Goal: Task Accomplishment & Management: Manage account settings

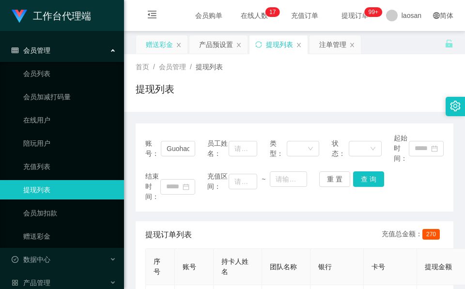
click at [165, 41] on div "赠送彩金" at bounding box center [159, 44] width 27 height 18
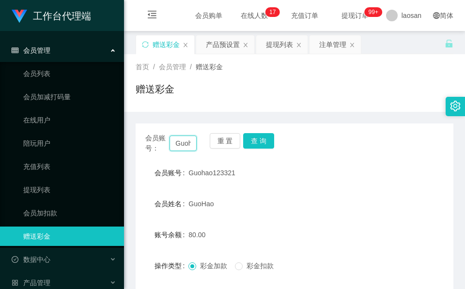
click at [189, 142] on input "Guohao123321" at bounding box center [182, 143] width 27 height 15
paste input "yapzhenwei"
type input "yapzhenwei"
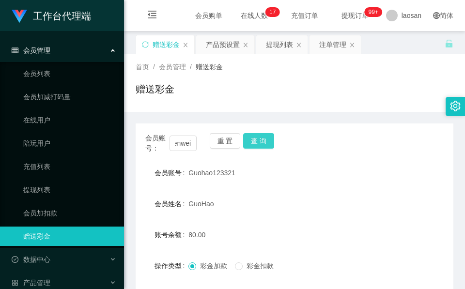
click at [266, 137] on button "查 询" at bounding box center [258, 140] width 31 height 15
click at [266, 137] on div "会员账号： yapzhenwei 重 置 查 询" at bounding box center [295, 143] width 318 height 20
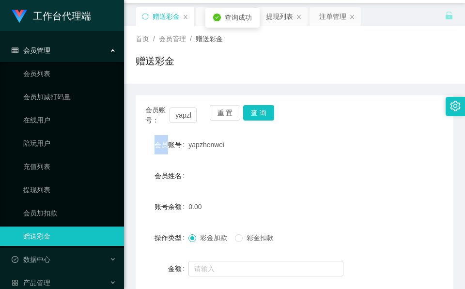
scroll to position [73, 0]
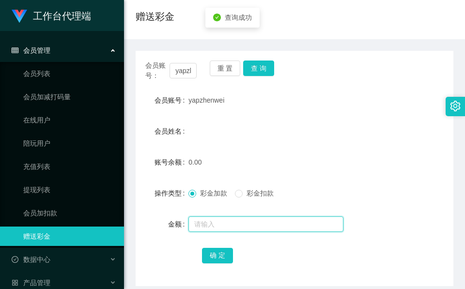
click at [208, 221] on input "text" at bounding box center [265, 223] width 155 height 15
type input "100"
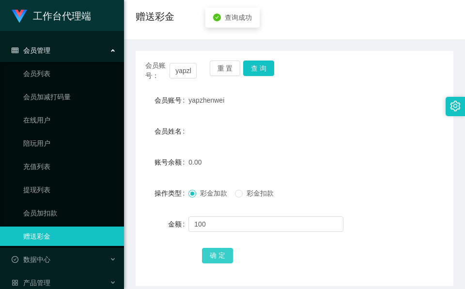
drag, startPoint x: 229, startPoint y: 258, endPoint x: 229, endPoint y: 263, distance: 5.3
click at [229, 258] on button "确 定" at bounding box center [217, 255] width 31 height 15
click at [176, 80] on div "会员账号： [PERSON_NAME]" at bounding box center [170, 71] width 51 height 20
click at [179, 75] on input "yapzhenwei" at bounding box center [182, 70] width 27 height 15
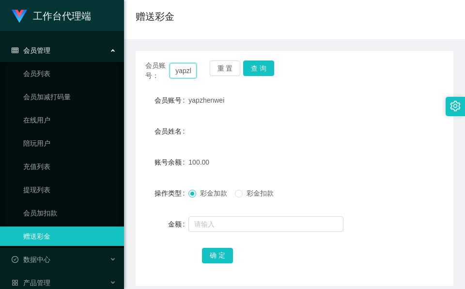
paste input "85974941"
type input "85974941"
click at [263, 67] on button "查 询" at bounding box center [258, 68] width 31 height 15
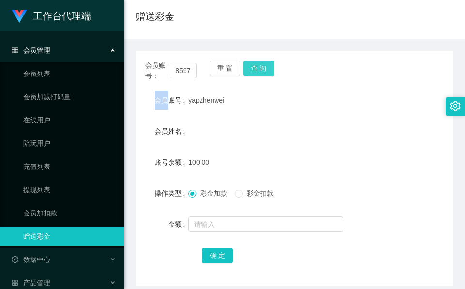
click at [263, 67] on div "会员账号： 85974941 重 置 查 询" at bounding box center [295, 71] width 318 height 20
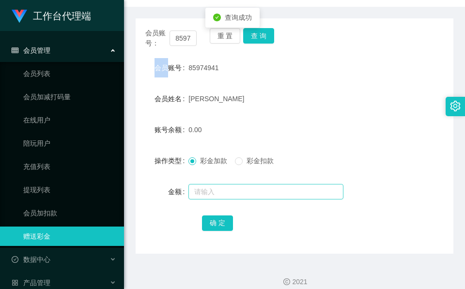
scroll to position [115, 0]
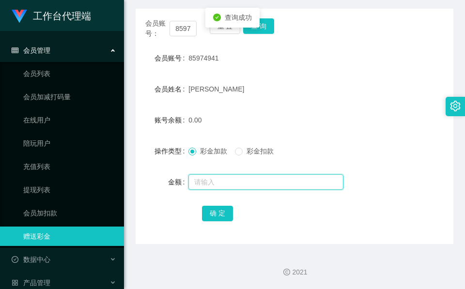
click at [258, 186] on input "text" at bounding box center [265, 181] width 155 height 15
type input "40"
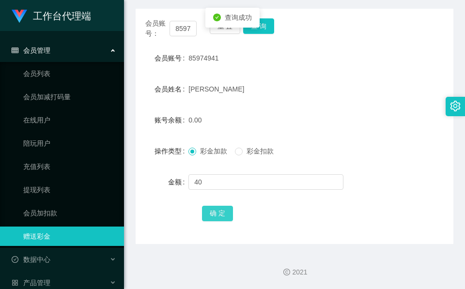
click at [213, 215] on button "确 定" at bounding box center [217, 213] width 31 height 15
click at [213, 215] on span "确 定" at bounding box center [223, 213] width 42 height 8
click at [184, 27] on input "85974941" at bounding box center [182, 28] width 27 height 15
paste input "037956"
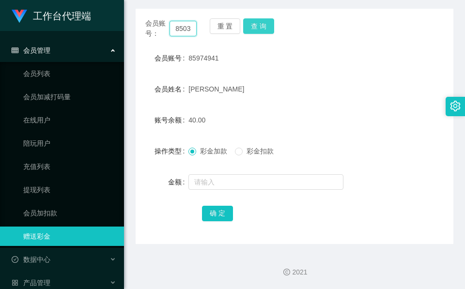
scroll to position [0, 15]
type input "85037956"
click at [265, 12] on div "会员账号： 85037956 重 置 查 询 会员账号 85974941 会员姓名 [PERSON_NAME] 账号余额 40.00 操作类型 彩金加款 彩金…" at bounding box center [295, 126] width 318 height 235
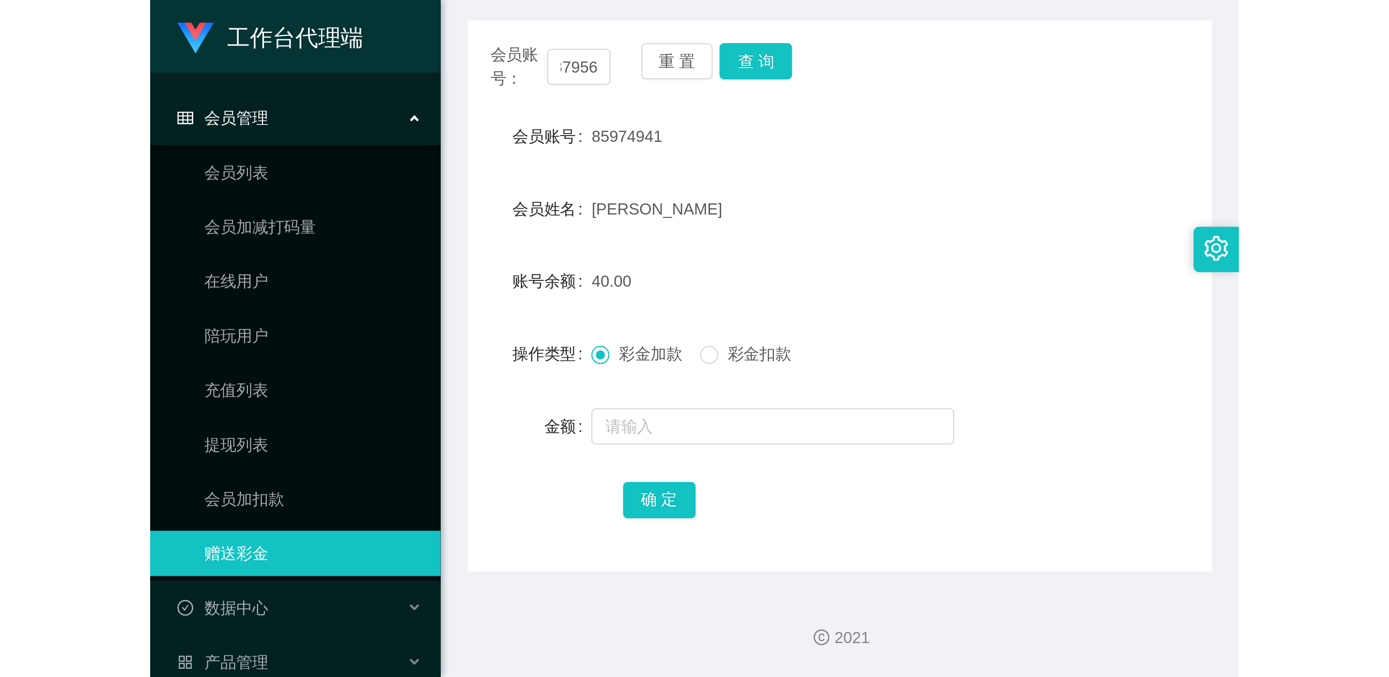
scroll to position [0, 0]
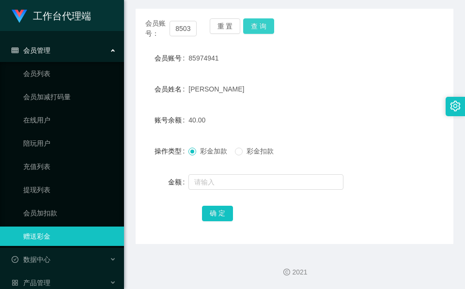
click at [264, 20] on button "查 询" at bounding box center [258, 25] width 31 height 15
click at [264, 20] on div "会员账号： 85037956 重 置 查 询" at bounding box center [295, 28] width 318 height 20
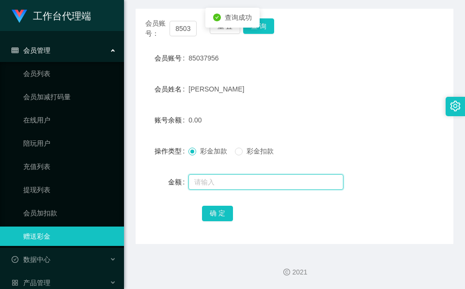
drag, startPoint x: 264, startPoint y: 20, endPoint x: 234, endPoint y: 187, distance: 169.8
click at [234, 187] on input "text" at bounding box center [265, 181] width 155 height 15
type input "120"
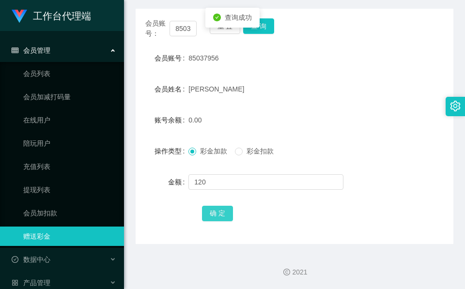
click at [226, 217] on button "确 定" at bounding box center [217, 213] width 31 height 15
click at [206, 68] on form "会员账号 85037956 会员姓名 [PERSON_NAME] 账号余额 120.00 操作类型 彩金加款 彩金扣款 金额 确 定" at bounding box center [295, 135] width 318 height 174
click at [208, 61] on span "85037956" at bounding box center [203, 58] width 30 height 8
copy span "85037956"
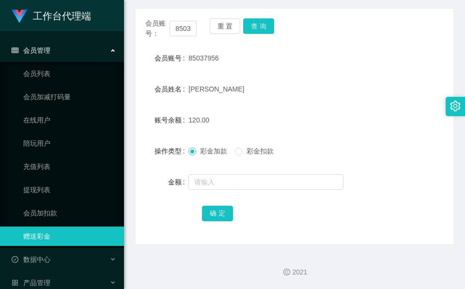
drag, startPoint x: 208, startPoint y: 61, endPoint x: 336, endPoint y: 79, distance: 128.5
click at [336, 79] on div "[PERSON_NAME]" at bounding box center [280, 88] width 185 height 19
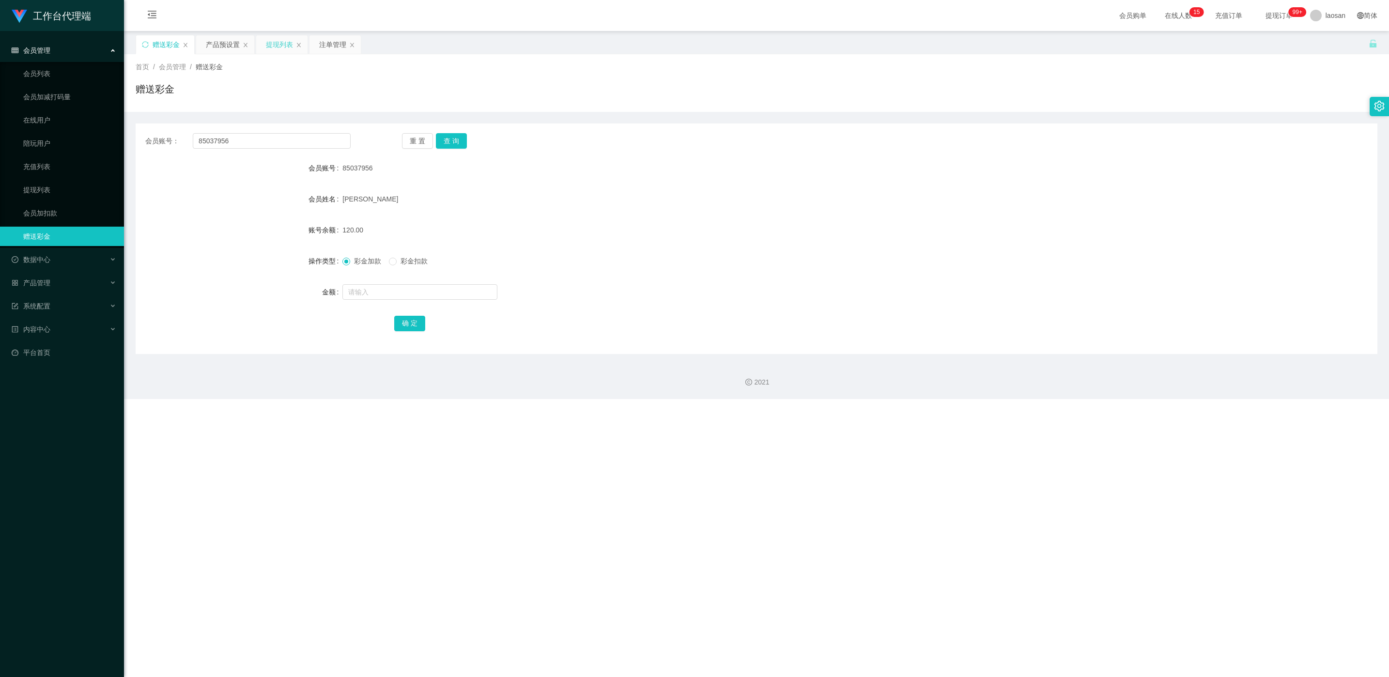
click at [275, 41] on div "提现列表" at bounding box center [279, 44] width 27 height 18
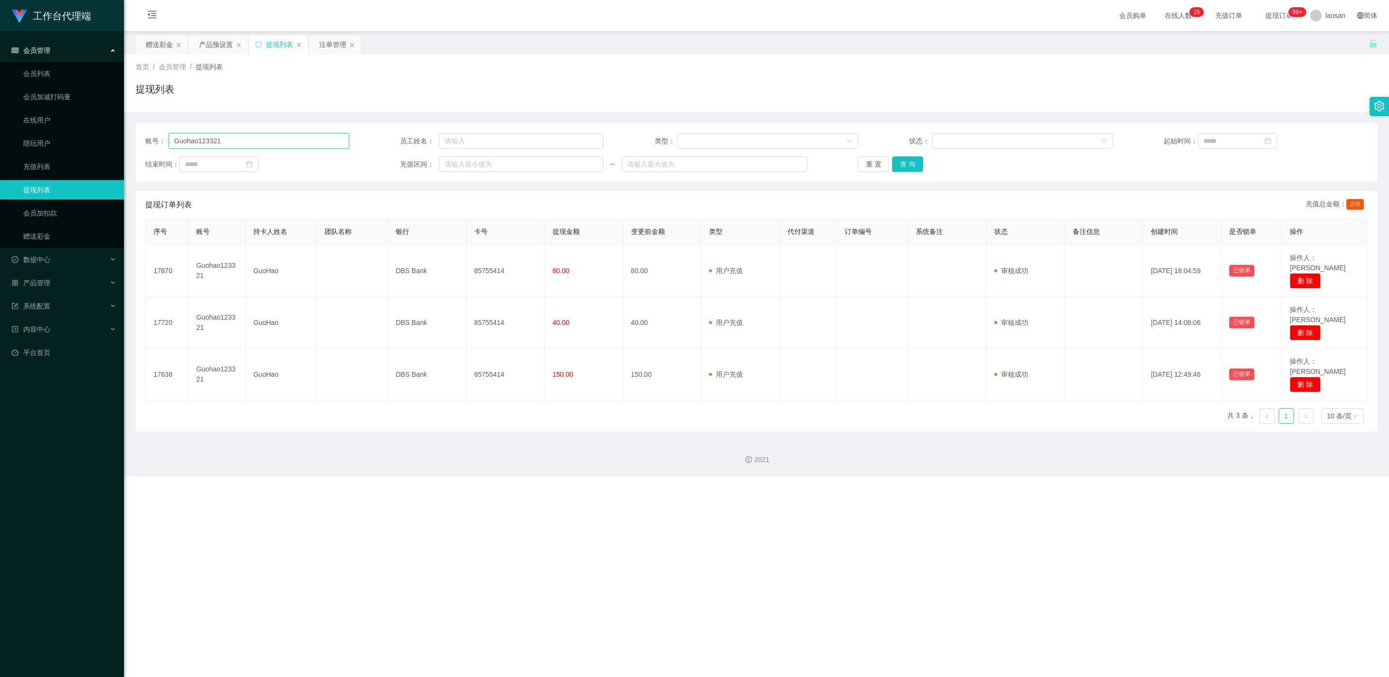
click at [267, 142] on input "Guohao123321" at bounding box center [258, 140] width 181 height 15
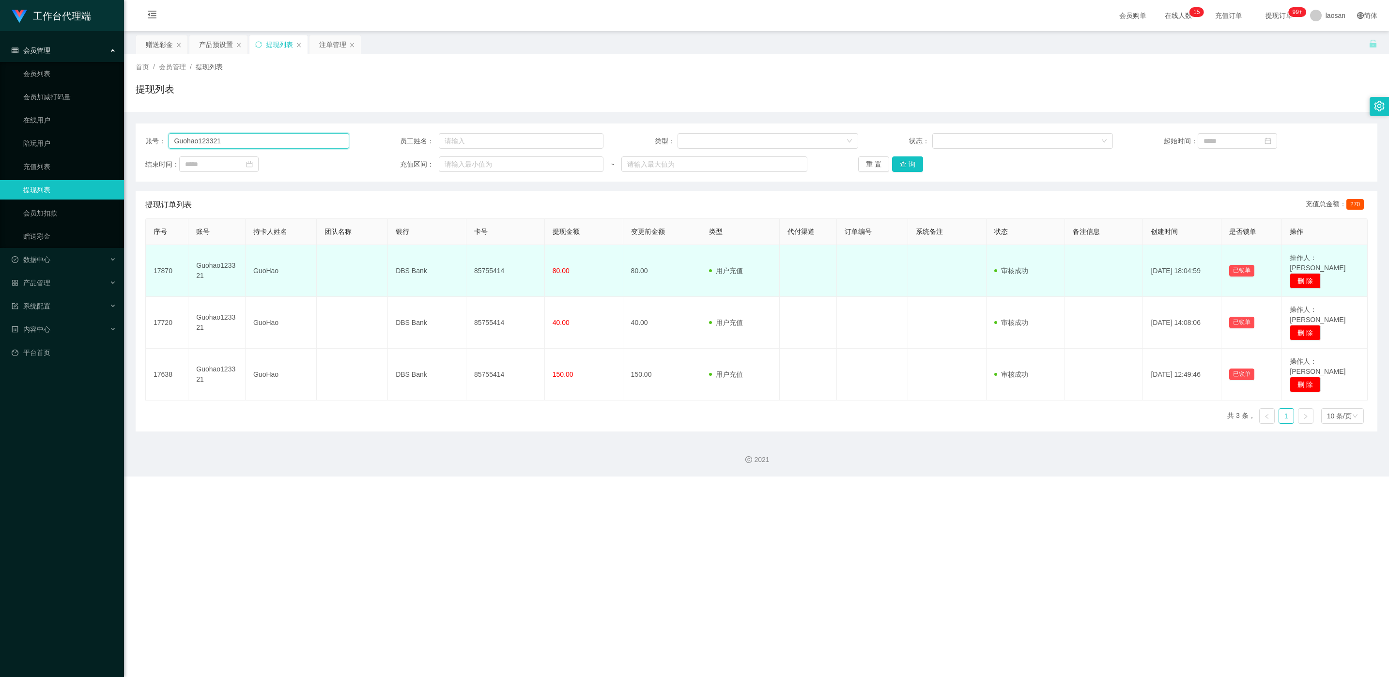
paste input "85037956"
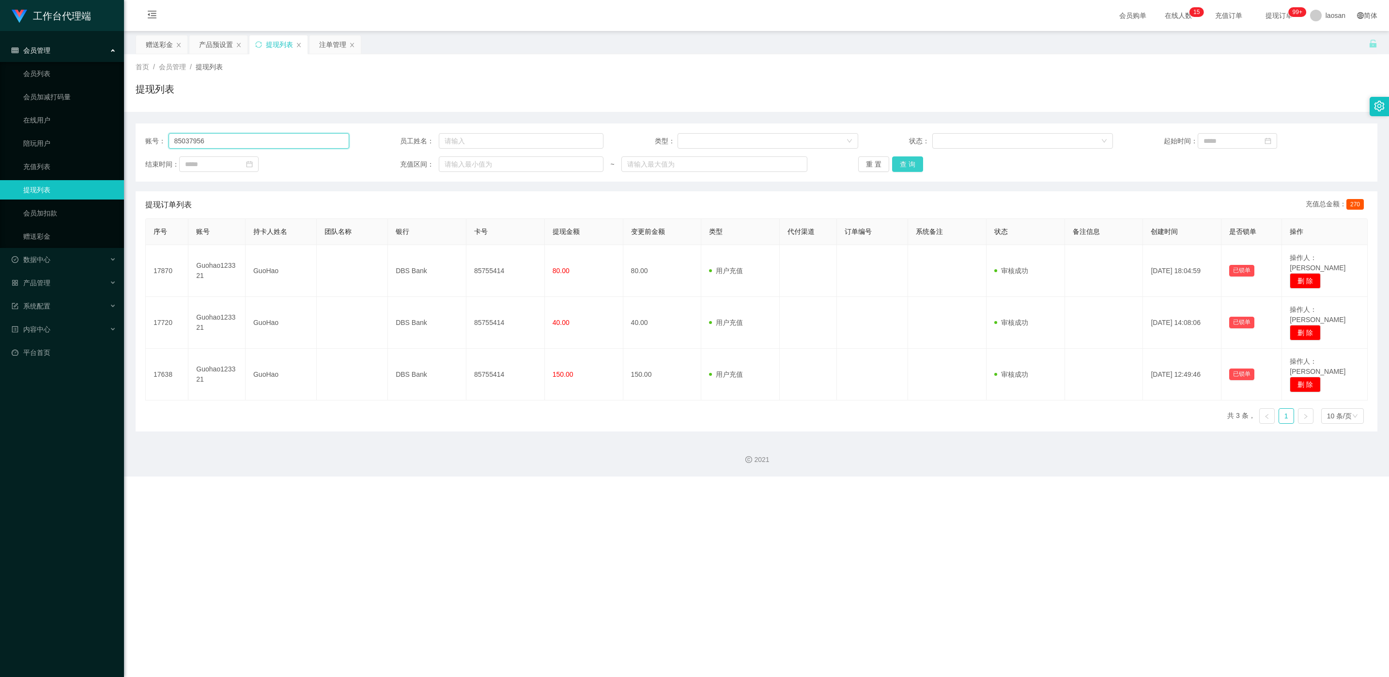
type input "85037956"
click at [464, 168] on button "查 询" at bounding box center [907, 163] width 31 height 15
click at [464, 168] on div "重 置 查 询" at bounding box center [960, 163] width 204 height 15
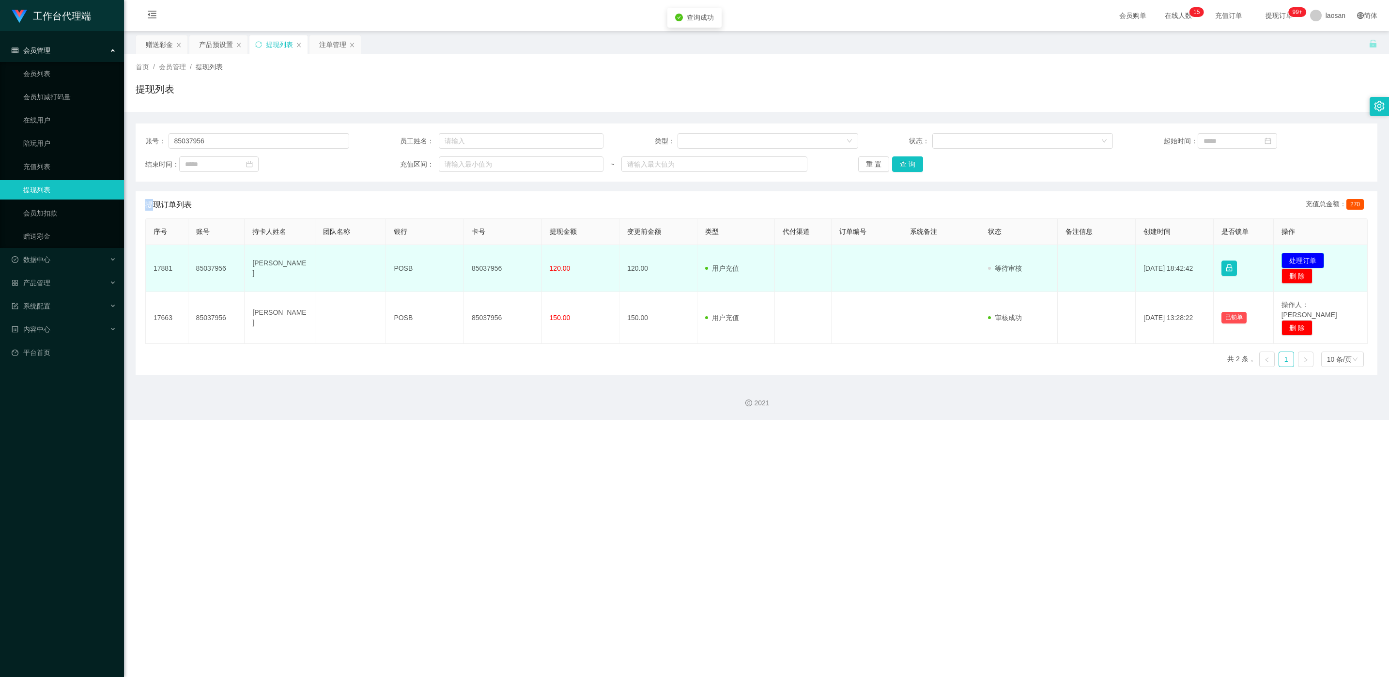
click at [464, 262] on button "处理订单" at bounding box center [1302, 260] width 43 height 15
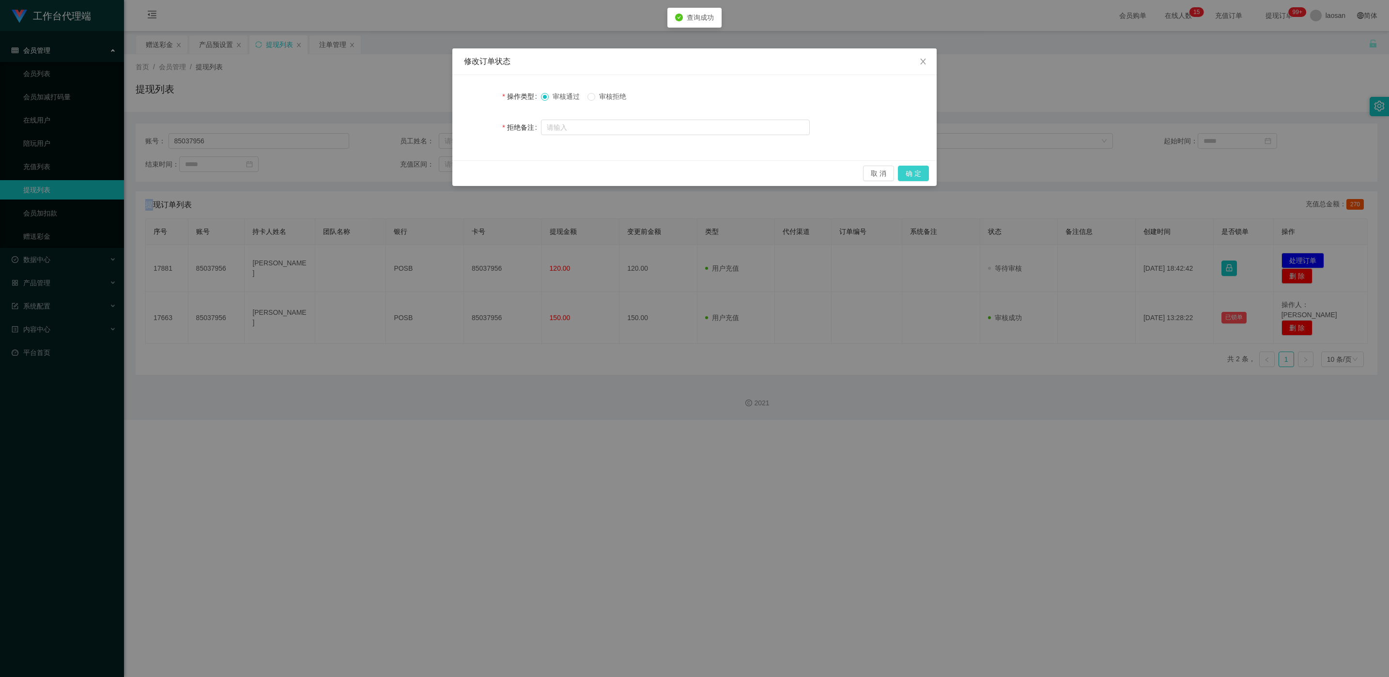
click at [464, 170] on button "确 定" at bounding box center [913, 173] width 31 height 15
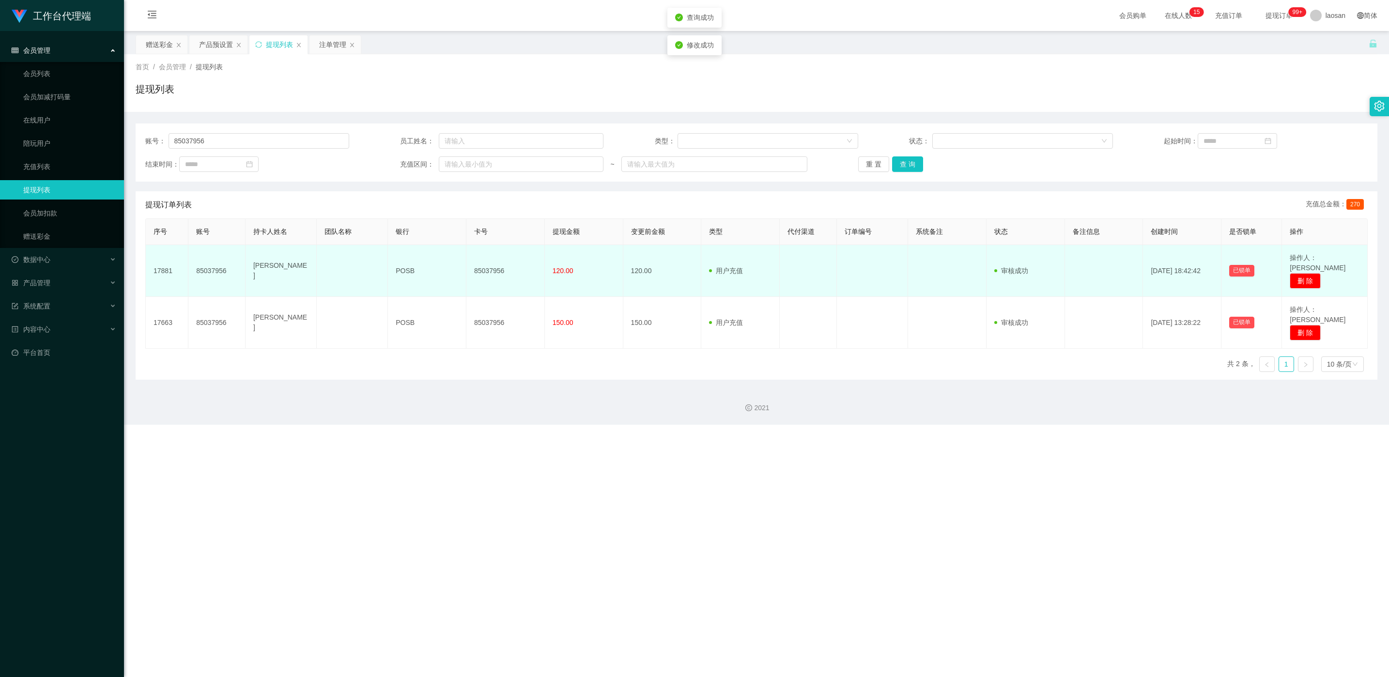
click at [464, 263] on td "85037956" at bounding box center [505, 271] width 78 height 52
copy td "85037956"
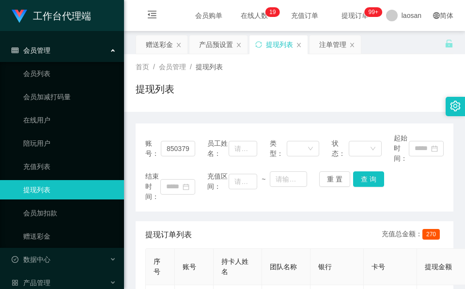
click at [211, 71] on div "首页 / 会员管理 / 提现列表 /" at bounding box center [295, 67] width 318 height 10
drag, startPoint x: 215, startPoint y: 41, endPoint x: 219, endPoint y: 57, distance: 16.4
click at [215, 41] on div "产品预设置" at bounding box center [216, 44] width 34 height 18
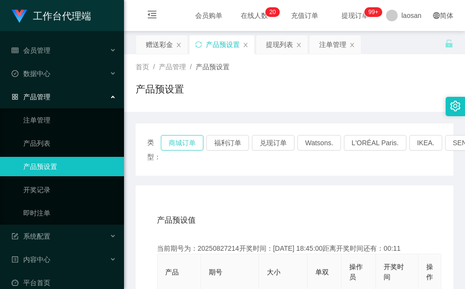
click at [199, 139] on button "商城订单" at bounding box center [182, 142] width 43 height 15
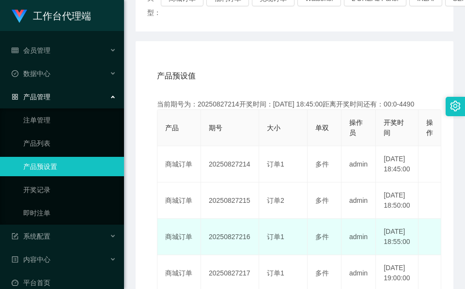
scroll to position [145, 0]
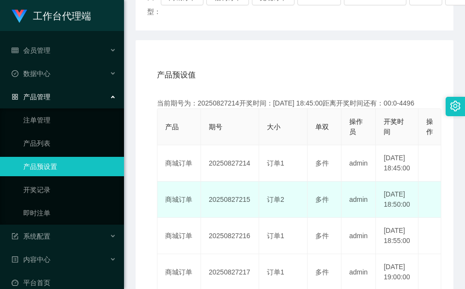
click at [219, 218] on td "20250827215" at bounding box center [230, 200] width 58 height 36
copy td "20250827215"
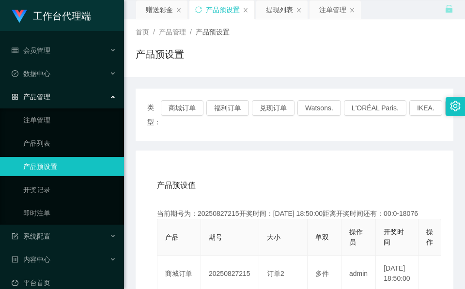
scroll to position [0, 0]
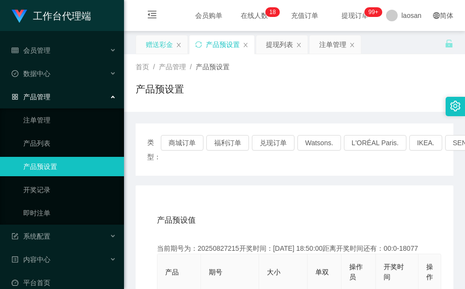
click at [160, 39] on div "赠送彩金" at bounding box center [159, 44] width 27 height 18
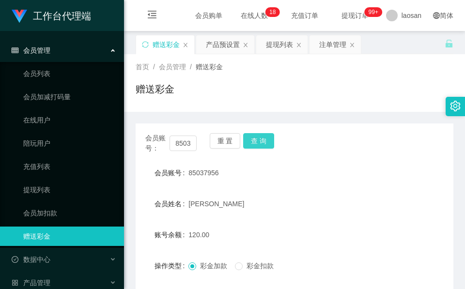
click at [256, 138] on button "查 询" at bounding box center [258, 140] width 31 height 15
click at [256, 138] on div "重 置 查 询" at bounding box center [235, 143] width 51 height 20
click at [256, 138] on button "查 询" at bounding box center [258, 140] width 31 height 15
click at [181, 134] on div "会员账号： 85037956" at bounding box center [170, 143] width 51 height 20
click at [182, 138] on input "85037956" at bounding box center [182, 143] width 27 height 15
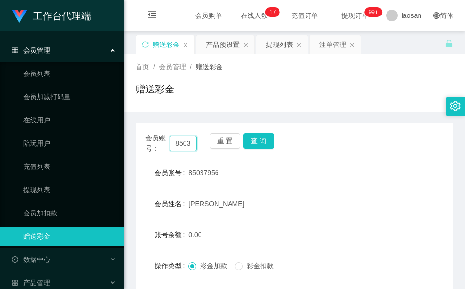
click at [182, 138] on input "85037956" at bounding box center [182, 143] width 27 height 15
paste input "yapzhenwei"
type input "yapzhenwei"
click at [264, 144] on button "查 询" at bounding box center [258, 140] width 31 height 15
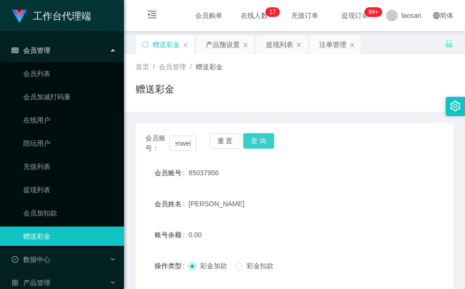
scroll to position [0, 0]
click at [264, 144] on div "会员账号： yapzhenwei 重 置 查 询" at bounding box center [295, 143] width 318 height 20
click at [264, 144] on button "查 询" at bounding box center [258, 140] width 31 height 15
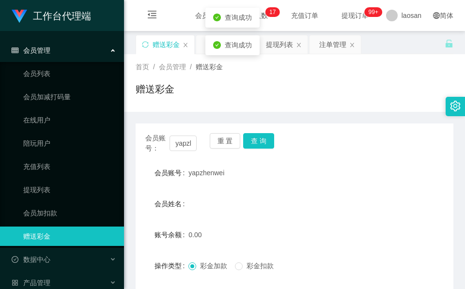
click at [261, 170] on div "yapzhenwei" at bounding box center [280, 172] width 185 height 19
click at [261, 138] on button "查 询" at bounding box center [258, 140] width 31 height 15
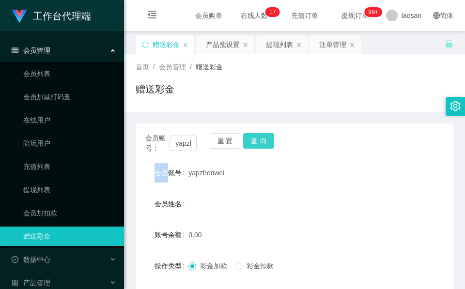
click at [261, 138] on div "会员账号： yapzhenwei 重 置 查 询" at bounding box center [295, 143] width 318 height 20
click at [261, 138] on button "查 询" at bounding box center [258, 140] width 31 height 15
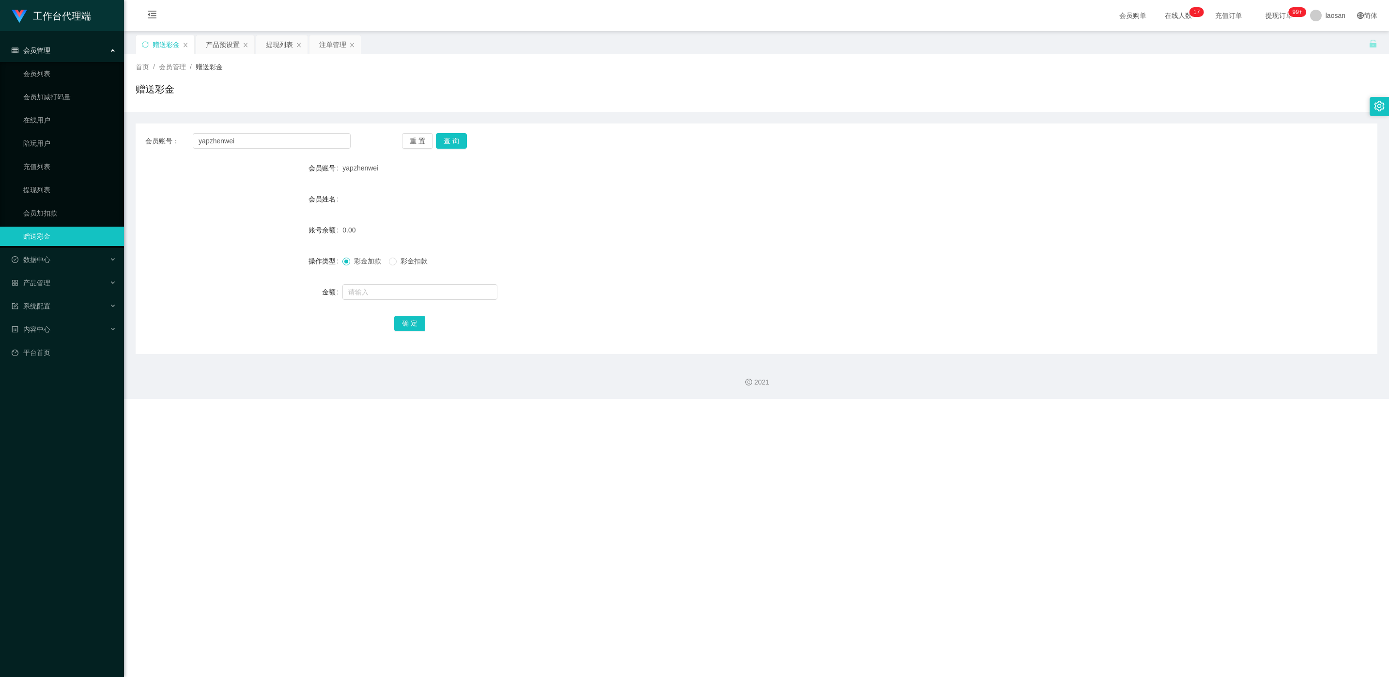
click at [356, 164] on span "yapzhenwei" at bounding box center [360, 168] width 36 height 8
copy span "yapzhenwei"
drag, startPoint x: 356, startPoint y: 164, endPoint x: 273, endPoint y: 44, distance: 146.1
click at [273, 44] on div "提现列表" at bounding box center [279, 44] width 27 height 18
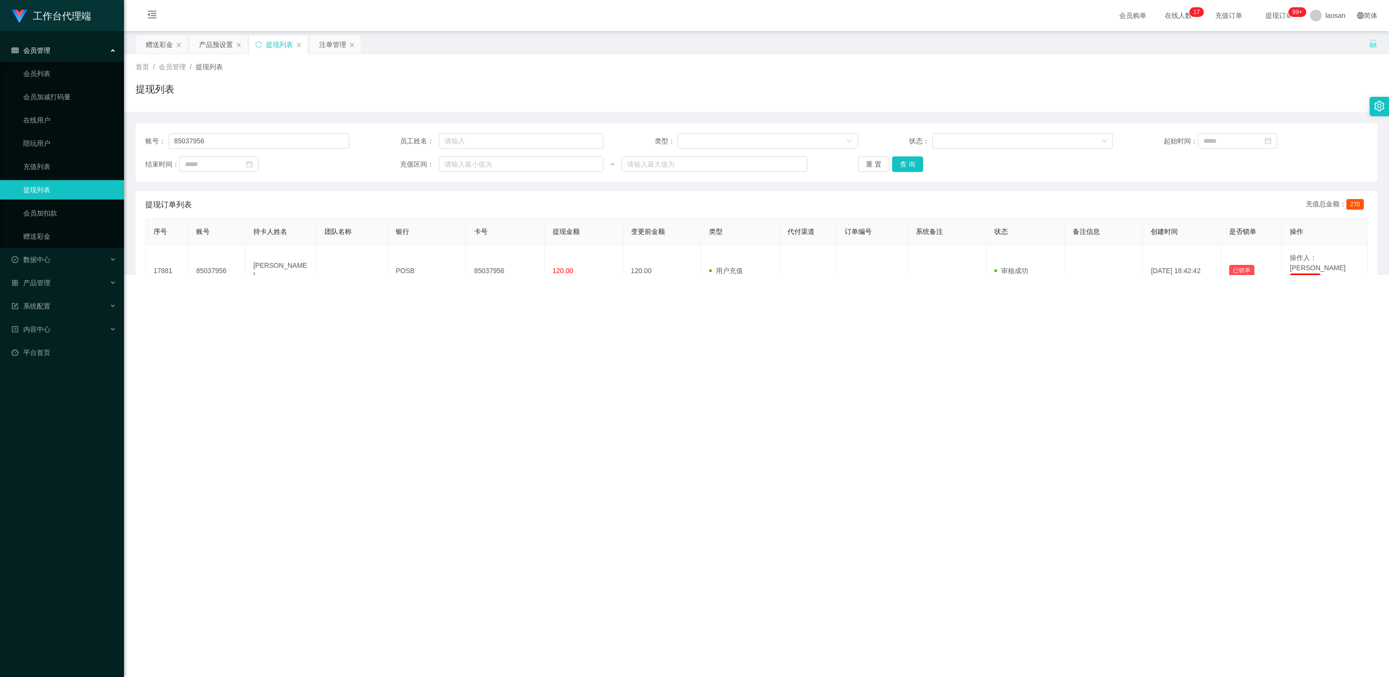
drag, startPoint x: 325, startPoint y: 51, endPoint x: 339, endPoint y: 72, distance: 24.4
click at [325, 51] on div "注单管理" at bounding box center [332, 44] width 27 height 18
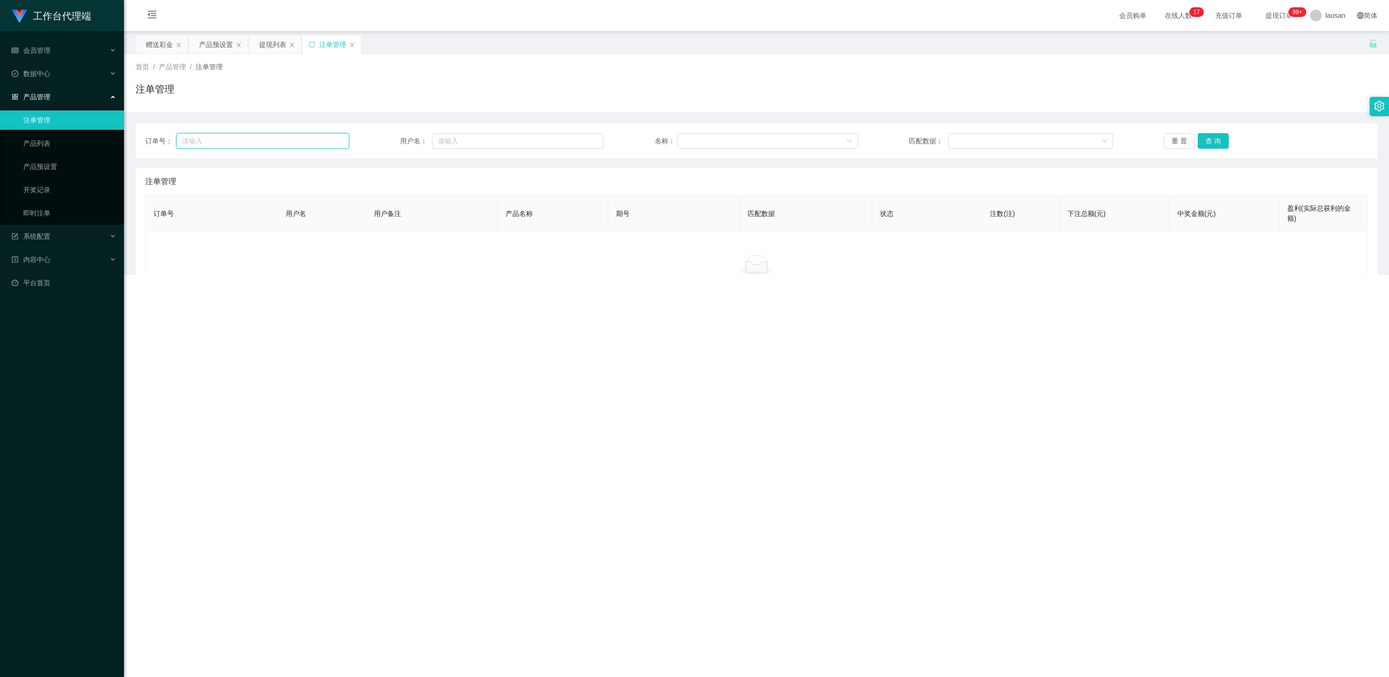
click at [271, 137] on input "text" at bounding box center [262, 140] width 172 height 15
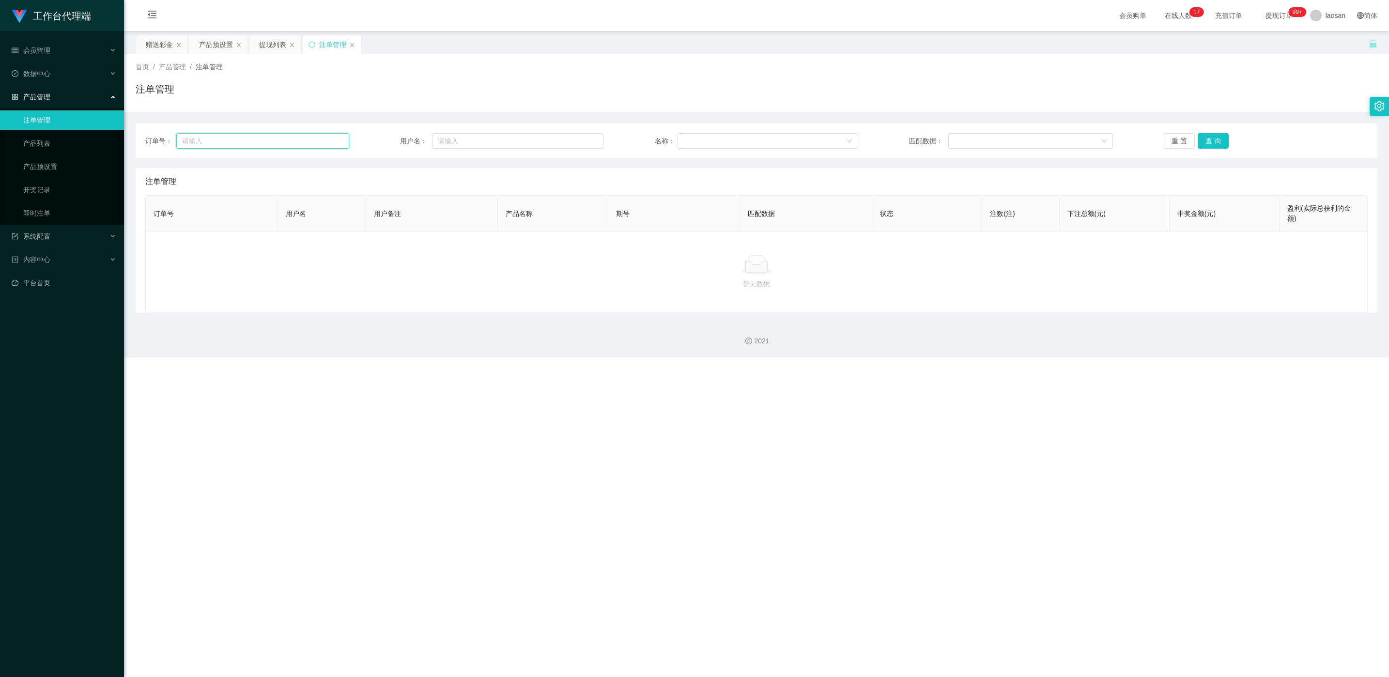
click at [271, 136] on input "text" at bounding box center [262, 140] width 172 height 15
click at [444, 134] on input "text" at bounding box center [517, 140] width 171 height 15
paste input "yapzhenwei"
type input "yapzhenwei"
click at [464, 137] on button "查 询" at bounding box center [1212, 140] width 31 height 15
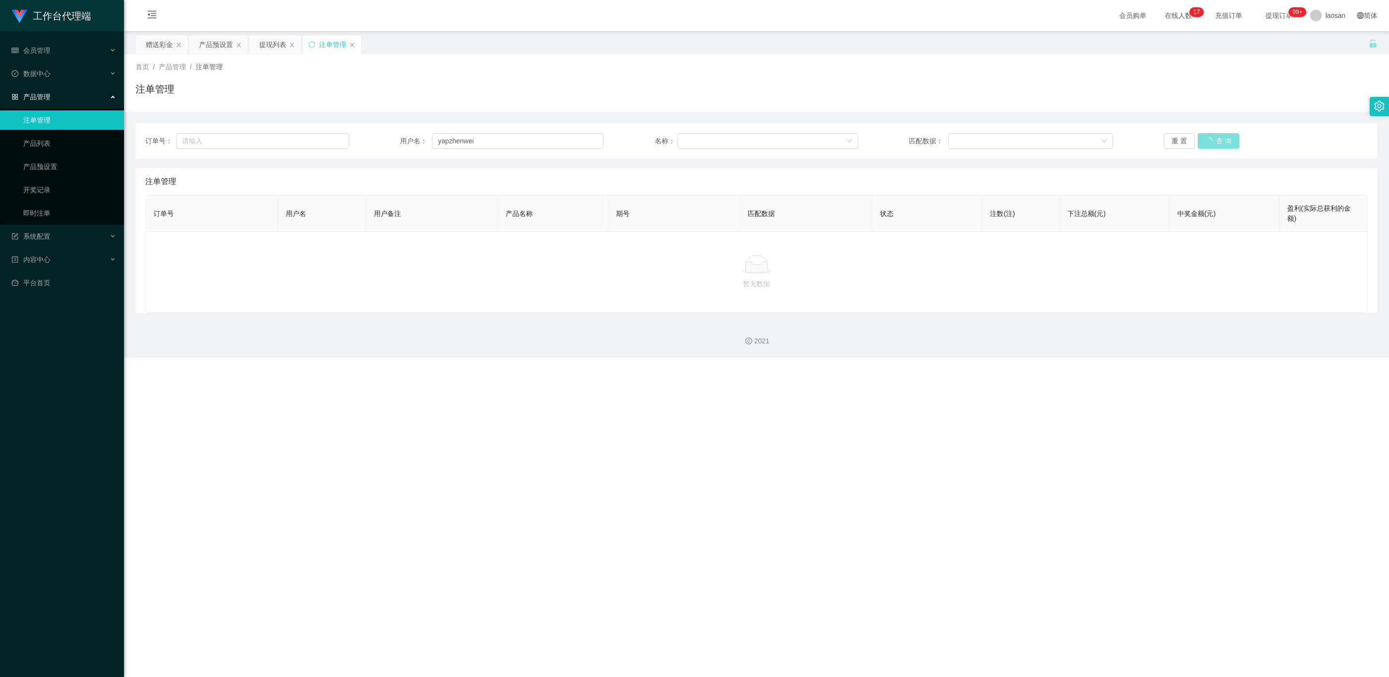
click at [464, 137] on button "查 询" at bounding box center [1218, 140] width 42 height 15
click at [464, 137] on div "重 置 查 询" at bounding box center [1265, 140] width 204 height 15
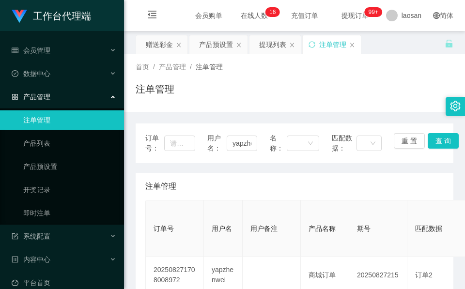
click at [215, 92] on div "注单管理" at bounding box center [295, 93] width 318 height 22
click at [166, 44] on div "赠送彩金" at bounding box center [159, 44] width 27 height 18
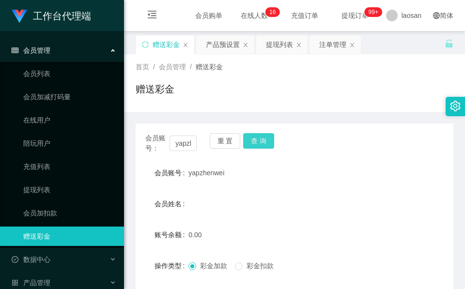
click at [259, 142] on button "查 询" at bounding box center [258, 140] width 31 height 15
click at [259, 141] on button "查 询" at bounding box center [258, 140] width 31 height 15
click at [259, 141] on button "查 询" at bounding box center [264, 140] width 42 height 15
click at [265, 144] on button "查 询" at bounding box center [258, 140] width 31 height 15
click at [265, 144] on div "会员账号： yapzhenwei 重 置 查 询" at bounding box center [295, 143] width 318 height 20
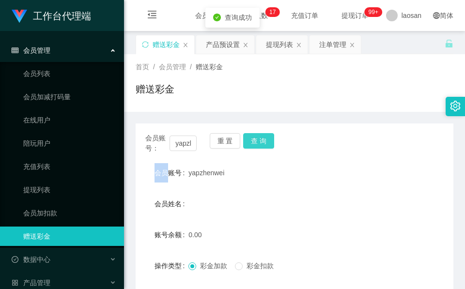
click at [265, 144] on button "查 询" at bounding box center [258, 140] width 31 height 15
click at [265, 144] on div "会员账号： yapzhenwei 重 置 查 询" at bounding box center [295, 143] width 318 height 20
click at [265, 144] on button "查 询" at bounding box center [258, 140] width 31 height 15
click at [265, 143] on div "会员账号： yapzhenwei 重 置 查 询" at bounding box center [295, 143] width 318 height 20
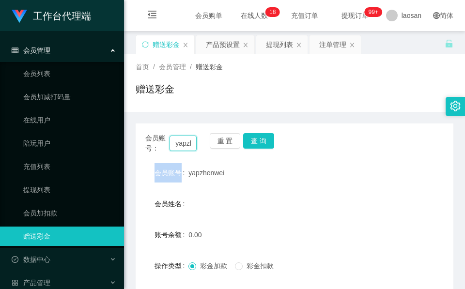
click at [187, 145] on input "yapzhenwei" at bounding box center [182, 143] width 27 height 15
paste input "poiuyt123456"
type input "poiuyt123456"
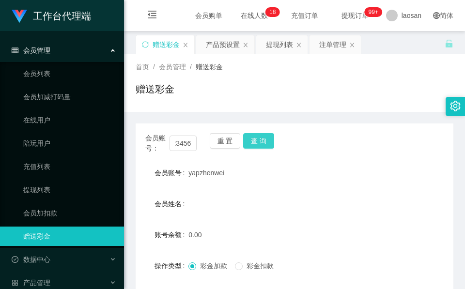
click at [257, 142] on button "查 询" at bounding box center [258, 140] width 31 height 15
click at [257, 142] on div "重 置 查 询" at bounding box center [235, 143] width 51 height 20
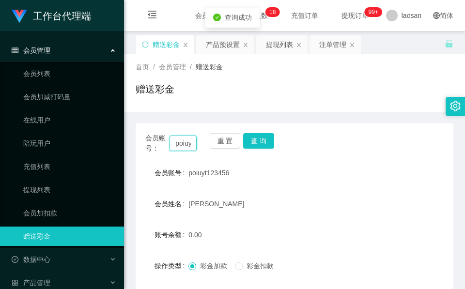
drag, startPoint x: 257, startPoint y: 142, endPoint x: 182, endPoint y: 143, distance: 75.5
click at [182, 143] on input "poiuyt123456" at bounding box center [182, 143] width 27 height 15
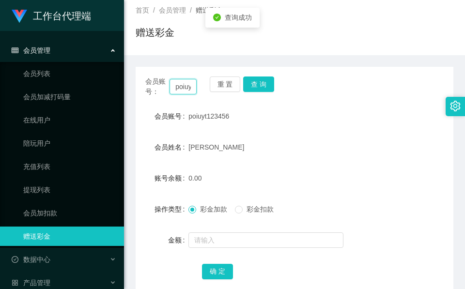
scroll to position [73, 0]
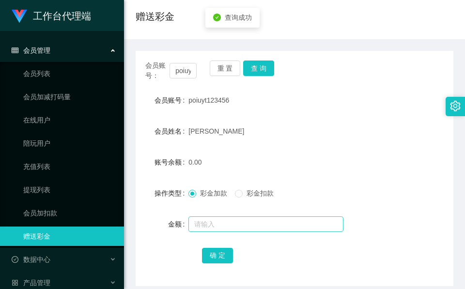
click at [226, 215] on div at bounding box center [280, 223] width 185 height 19
click at [224, 221] on input "text" at bounding box center [265, 223] width 155 height 15
type input "80"
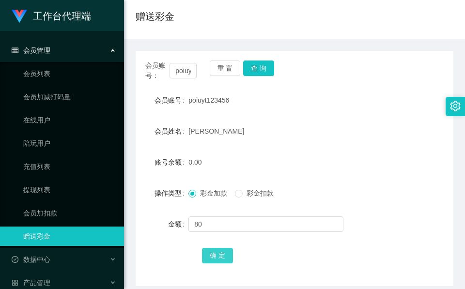
click at [209, 250] on button "确 定" at bounding box center [217, 255] width 31 height 15
click at [188, 75] on input "poiuyt123456" at bounding box center [182, 70] width 27 height 15
paste input "yapzhenwei"
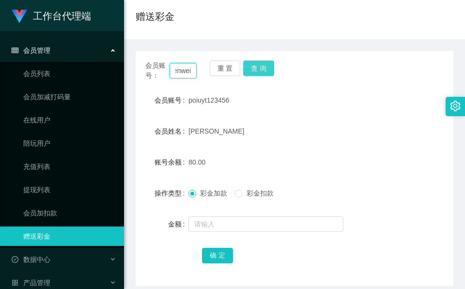
type input "yapzhenwei"
click at [260, 70] on button "查 询" at bounding box center [258, 68] width 31 height 15
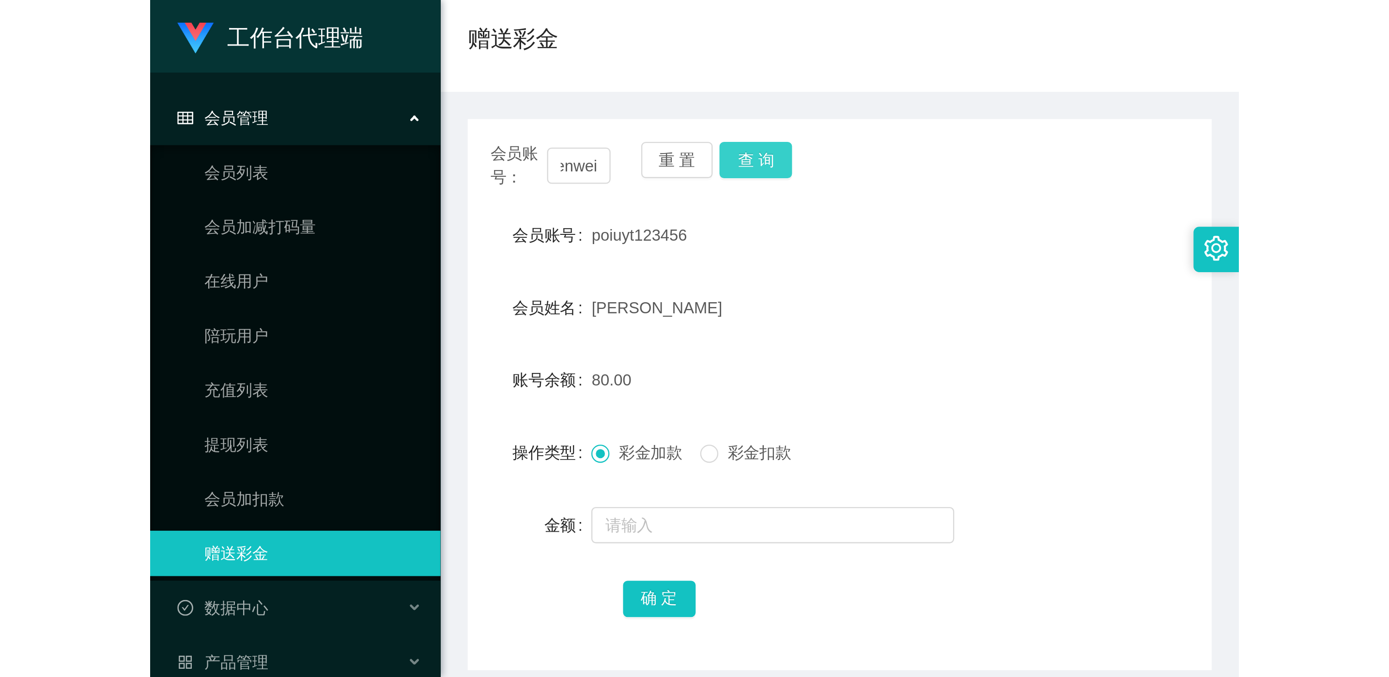
scroll to position [0, 0]
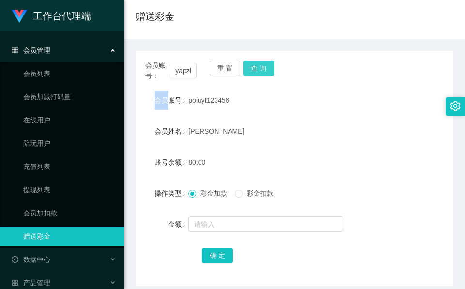
click at [260, 70] on div "会员账号： yapzhenwei 重 置 查 询" at bounding box center [295, 71] width 318 height 20
click at [259, 70] on button "查 询" at bounding box center [258, 68] width 31 height 15
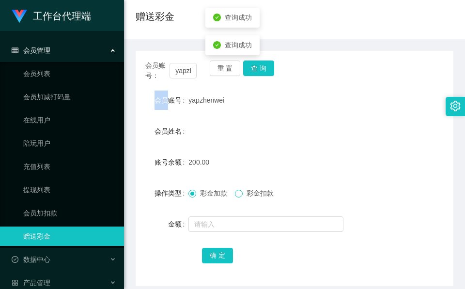
click at [244, 193] on span "彩金扣款" at bounding box center [260, 193] width 35 height 8
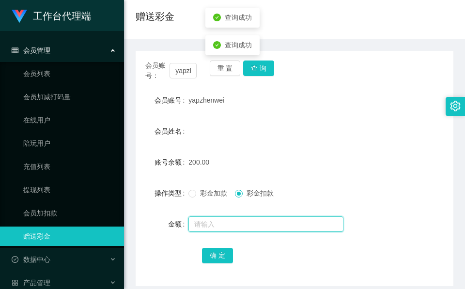
click at [230, 221] on input "text" at bounding box center [265, 223] width 155 height 15
type input "50"
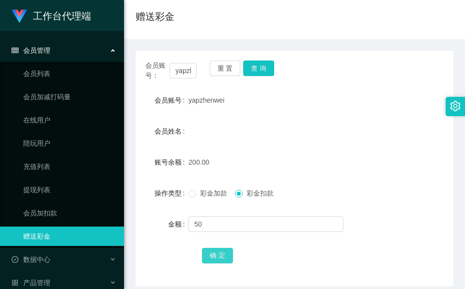
click at [214, 256] on button "确 定" at bounding box center [217, 255] width 31 height 15
click at [209, 197] on span "彩金加款" at bounding box center [213, 193] width 35 height 8
click at [259, 70] on button "查 询" at bounding box center [258, 68] width 31 height 15
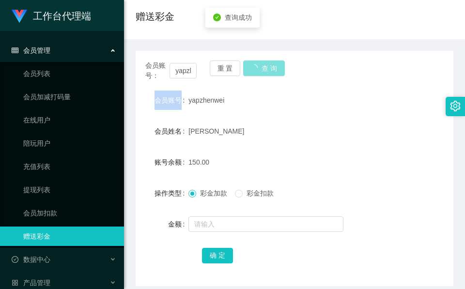
click at [259, 70] on div "会员账号： yapzhenwei 重 置 查 询" at bounding box center [295, 71] width 318 height 20
click at [259, 70] on button "查 询" at bounding box center [264, 68] width 42 height 15
click at [254, 68] on button "查 询" at bounding box center [258, 68] width 31 height 15
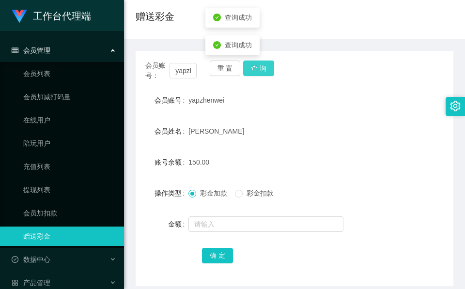
click at [254, 68] on div "查询成功" at bounding box center [232, 73] width 54 height 20
click at [260, 66] on button "查 询" at bounding box center [258, 68] width 31 height 15
click at [260, 66] on div "会员账号： yapzhenwei 重 置 查 询" at bounding box center [295, 71] width 318 height 20
click at [260, 66] on button "查 询" at bounding box center [258, 68] width 31 height 15
click at [259, 64] on button "查 询" at bounding box center [258, 68] width 31 height 15
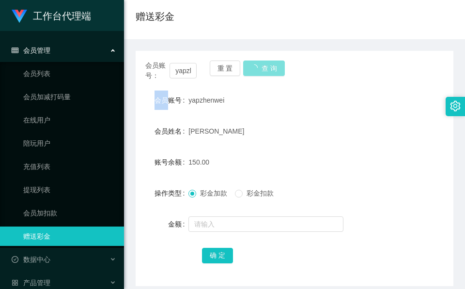
click at [259, 64] on div "会员账号： yapzhenwei 重 置 查 询" at bounding box center [295, 71] width 318 height 20
click at [262, 66] on button "查 询" at bounding box center [258, 68] width 31 height 15
click at [262, 66] on div "会员账号： yapzhenwei 重 置 查 询" at bounding box center [295, 71] width 318 height 20
click at [262, 66] on button "查 询" at bounding box center [258, 68] width 31 height 15
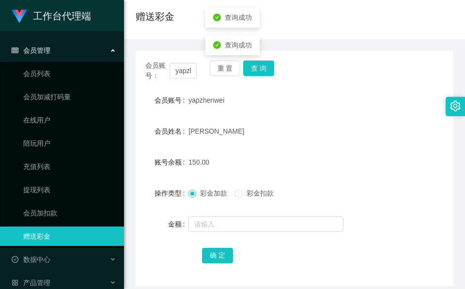
click at [244, 96] on div "yapzhenwei" at bounding box center [280, 100] width 185 height 19
click at [264, 79] on div "会员账号： yapzhenwei 重 置 查 询" at bounding box center [295, 71] width 318 height 20
click at [265, 78] on div "会员账号： yapzhenwei 重 置 查 询" at bounding box center [295, 71] width 318 height 20
drag, startPoint x: 265, startPoint y: 78, endPoint x: 267, endPoint y: 74, distance: 5.0
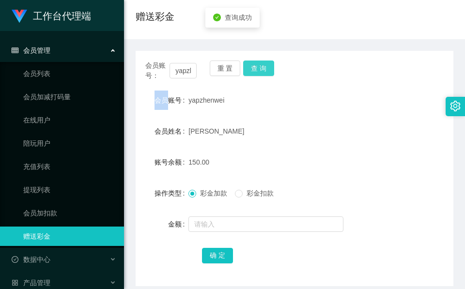
click at [267, 74] on button "查 询" at bounding box center [258, 68] width 31 height 15
click at [267, 74] on div "会员账号： yapzhenwei 重 置 查 询" at bounding box center [295, 71] width 318 height 20
drag, startPoint x: 267, startPoint y: 74, endPoint x: 260, endPoint y: 159, distance: 85.0
click at [260, 159] on div "150.00" at bounding box center [280, 162] width 185 height 19
click at [260, 64] on button "查 询" at bounding box center [258, 68] width 31 height 15
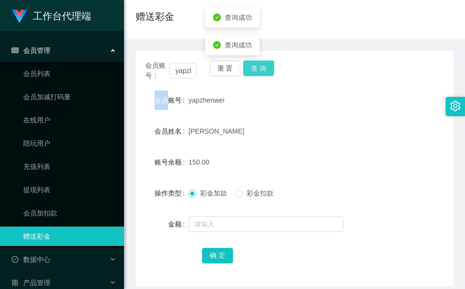
click at [260, 64] on div "会员账号： yapzhenwei 重 置 查 询" at bounding box center [295, 71] width 318 height 20
click at [260, 64] on button "查 询" at bounding box center [258, 68] width 31 height 15
click at [260, 64] on div "会员账号： yapzhenwei 重 置 查 询" at bounding box center [295, 71] width 318 height 20
click at [266, 66] on button "查 询" at bounding box center [258, 68] width 31 height 15
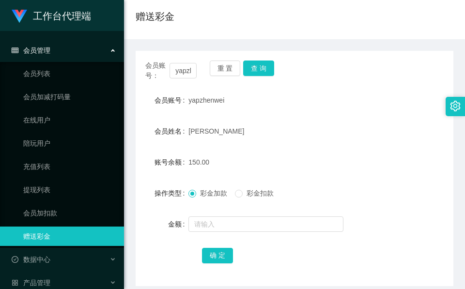
click at [217, 105] on div "yapzhenwei" at bounding box center [280, 100] width 185 height 19
click at [211, 102] on span "yapzhenwei" at bounding box center [206, 100] width 36 height 8
click at [213, 102] on span "yapzhenwei" at bounding box center [206, 100] width 36 height 8
copy span "yapzhenwei"
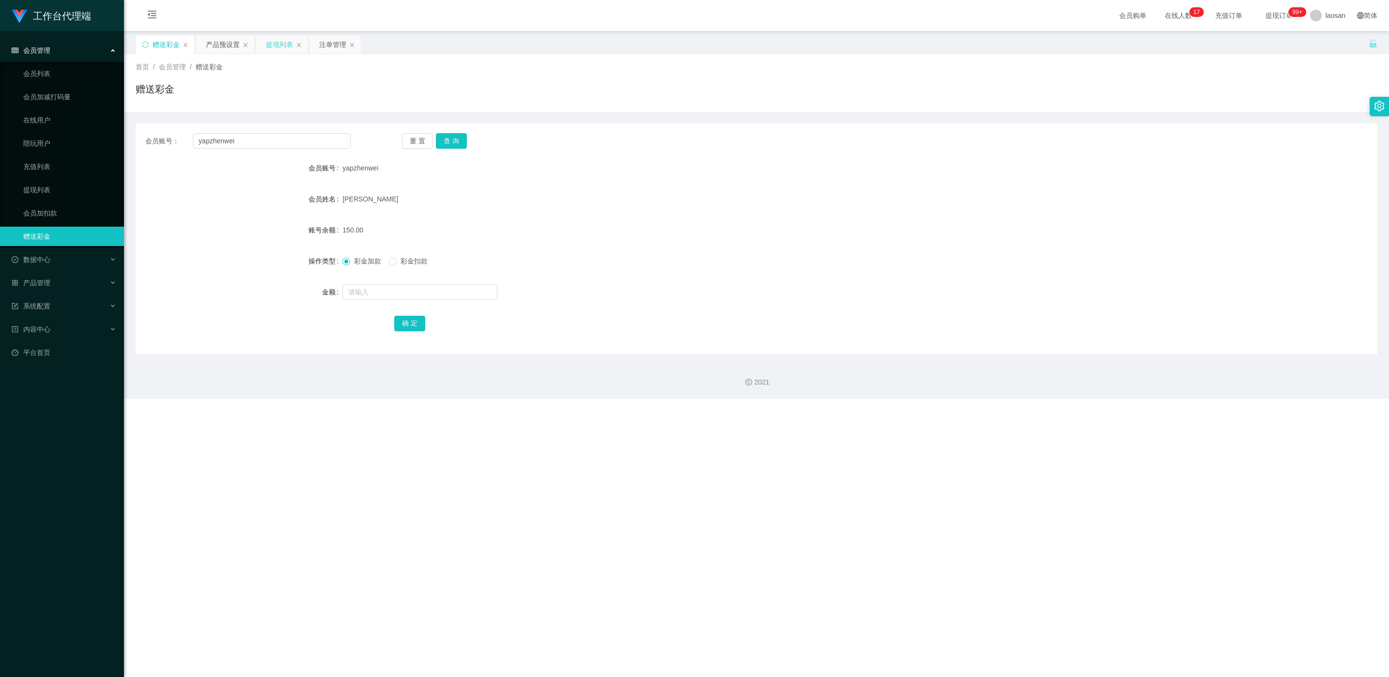
drag, startPoint x: 279, startPoint y: 38, endPoint x: 279, endPoint y: 50, distance: 12.1
click at [279, 38] on div "提现列表" at bounding box center [279, 44] width 27 height 18
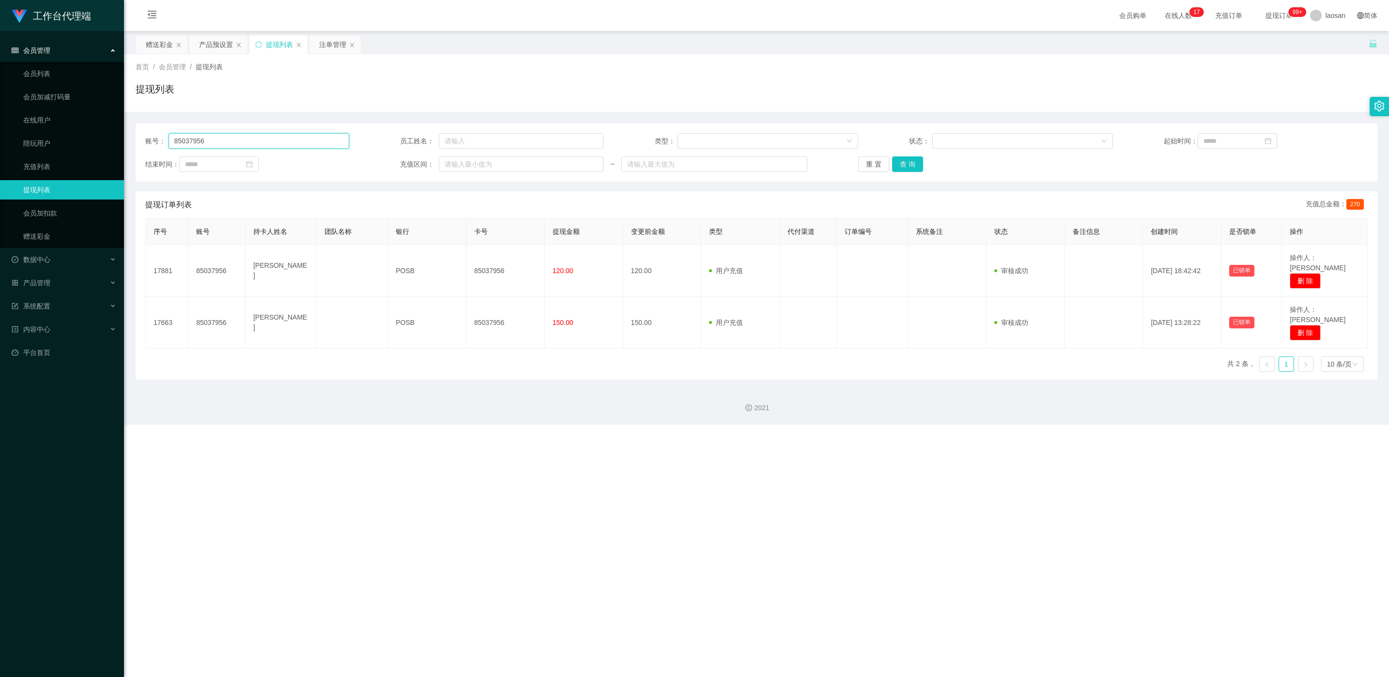
click at [253, 145] on input "85037956" at bounding box center [258, 140] width 181 height 15
paste input "yapzhenwei"
click at [464, 163] on button "查 询" at bounding box center [907, 163] width 31 height 15
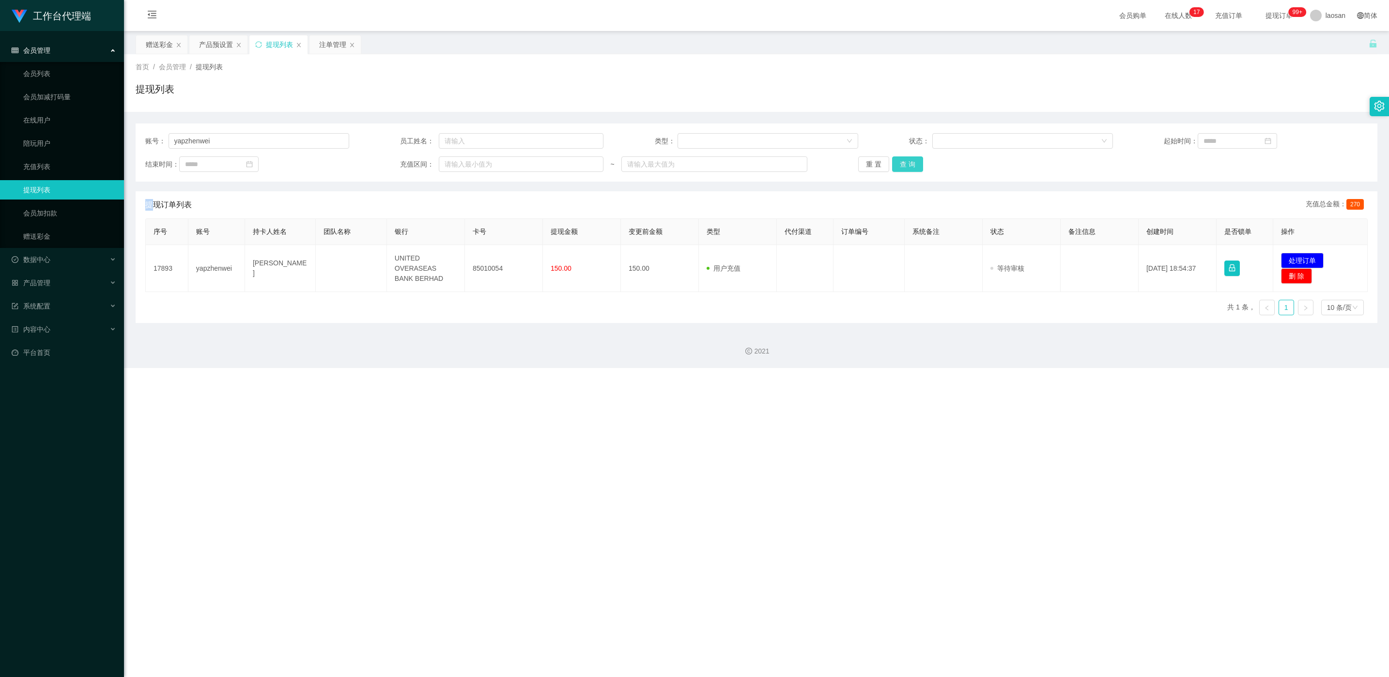
click at [464, 163] on div "重 置 查 询" at bounding box center [960, 163] width 204 height 15
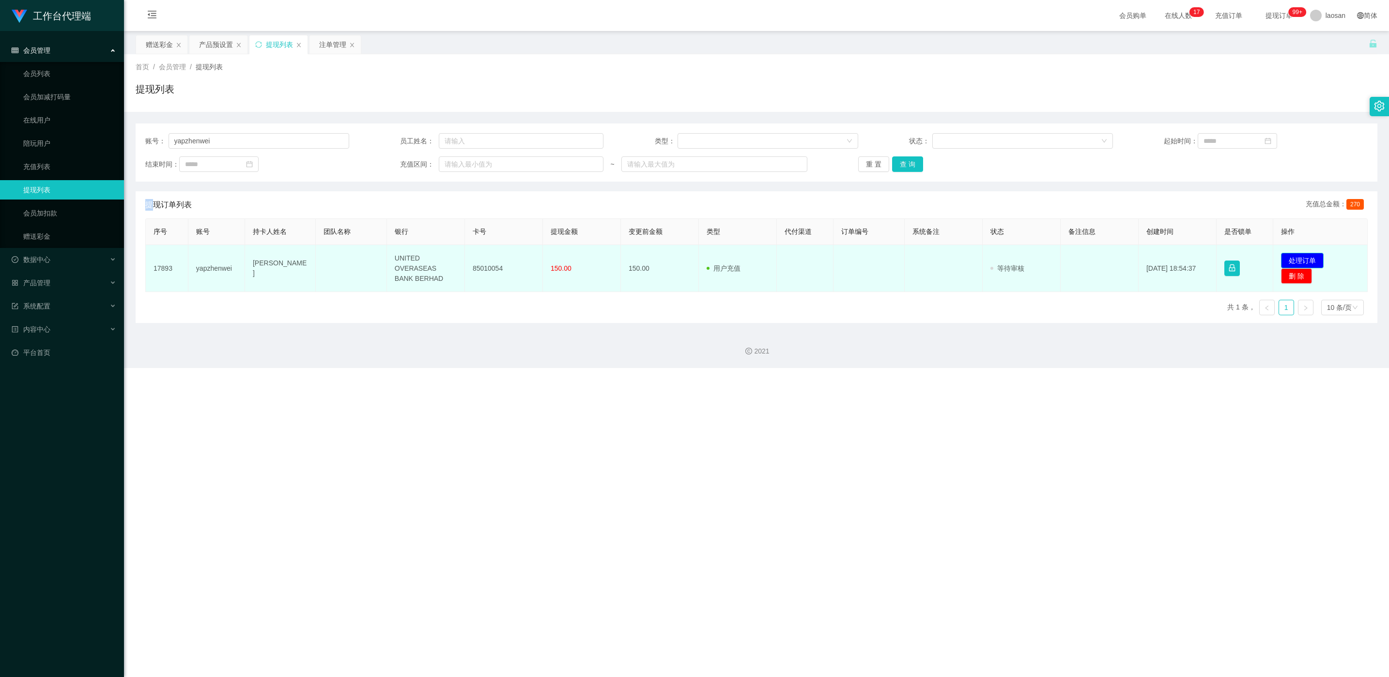
click at [464, 259] on button "处理订单" at bounding box center [1302, 260] width 43 height 15
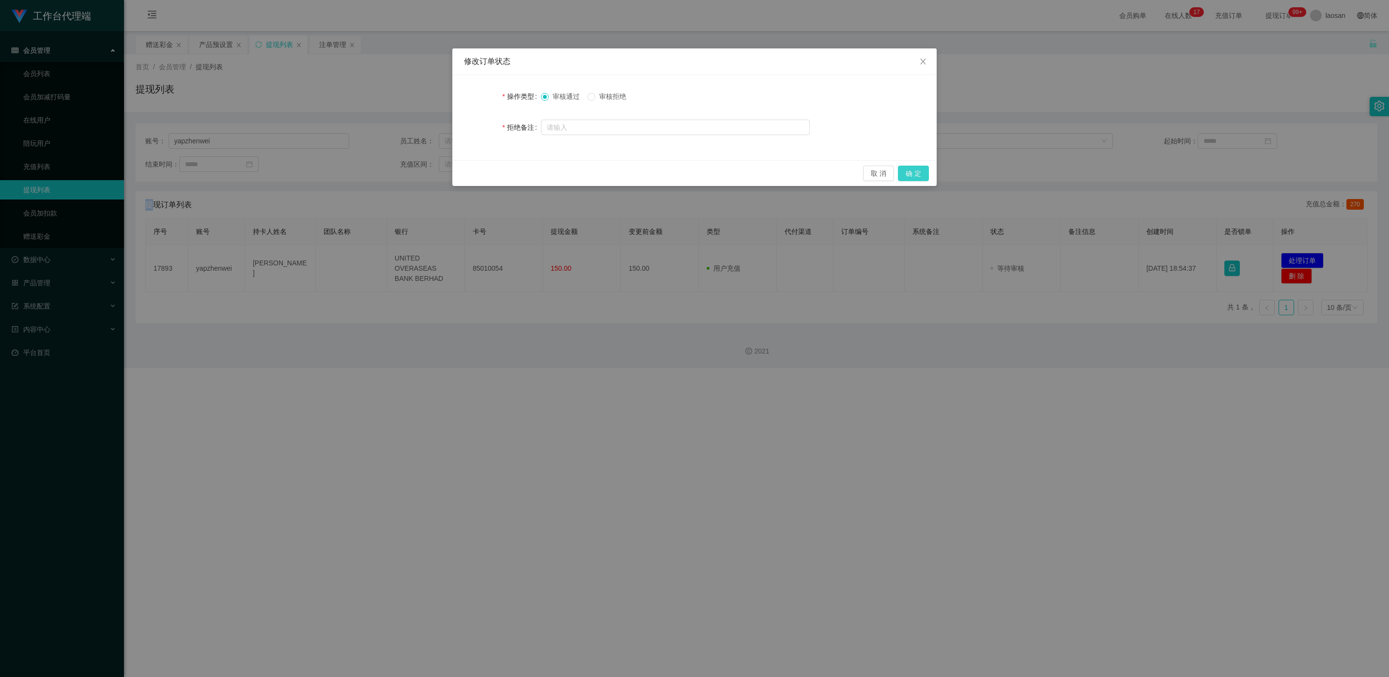
click at [464, 179] on button "确 定" at bounding box center [913, 173] width 31 height 15
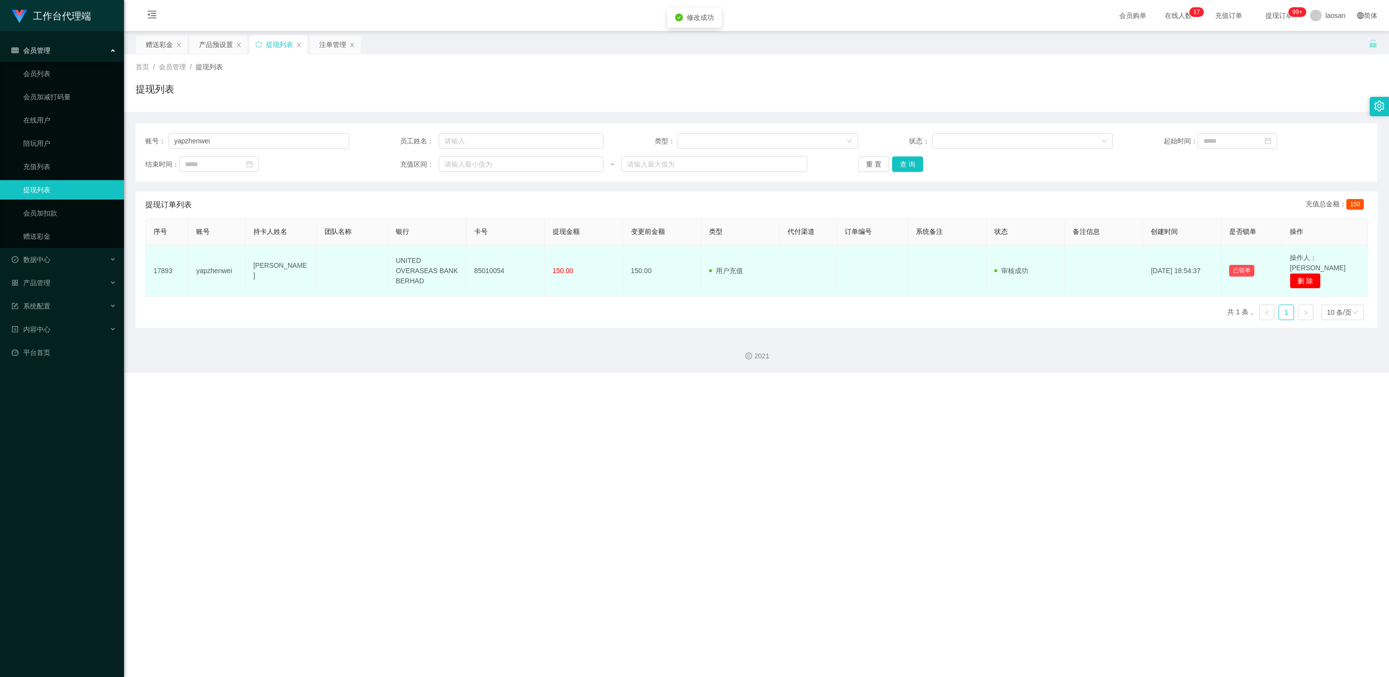
click at [464, 262] on td "85010054" at bounding box center [505, 271] width 78 height 52
copy td "85010054"
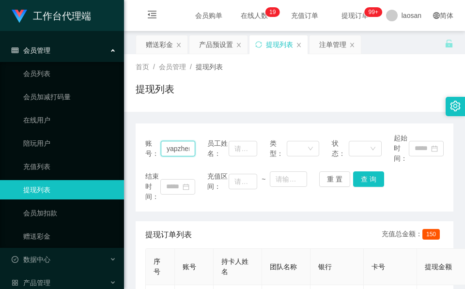
click at [175, 155] on input "yapzhenwei" at bounding box center [178, 148] width 34 height 15
paste input "poiuyt123456"
type input "poiuyt123456"
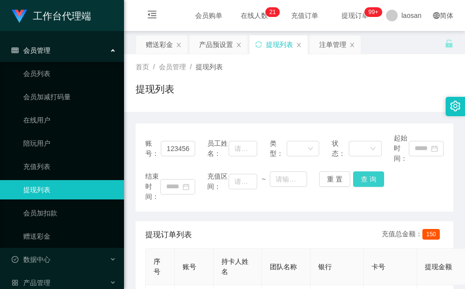
scroll to position [0, 0]
click at [365, 180] on button "查 询" at bounding box center [368, 178] width 31 height 15
click at [367, 176] on div "结束时间： 充值区间： ~ 重 置 查 询" at bounding box center [294, 186] width 298 height 31
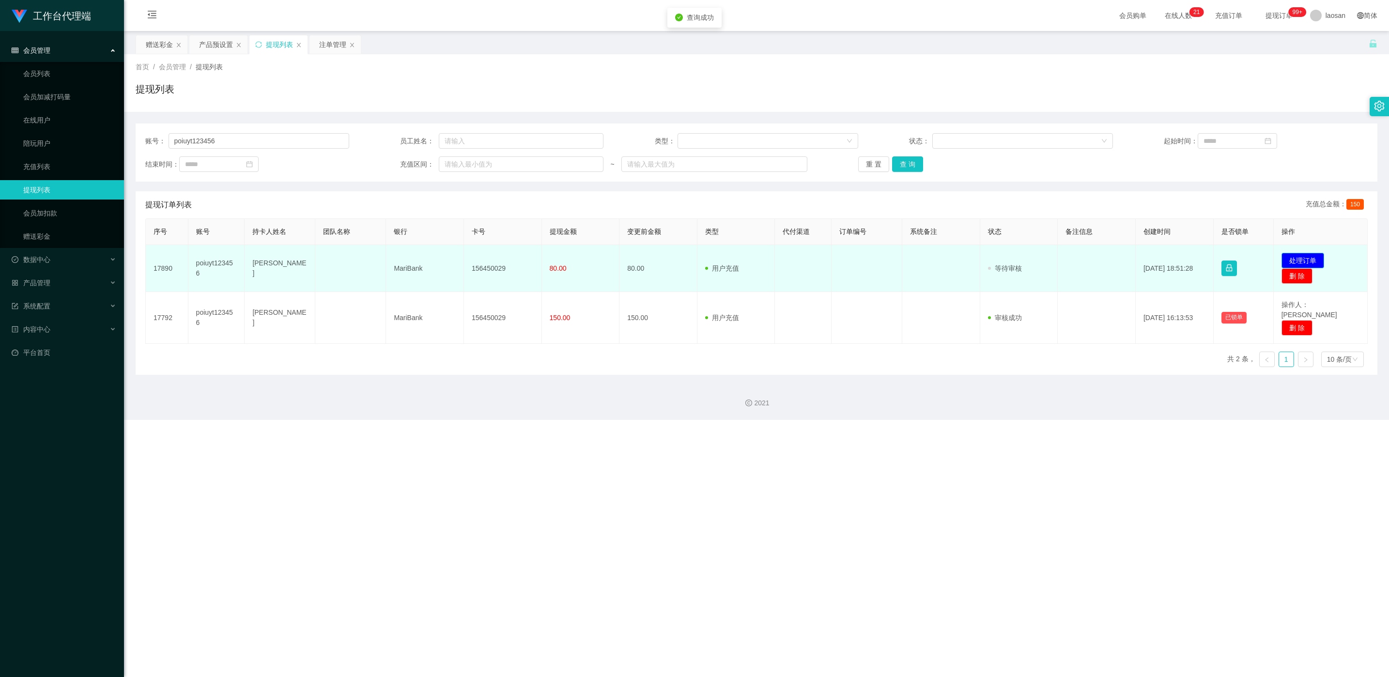
click at [464, 258] on button "处理订单" at bounding box center [1302, 260] width 43 height 15
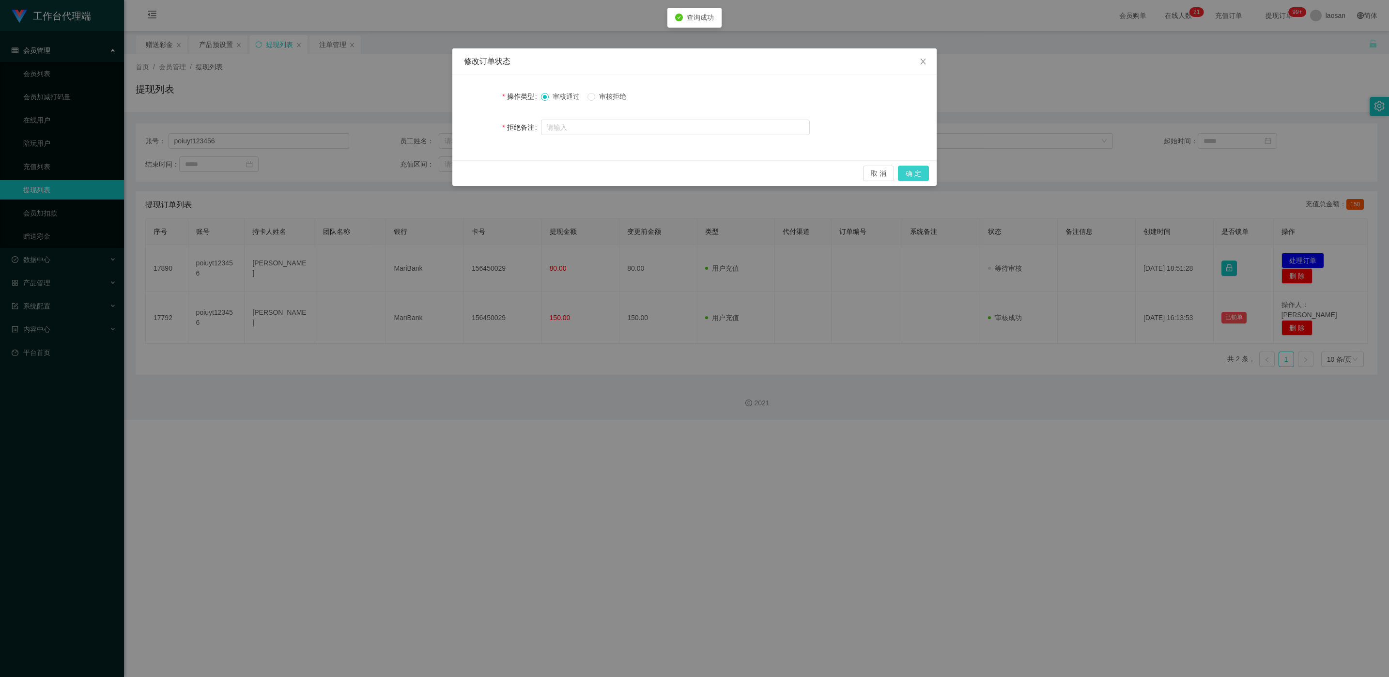
click at [464, 170] on button "确 定" at bounding box center [913, 173] width 31 height 15
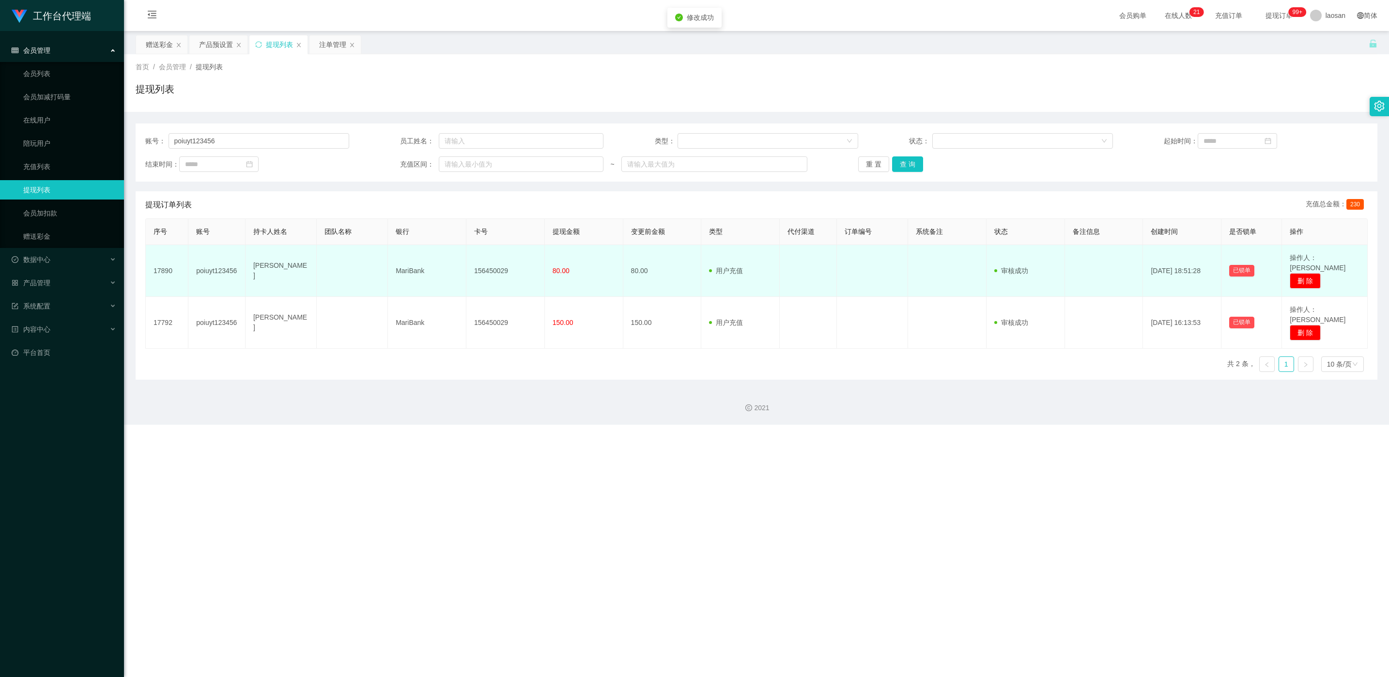
click at [464, 260] on td "156450029" at bounding box center [505, 271] width 78 height 52
copy td "156450029"
click at [384, 266] on td at bounding box center [352, 271] width 71 height 52
drag, startPoint x: 394, startPoint y: 265, endPoint x: 425, endPoint y: 263, distance: 31.0
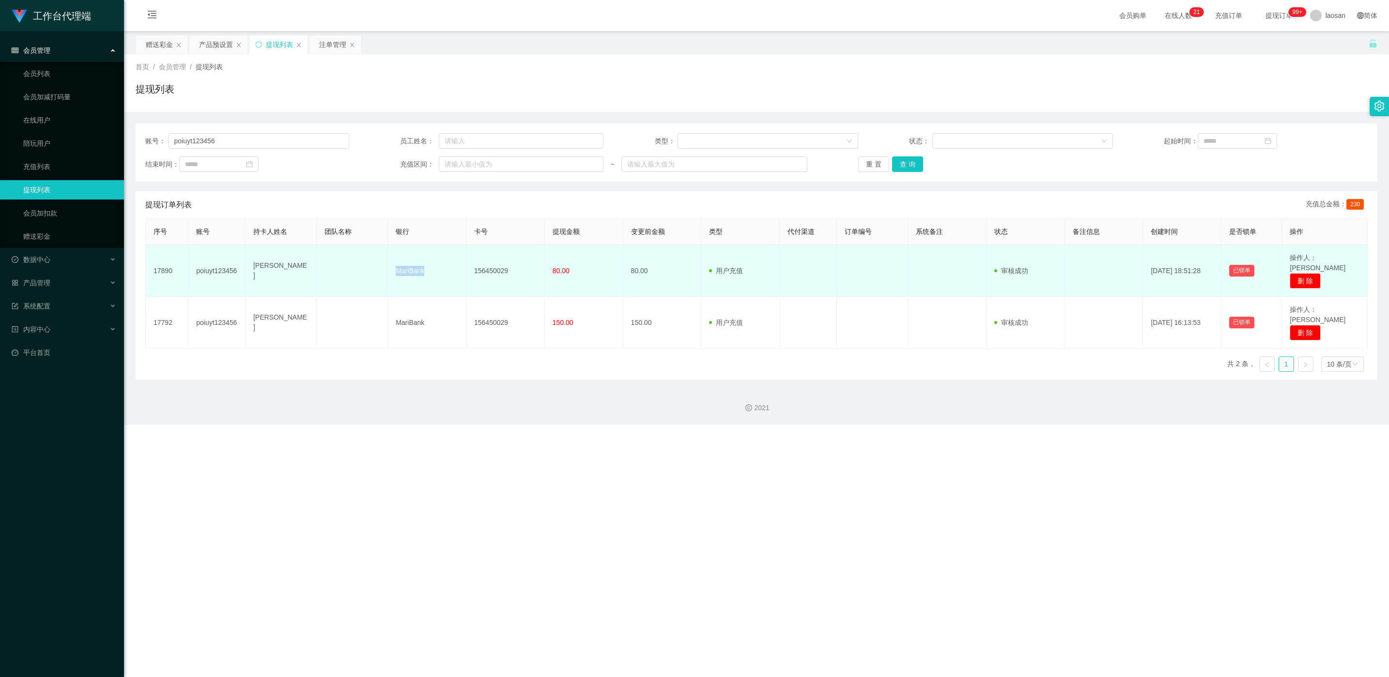
click at [425, 263] on td "MariBank" at bounding box center [427, 271] width 78 height 52
drag, startPoint x: 425, startPoint y: 263, endPoint x: 272, endPoint y: 264, distance: 153.0
click at [274, 264] on td "[PERSON_NAME]" at bounding box center [280, 271] width 71 height 52
drag, startPoint x: 284, startPoint y: 259, endPoint x: 555, endPoint y: 253, distance: 271.7
click at [464, 253] on tr "17890 poiuyt123456 [PERSON_NAME] MariBank 156450029 80.00 80.00 用户充值 人工扣款 审核驳回 …" at bounding box center [757, 271] width 1222 height 52
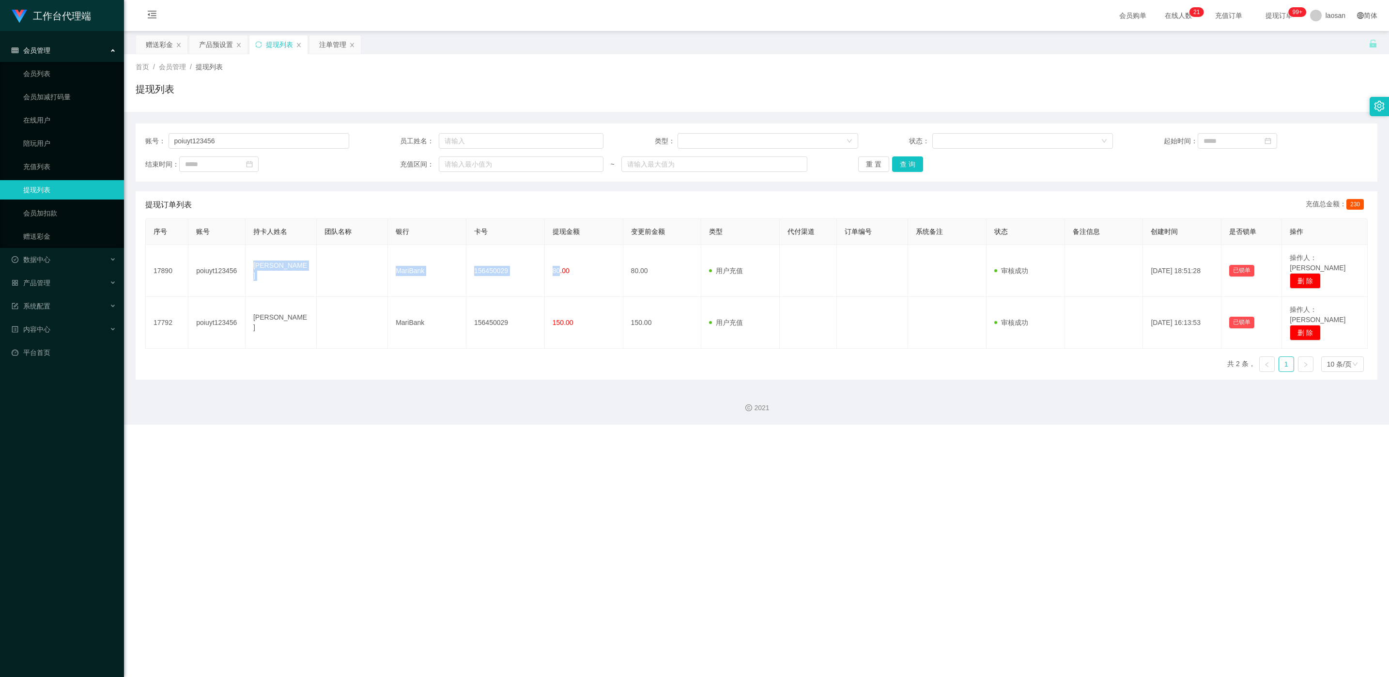
copy tr "[PERSON_NAME] MariBank 156450029 80"
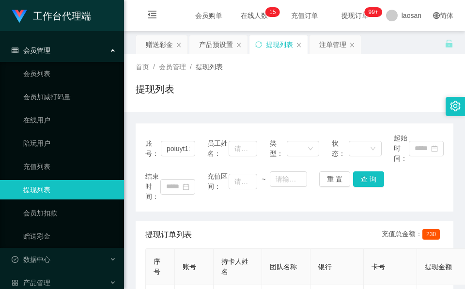
click at [225, 94] on div "提现列表" at bounding box center [295, 93] width 318 height 22
click at [159, 44] on div "赠送彩金" at bounding box center [159, 44] width 27 height 18
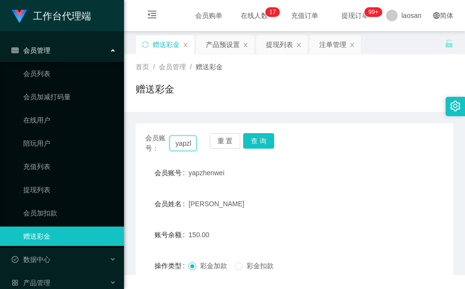
click at [182, 147] on input "yapzhenwei" at bounding box center [182, 143] width 27 height 15
paste input "Guohao123321"
type input "Guohao123321"
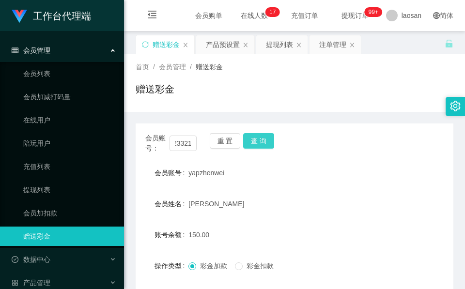
click at [261, 139] on button "查 询" at bounding box center [258, 140] width 31 height 15
click at [261, 139] on div "会员账号： Guohao123321 重 置 查 询" at bounding box center [295, 143] width 318 height 20
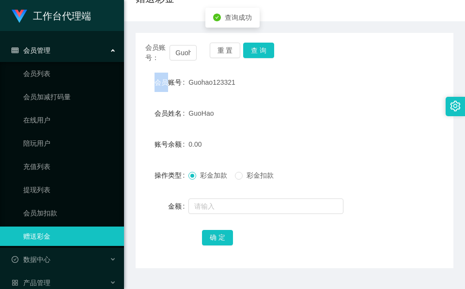
scroll to position [115, 0]
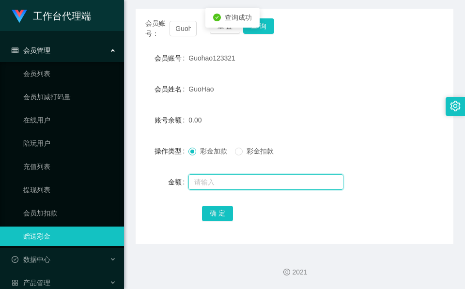
click at [256, 176] on input "text" at bounding box center [265, 181] width 155 height 15
type input "100"
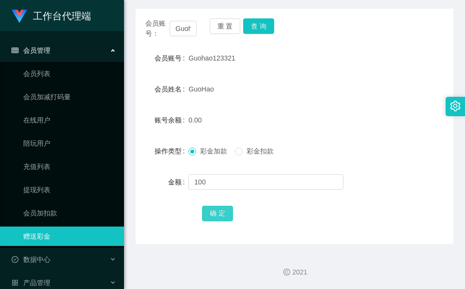
click at [224, 213] on button "确 定" at bounding box center [217, 213] width 31 height 15
click at [223, 213] on span "确 定" at bounding box center [223, 213] width 42 height 8
click at [314, 59] on div "Guohao123321" at bounding box center [280, 57] width 185 height 19
click at [188, 28] on input "Guohao123321" at bounding box center [182, 28] width 27 height 15
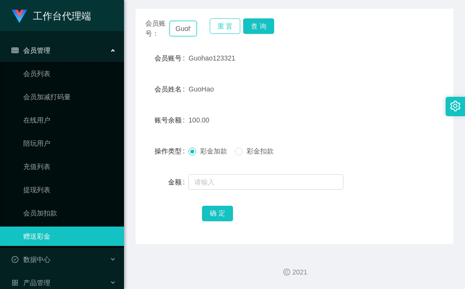
paste input "mimi136"
type input "mimi136"
click at [255, 28] on button "查 询" at bounding box center [258, 25] width 31 height 15
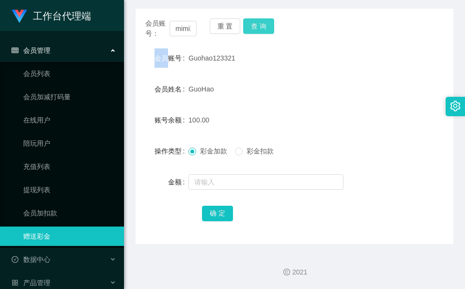
click at [255, 28] on div "重 置 查 询" at bounding box center [235, 28] width 51 height 20
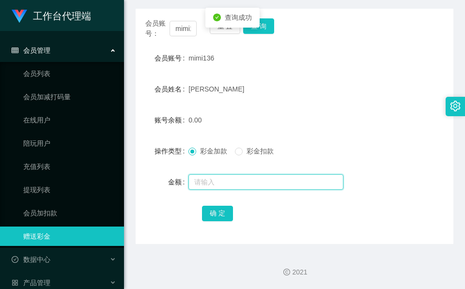
drag, startPoint x: 255, startPoint y: 28, endPoint x: 242, endPoint y: 174, distance: 147.3
click at [242, 174] on input "text" at bounding box center [265, 181] width 155 height 15
type input "40"
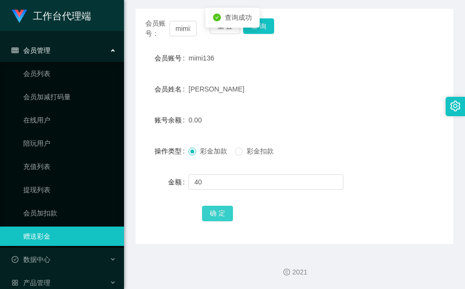
click at [227, 211] on button "确 定" at bounding box center [217, 213] width 31 height 15
drag, startPoint x: 329, startPoint y: 137, endPoint x: 249, endPoint y: 56, distance: 114.0
click at [330, 137] on form "会员账号 mimi136 会员姓名 [PERSON_NAME] 账号余额 40.00 操作类型 彩金加款 彩金扣款 金额 确 定" at bounding box center [295, 135] width 318 height 174
click at [184, 24] on input "mimi136" at bounding box center [182, 28] width 27 height 15
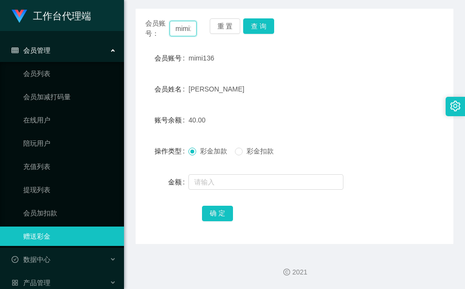
paste input "8503795"
type input "85037956"
click at [274, 26] on div "会员账号： 85037956 重 置 查 询" at bounding box center [295, 28] width 318 height 20
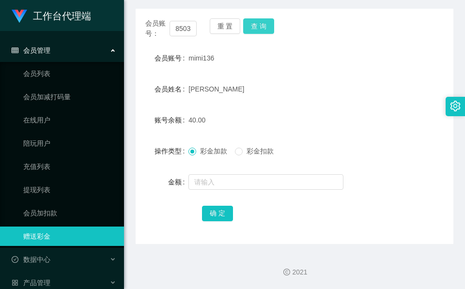
click at [273, 25] on button "查 询" at bounding box center [258, 25] width 31 height 15
click at [266, 21] on button "查 询" at bounding box center [258, 25] width 31 height 15
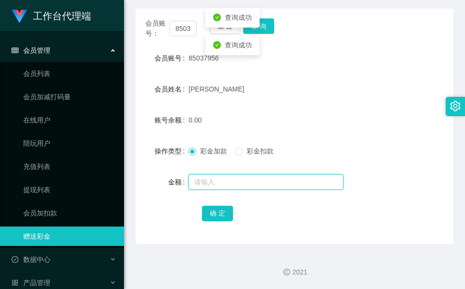
click at [230, 176] on input "text" at bounding box center [265, 181] width 155 height 15
type input "100"
click at [224, 200] on form "会员账号 85037956 会员姓名 [PERSON_NAME] 账号余额 0.00 操作类型 彩金加款 彩金扣款 金额 100 确 定" at bounding box center [295, 135] width 318 height 174
click at [223, 204] on div "确 定" at bounding box center [294, 212] width 185 height 19
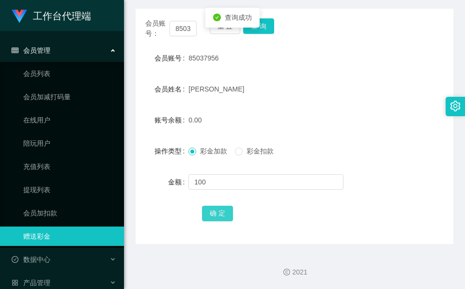
click at [221, 209] on button "确 定" at bounding box center [217, 213] width 31 height 15
click at [186, 31] on input "85037956" at bounding box center [182, 28] width 27 height 15
paste input "974941"
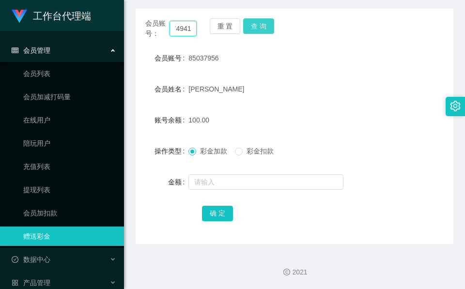
type input "85974941"
click at [259, 26] on button "查 询" at bounding box center [258, 25] width 31 height 15
click at [259, 26] on div "会员账号： 85974941 重 置 查 询" at bounding box center [295, 28] width 318 height 20
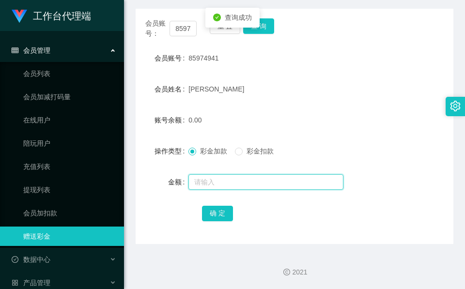
drag, startPoint x: 259, startPoint y: 26, endPoint x: 223, endPoint y: 177, distance: 155.4
click at [223, 177] on input "text" at bounding box center [265, 181] width 155 height 15
type input "100"
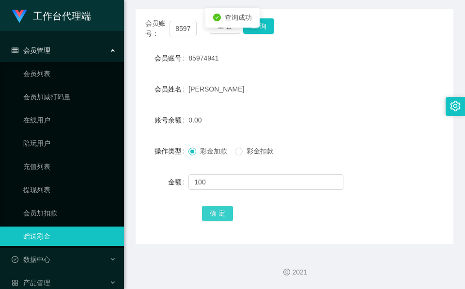
click at [227, 206] on button "确 定" at bounding box center [217, 213] width 31 height 15
click at [189, 30] on input "85974941" at bounding box center [182, 28] width 27 height 15
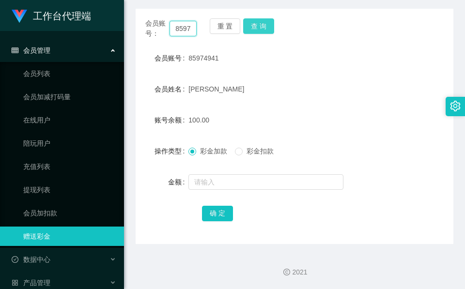
paste input "Guohao12332"
type input "Guohao123321"
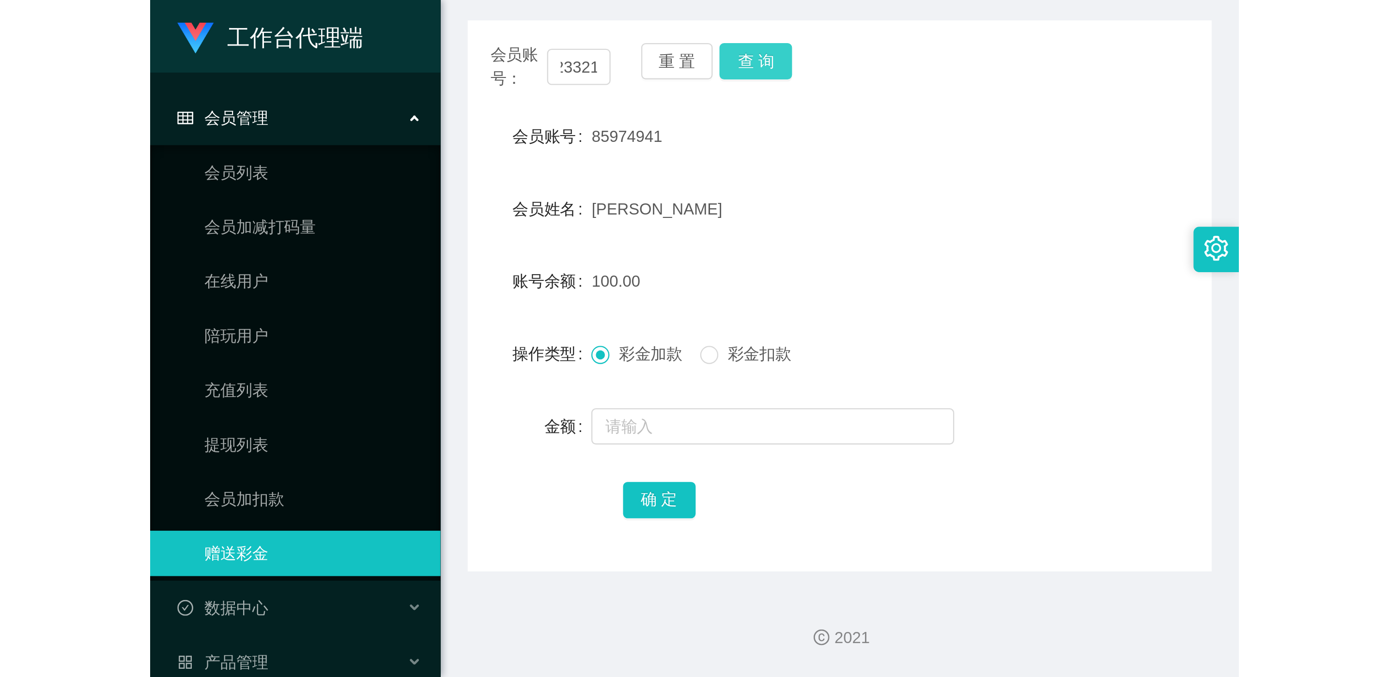
scroll to position [0, 0]
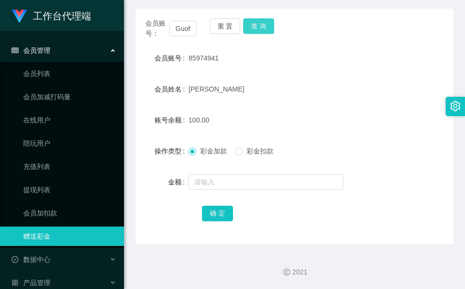
click at [261, 23] on button "查 询" at bounding box center [258, 25] width 31 height 15
click at [261, 23] on div "会员账号： Guohao123321 重 置 查 询" at bounding box center [295, 28] width 318 height 20
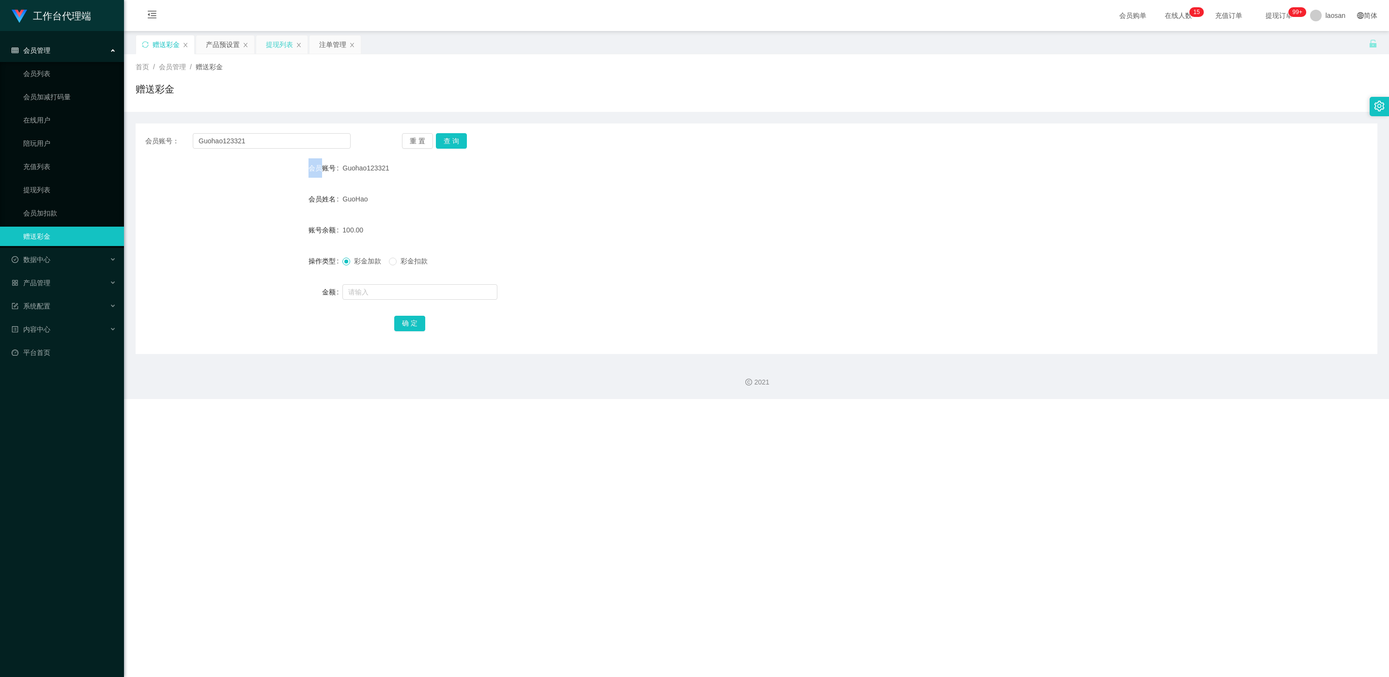
click at [275, 50] on div "提现列表" at bounding box center [279, 44] width 27 height 18
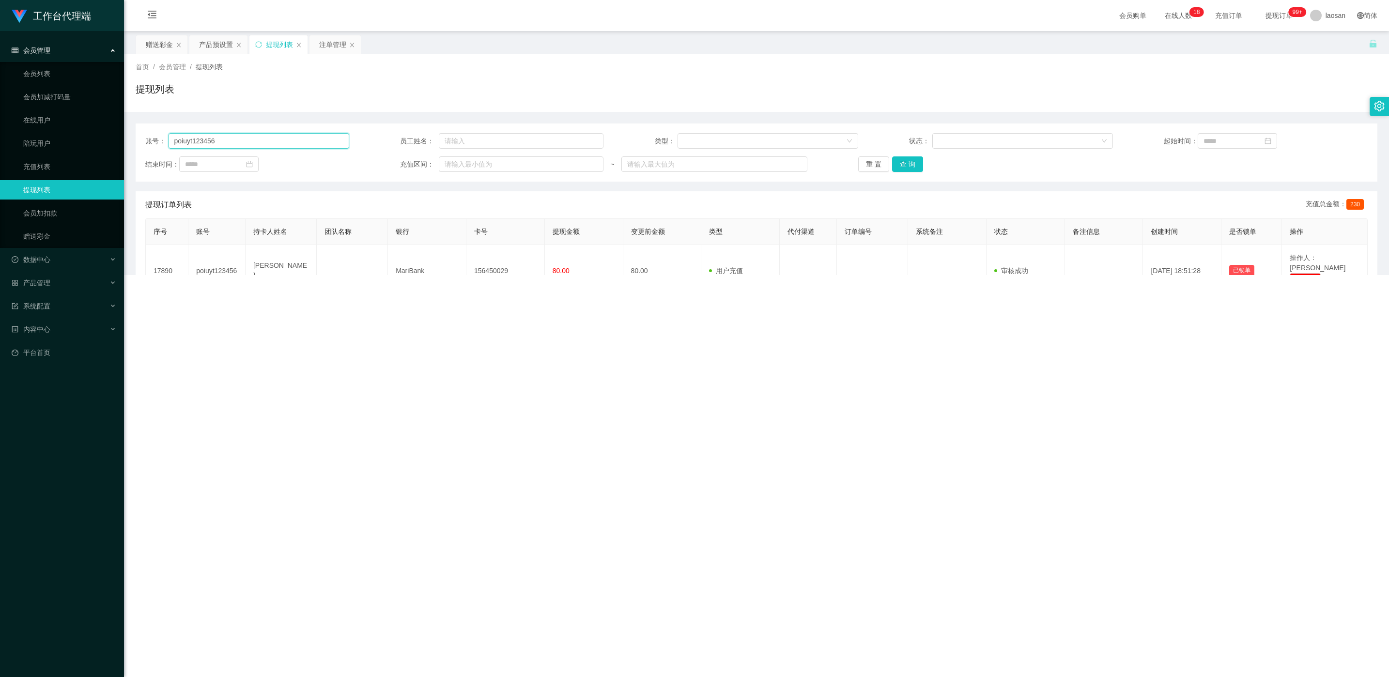
click at [260, 139] on input "poiuyt123456" at bounding box center [258, 140] width 181 height 15
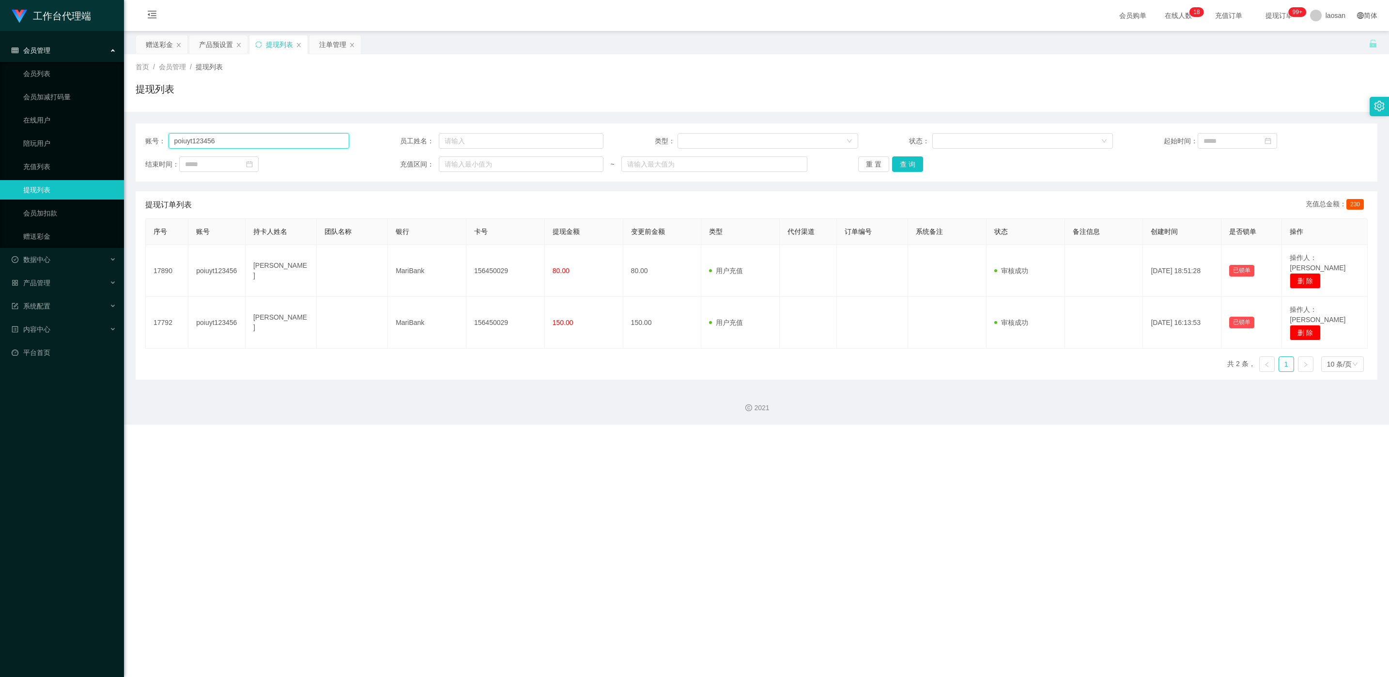
drag, startPoint x: 260, startPoint y: 139, endPoint x: 296, endPoint y: 140, distance: 36.3
click at [260, 139] on input "poiuyt123456" at bounding box center [258, 140] width 181 height 15
paste input "85974941"
type input "85974941"
click at [464, 165] on button "查 询" at bounding box center [907, 163] width 31 height 15
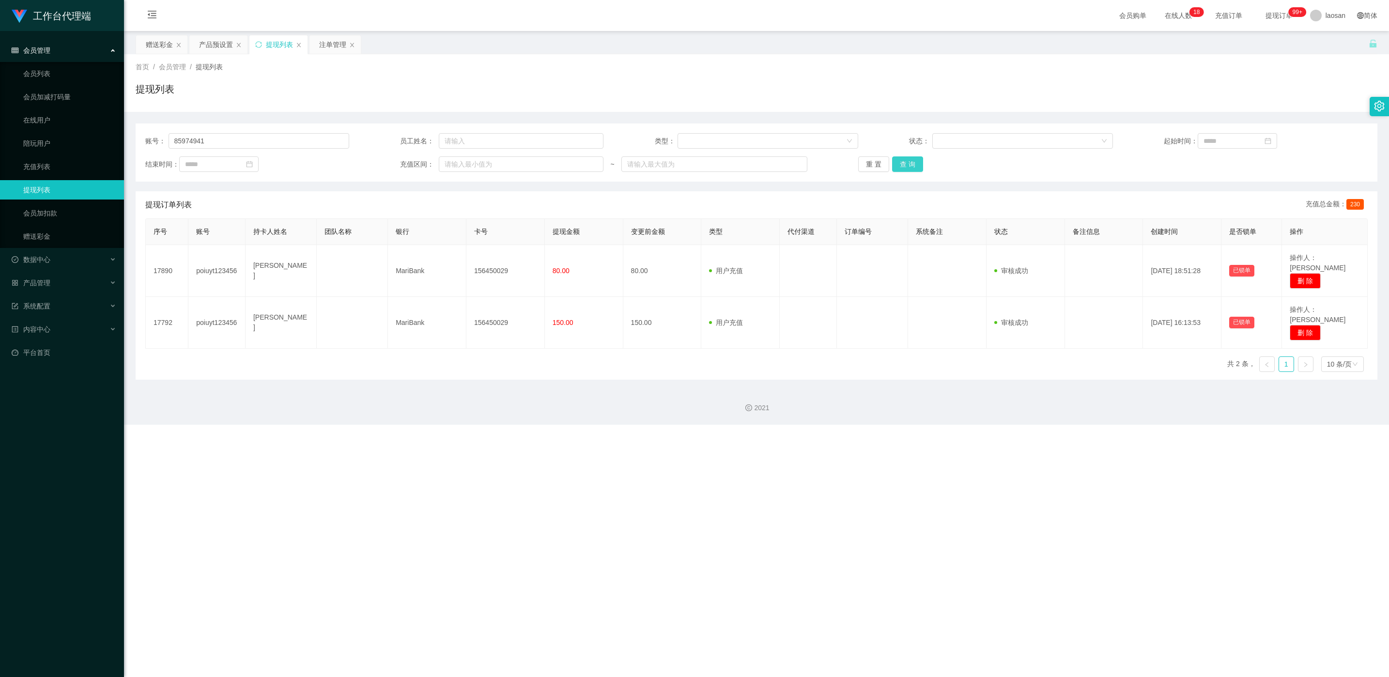
click at [464, 165] on div "重 置 查 询" at bounding box center [960, 163] width 204 height 15
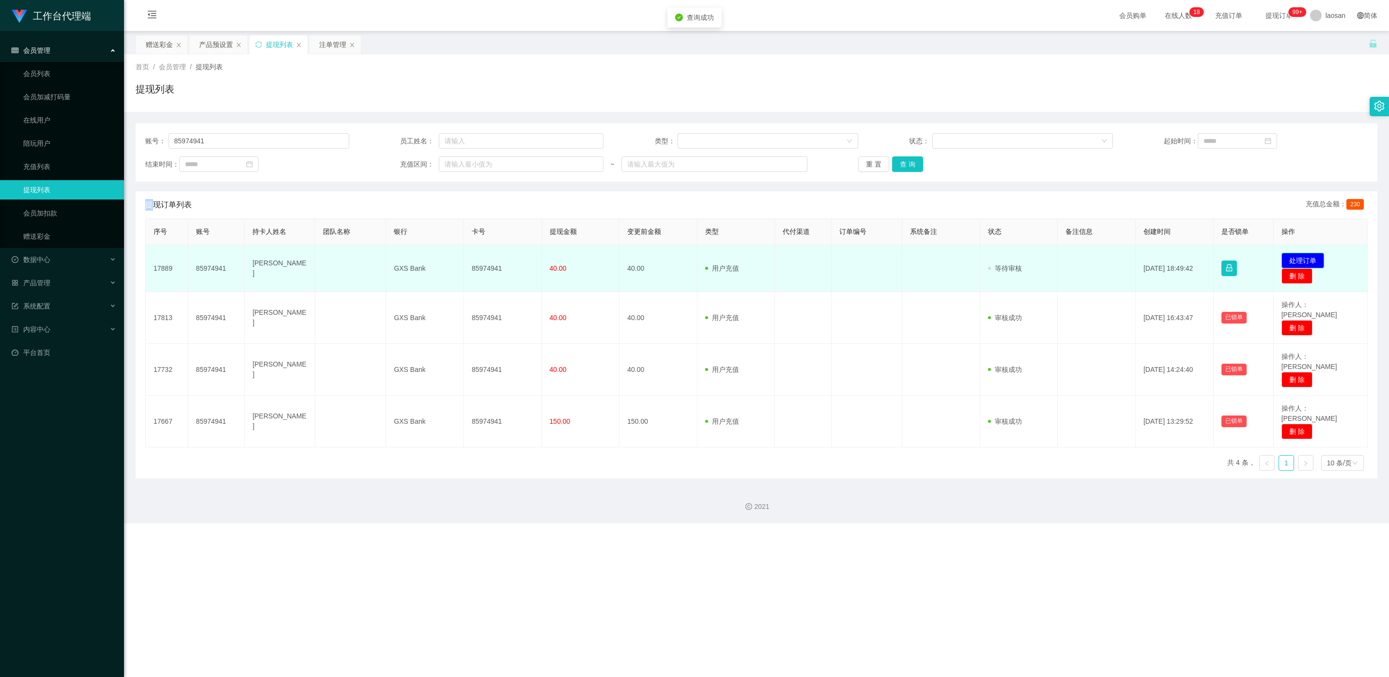
click at [464, 259] on button "处理订单" at bounding box center [1302, 260] width 43 height 15
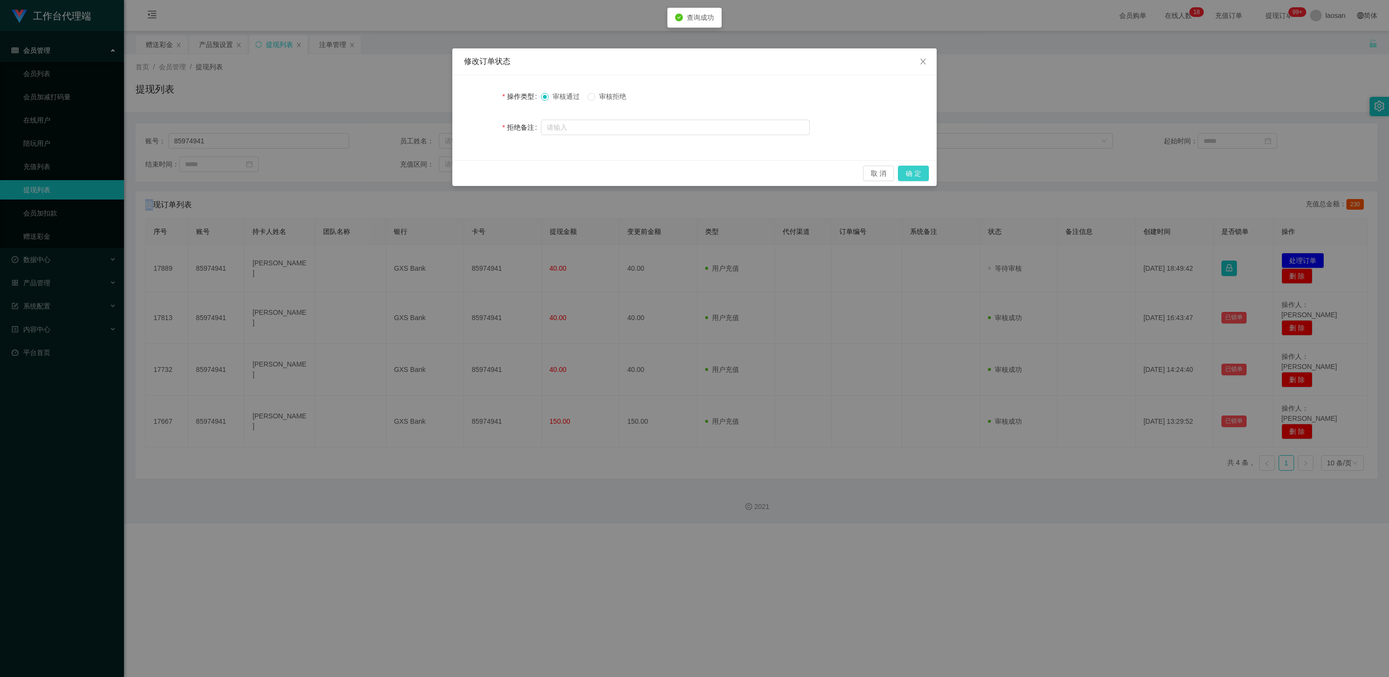
click at [464, 174] on button "确 定" at bounding box center [913, 173] width 31 height 15
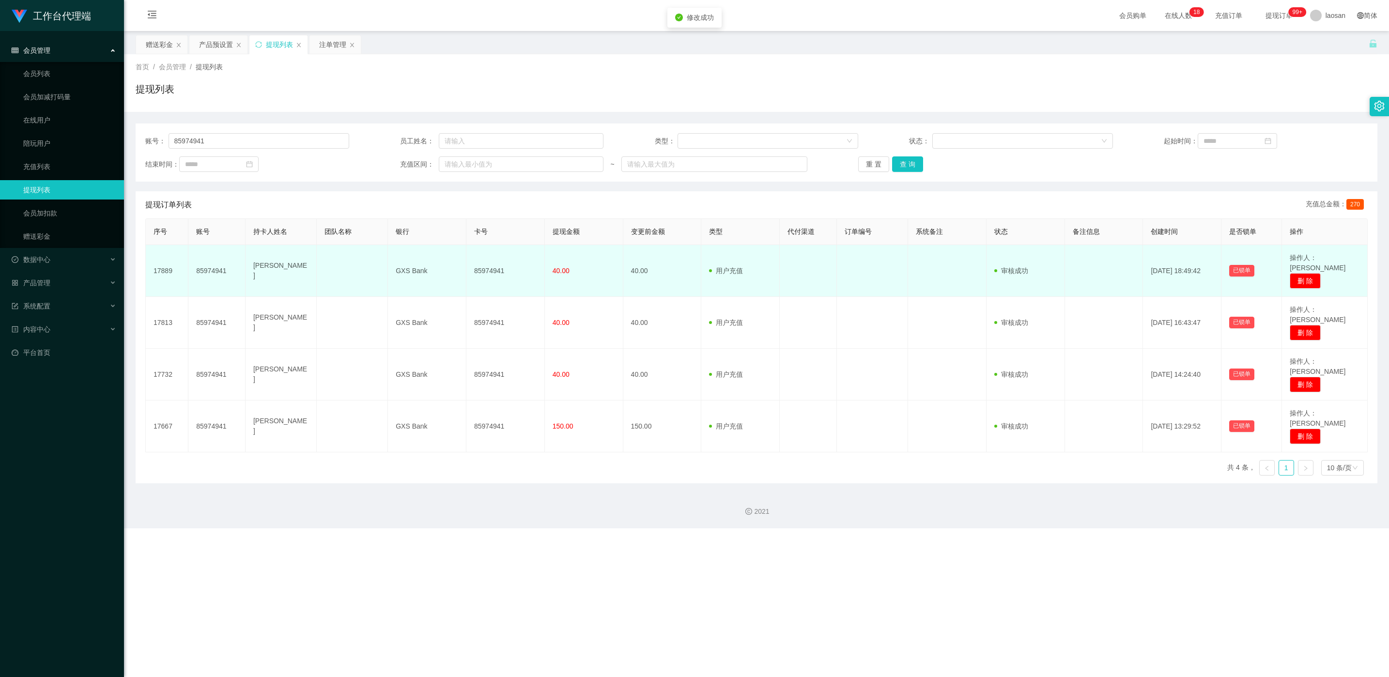
click at [464, 264] on td "85974941" at bounding box center [505, 271] width 78 height 52
copy td "85974941"
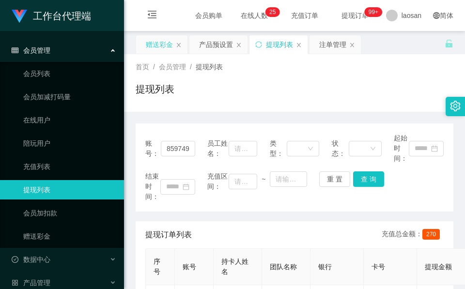
click at [173, 49] on div "赠送彩金" at bounding box center [161, 44] width 51 height 18
click at [163, 44] on div "赠送彩金" at bounding box center [159, 44] width 27 height 18
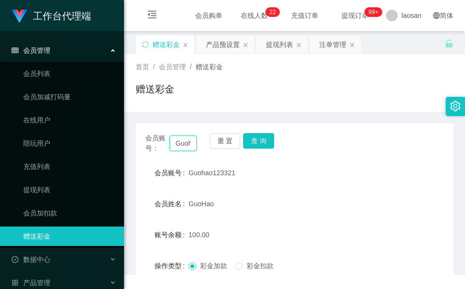
click at [173, 141] on input "Guohao123321" at bounding box center [182, 143] width 27 height 15
paste input "Teddy1228"
type input "Teddy1228"
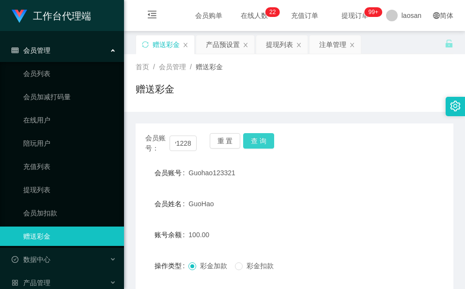
click at [271, 134] on button "查 询" at bounding box center [258, 140] width 31 height 15
click at [271, 134] on button "查 询" at bounding box center [264, 140] width 42 height 15
click at [271, 134] on div "会员账号： Teddy1228 重 置 查 询" at bounding box center [295, 143] width 318 height 20
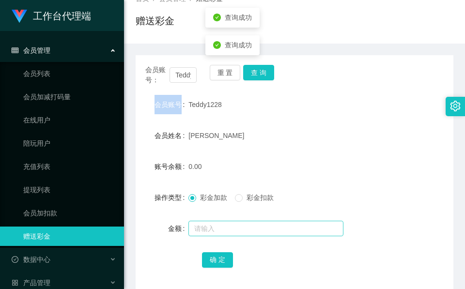
scroll to position [115, 0]
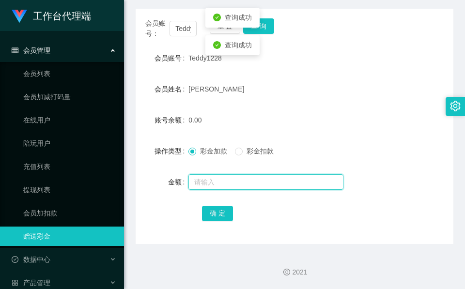
click at [243, 179] on input "text" at bounding box center [265, 181] width 155 height 15
type input "100"
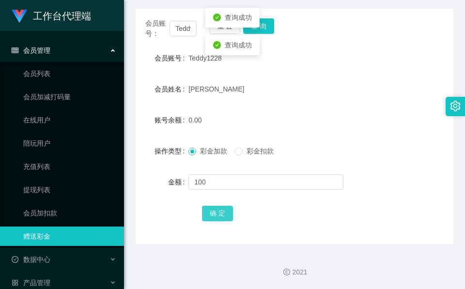
click at [220, 212] on button "确 定" at bounding box center [217, 213] width 31 height 15
click at [220, 212] on span "确 定" at bounding box center [217, 213] width 31 height 8
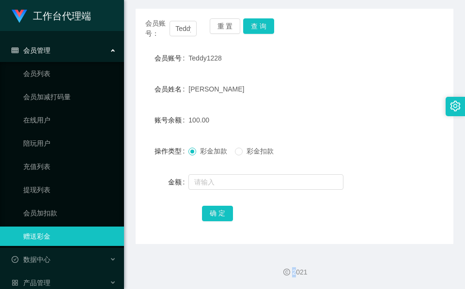
click at [247, 83] on div "[PERSON_NAME]" at bounding box center [280, 88] width 185 height 19
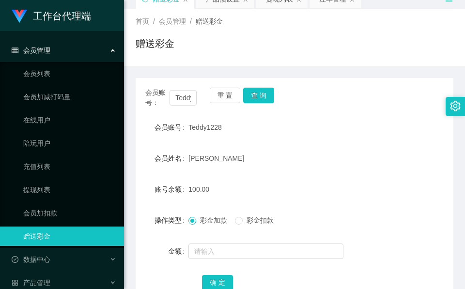
scroll to position [42, 0]
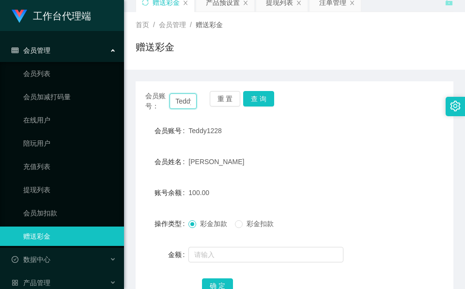
click at [180, 97] on input "Teddy1228" at bounding box center [182, 100] width 27 height 15
paste input "L6381"
type input "L6381"
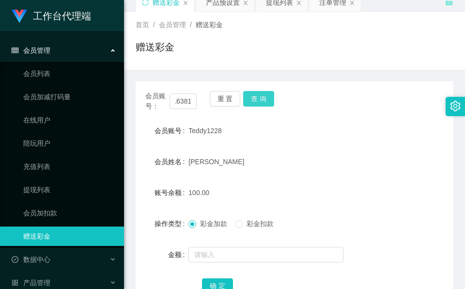
click at [256, 102] on button "查 询" at bounding box center [258, 98] width 31 height 15
click at [256, 98] on button "查 询" at bounding box center [258, 98] width 31 height 15
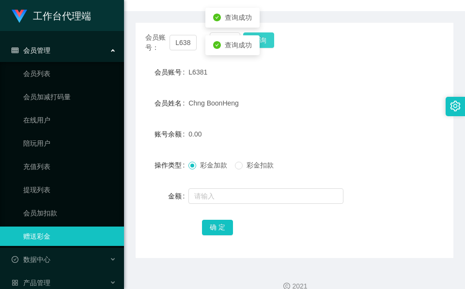
scroll to position [115, 0]
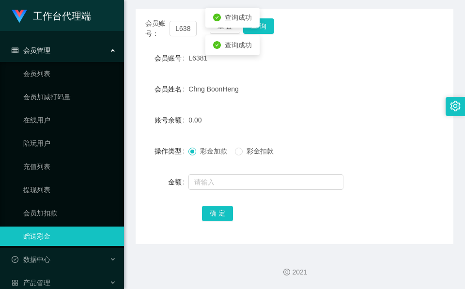
click at [238, 172] on div at bounding box center [280, 181] width 185 height 19
click at [234, 174] on input "text" at bounding box center [265, 181] width 155 height 15
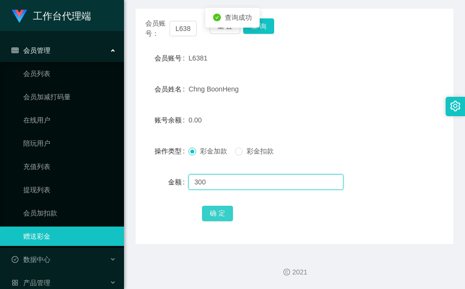
type input "300"
click at [210, 220] on button "确 定" at bounding box center [217, 213] width 31 height 15
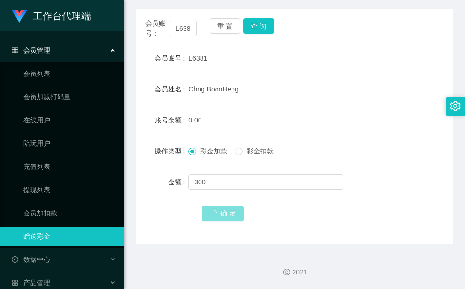
click at [212, 215] on button "确 定" at bounding box center [223, 213] width 42 height 15
click at [256, 147] on label "彩金扣款" at bounding box center [256, 151] width 43 height 10
drag, startPoint x: 256, startPoint y: 147, endPoint x: 234, endPoint y: 153, distance: 22.1
click at [234, 153] on div "彩金加款 彩金扣款" at bounding box center [234, 151] width 93 height 10
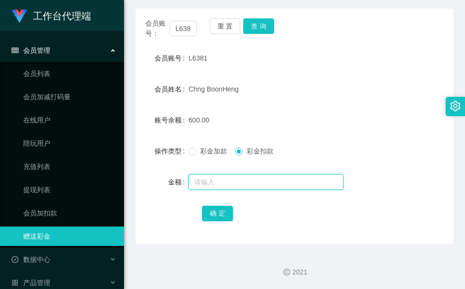
click at [231, 186] on input "text" at bounding box center [265, 181] width 155 height 15
type input "300"
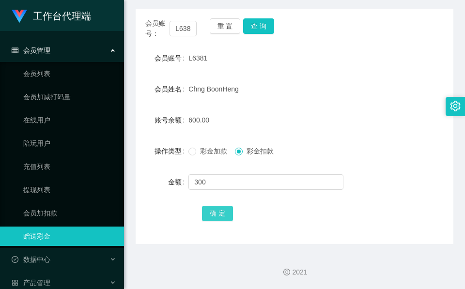
click at [217, 208] on div "确 定" at bounding box center [294, 212] width 185 height 19
click at [217, 208] on button "确 定" at bounding box center [217, 213] width 31 height 15
click at [205, 152] on span "彩金加款" at bounding box center [213, 151] width 35 height 8
click at [189, 28] on input "L6381" at bounding box center [182, 28] width 27 height 15
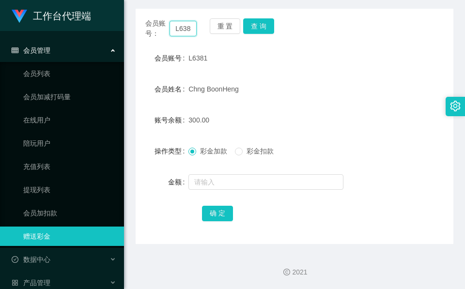
paste input "Teddy1228"
type input "Teddy1228"
click at [253, 28] on button "查 询" at bounding box center [258, 25] width 31 height 15
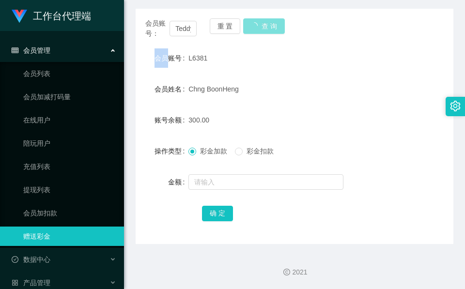
click at [253, 28] on div "重 置 查 询" at bounding box center [235, 28] width 51 height 20
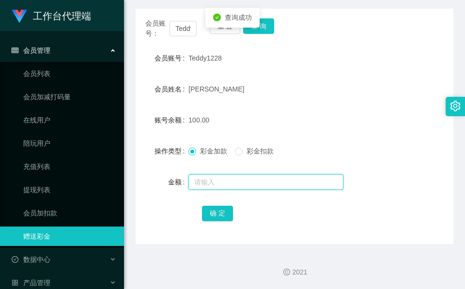
drag, startPoint x: 253, startPoint y: 28, endPoint x: 236, endPoint y: 179, distance: 152.5
click at [236, 179] on input "text" at bounding box center [265, 181] width 155 height 15
type input "40"
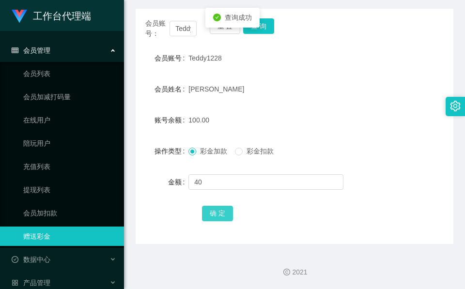
click at [206, 209] on button "确 定" at bounding box center [217, 213] width 31 height 15
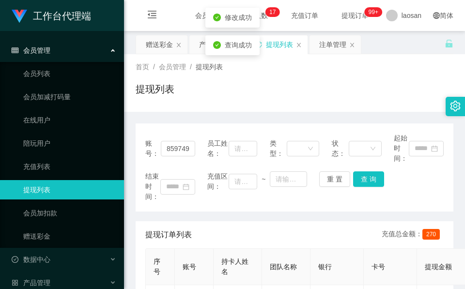
click at [217, 93] on div "提现列表" at bounding box center [295, 93] width 318 height 22
click at [169, 47] on div "赠送彩金" at bounding box center [159, 44] width 27 height 18
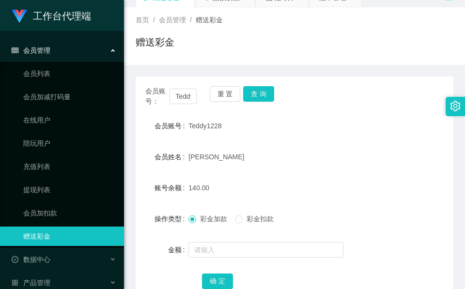
scroll to position [73, 0]
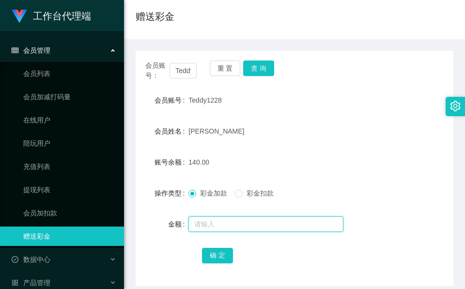
click at [218, 229] on input "text" at bounding box center [265, 223] width 155 height 15
drag, startPoint x: 198, startPoint y: 217, endPoint x: 195, endPoint y: 208, distance: 9.4
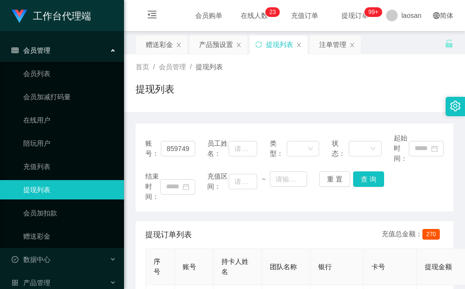
click at [253, 96] on div "提现列表" at bounding box center [295, 93] width 318 height 22
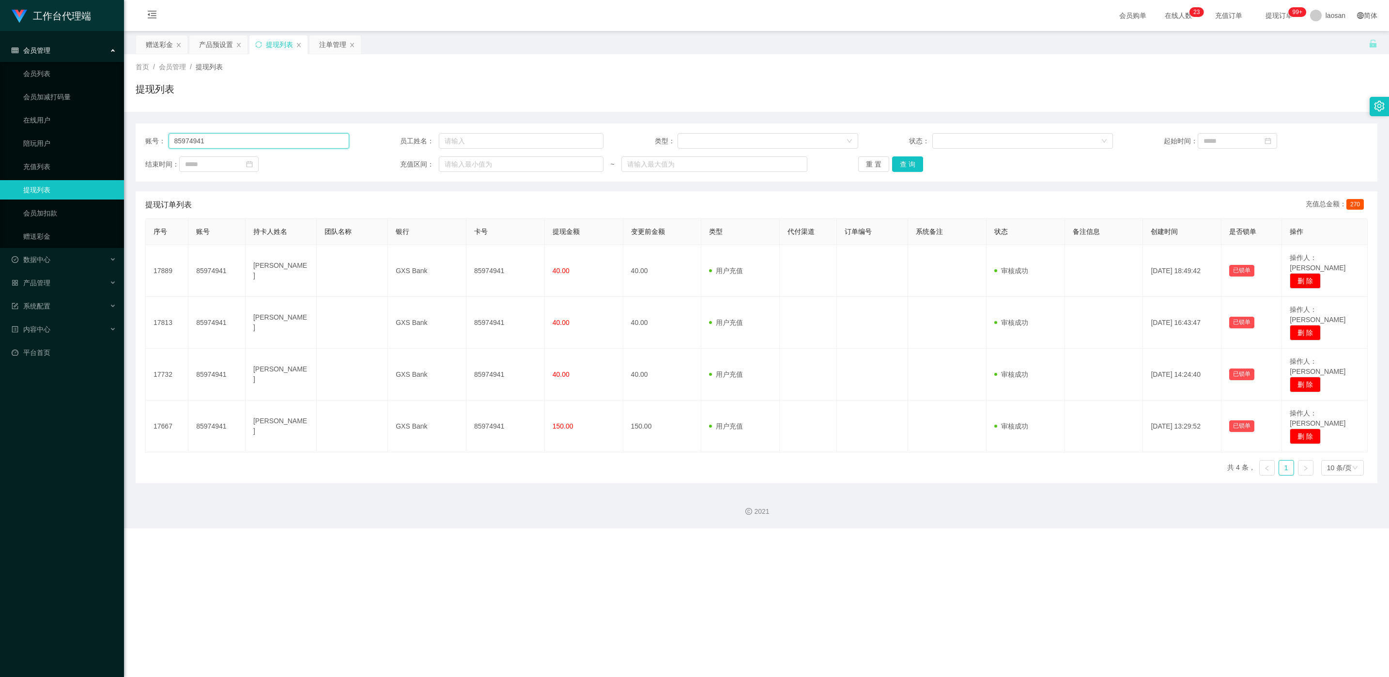
click at [260, 140] on input "85974941" at bounding box center [258, 140] width 181 height 15
paste input "mimi136"
type input "mimi136"
click at [464, 170] on button "查 询" at bounding box center [907, 163] width 31 height 15
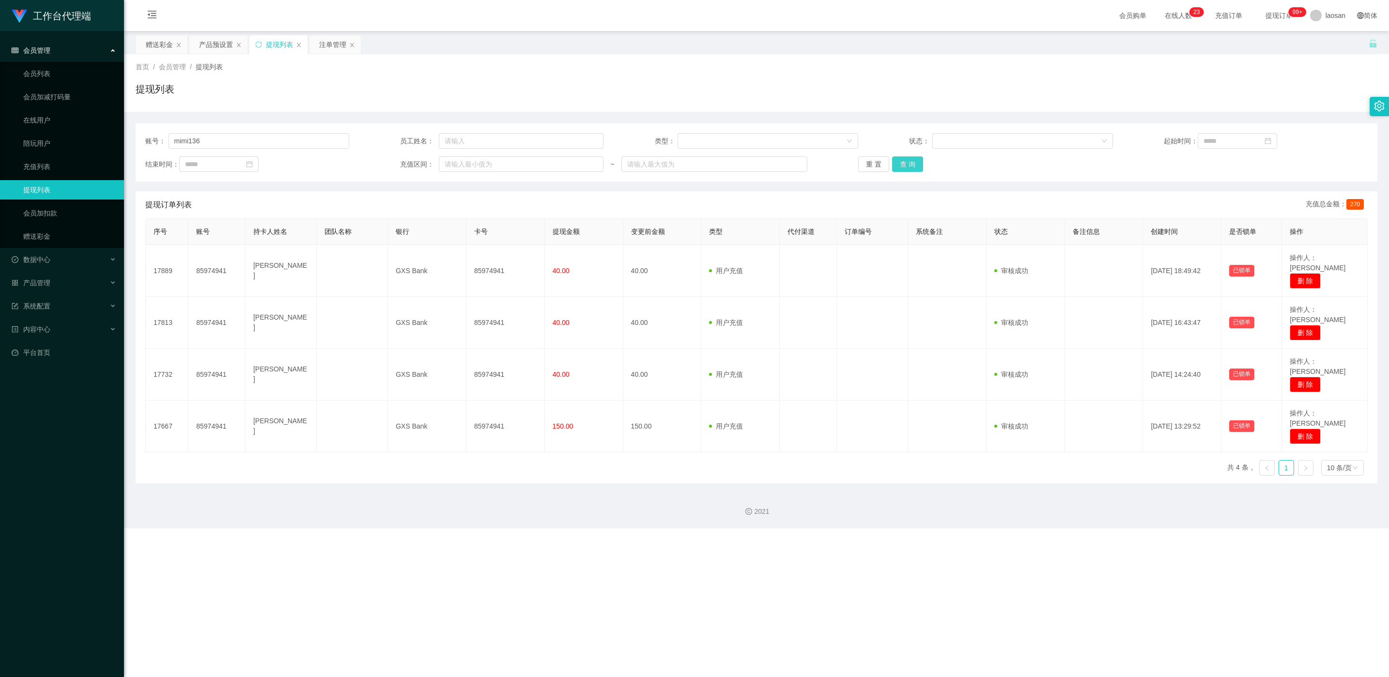
click at [464, 170] on div "重 置 查 询" at bounding box center [960, 163] width 204 height 15
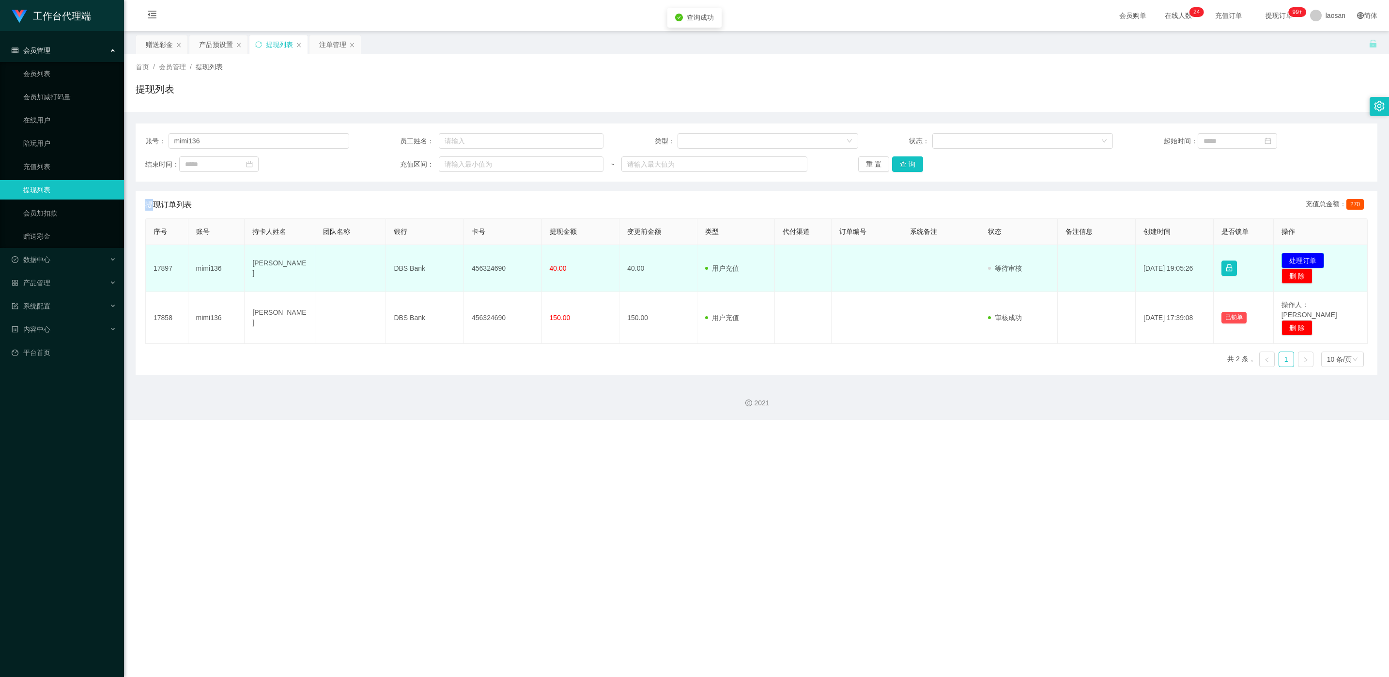
click at [464, 260] on button "处理订单" at bounding box center [1302, 260] width 43 height 15
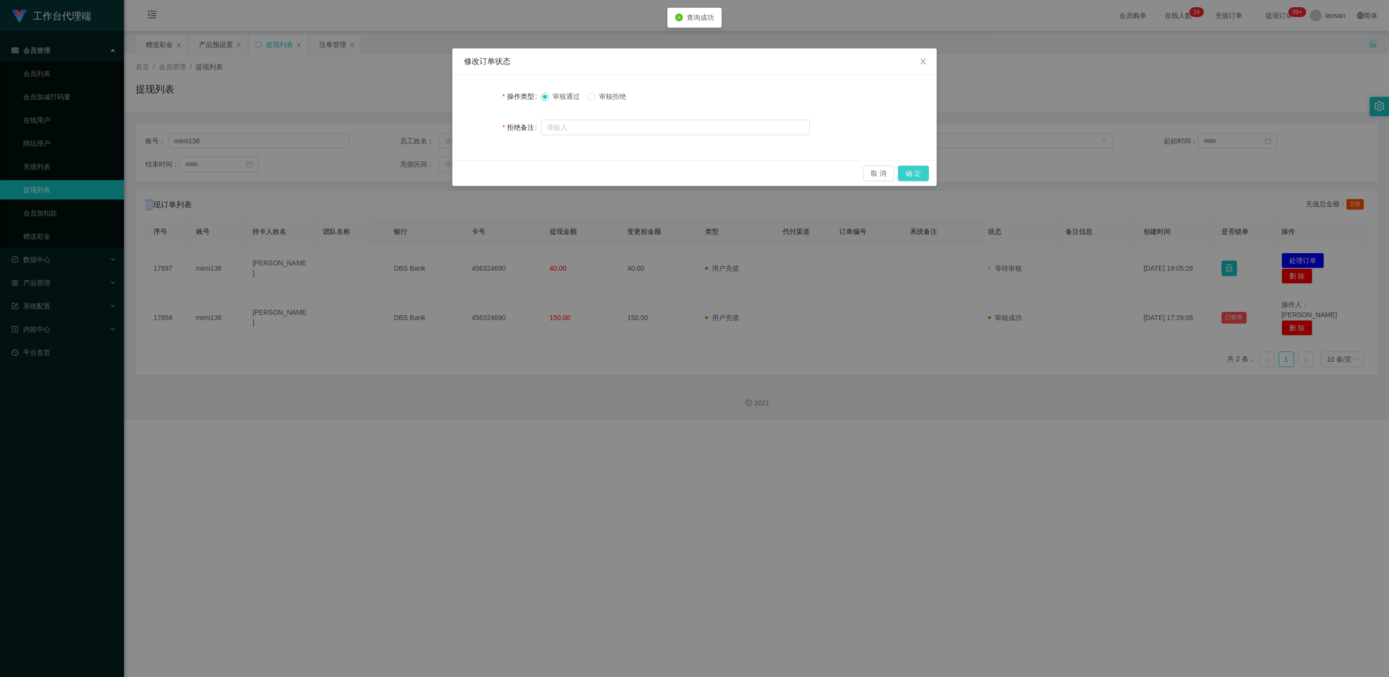
click at [464, 173] on button "确 定" at bounding box center [913, 173] width 31 height 15
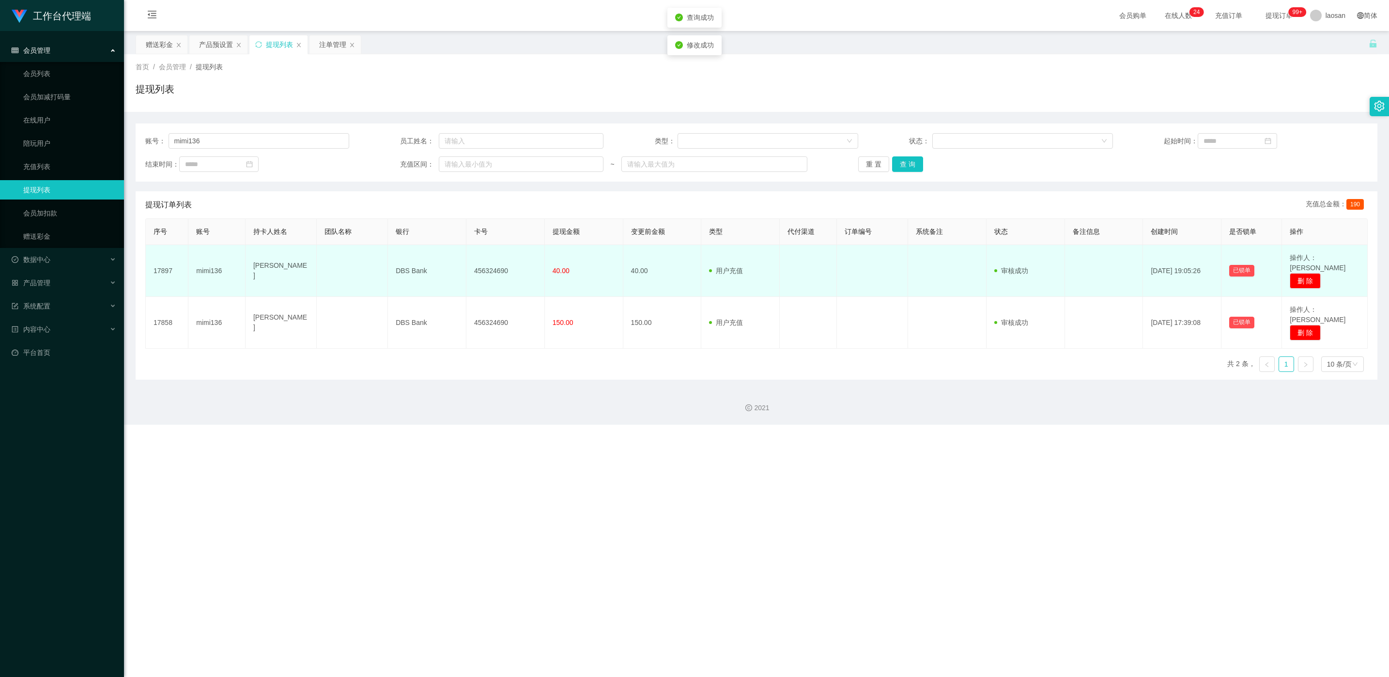
click at [464, 260] on td "456324690" at bounding box center [505, 271] width 78 height 52
click at [464, 262] on td "456324690" at bounding box center [505, 271] width 78 height 52
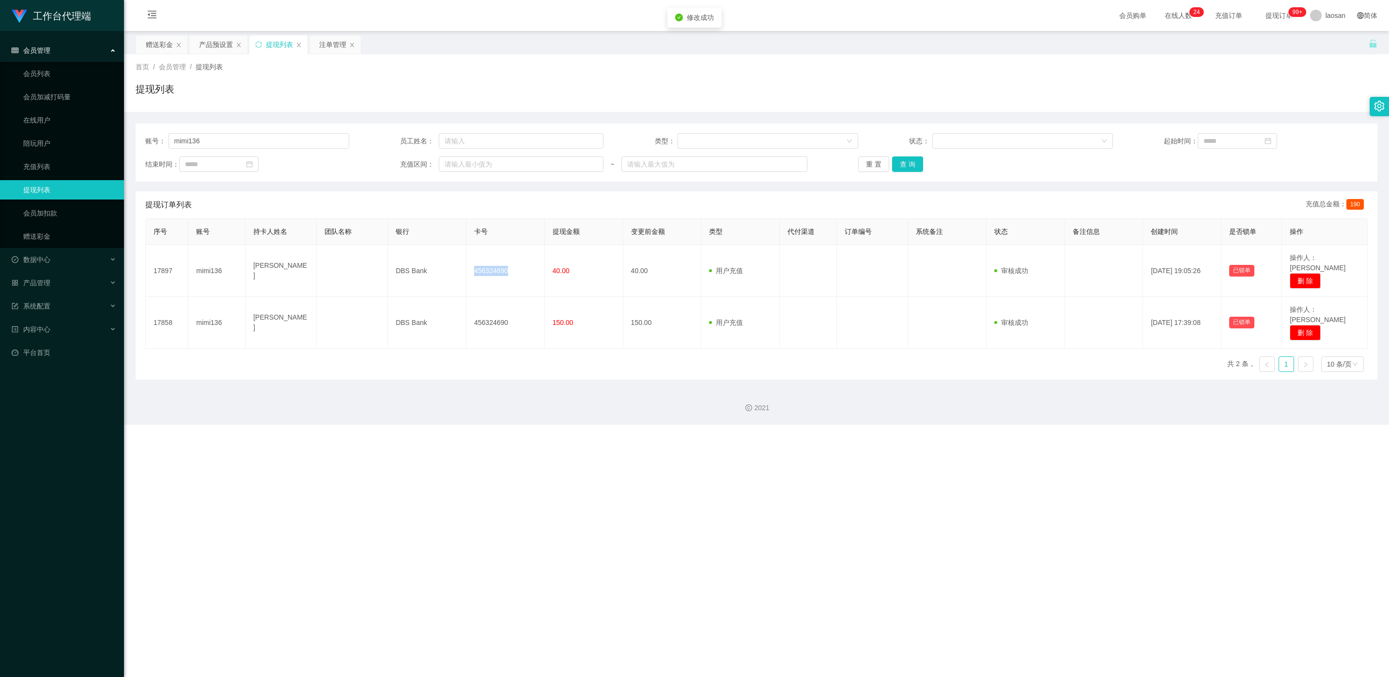
copy td "456324690"
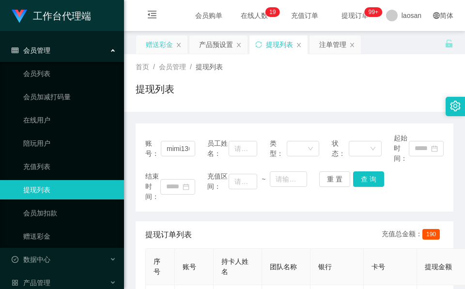
click at [158, 44] on div "赠送彩金" at bounding box center [159, 44] width 27 height 18
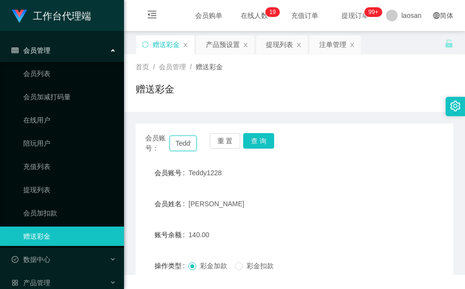
click at [184, 147] on input "Teddy1228" at bounding box center [182, 143] width 27 height 15
paste input "mimi136"
type input "mimi136"
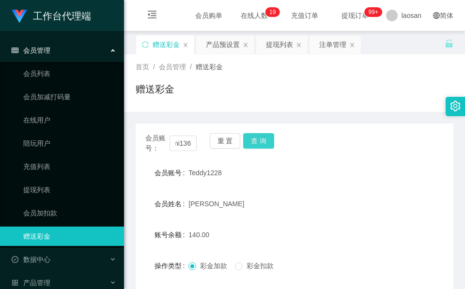
click at [248, 140] on button "查 询" at bounding box center [258, 140] width 31 height 15
click at [248, 140] on button "查 询" at bounding box center [264, 140] width 42 height 15
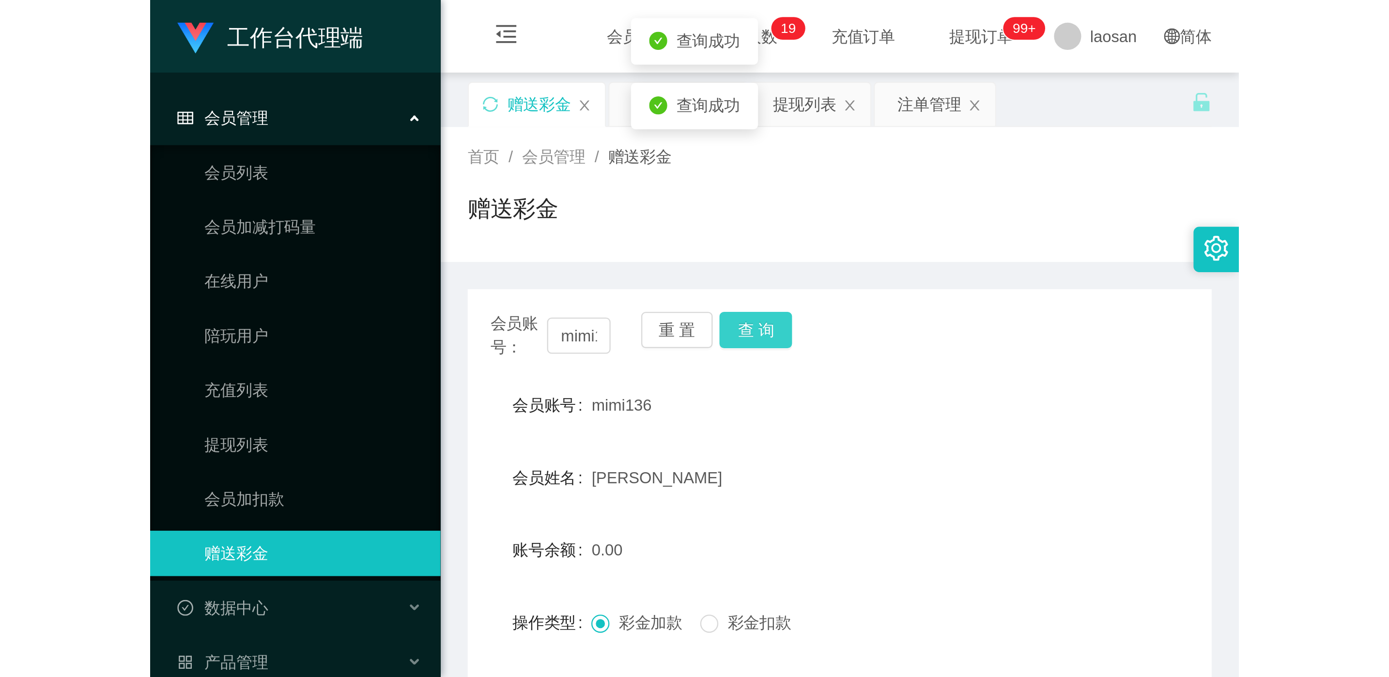
scroll to position [115, 0]
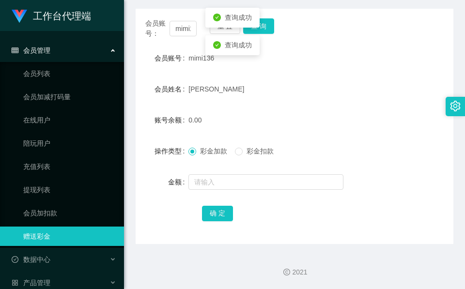
click at [244, 168] on form "会员账号 mimi136 会员姓名 [PERSON_NAME] 账号余额 0.00 操作类型 彩金加款 彩金扣款 金额 确 定" at bounding box center [295, 135] width 318 height 174
click at [241, 175] on input "text" at bounding box center [265, 181] width 155 height 15
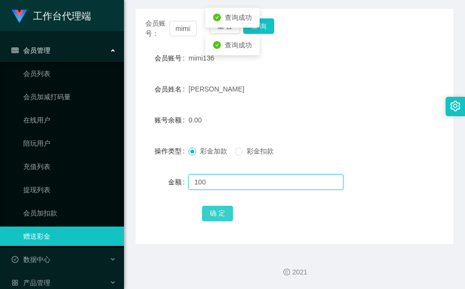
type input "100"
drag, startPoint x: 228, startPoint y: 208, endPoint x: 217, endPoint y: 214, distance: 12.3
click at [228, 208] on button "确 定" at bounding box center [217, 213] width 31 height 15
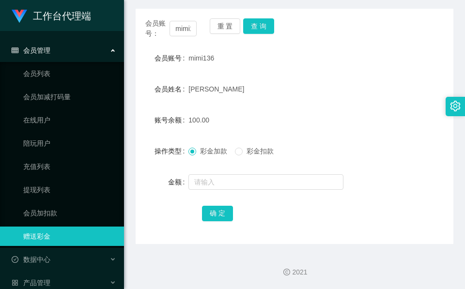
click at [181, 92] on label "会员姓名" at bounding box center [171, 89] width 34 height 8
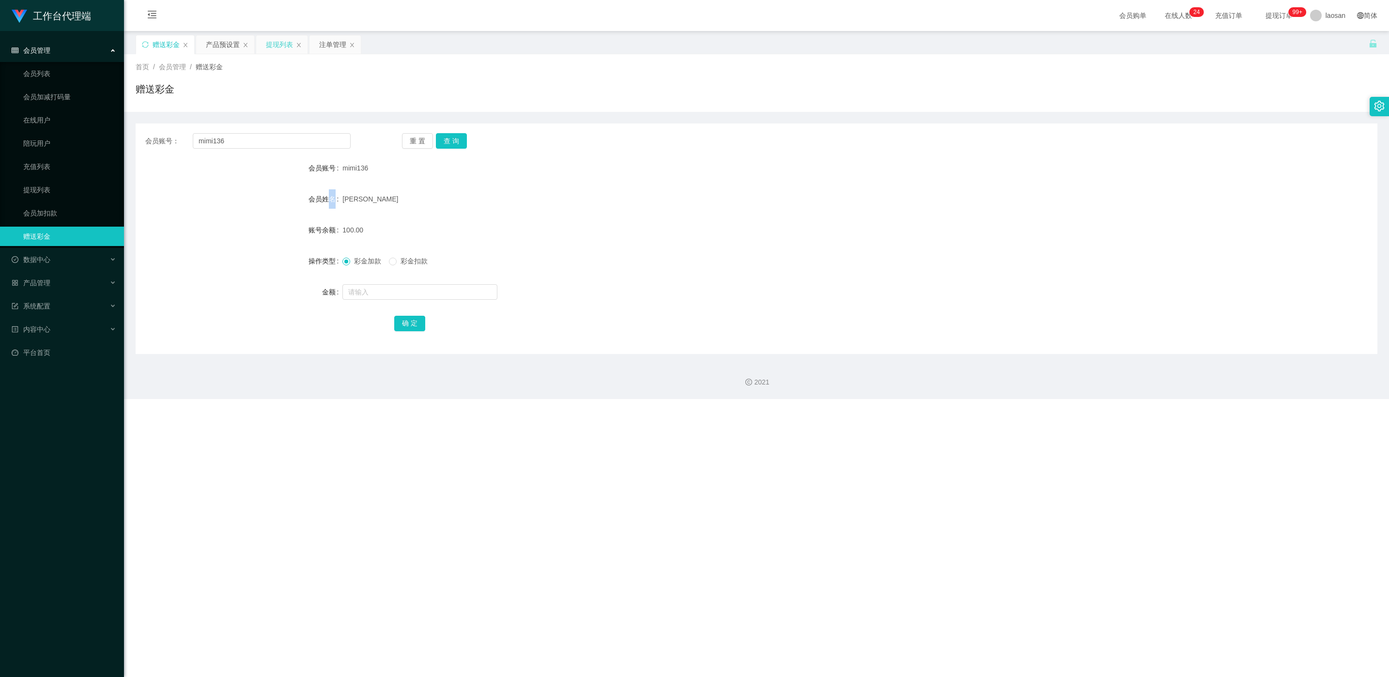
click at [260, 39] on div "提现列表" at bounding box center [281, 44] width 51 height 18
click at [279, 48] on div "提现列表" at bounding box center [279, 44] width 27 height 18
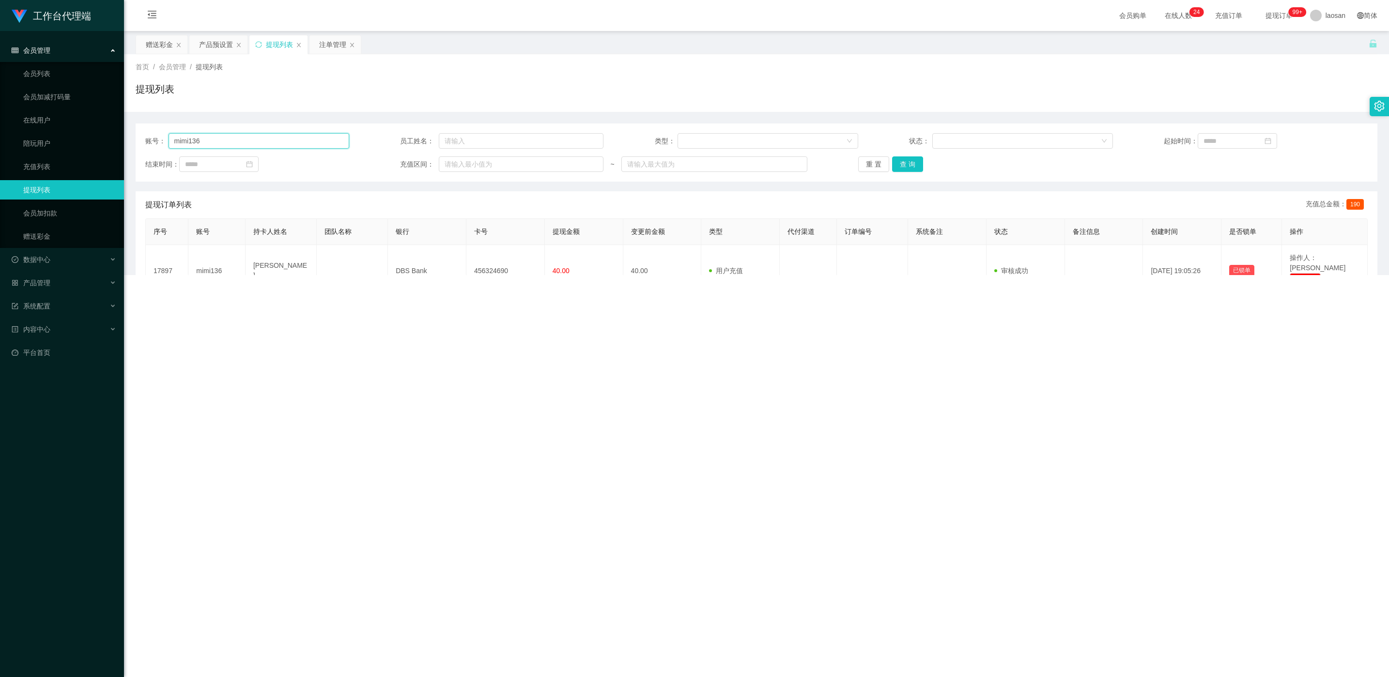
click at [301, 141] on input "mimi136" at bounding box center [258, 140] width 181 height 15
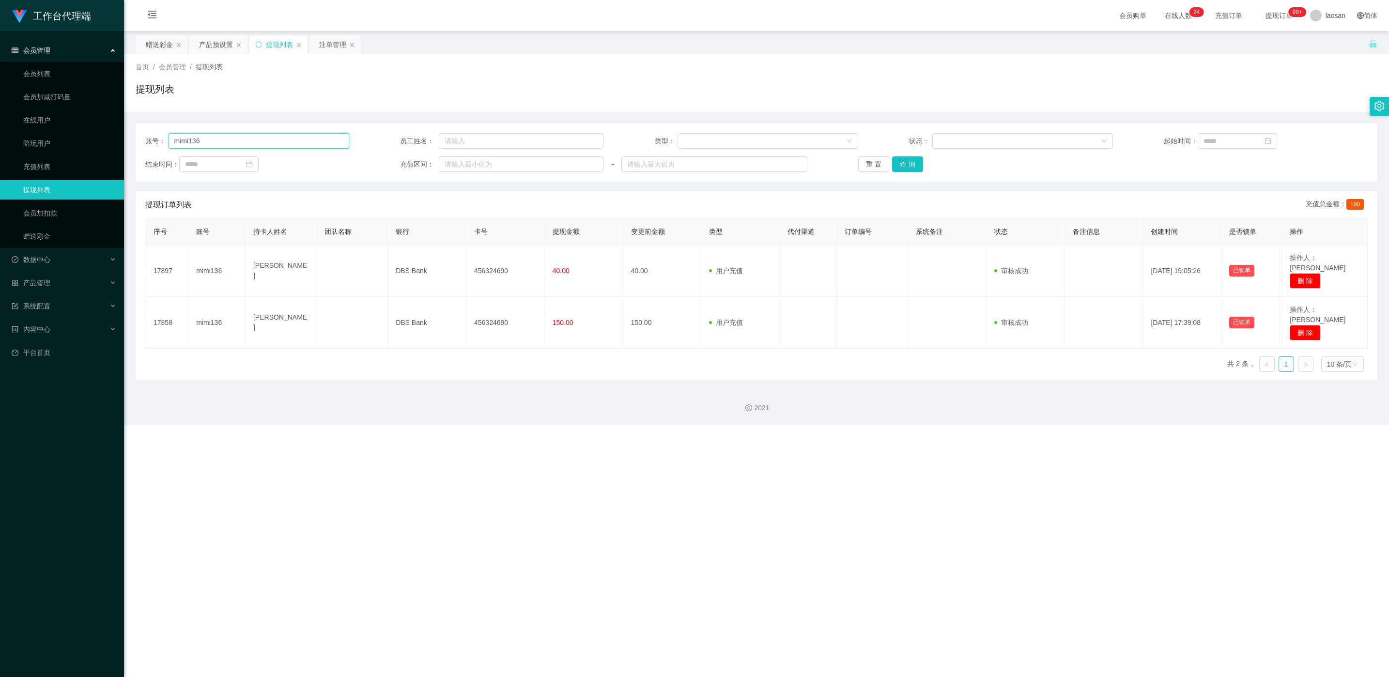
click at [301, 141] on input "mimi136" at bounding box center [258, 140] width 181 height 15
paste input "Teddy1228"
type input "Teddy1228"
click at [464, 160] on button "查 询" at bounding box center [907, 163] width 31 height 15
click at [464, 160] on div "重 置 查 询" at bounding box center [960, 163] width 204 height 15
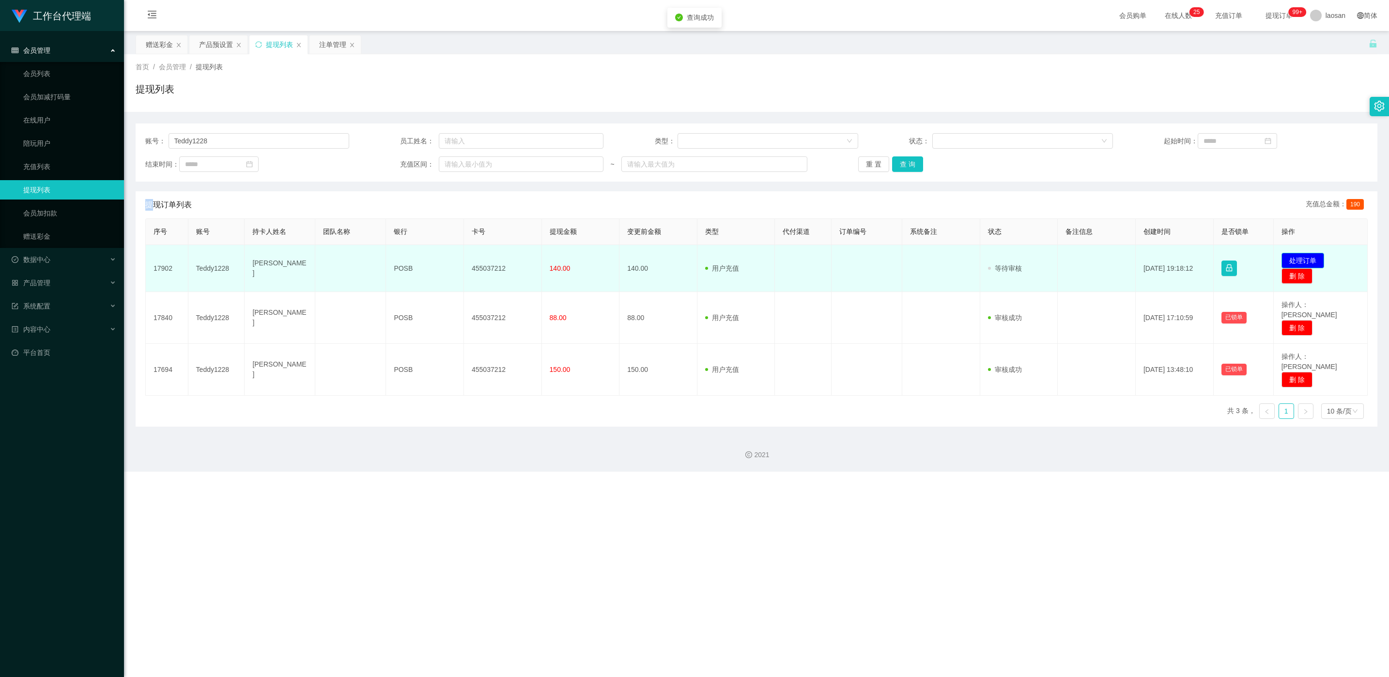
click at [464, 255] on button "处理订单" at bounding box center [1302, 260] width 43 height 15
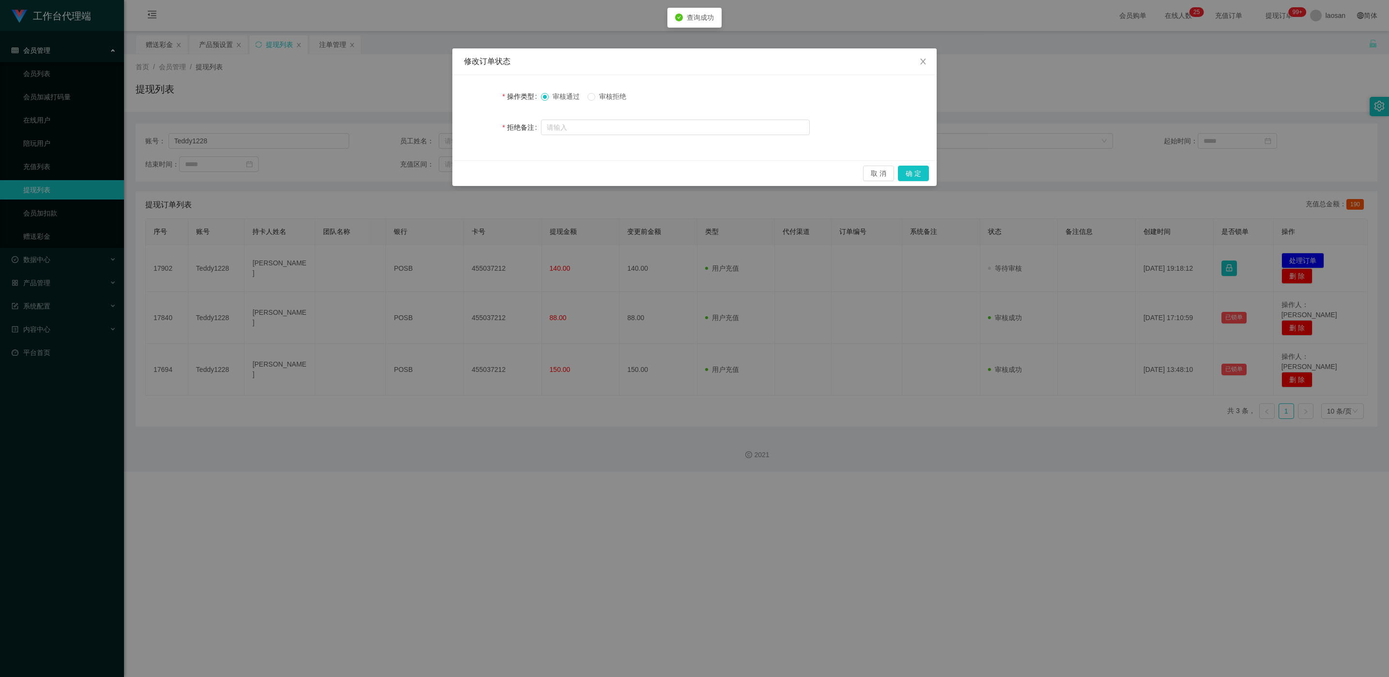
click at [464, 98] on span "审核拒绝" at bounding box center [612, 96] width 35 height 8
click at [464, 174] on button "确 定" at bounding box center [913, 173] width 31 height 15
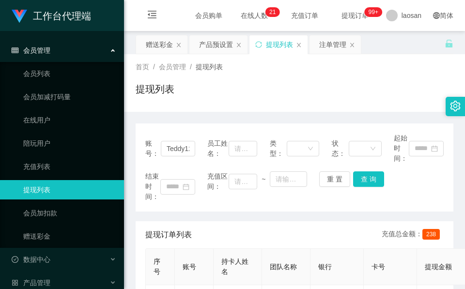
click at [227, 93] on div "提现列表" at bounding box center [295, 93] width 318 height 22
click at [162, 44] on div "赠送彩金" at bounding box center [159, 44] width 27 height 18
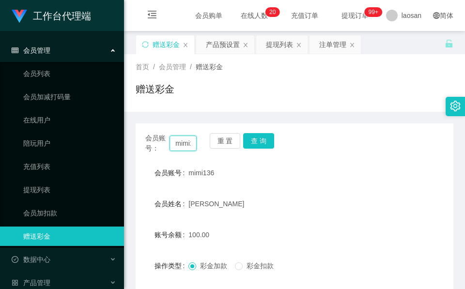
click at [183, 140] on input "mimi136" at bounding box center [182, 143] width 27 height 15
paste input "yapzhenwei"
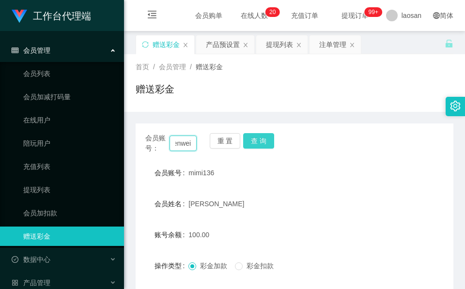
type input "yapzhenwei"
click at [255, 144] on button "查 询" at bounding box center [258, 140] width 31 height 15
click at [255, 144] on div "重 置 查 询" at bounding box center [235, 143] width 51 height 20
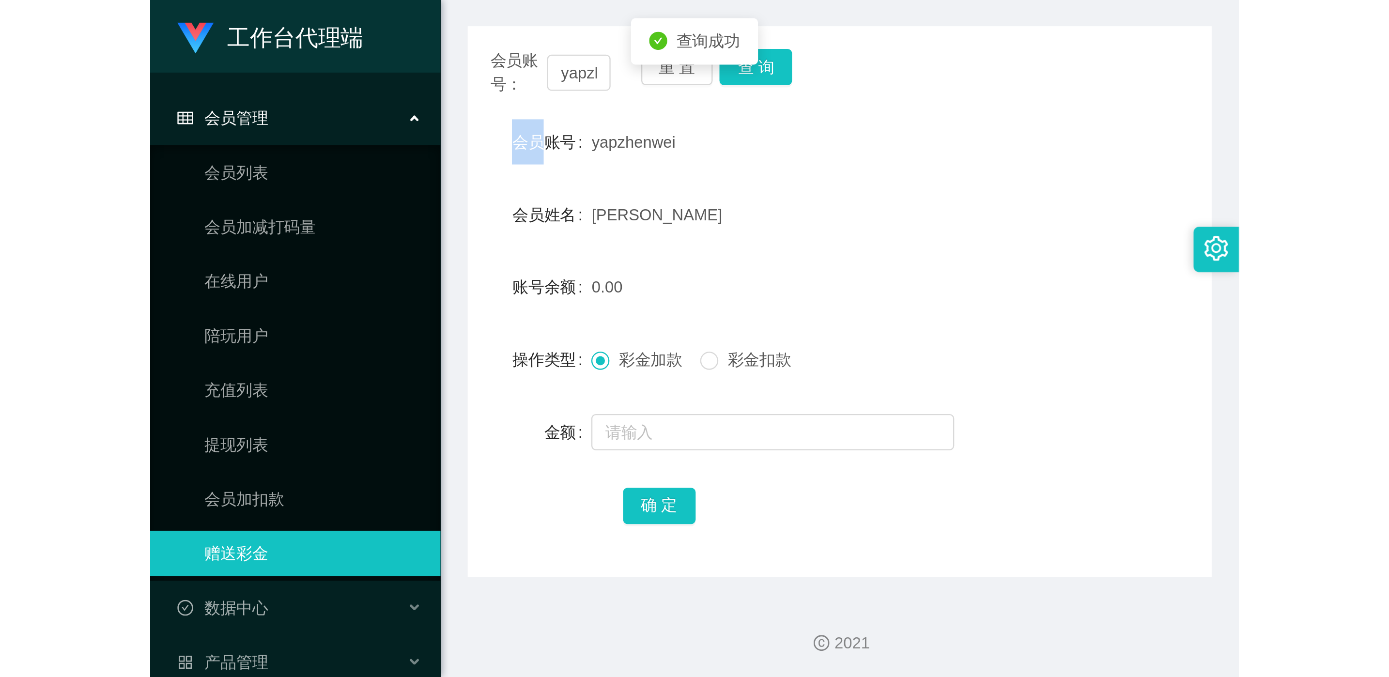
scroll to position [115, 0]
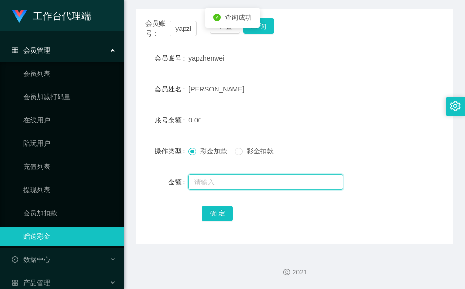
click at [235, 175] on input "text" at bounding box center [265, 181] width 155 height 15
type input "232"
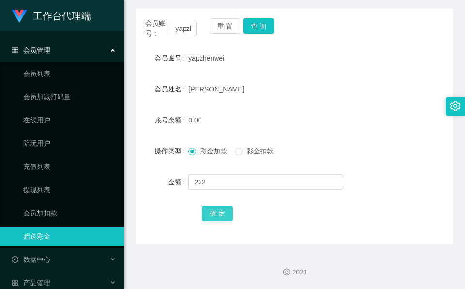
click at [229, 214] on button "确 定" at bounding box center [217, 213] width 31 height 15
drag, startPoint x: 332, startPoint y: 86, endPoint x: 337, endPoint y: 76, distance: 11.7
click at [333, 85] on div "[PERSON_NAME]" at bounding box center [280, 88] width 185 height 19
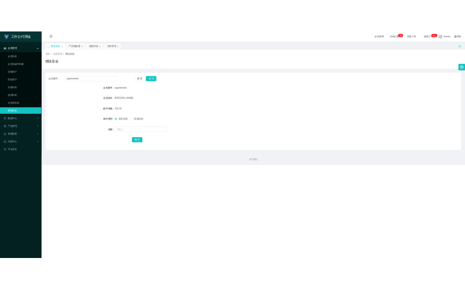
scroll to position [0, 0]
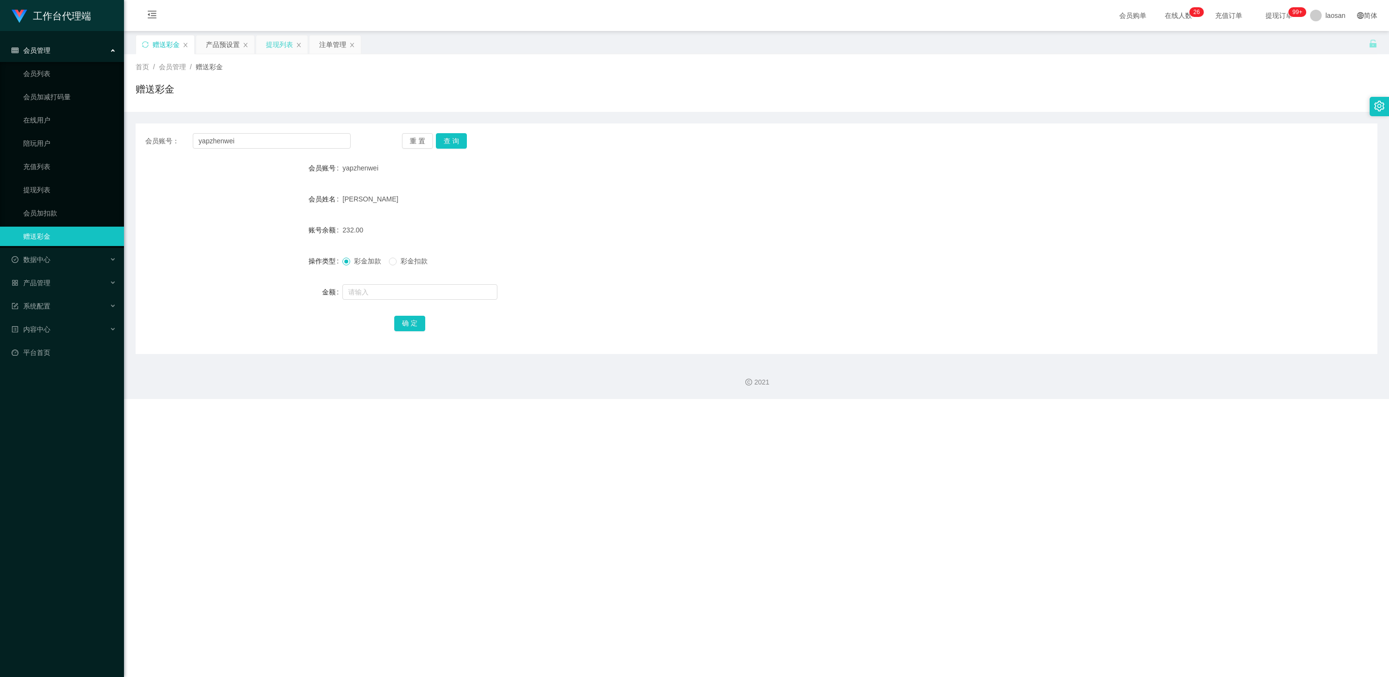
click at [274, 45] on div "提现列表" at bounding box center [279, 44] width 27 height 18
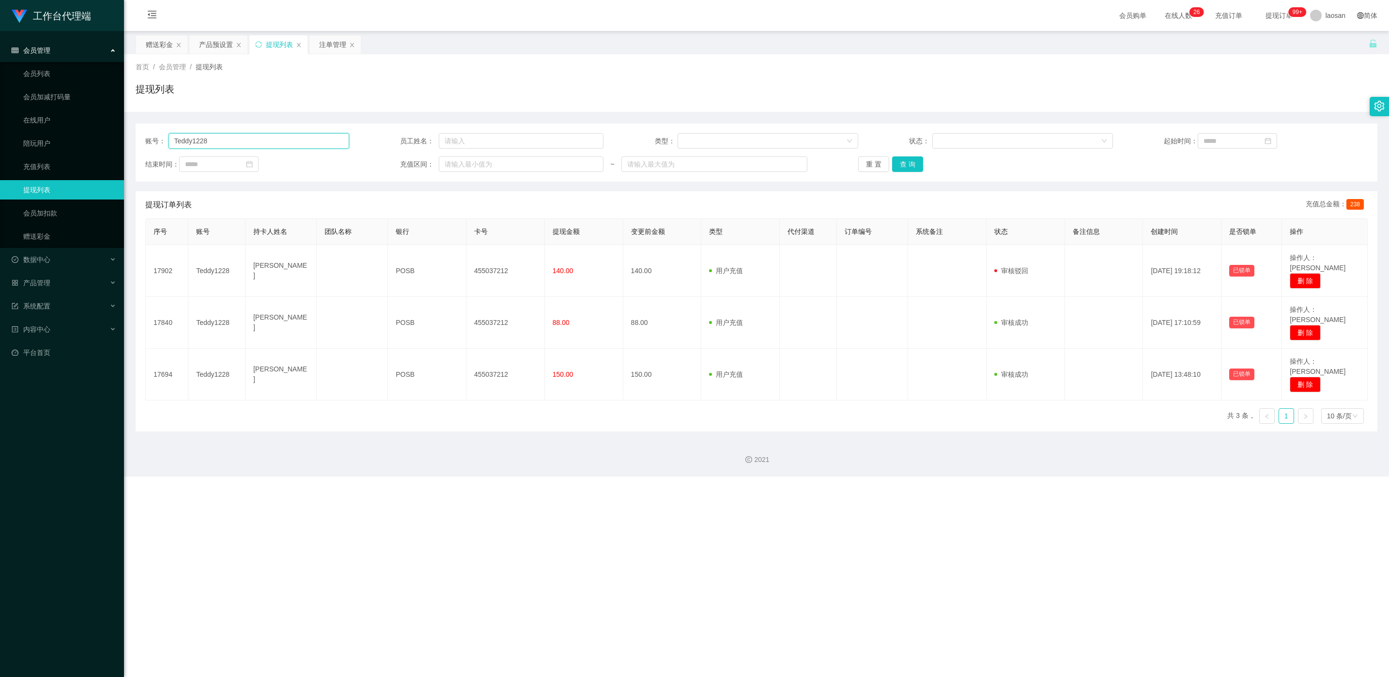
click at [247, 146] on input "Teddy1228" at bounding box center [258, 140] width 181 height 15
paste input "yapzhenwei"
type input "yapzhenwei"
click at [464, 160] on button "查 询" at bounding box center [907, 163] width 31 height 15
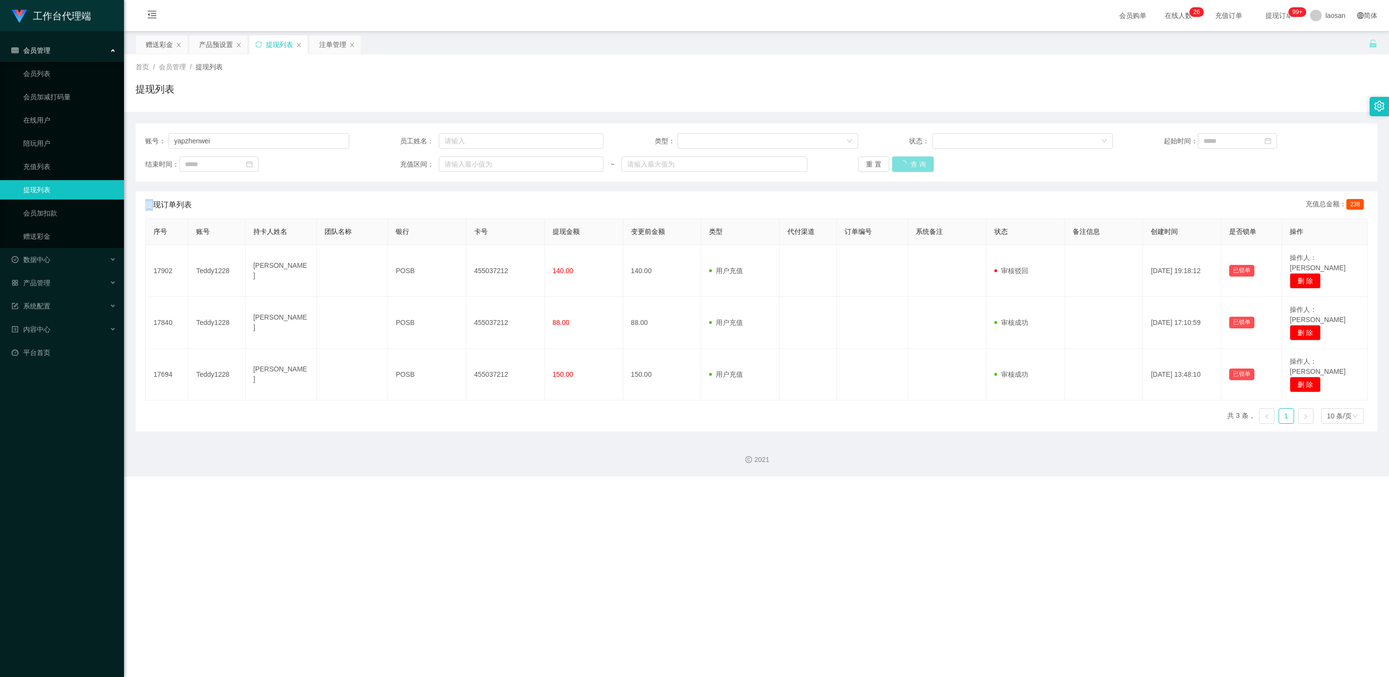
click at [464, 160] on div "重 置 查 询" at bounding box center [960, 163] width 204 height 15
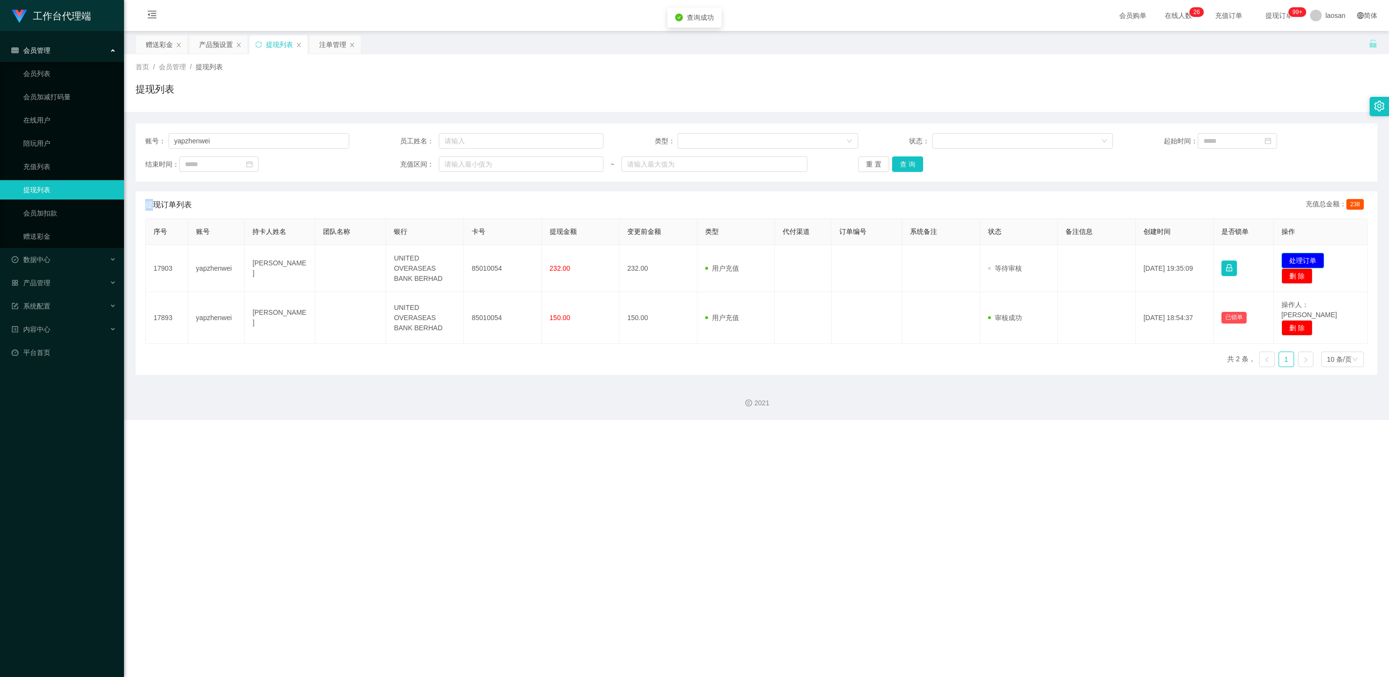
click at [464, 258] on button "处理订单" at bounding box center [1302, 260] width 43 height 15
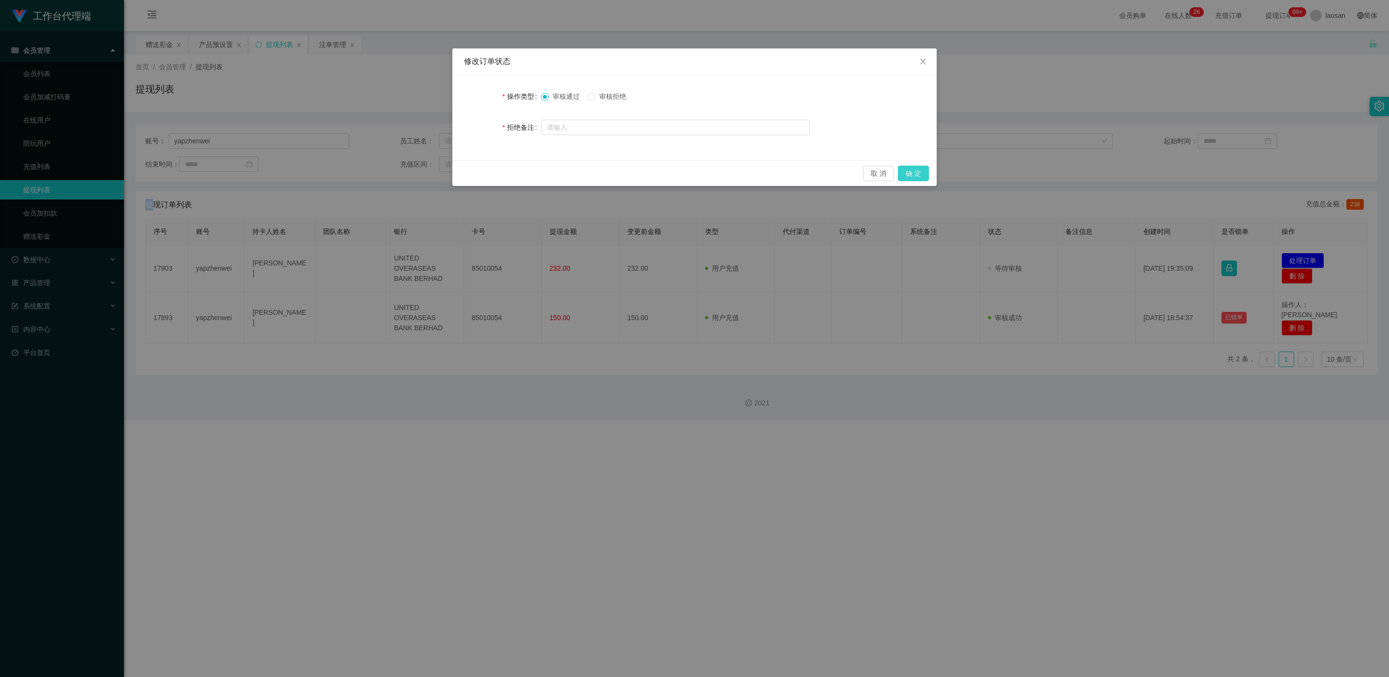
click at [464, 173] on button "确 定" at bounding box center [913, 173] width 31 height 15
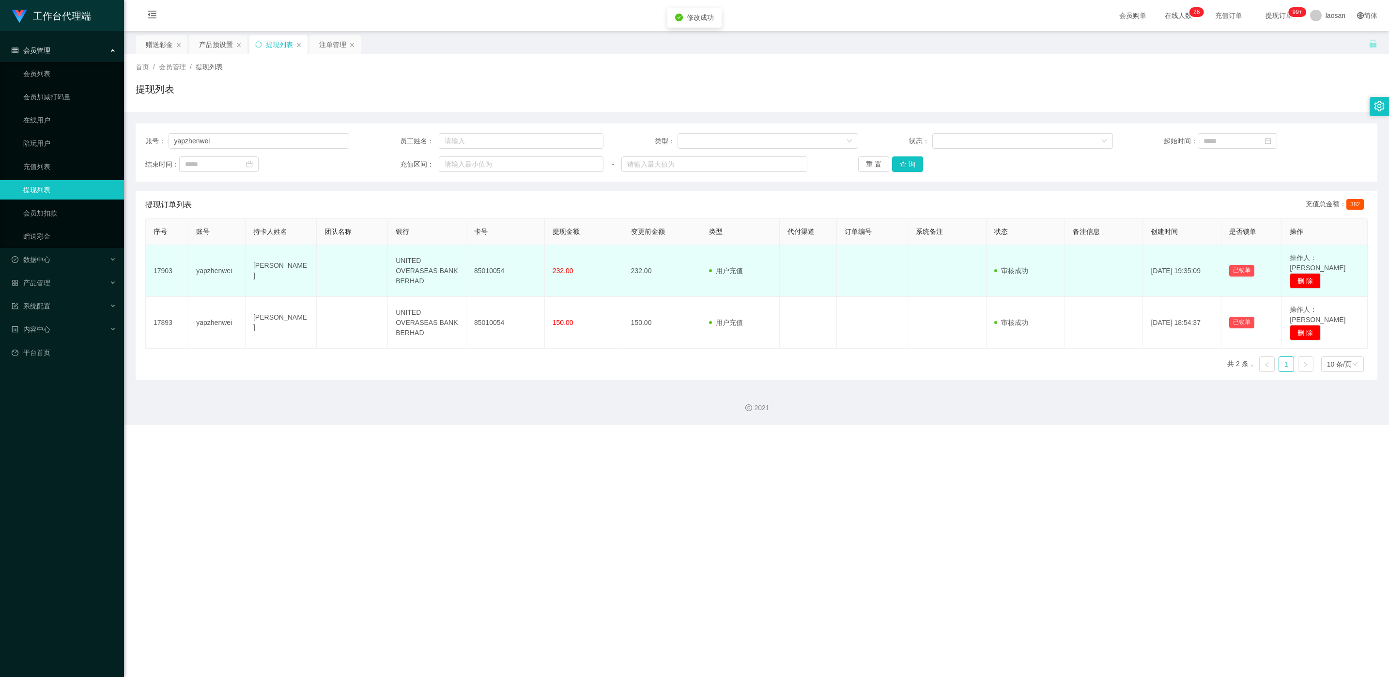
click at [464, 264] on td "232.00" at bounding box center [584, 271] width 78 height 52
click at [464, 271] on td "85010054" at bounding box center [505, 271] width 78 height 52
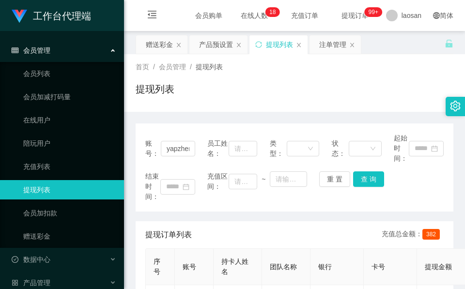
drag, startPoint x: 202, startPoint y: 65, endPoint x: 199, endPoint y: 61, distance: 5.5
click at [202, 65] on span "提现列表" at bounding box center [209, 67] width 27 height 8
click at [160, 55] on div "首页 / 会员管理 / 提现列表 / 提现列表" at bounding box center [294, 83] width 341 height 58
click at [152, 41] on div "赠送彩金" at bounding box center [159, 44] width 27 height 18
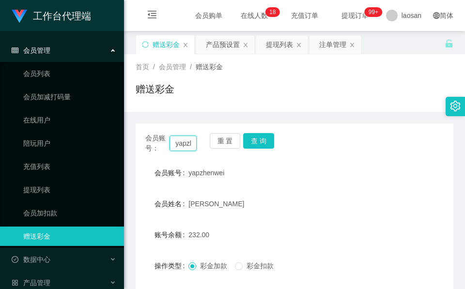
click at [186, 147] on input "yapzhenwei" at bounding box center [182, 143] width 27 height 15
paste input "poiuyt123456"
type input "poiuyt123456"
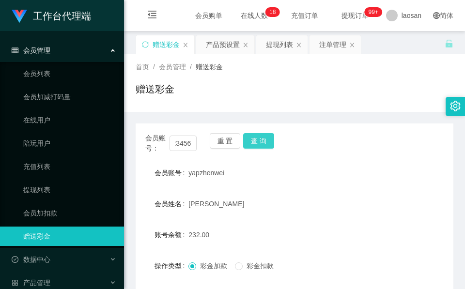
click at [258, 141] on button "查 询" at bounding box center [258, 140] width 31 height 15
click at [258, 141] on div "重 置 查 询" at bounding box center [235, 143] width 51 height 20
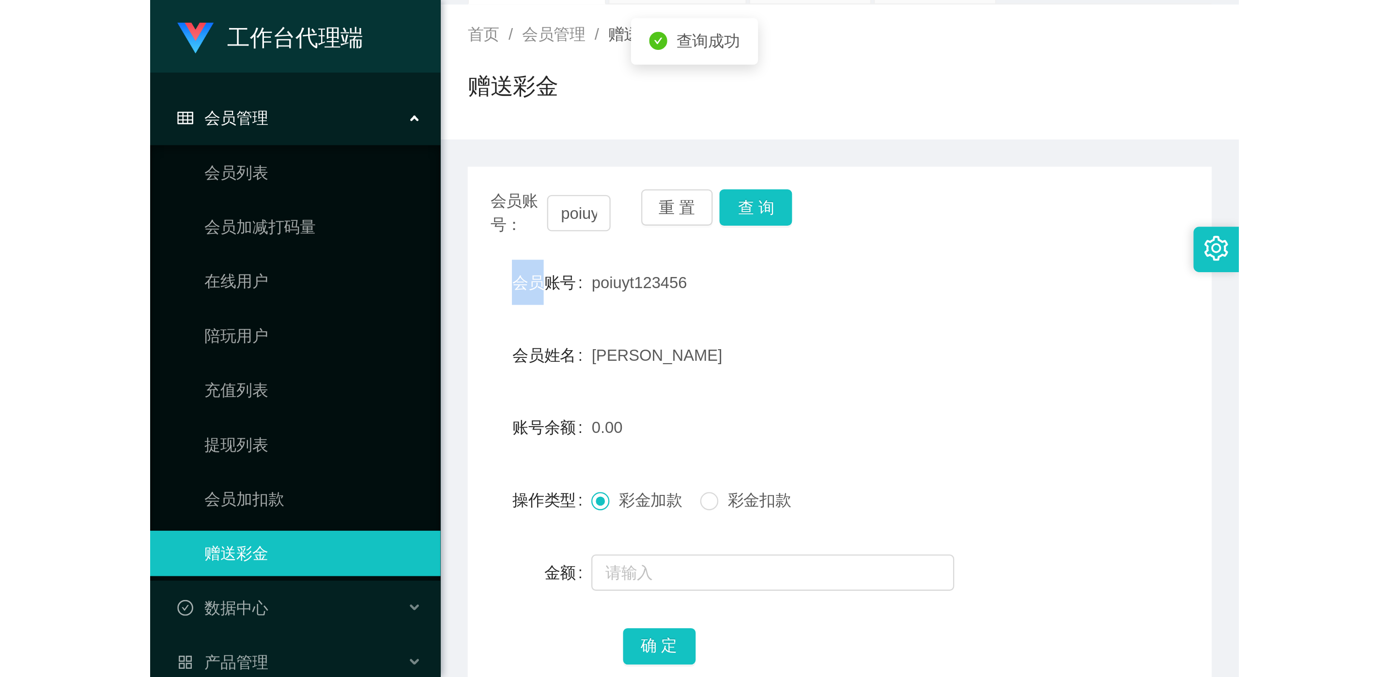
scroll to position [115, 0]
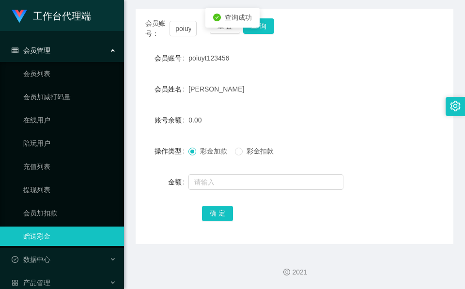
click at [250, 170] on form "会员账号 poiuyt123456 会员姓名 [PERSON_NAME] 账号余额 0.00 操作类型 彩金加款 彩金扣款 金额 确 定" at bounding box center [295, 135] width 318 height 174
click at [248, 175] on input "text" at bounding box center [265, 181] width 155 height 15
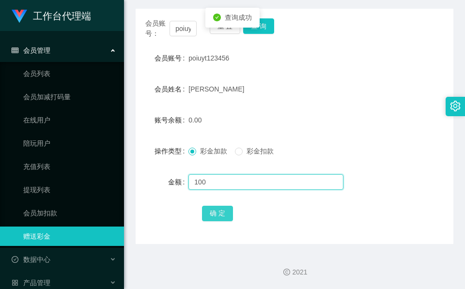
type input "100"
drag, startPoint x: 214, startPoint y: 218, endPoint x: 209, endPoint y: 223, distance: 6.5
click at [214, 218] on button "确 定" at bounding box center [217, 213] width 31 height 15
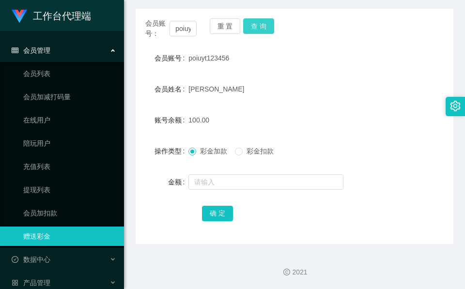
click at [263, 24] on button "查 询" at bounding box center [258, 25] width 31 height 15
click at [266, 51] on div "poiuyt123456" at bounding box center [280, 57] width 185 height 19
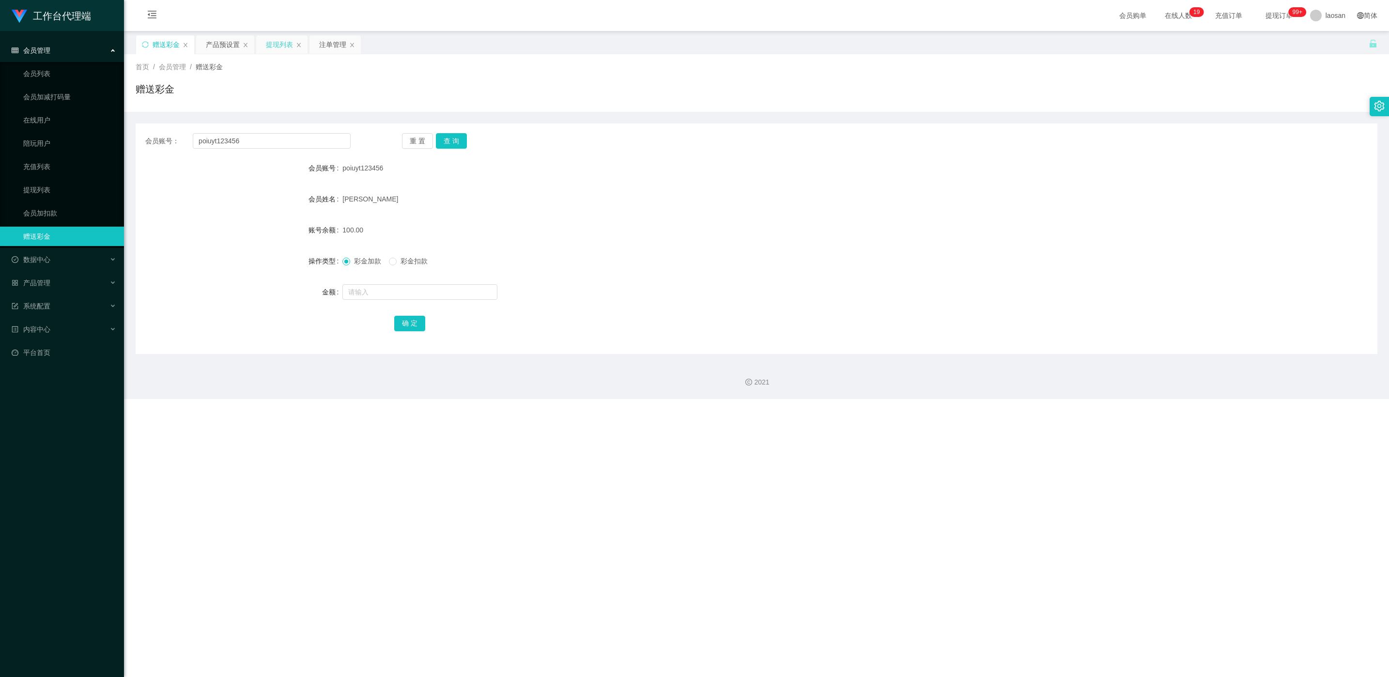
click at [272, 44] on div "提现列表" at bounding box center [279, 44] width 27 height 18
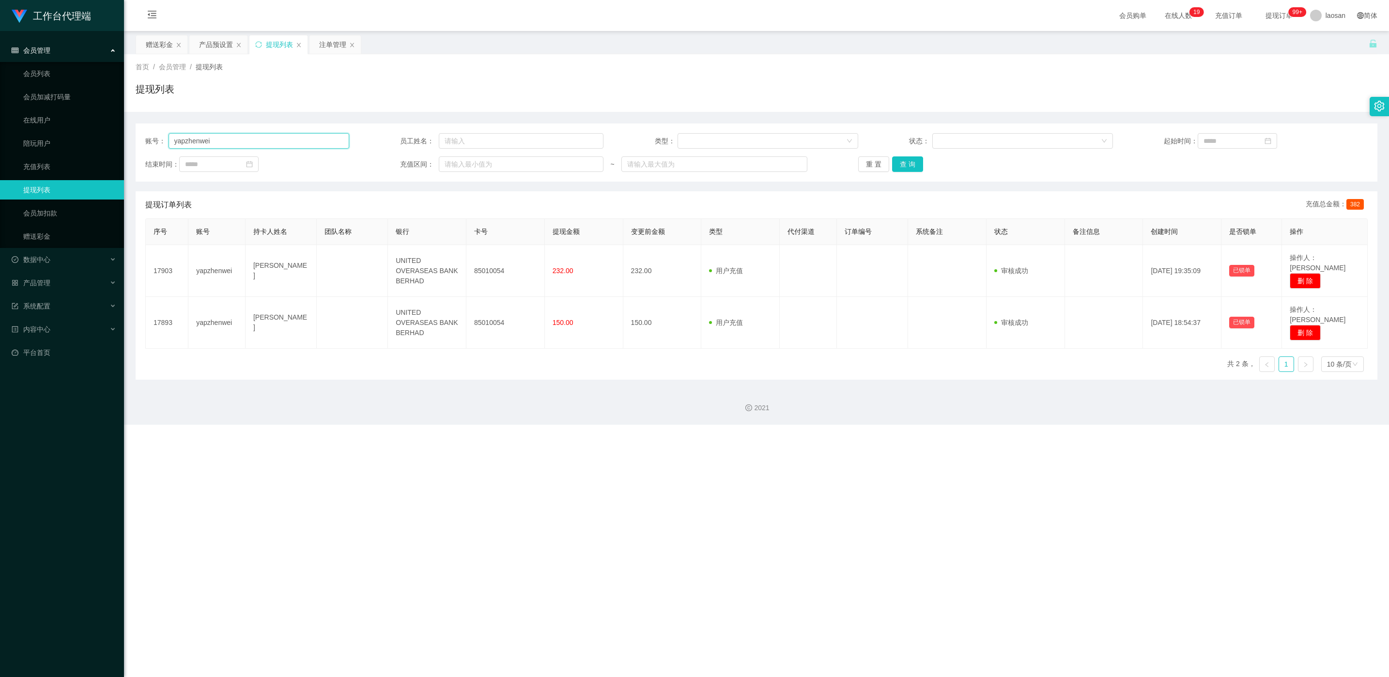
click at [246, 144] on input "yapzhenwei" at bounding box center [258, 140] width 181 height 15
click at [464, 169] on button "查 询" at bounding box center [907, 163] width 31 height 15
click at [464, 169] on div "重 置 查 询" at bounding box center [960, 163] width 204 height 15
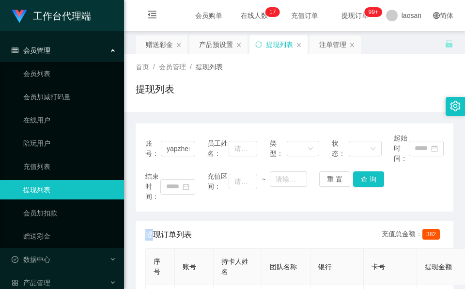
click at [211, 92] on div "提现列表" at bounding box center [295, 93] width 318 height 22
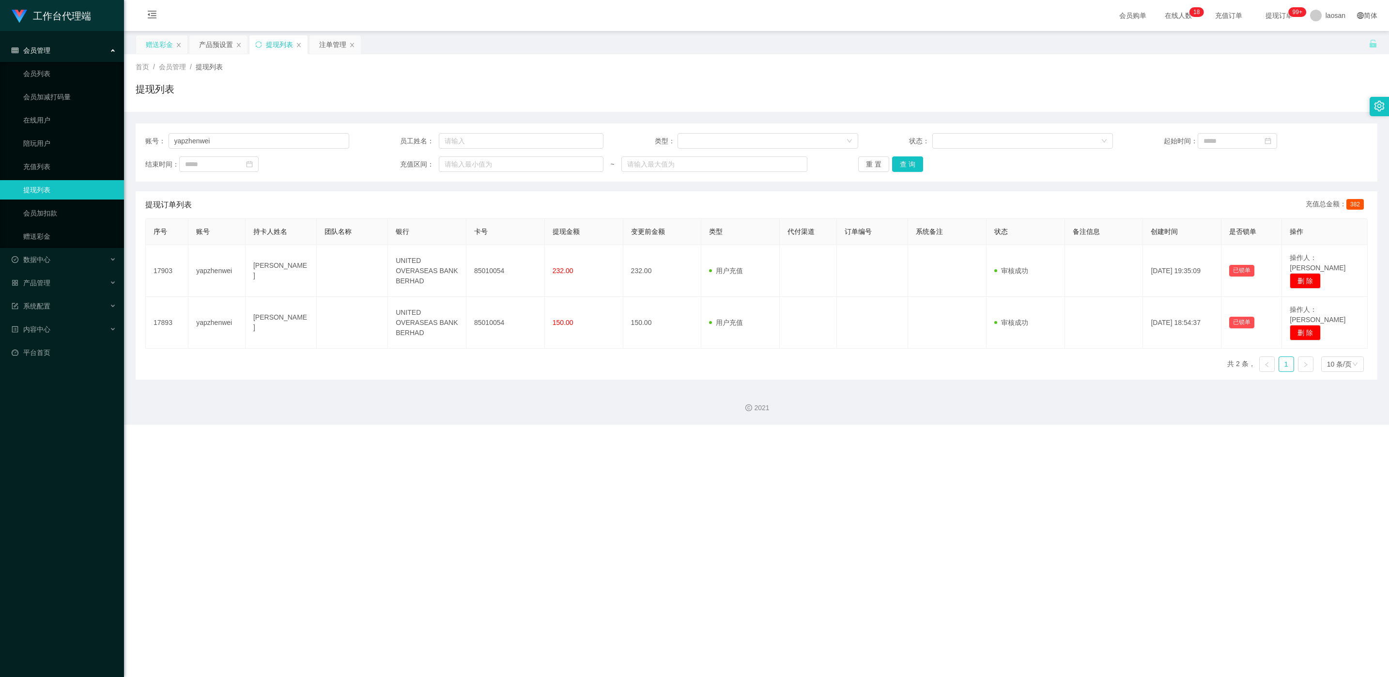
click at [159, 48] on div "赠送彩金" at bounding box center [159, 44] width 27 height 18
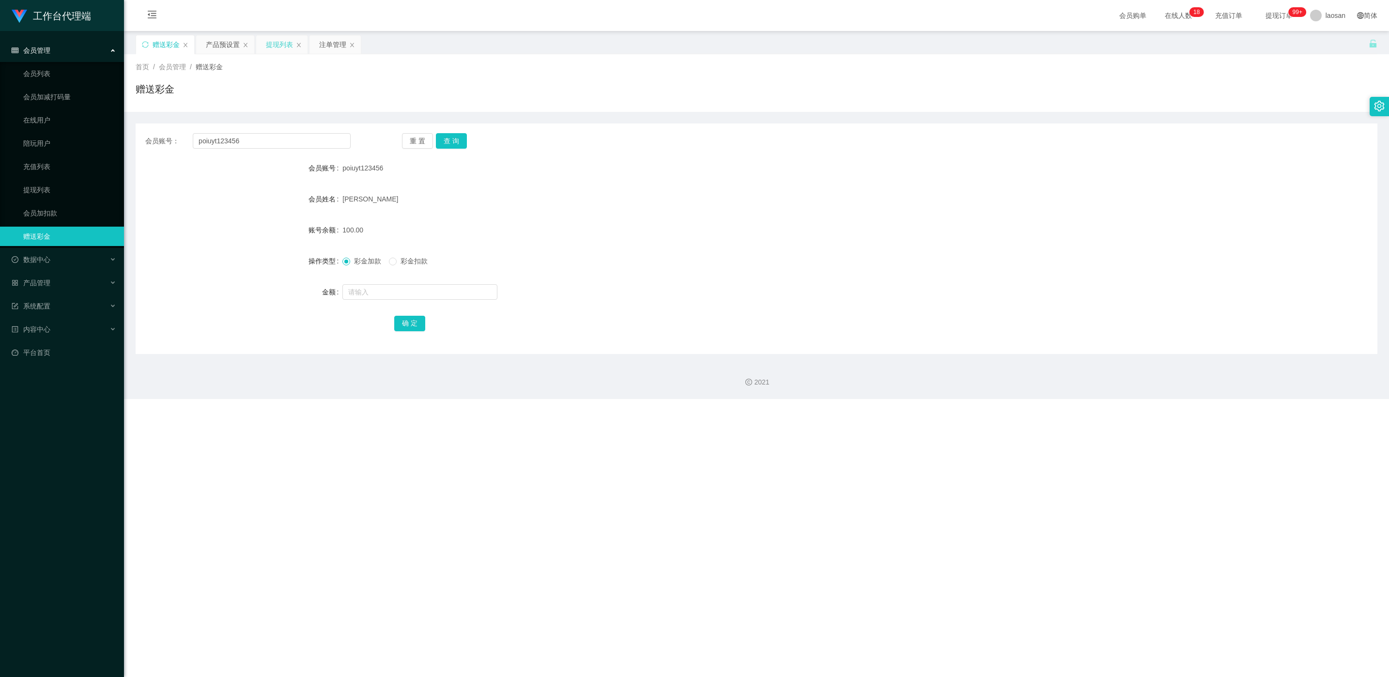
click at [283, 51] on div "提现列表" at bounding box center [279, 44] width 27 height 18
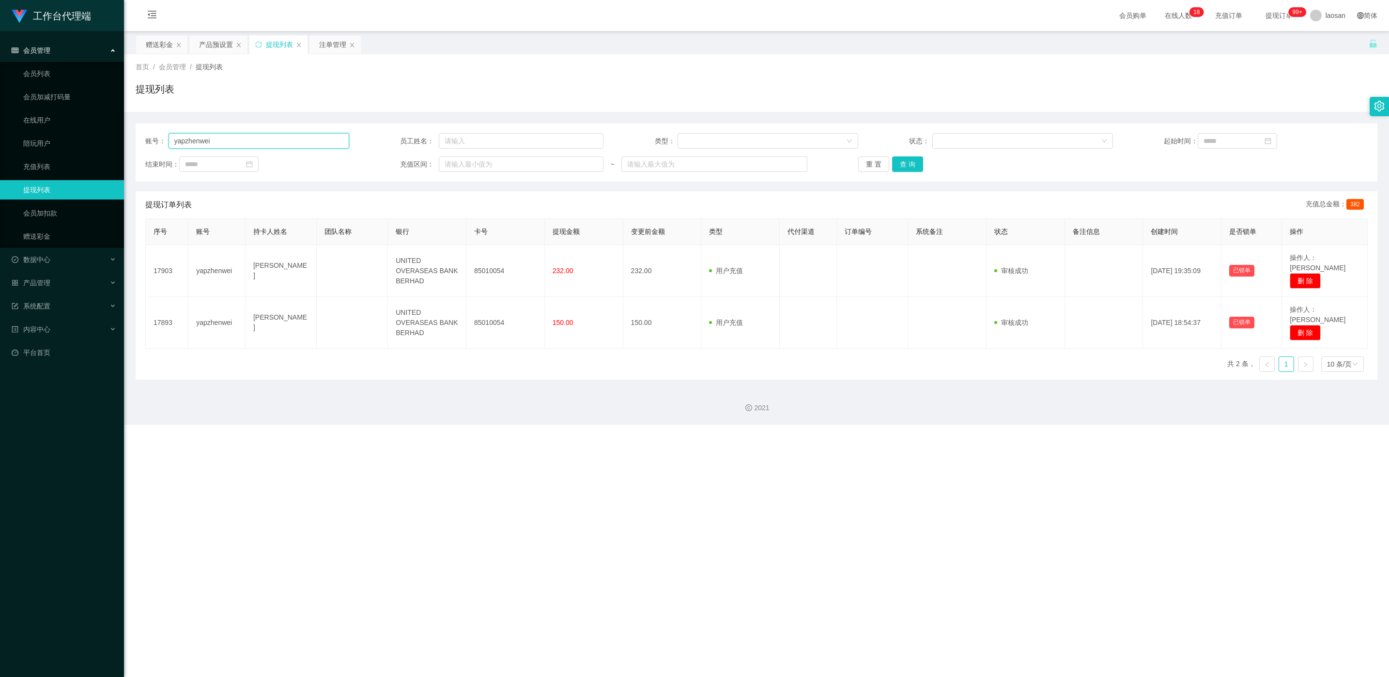
click at [244, 141] on input "yapzhenwei" at bounding box center [258, 140] width 181 height 15
paste input "Teddy1228"
type input "Teddy1228"
click at [464, 172] on div "账号： Teddy1228 员工姓名： 类型： 状态： 起始时间： 结束时间： 充值区间： ~ 重 置 查 询" at bounding box center [756, 152] width 1241 height 58
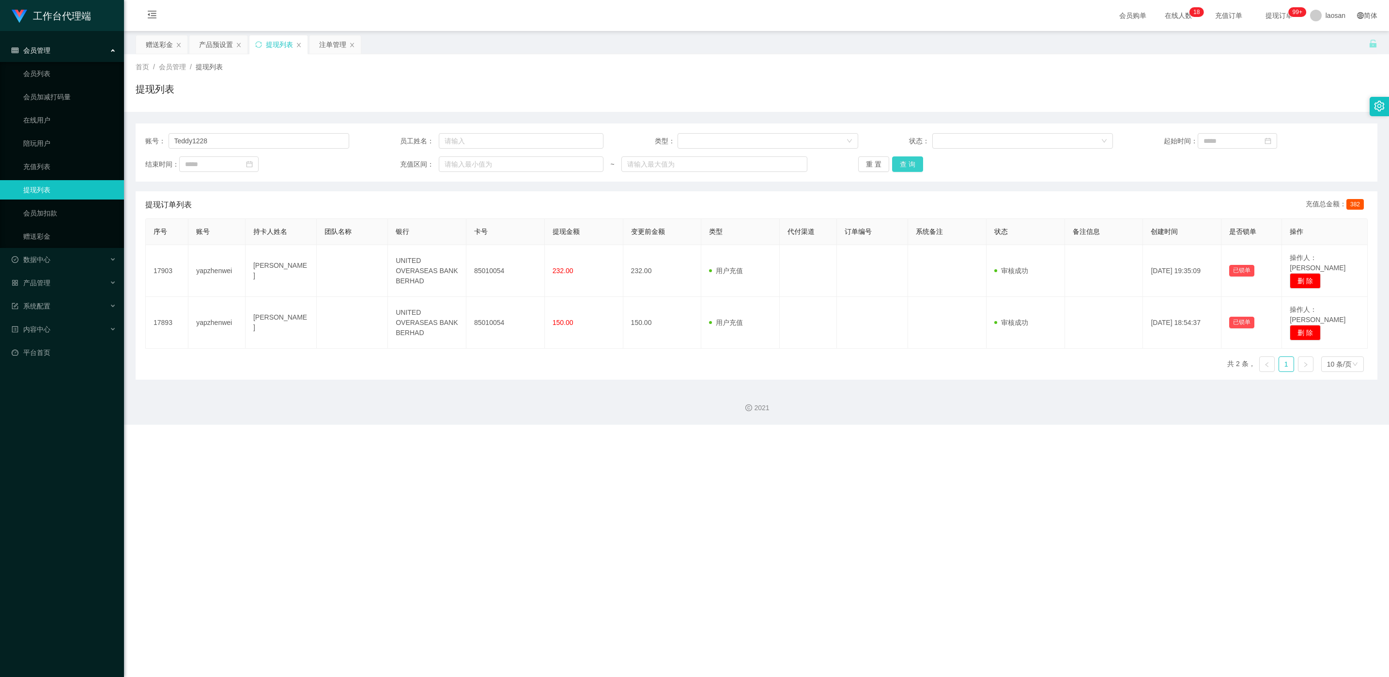
click at [464, 171] on button "查 询" at bounding box center [907, 163] width 31 height 15
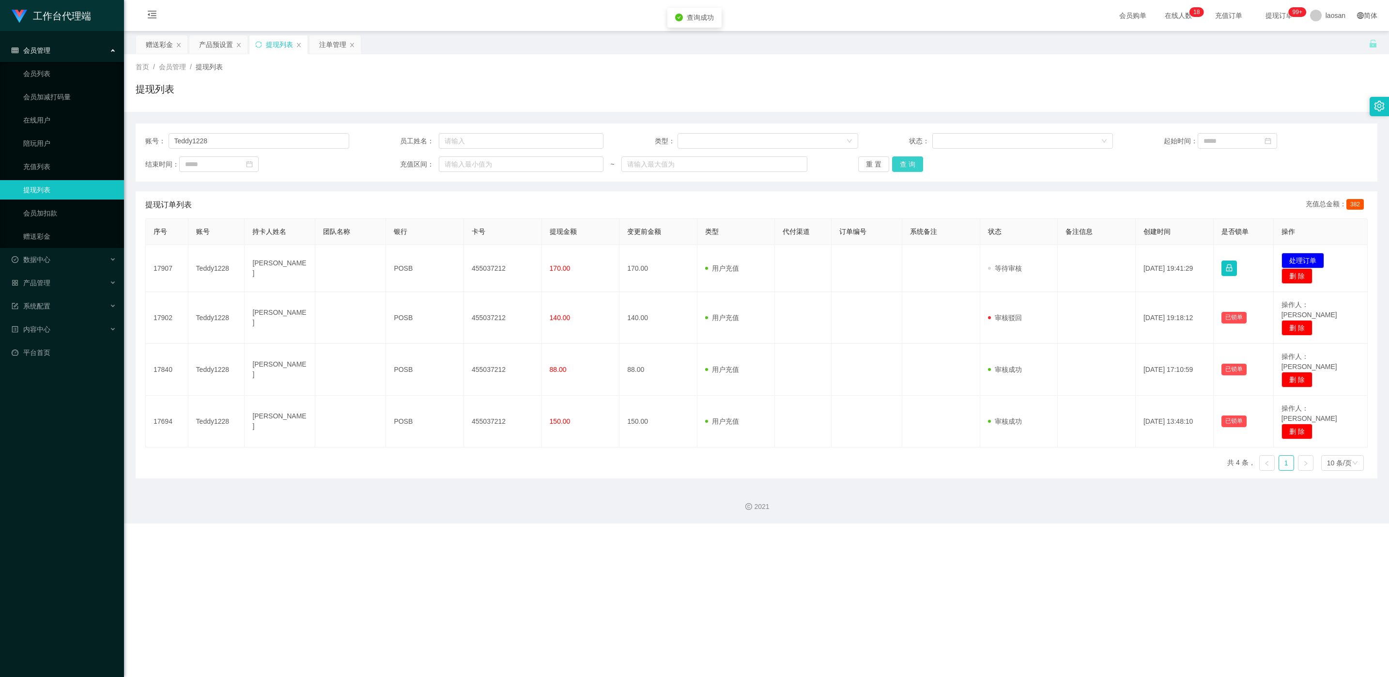
click at [464, 163] on button "查 询" at bounding box center [907, 163] width 31 height 15
click at [464, 163] on div "重 置 查 询" at bounding box center [960, 163] width 204 height 15
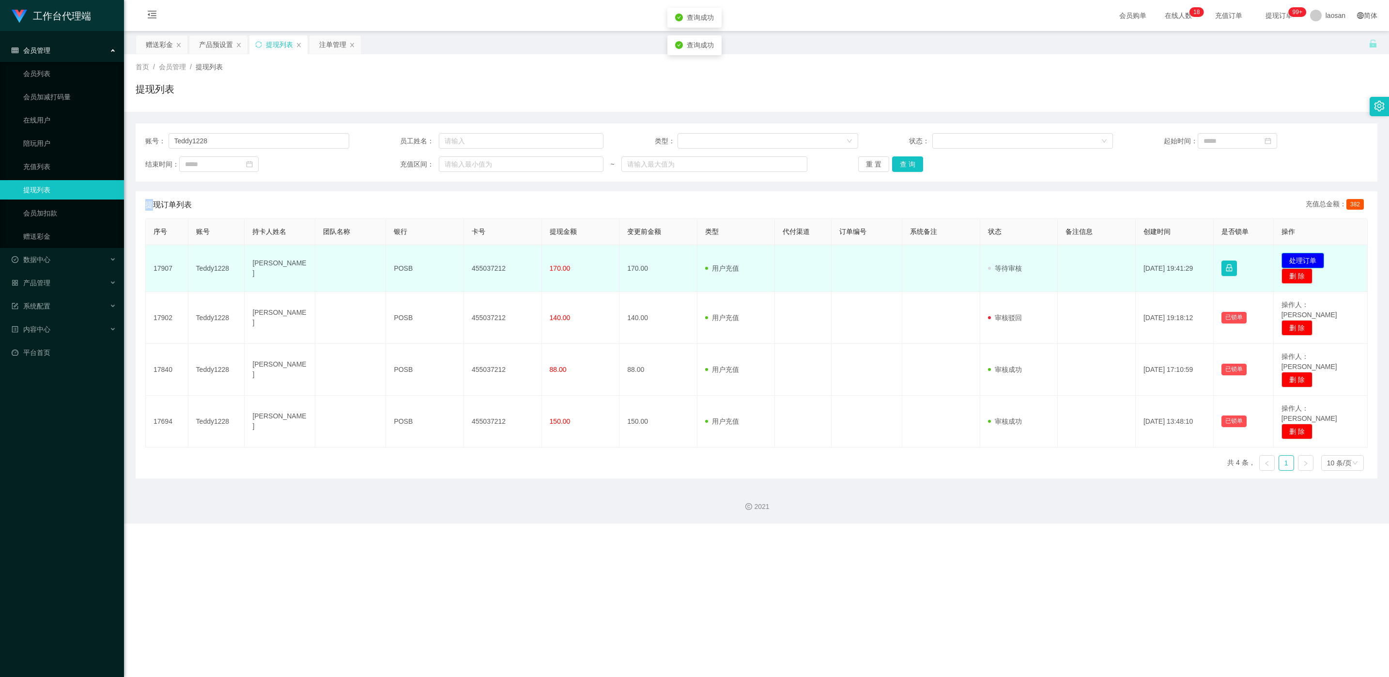
click at [464, 257] on button "处理订单" at bounding box center [1302, 260] width 43 height 15
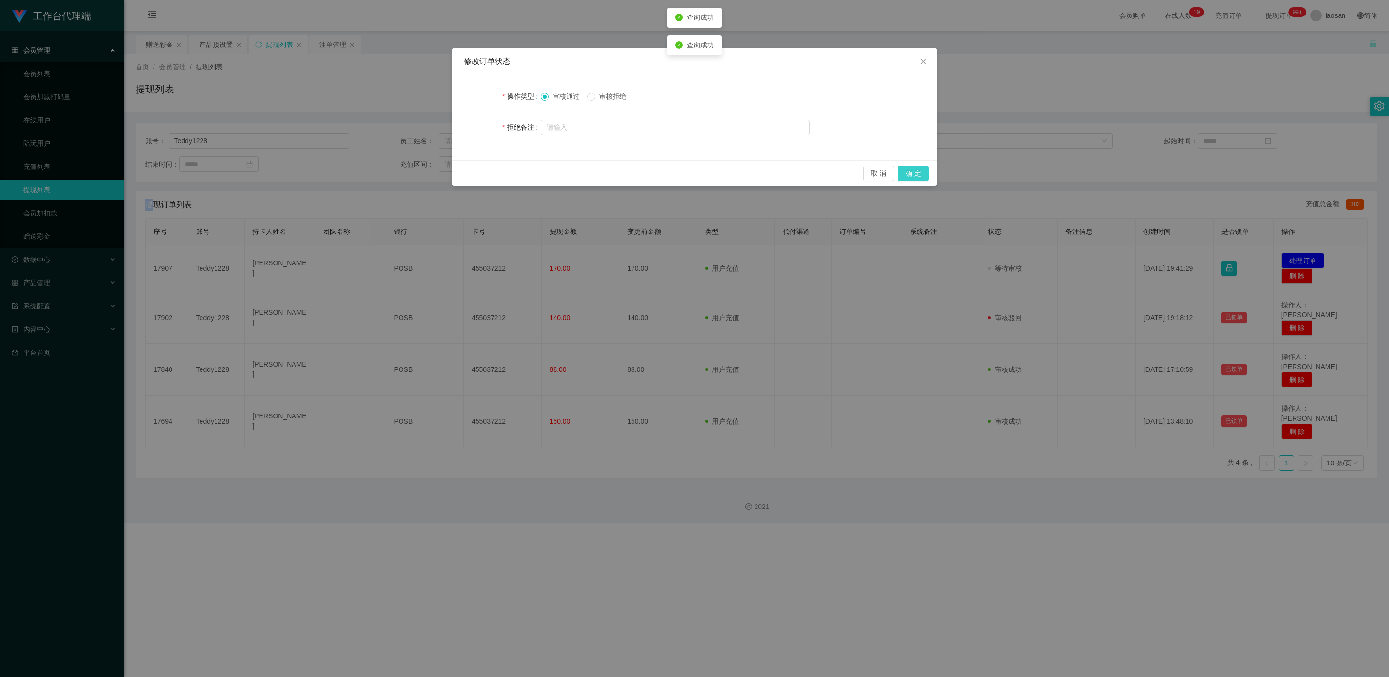
click at [464, 172] on button "确 定" at bounding box center [913, 173] width 31 height 15
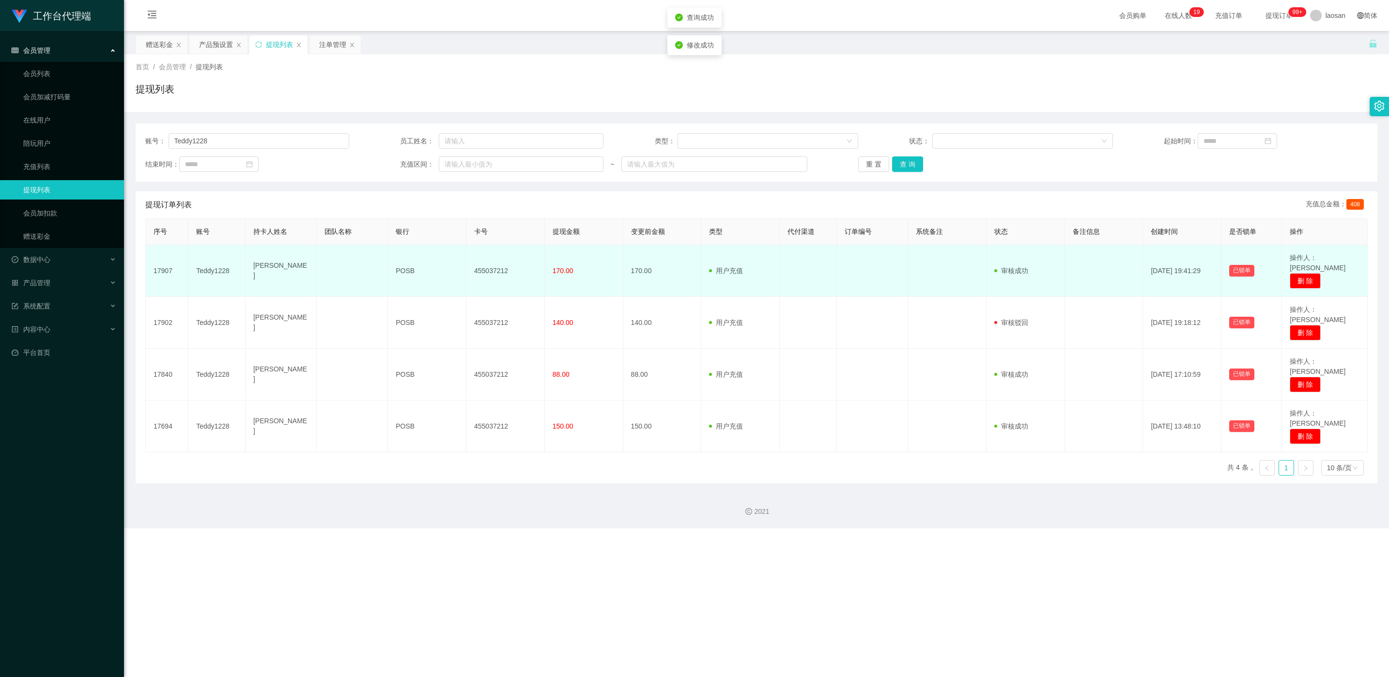
click at [464, 258] on td "455037212" at bounding box center [505, 271] width 78 height 52
click at [464, 261] on td "455037212" at bounding box center [505, 271] width 78 height 52
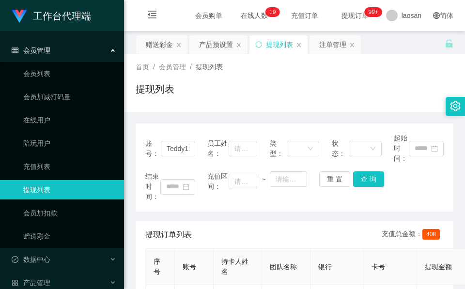
click at [273, 84] on div "提现列表" at bounding box center [295, 93] width 318 height 22
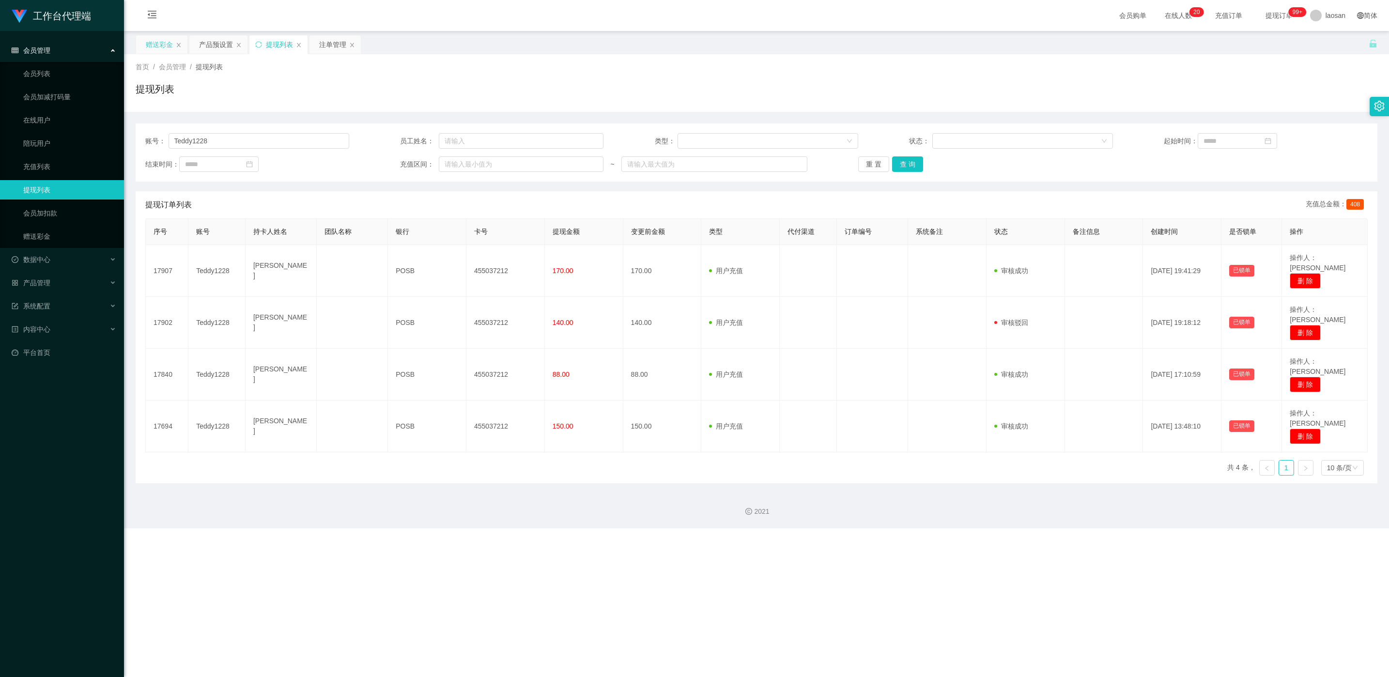
click at [153, 46] on div "赠送彩金" at bounding box center [159, 44] width 27 height 18
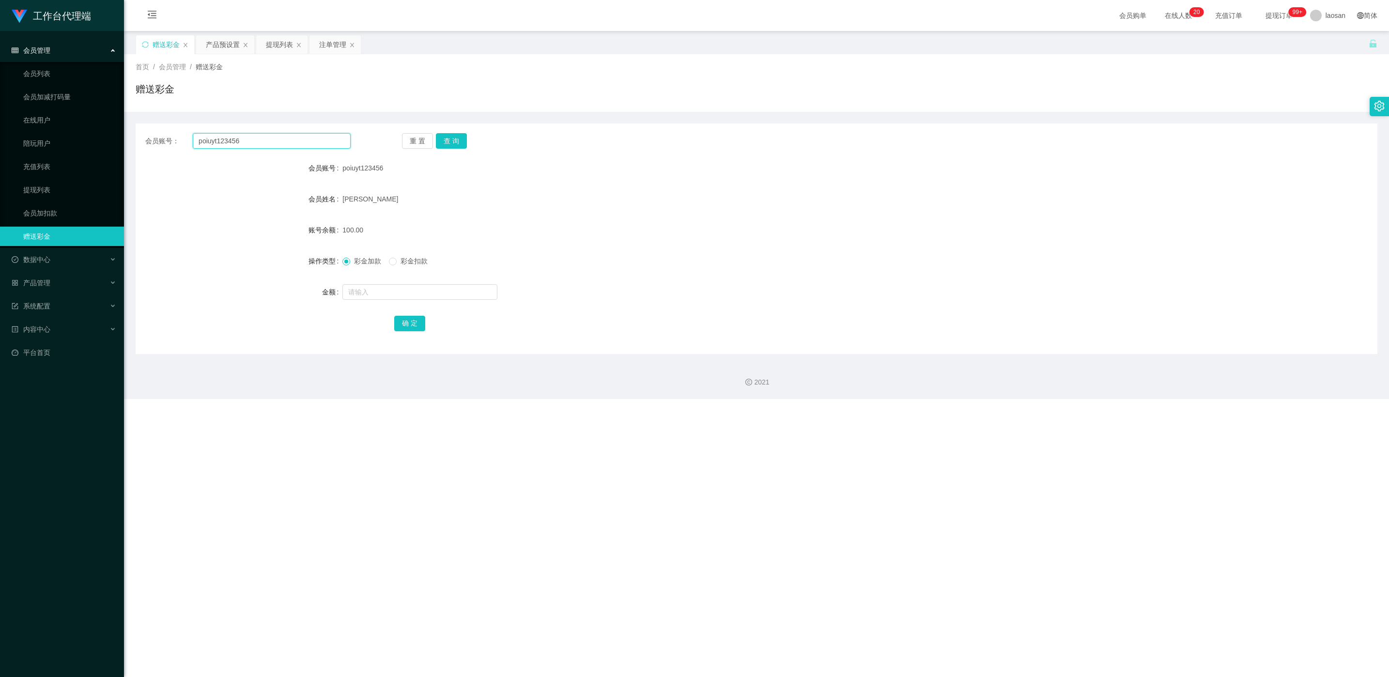
click at [261, 139] on input "poiuyt123456" at bounding box center [272, 140] width 158 height 15
paste input "85974941"
type input "85974941"
drag, startPoint x: 282, startPoint y: 48, endPoint x: 278, endPoint y: 61, distance: 14.2
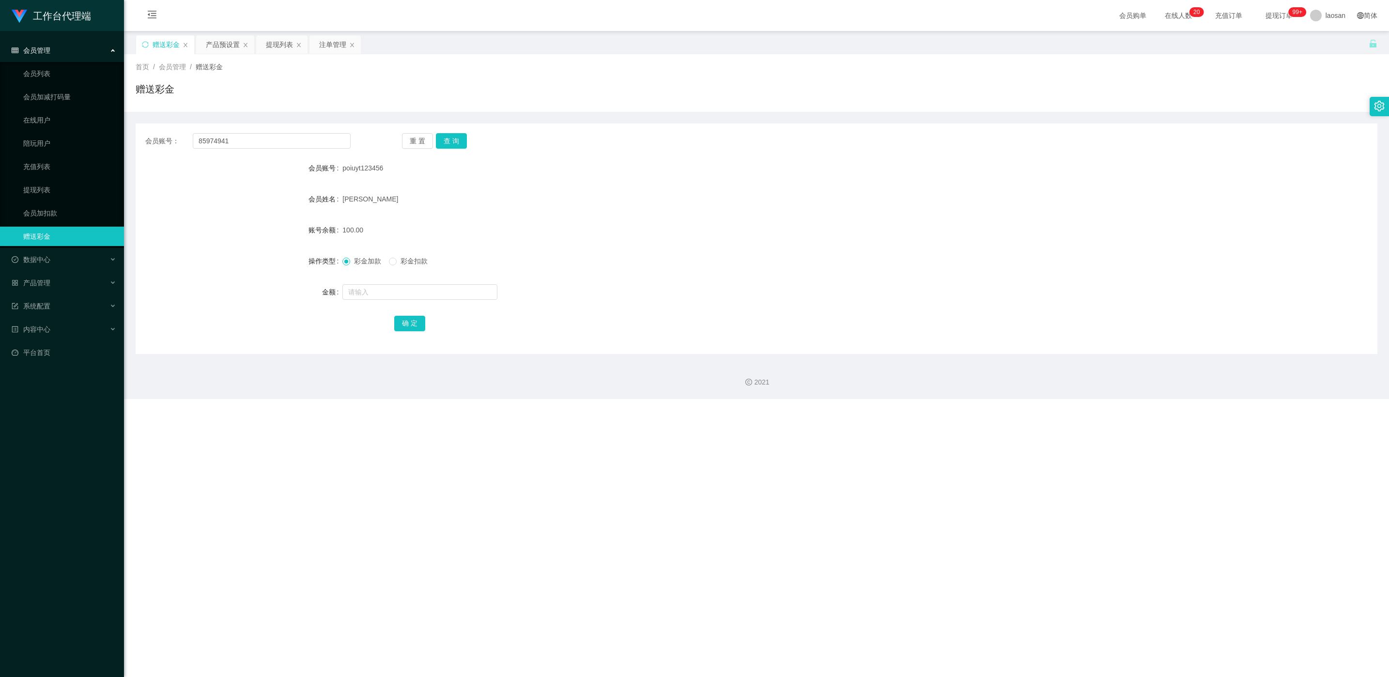
click at [282, 48] on div "提现列表" at bounding box center [279, 44] width 27 height 18
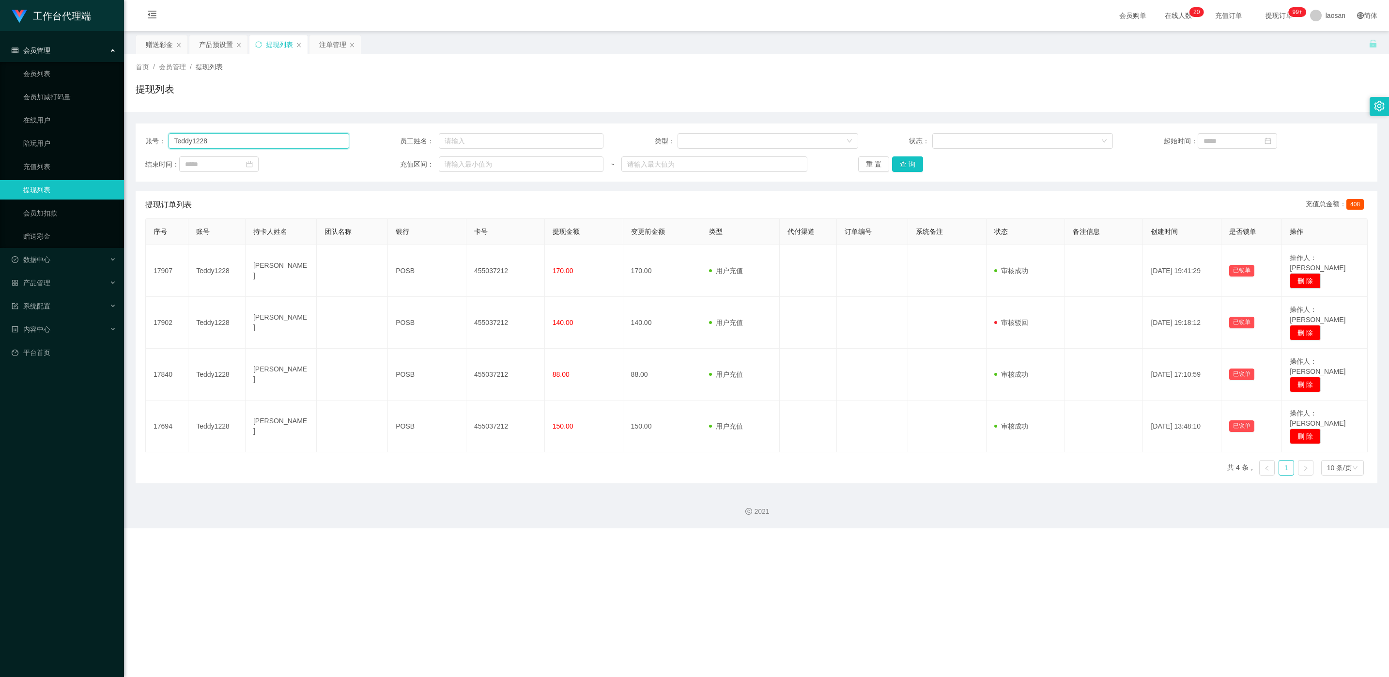
click at [237, 137] on input "Teddy1228" at bounding box center [258, 140] width 181 height 15
paste input "85974941"
click at [464, 164] on button "查 询" at bounding box center [907, 163] width 31 height 15
click at [464, 164] on div "重 置 查 询" at bounding box center [960, 163] width 204 height 15
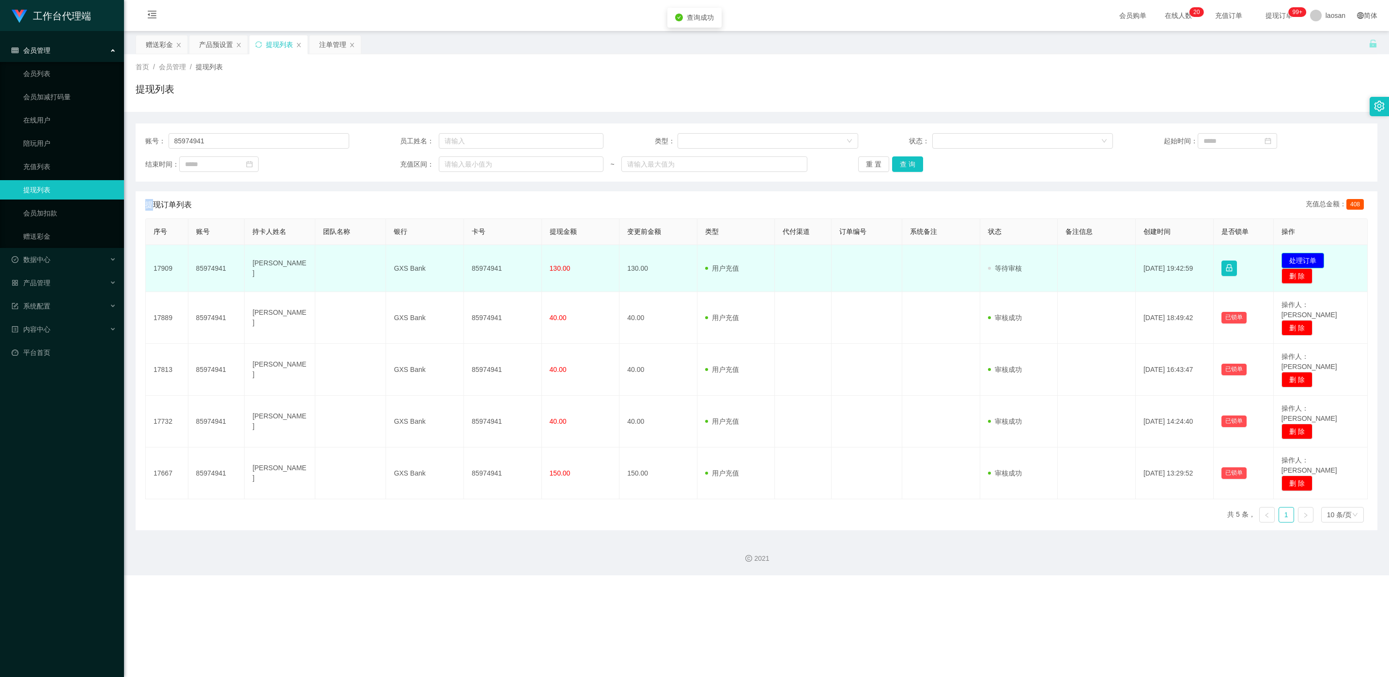
click at [464, 264] on button "处理订单" at bounding box center [1302, 260] width 43 height 15
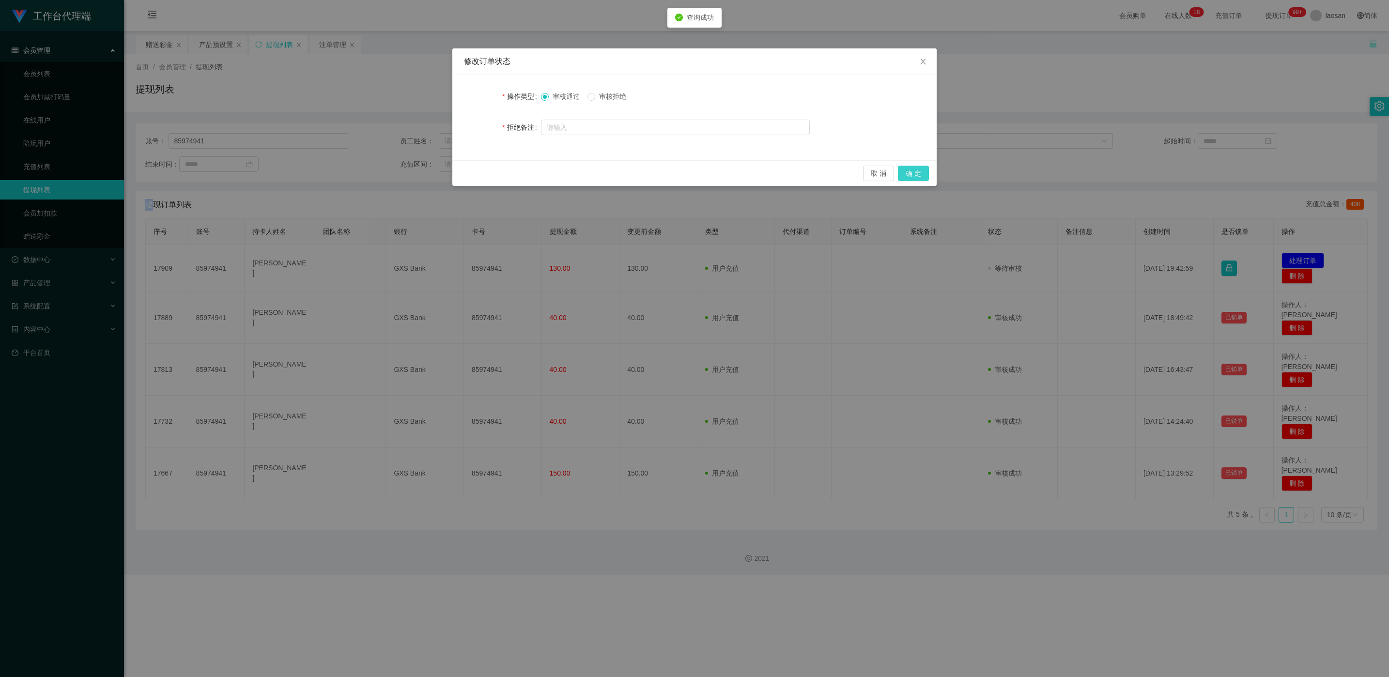
click at [464, 177] on button "确 定" at bounding box center [913, 173] width 31 height 15
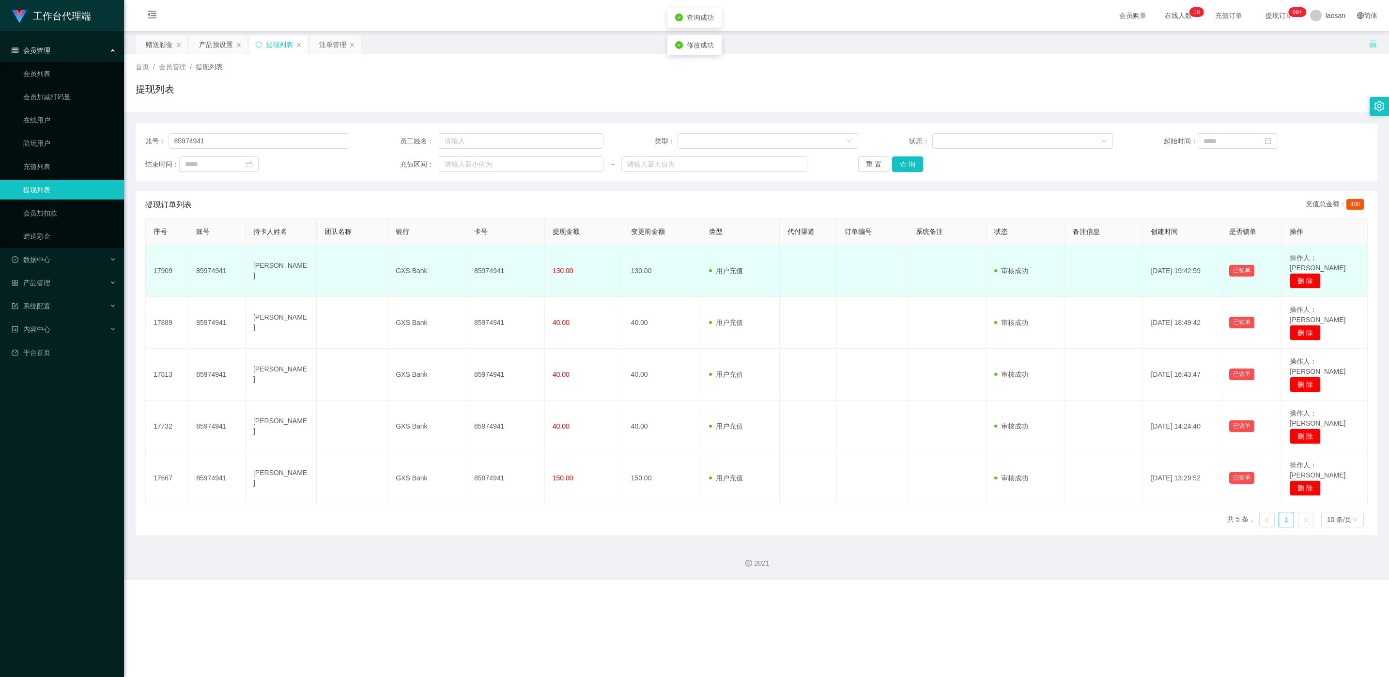
click at [464, 263] on td "85974941" at bounding box center [505, 271] width 78 height 52
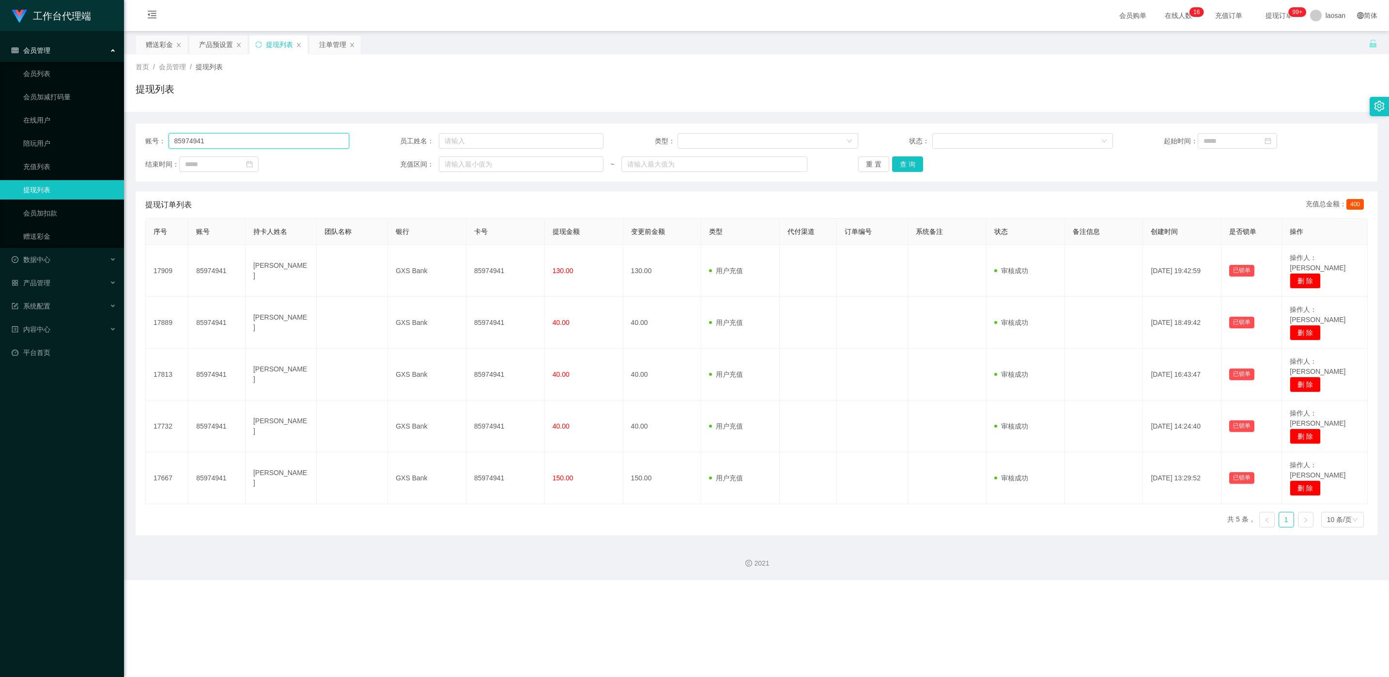
click at [243, 140] on input "85974941" at bounding box center [258, 140] width 181 height 15
paste input "037956"
click at [464, 164] on button "查 询" at bounding box center [907, 163] width 31 height 15
click at [464, 164] on div "重 置 查 询" at bounding box center [960, 163] width 204 height 15
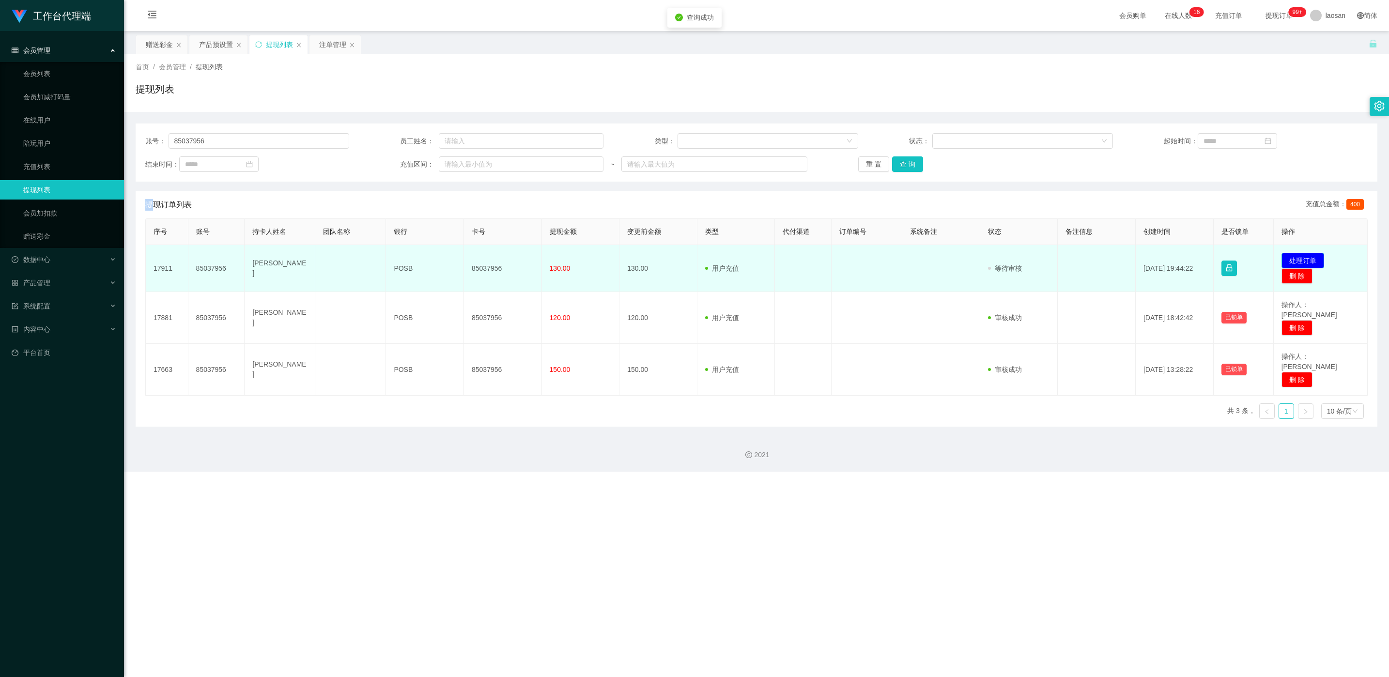
click at [464, 259] on button "处理订单" at bounding box center [1302, 260] width 43 height 15
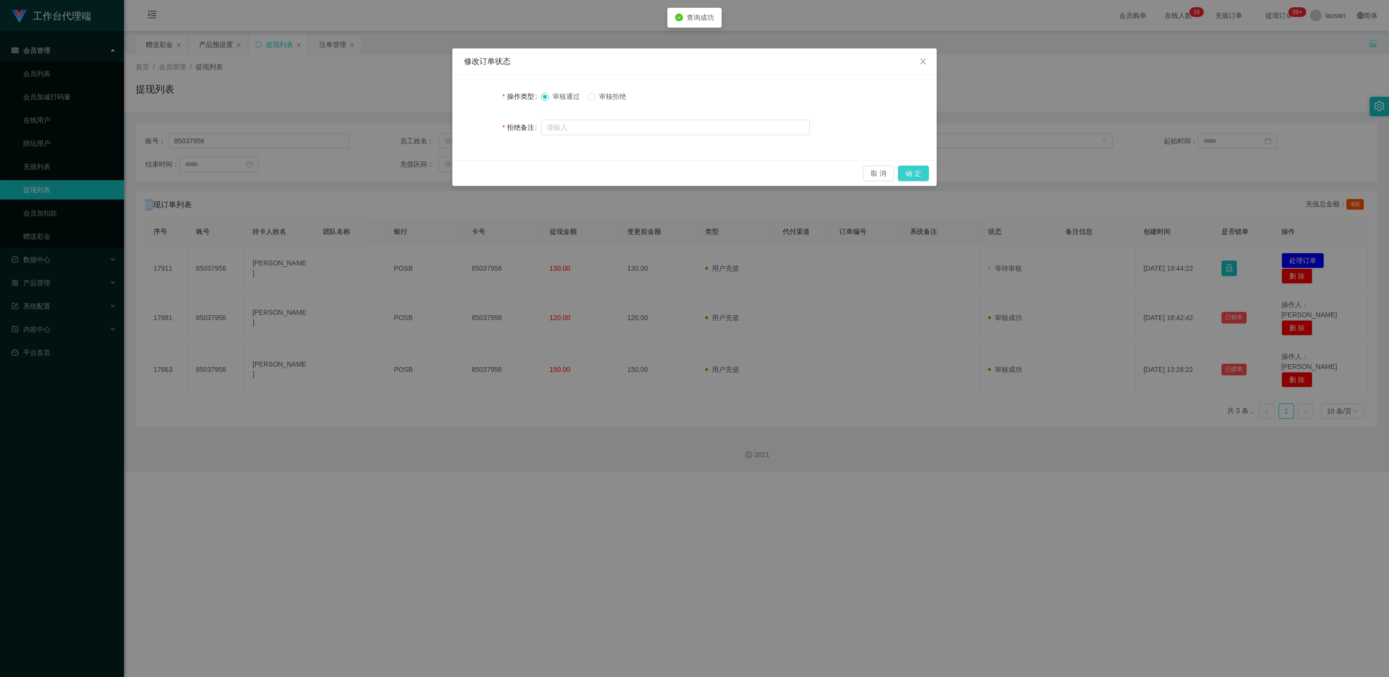
click at [464, 175] on button "确 定" at bounding box center [913, 173] width 31 height 15
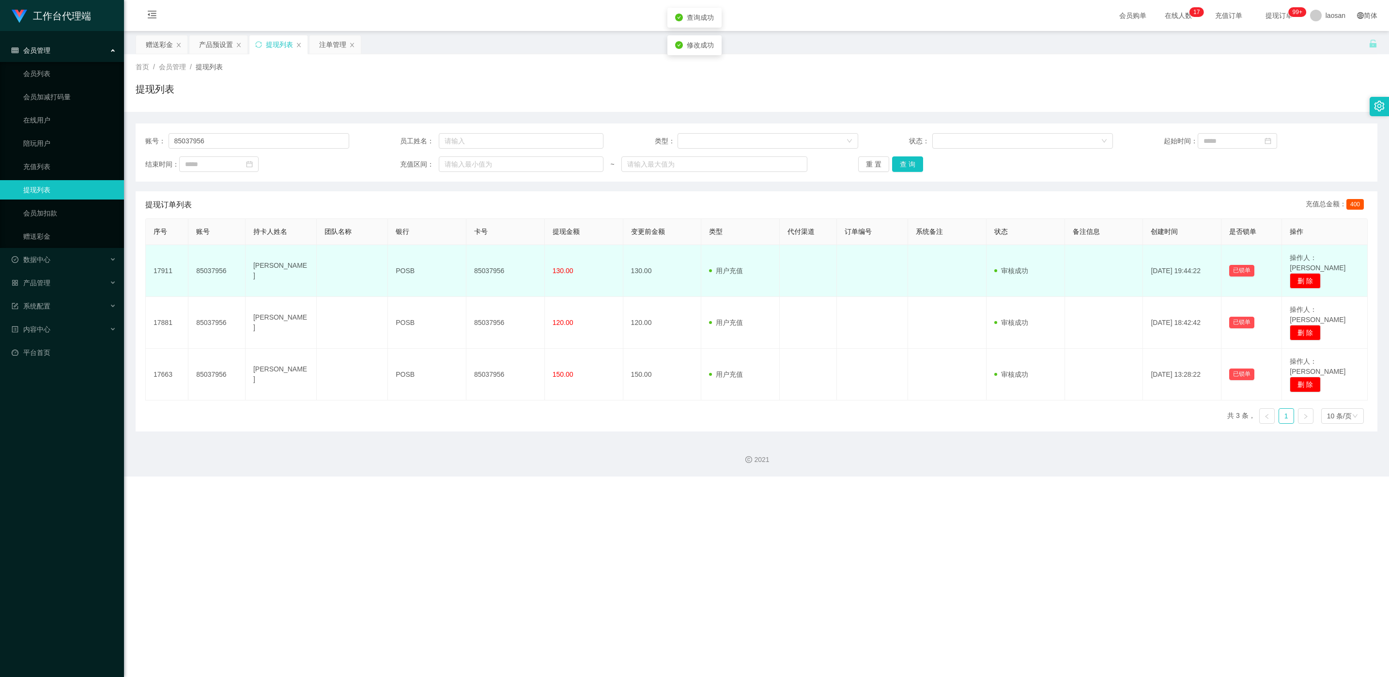
click at [464, 263] on td "85037956" at bounding box center [505, 271] width 78 height 52
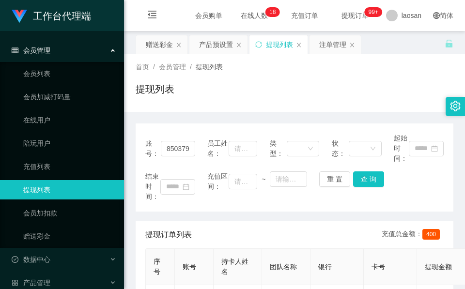
click at [247, 83] on div "提现列表" at bounding box center [295, 93] width 318 height 22
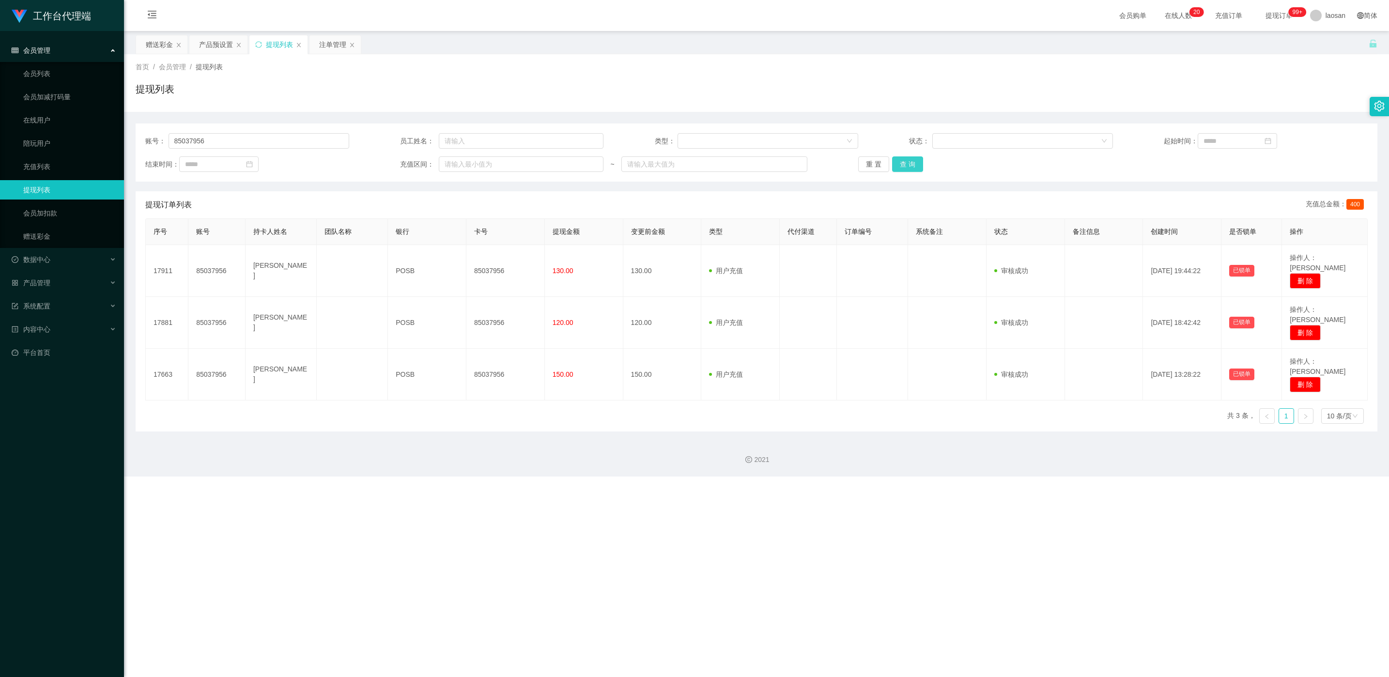
click at [464, 167] on button "查 询" at bounding box center [907, 163] width 31 height 15
click at [464, 167] on div "重 置 查 询" at bounding box center [960, 163] width 204 height 15
click at [464, 167] on button "查 询" at bounding box center [913, 163] width 42 height 15
click at [303, 141] on input "85037956" at bounding box center [258, 140] width 181 height 15
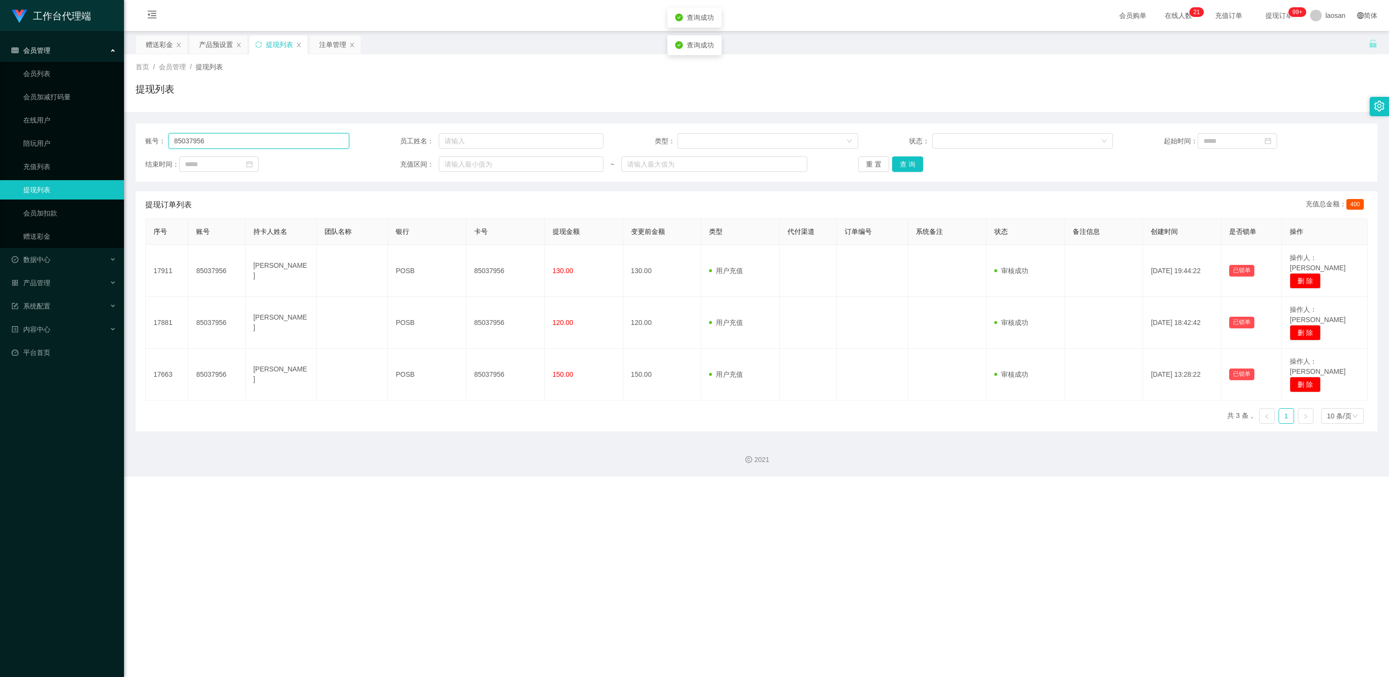
click at [303, 141] on input "85037956" at bounding box center [258, 140] width 181 height 15
paste input "L6381"
type input "L6381"
click at [464, 166] on button "查 询" at bounding box center [907, 163] width 31 height 15
click at [464, 166] on div "重 置 查 询" at bounding box center [960, 163] width 204 height 15
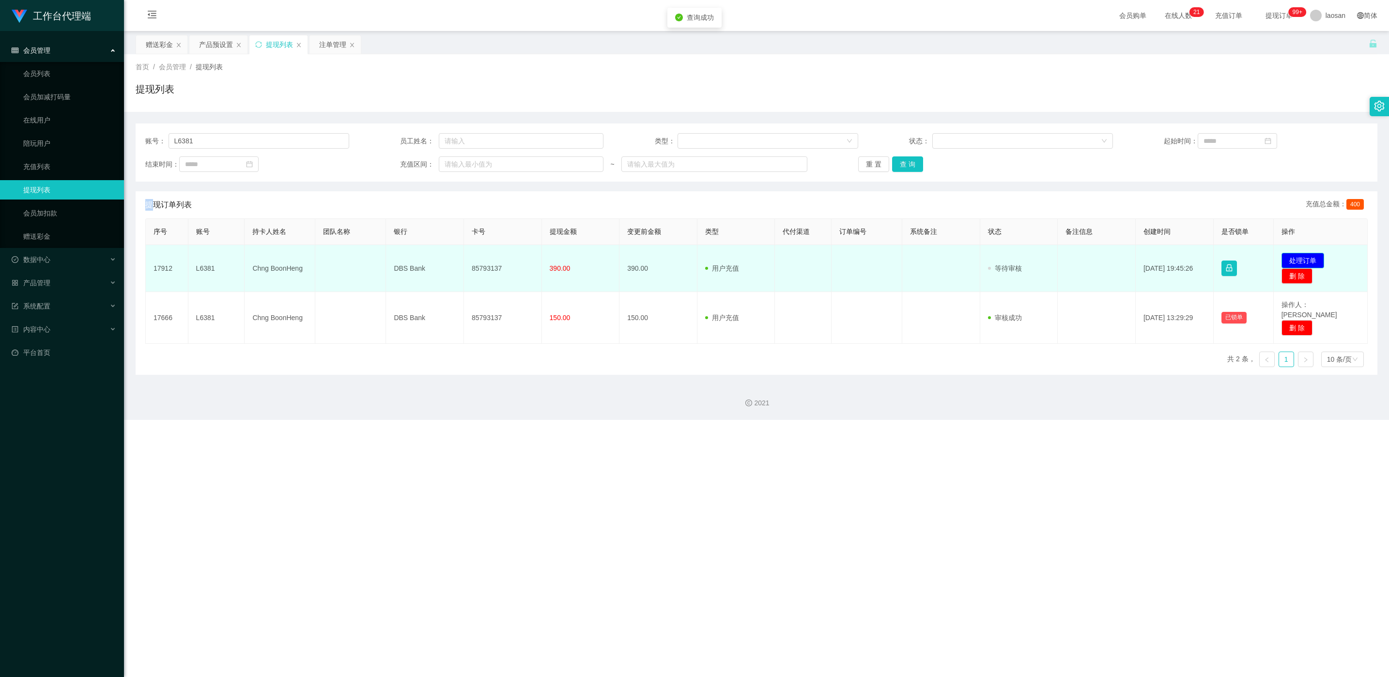
click at [464, 254] on button "处理订单" at bounding box center [1302, 260] width 43 height 15
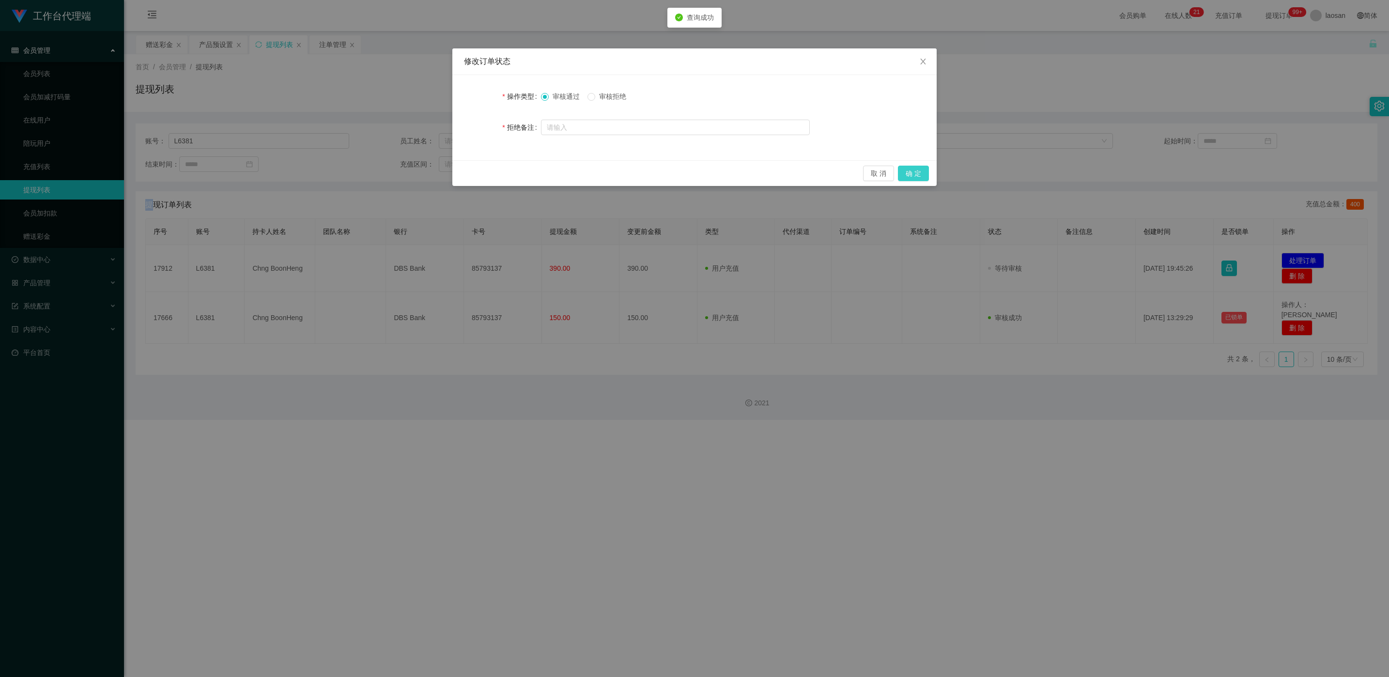
drag, startPoint x: 911, startPoint y: 170, endPoint x: 913, endPoint y: 177, distance: 7.4
click at [464, 170] on button "确 定" at bounding box center [913, 173] width 31 height 15
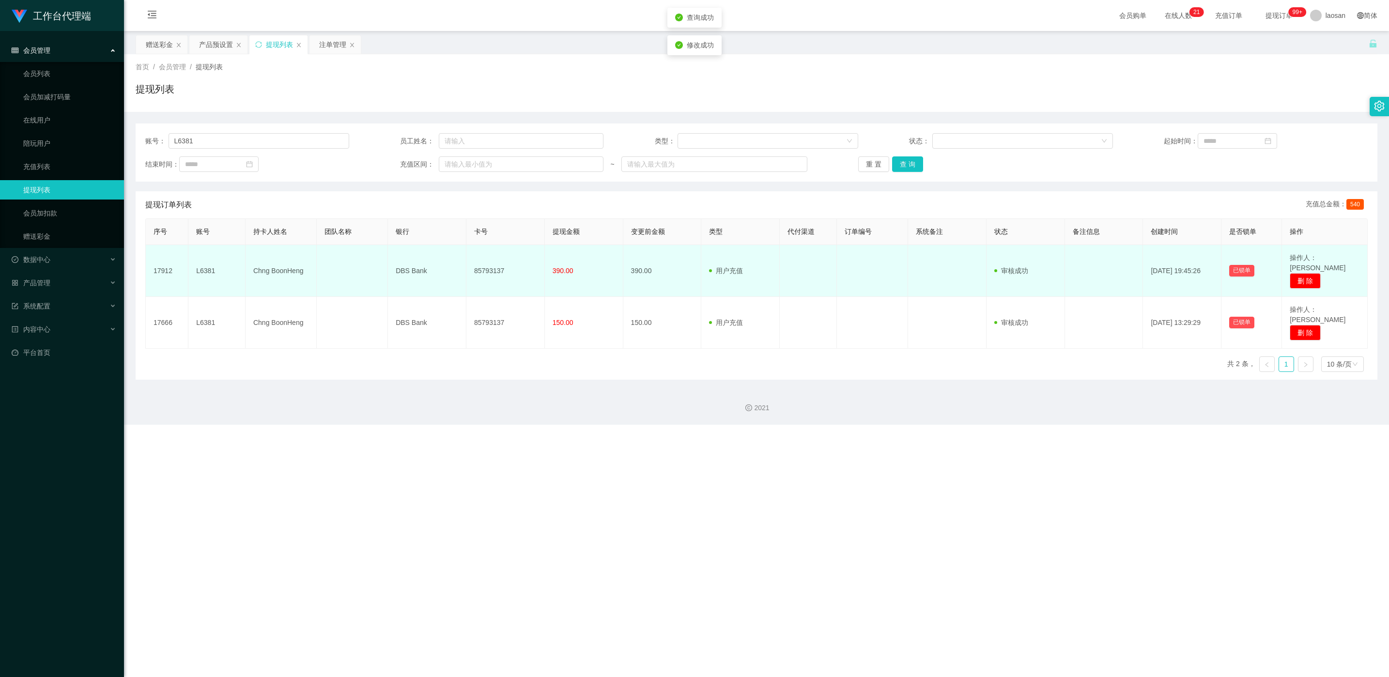
click at [464, 264] on td "85793137" at bounding box center [505, 271] width 78 height 52
click at [464, 263] on td "85793137" at bounding box center [505, 271] width 78 height 52
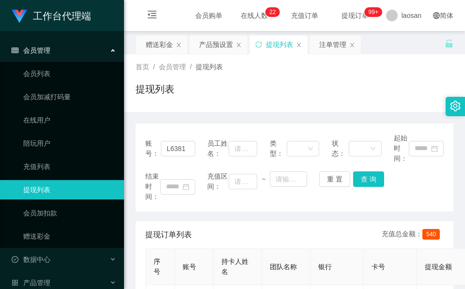
click at [245, 73] on div "首页 / 会员管理 / 提现列表 / 提现列表" at bounding box center [295, 83] width 318 height 42
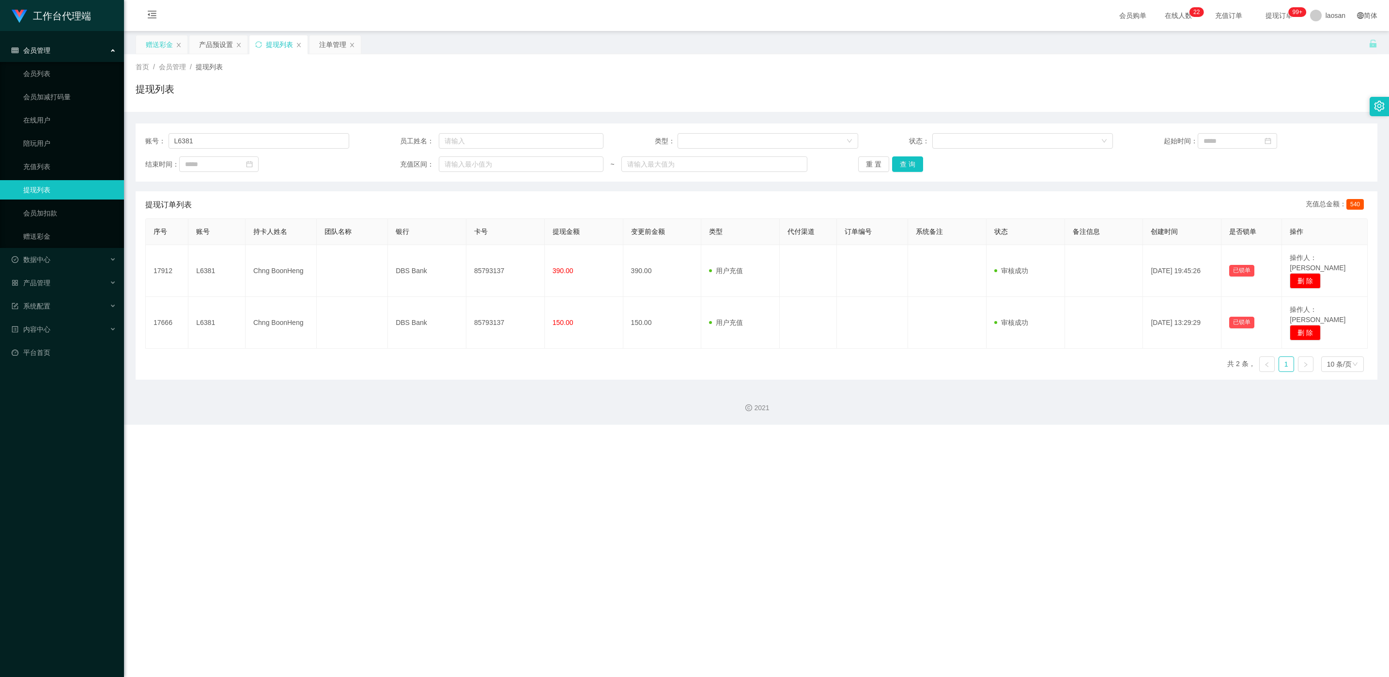
click at [163, 48] on div "赠送彩金" at bounding box center [159, 44] width 27 height 18
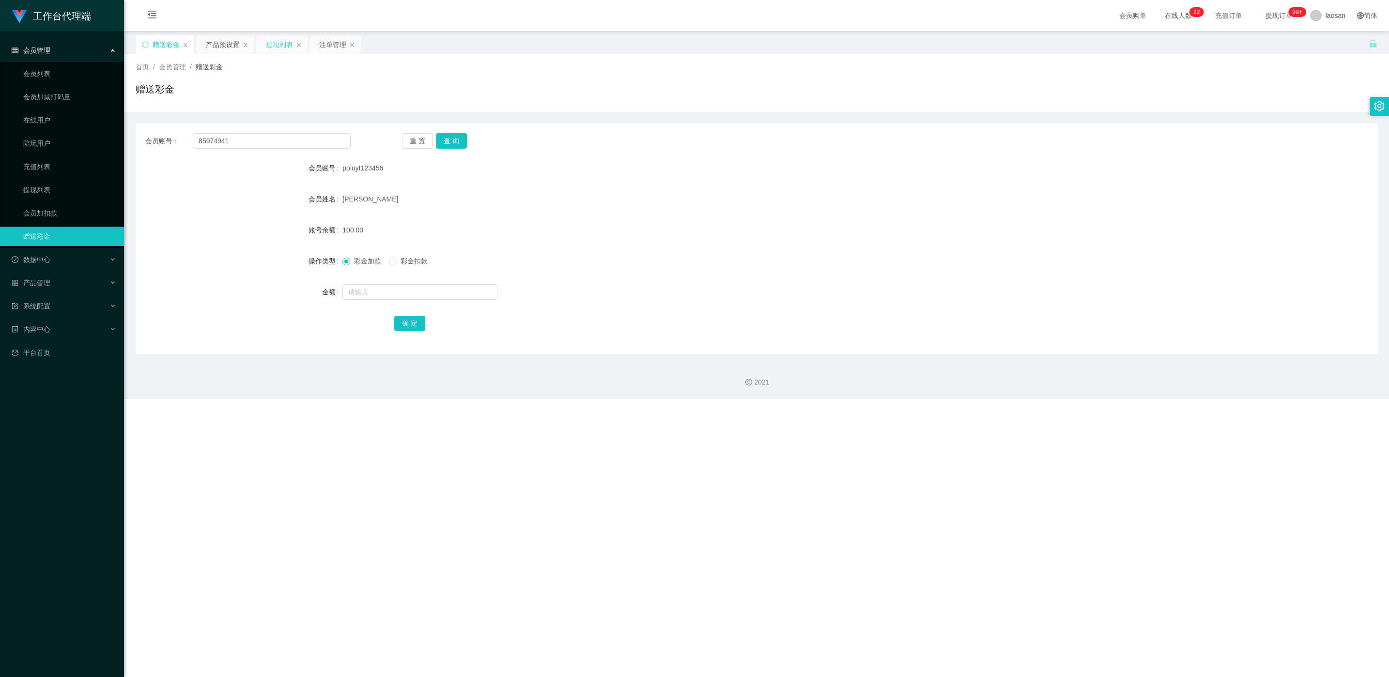
click at [285, 45] on div "提现列表" at bounding box center [279, 44] width 27 height 18
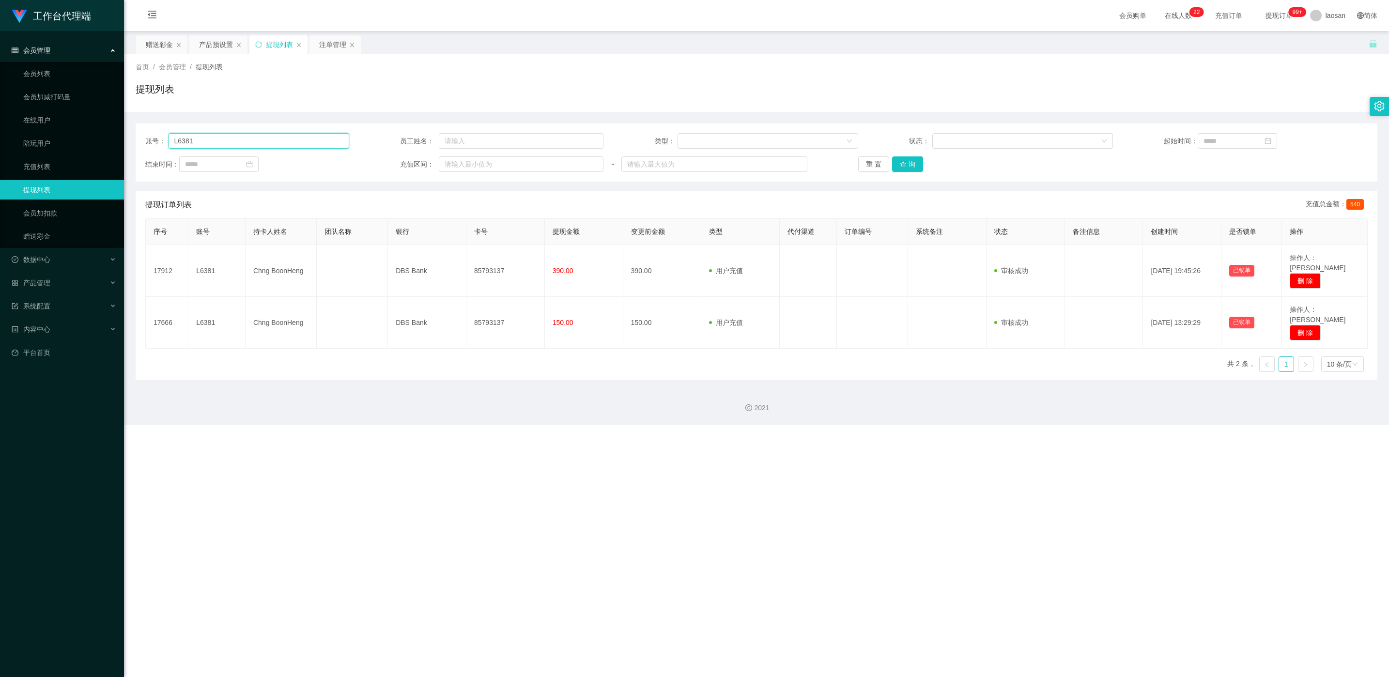
click at [260, 137] on input "L6381" at bounding box center [258, 140] width 181 height 15
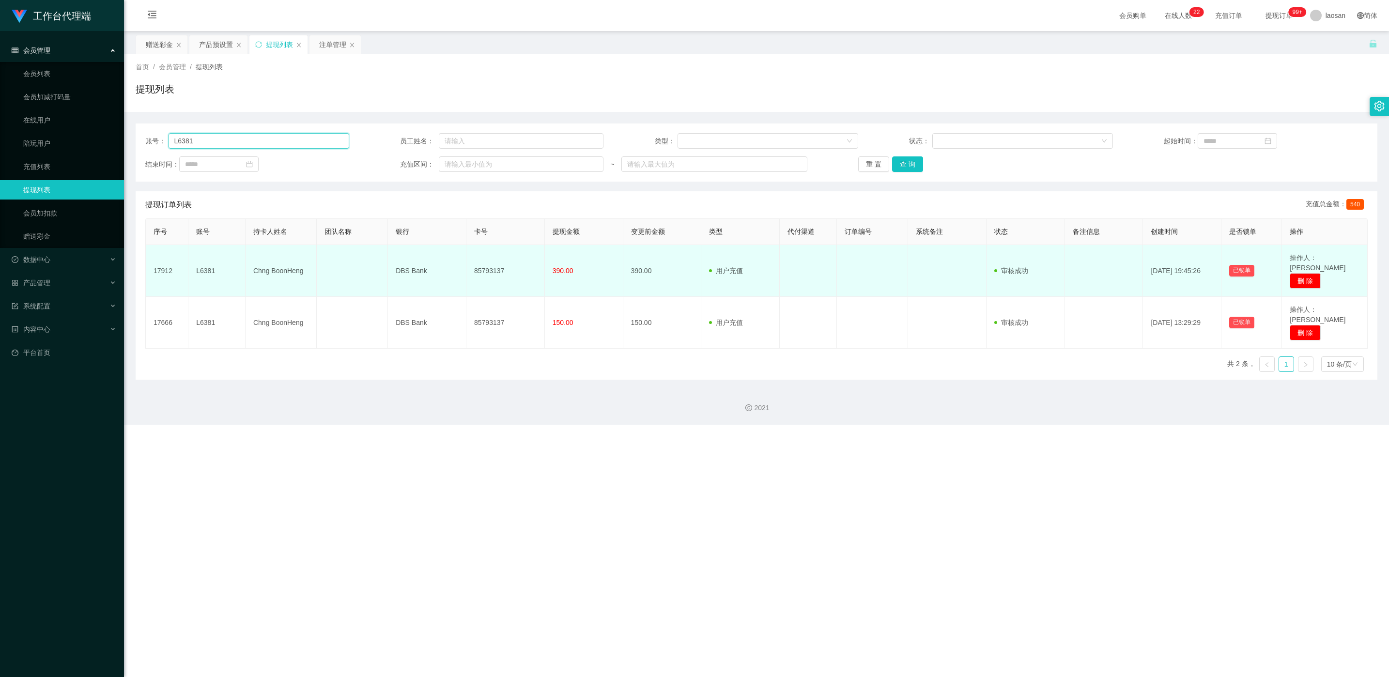
paste input "mimi136"
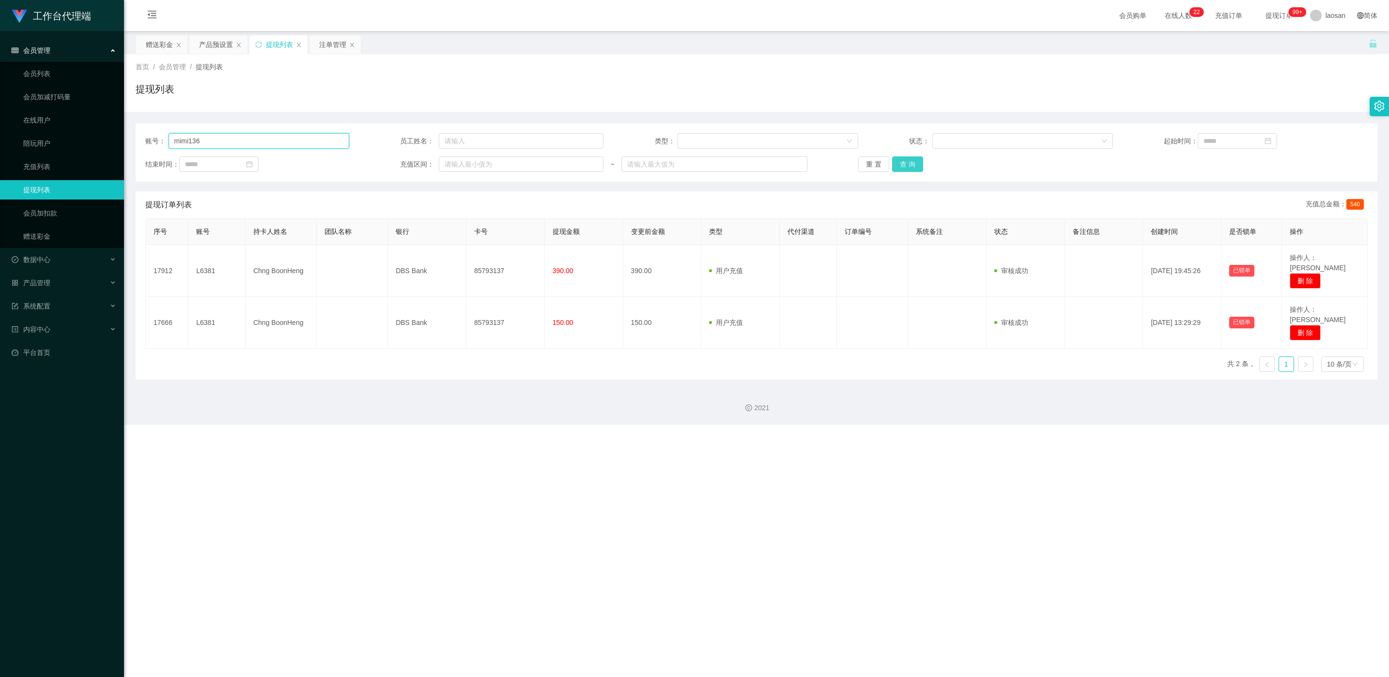
type input "mimi136"
click at [464, 163] on button "查 询" at bounding box center [907, 163] width 31 height 15
click at [464, 163] on div "重 置 查 询" at bounding box center [960, 163] width 204 height 15
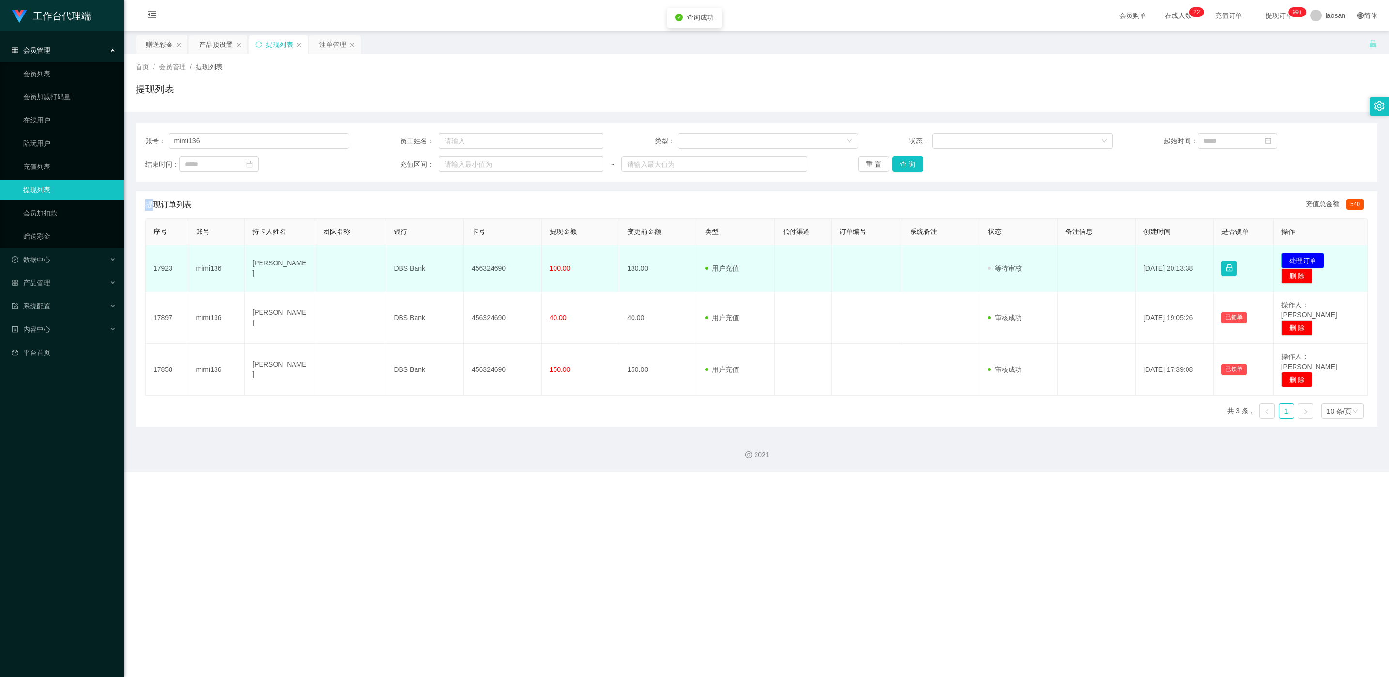
click at [464, 255] on button "处理订单" at bounding box center [1302, 260] width 43 height 15
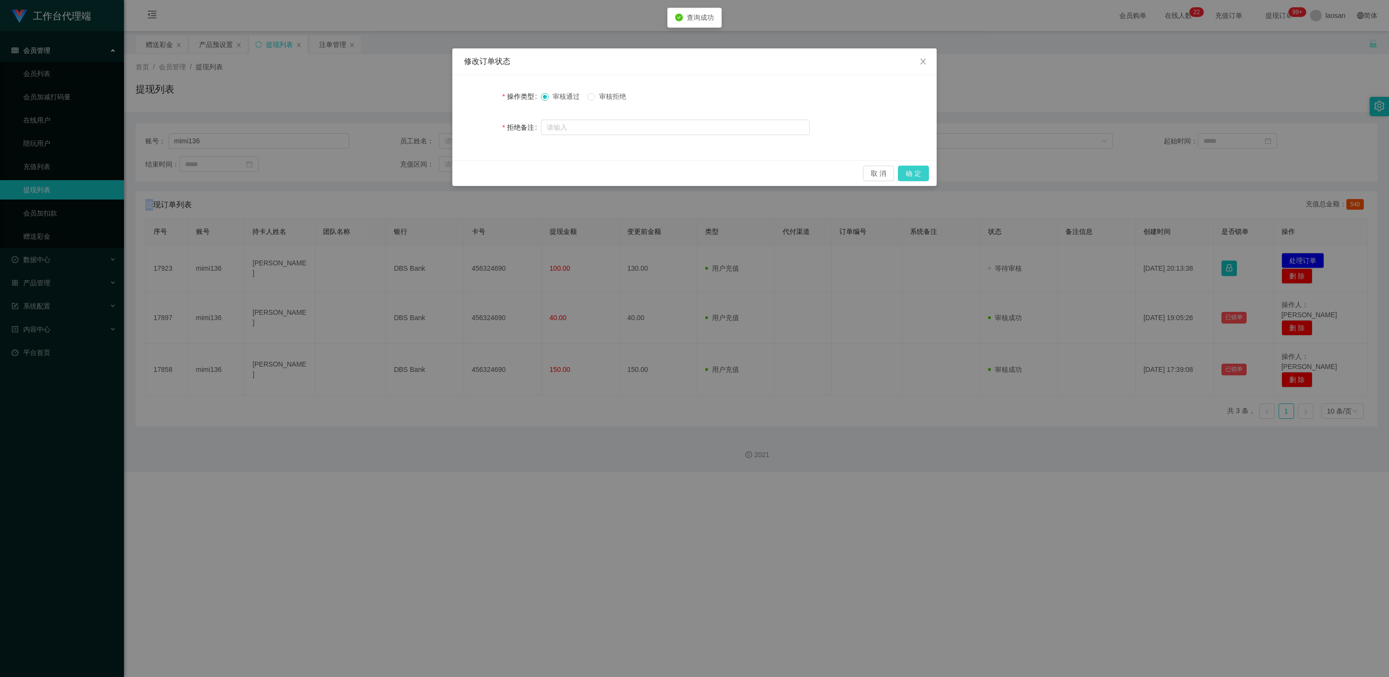
click at [464, 174] on button "确 定" at bounding box center [913, 173] width 31 height 15
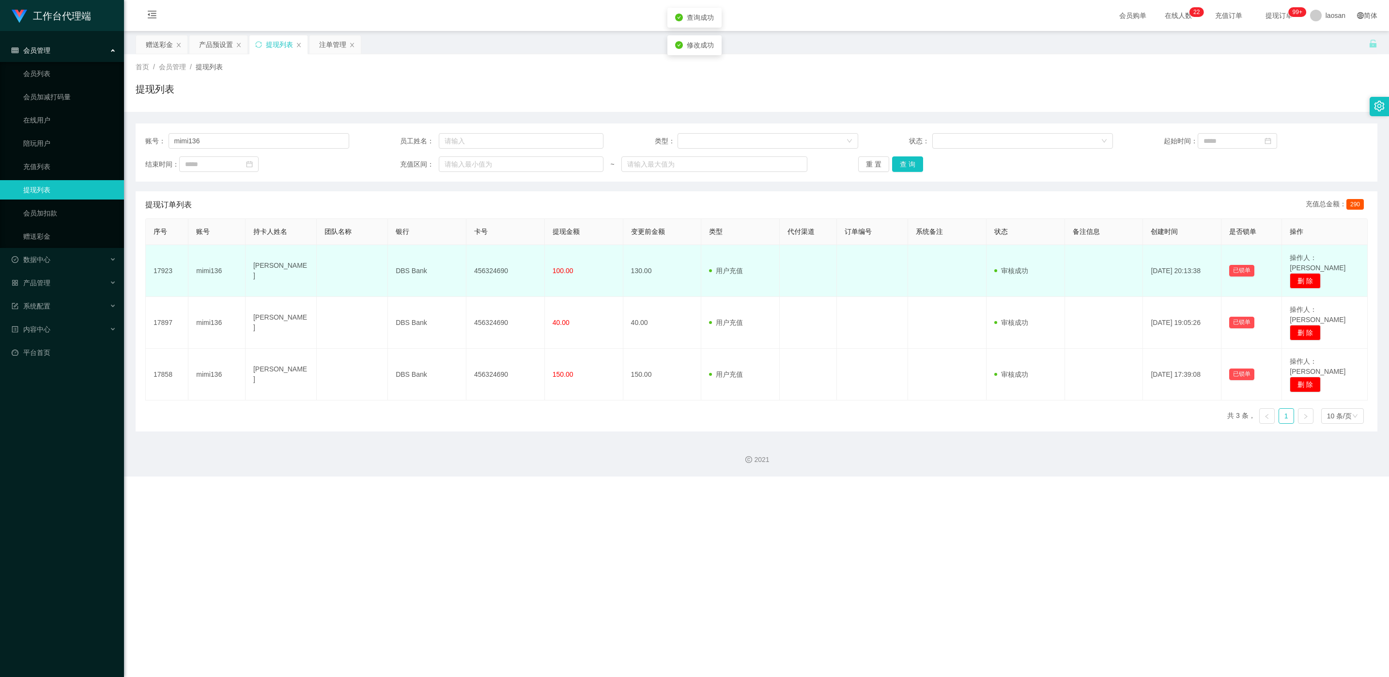
click at [464, 267] on td "456324690" at bounding box center [505, 271] width 78 height 52
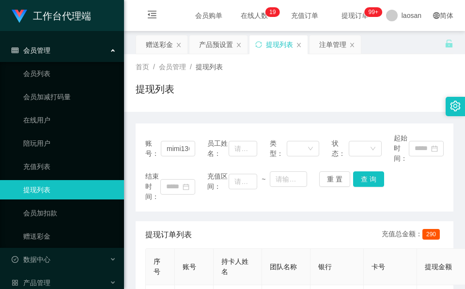
drag, startPoint x: 230, startPoint y: 90, endPoint x: 228, endPoint y: 64, distance: 26.2
click at [230, 90] on div "提现列表" at bounding box center [295, 93] width 318 height 22
drag, startPoint x: 167, startPoint y: 49, endPoint x: 177, endPoint y: 81, distance: 33.5
click at [166, 50] on div "赠送彩金" at bounding box center [159, 44] width 27 height 18
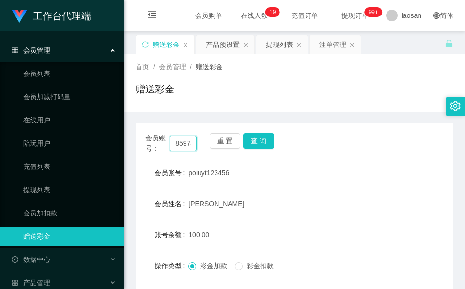
click at [188, 142] on input "85974941" at bounding box center [182, 143] width 27 height 15
paste input "poiuyt123456"
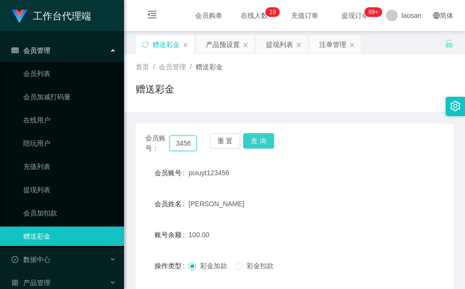
type input "poiuyt123456"
click at [267, 138] on button "查 询" at bounding box center [258, 140] width 31 height 15
click at [266, 138] on button "查 询" at bounding box center [258, 140] width 31 height 15
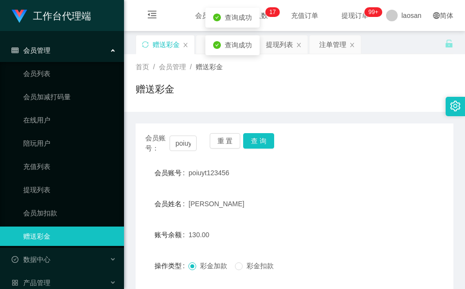
click at [257, 215] on form "会员账号 poiuyt123456 会员姓名 [PERSON_NAME] 账号余额 130.00 操作类型 彩金加款 彩金扣款 金额 确 定" at bounding box center [295, 250] width 318 height 174
click at [200, 75] on div "首页 / 会员管理 / 赠送彩金 / 赠送彩金" at bounding box center [295, 83] width 318 height 42
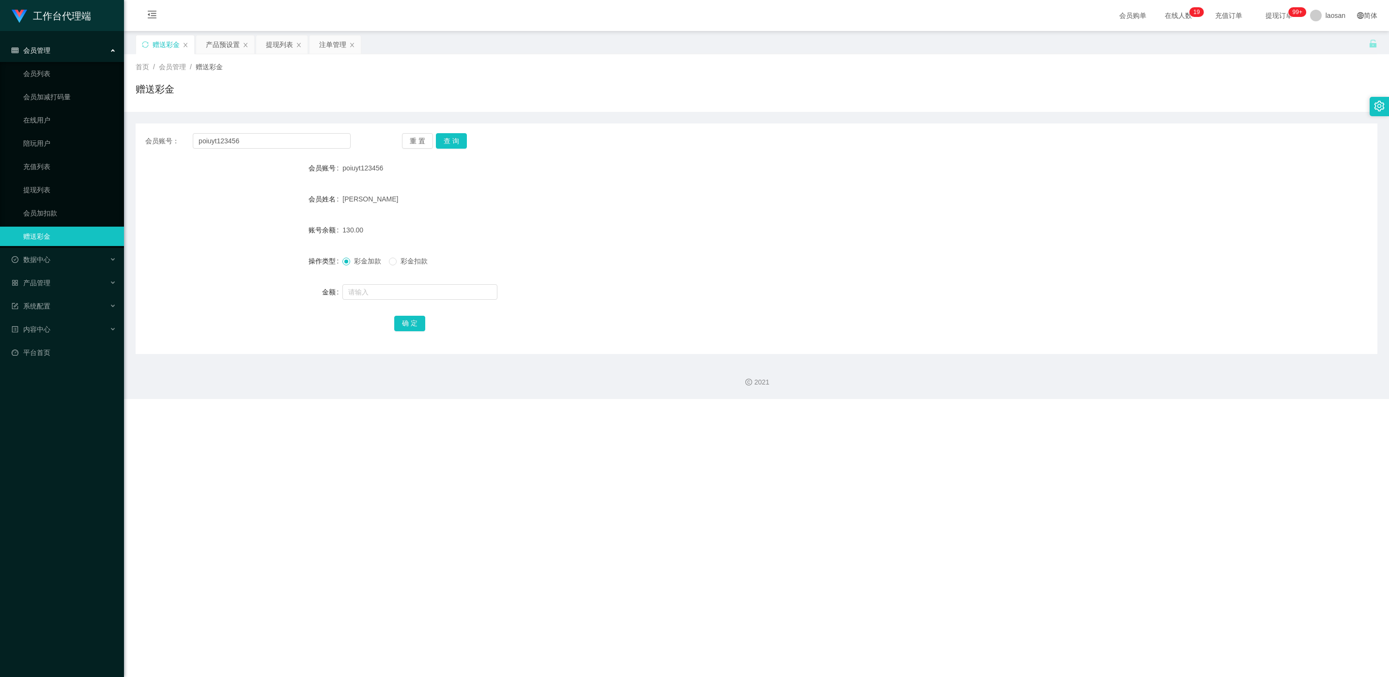
click at [464, 80] on div "首页 / 会员管理 / 赠送彩金 / 赠送彩金" at bounding box center [756, 83] width 1241 height 42
click at [284, 44] on div "提现列表" at bounding box center [279, 44] width 27 height 18
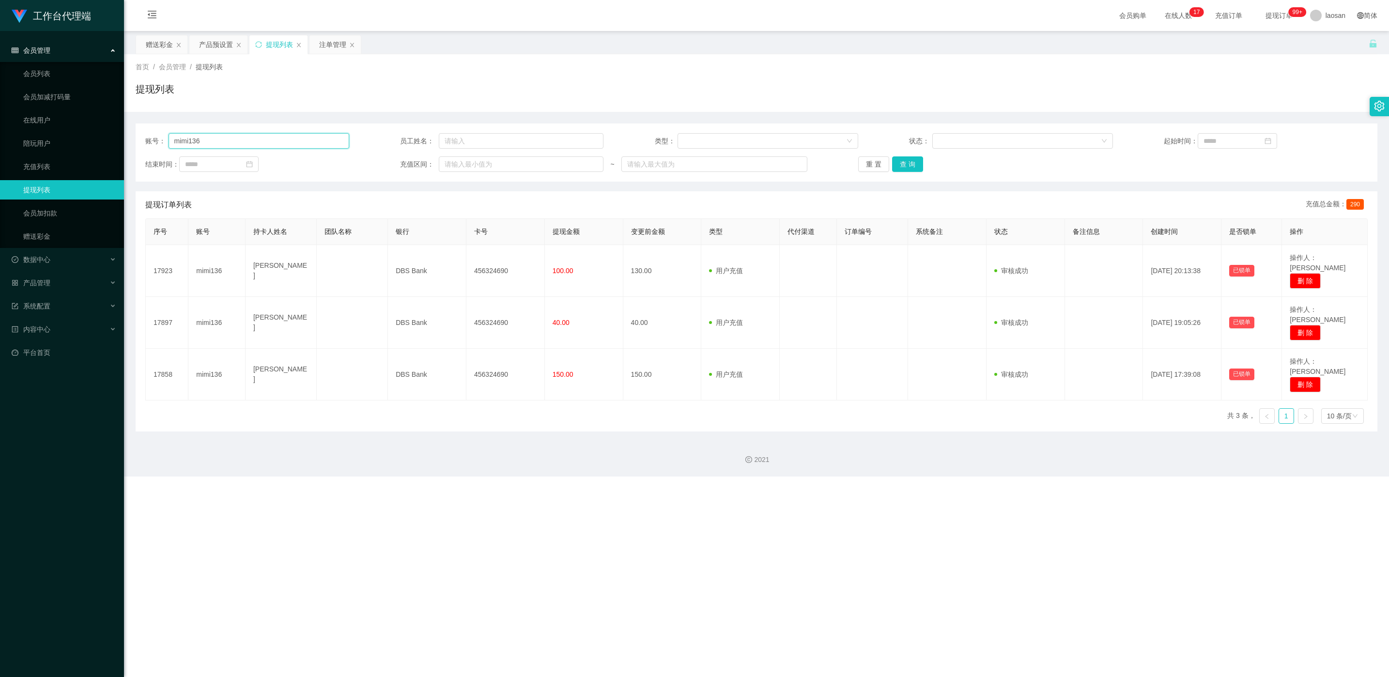
click at [238, 147] on input "mimi136" at bounding box center [258, 140] width 181 height 15
paste input "poiuyt12345"
type input "poiuyt123456"
drag, startPoint x: 931, startPoint y: 157, endPoint x: 914, endPoint y: 166, distance: 19.5
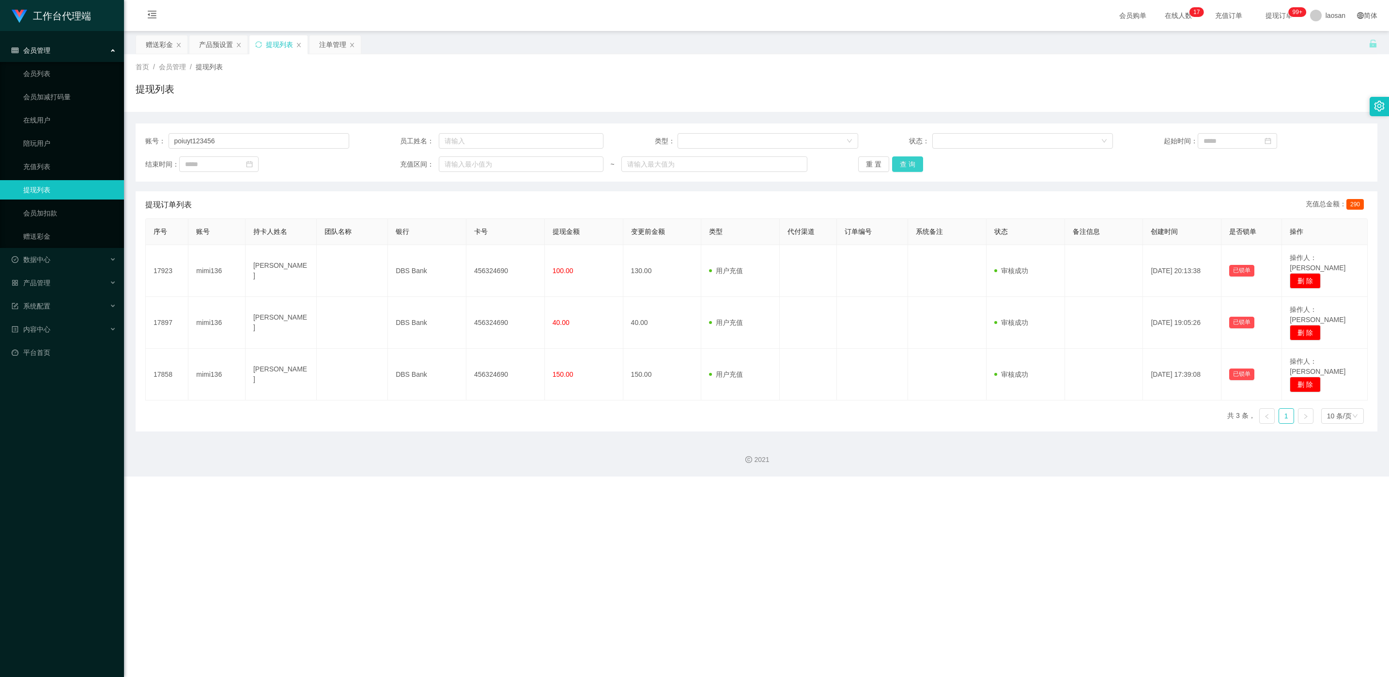
click at [464, 157] on div "重 置 查 询" at bounding box center [960, 163] width 204 height 15
click at [464, 166] on button "查 询" at bounding box center [907, 163] width 31 height 15
click at [464, 166] on div "重 置 查 询" at bounding box center [960, 163] width 204 height 15
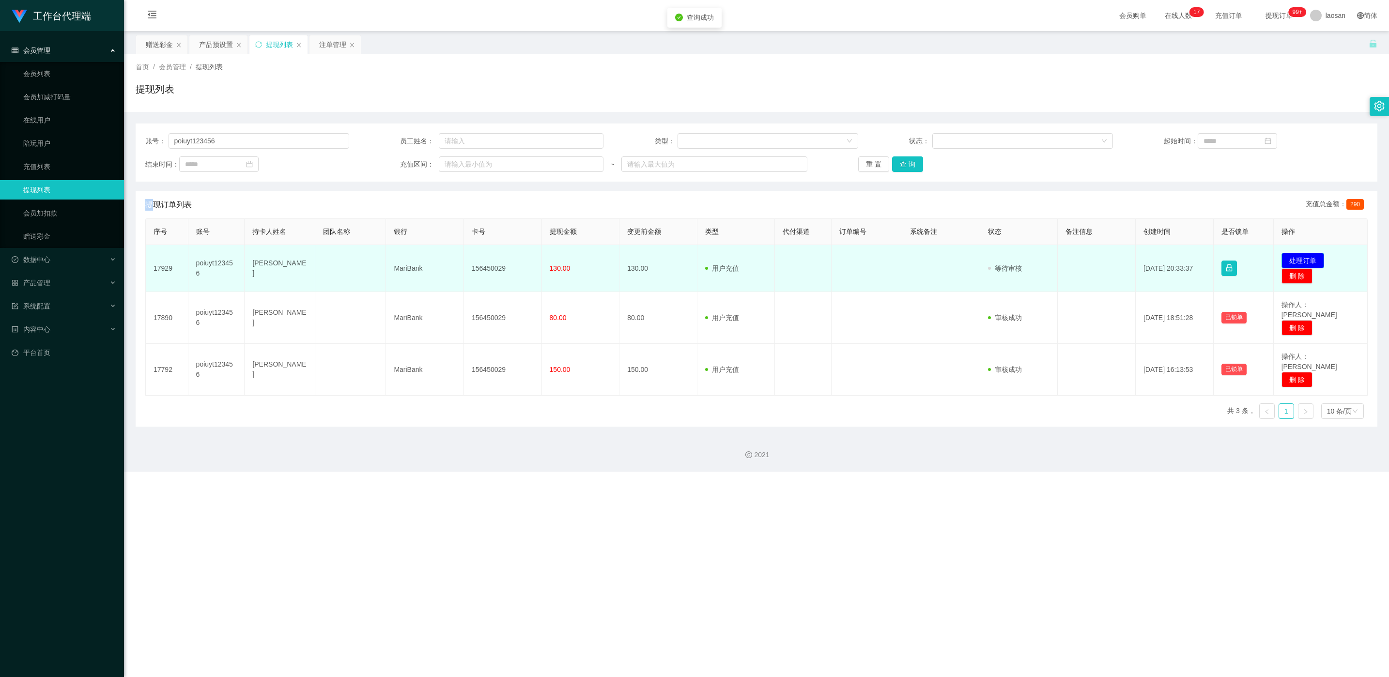
click at [464, 255] on button "处理订单" at bounding box center [1302, 260] width 43 height 15
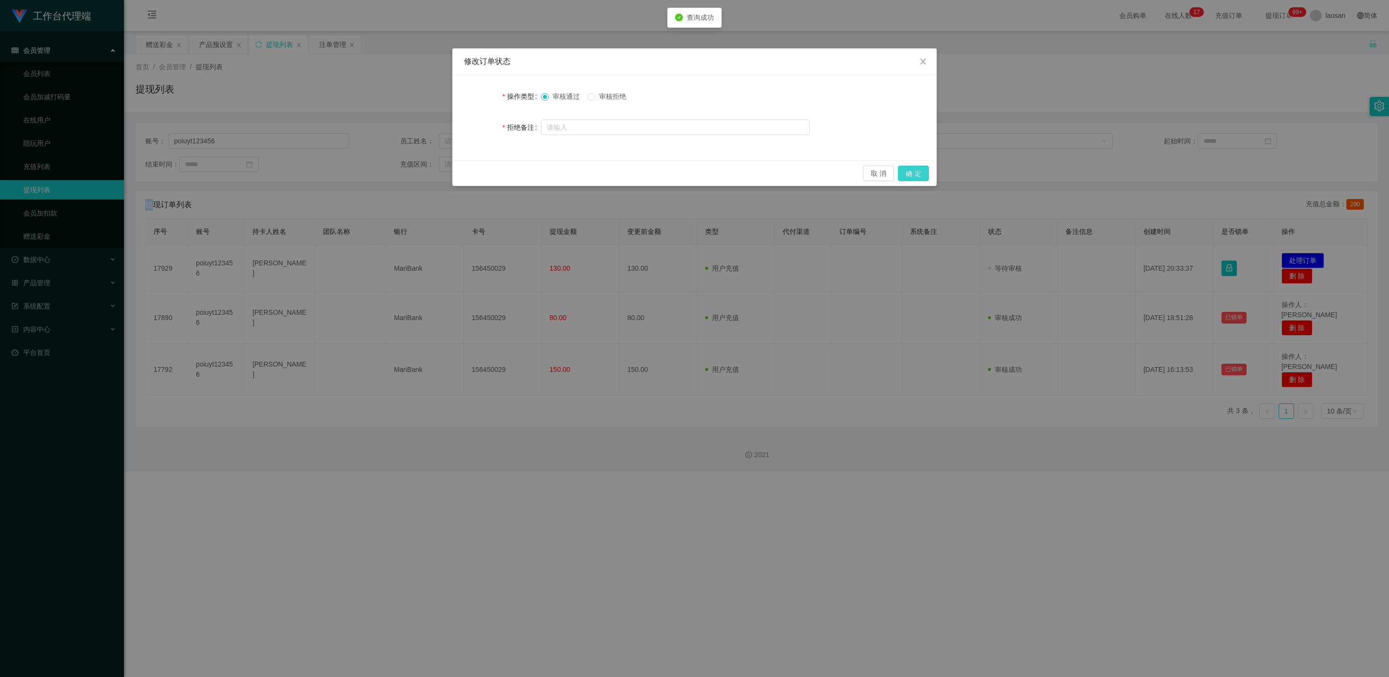
click at [464, 179] on button "确 定" at bounding box center [913, 173] width 31 height 15
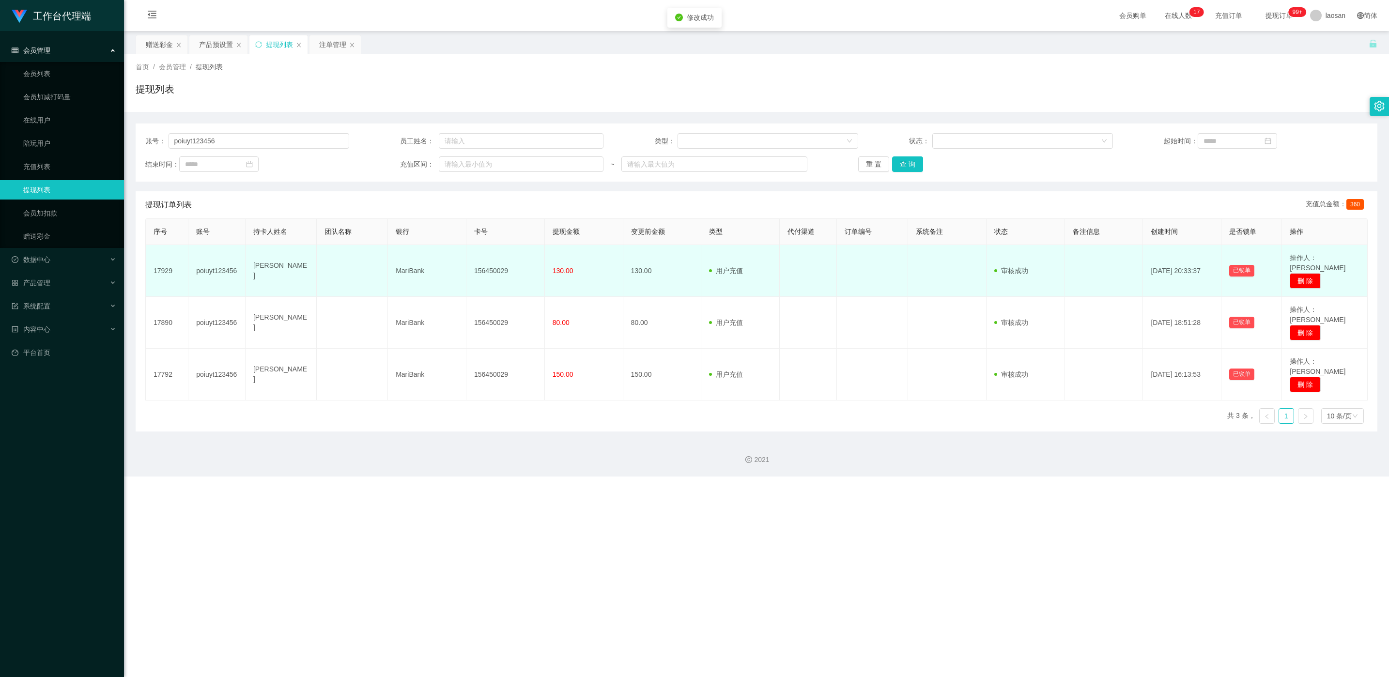
click at [464, 261] on td "156450029" at bounding box center [505, 271] width 78 height 52
drag, startPoint x: 253, startPoint y: 259, endPoint x: 561, endPoint y: 275, distance: 308.8
click at [464, 275] on tr "17929 poiuyt123456 [PERSON_NAME] MariBank 156450029 130.00 130.00 用户充值 人工扣款 审核驳…" at bounding box center [757, 271] width 1222 height 52
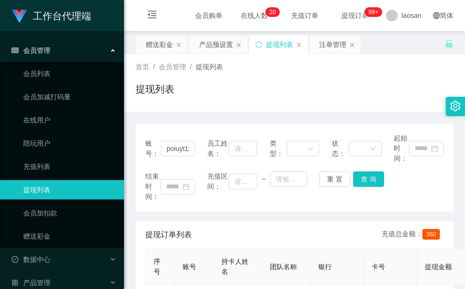
click at [214, 84] on div "提现列表" at bounding box center [295, 93] width 318 height 22
click at [154, 44] on div "赠送彩金" at bounding box center [159, 44] width 27 height 18
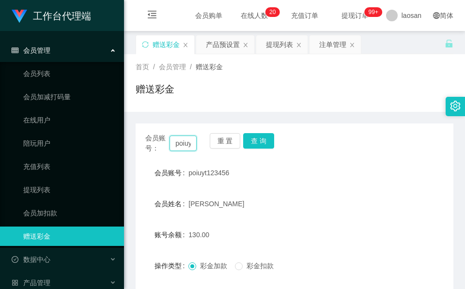
click at [186, 147] on input "poiuyt123456" at bounding box center [182, 143] width 27 height 15
click at [185, 147] on input "poiuyt123456" at bounding box center [182, 143] width 27 height 15
paste input "mimi13"
type input "mimi136"
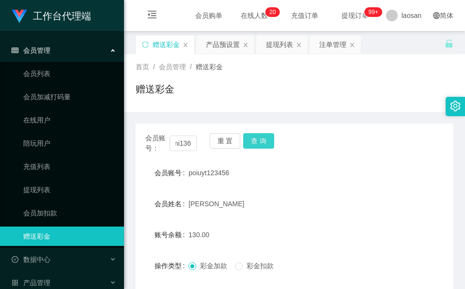
click at [268, 139] on button "查 询" at bounding box center [258, 140] width 31 height 15
click at [268, 139] on div "会员账号： mimi136 重 置 查 询" at bounding box center [295, 143] width 318 height 20
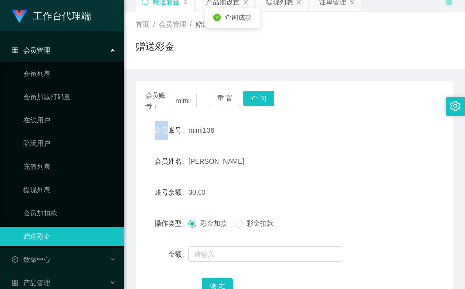
scroll to position [115, 0]
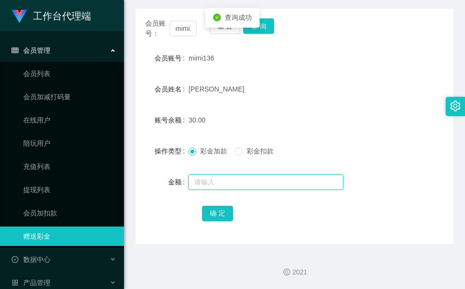
click at [247, 184] on input "text" at bounding box center [265, 181] width 155 height 15
type input "46"
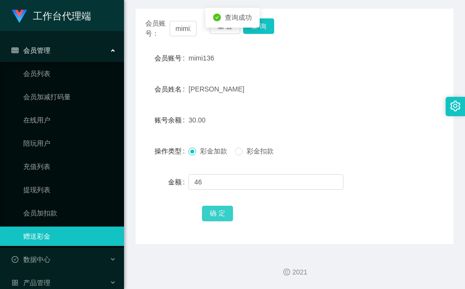
click at [221, 208] on button "确 定" at bounding box center [217, 213] width 31 height 15
click at [186, 25] on input "mimi136" at bounding box center [182, 28] width 27 height 15
click at [186, 28] on input "mimi136" at bounding box center [182, 28] width 27 height 15
click at [187, 31] on input "mimi136" at bounding box center [182, 28] width 27 height 15
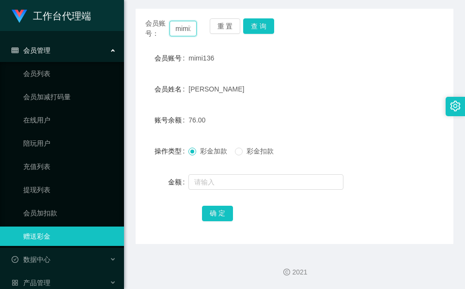
click at [187, 31] on input "mimi136" at bounding box center [182, 28] width 27 height 15
paste input "8503795"
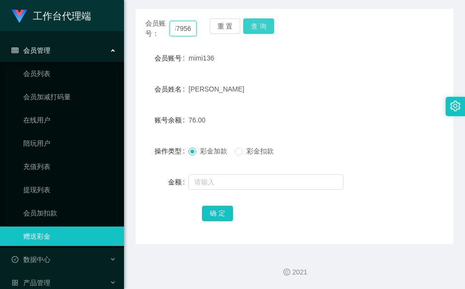
type input "85037956"
click at [257, 29] on button "查 询" at bounding box center [258, 25] width 31 height 15
click at [257, 29] on div "重 置 查 询" at bounding box center [235, 28] width 51 height 20
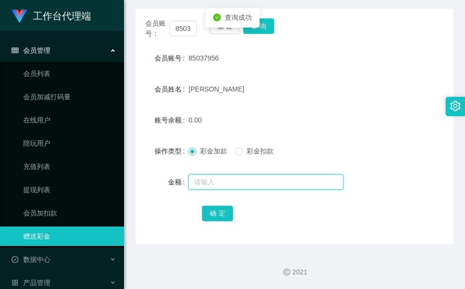
drag, startPoint x: 257, startPoint y: 29, endPoint x: 245, endPoint y: 183, distance: 154.4
click at [245, 183] on input "text" at bounding box center [265, 181] width 155 height 15
type input "46"
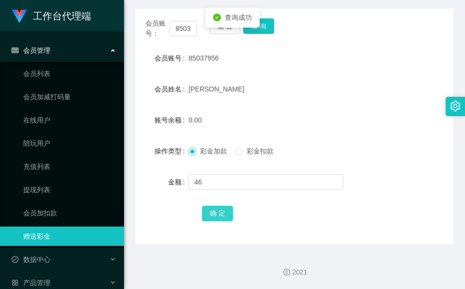
click at [216, 217] on button "确 定" at bounding box center [217, 213] width 31 height 15
click at [216, 217] on div "确 定" at bounding box center [294, 212] width 185 height 19
click at [164, 27] on span "会员账号：" at bounding box center [157, 28] width 24 height 20
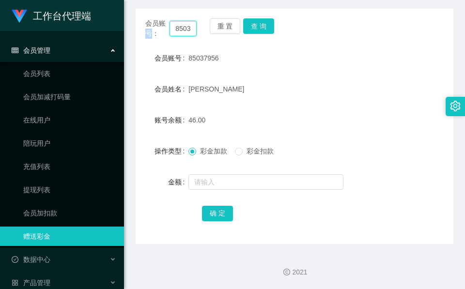
click at [185, 26] on input "85037956" at bounding box center [182, 28] width 27 height 15
paste input "974941"
type input "85974941"
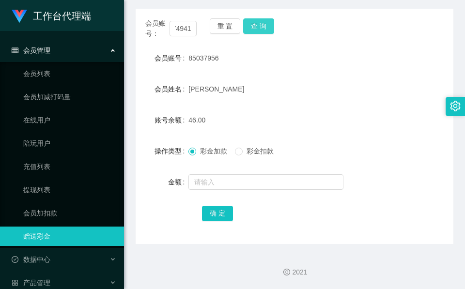
click at [259, 19] on button "查 询" at bounding box center [258, 25] width 31 height 15
click at [259, 19] on body "工作台代理端 会员管理 会员列表 会员加减打码量 在线用户 陪玩用户 充值列表 提现列表 会员加扣款 赠送彩金 数据中心 员工统计 团队统计 产品管理 注单管…" at bounding box center [232, 144] width 465 height 289
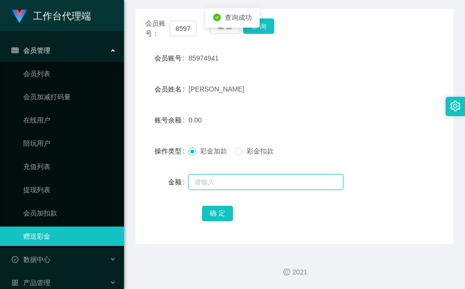
click at [217, 187] on input "text" at bounding box center [265, 181] width 155 height 15
type input "46"
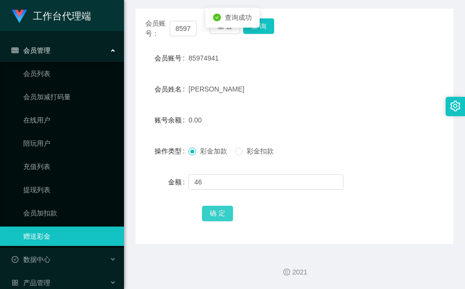
click at [215, 211] on button "确 定" at bounding box center [217, 213] width 31 height 15
click at [182, 32] on input "85974941" at bounding box center [182, 28] width 27 height 15
paste input "poiuyt123456"
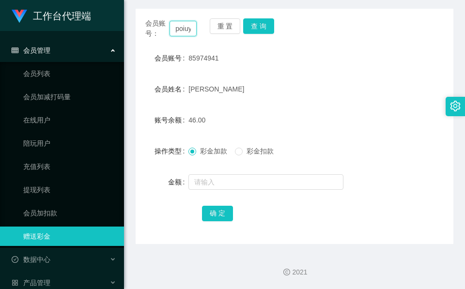
scroll to position [0, 26]
type input "poiuyt123456"
click at [263, 23] on button "查 询" at bounding box center [258, 25] width 31 height 15
click at [263, 23] on div "会员账号： poiuyt123456 重 置 查 询" at bounding box center [295, 28] width 318 height 20
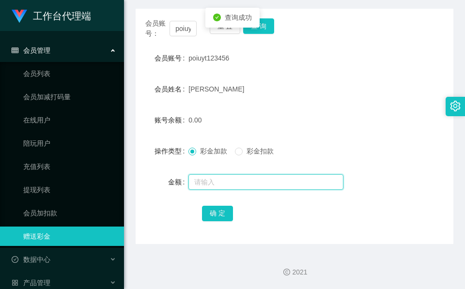
drag, startPoint x: 263, startPoint y: 23, endPoint x: 231, endPoint y: 174, distance: 154.4
click at [231, 174] on input "text" at bounding box center [265, 181] width 155 height 15
type input "62"
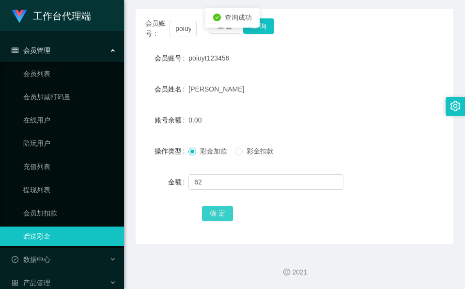
drag, startPoint x: 216, startPoint y: 208, endPoint x: 209, endPoint y: 214, distance: 9.3
click at [216, 208] on button "确 定" at bounding box center [217, 213] width 31 height 15
click at [179, 22] on input "poiuyt123456" at bounding box center [182, 28] width 27 height 15
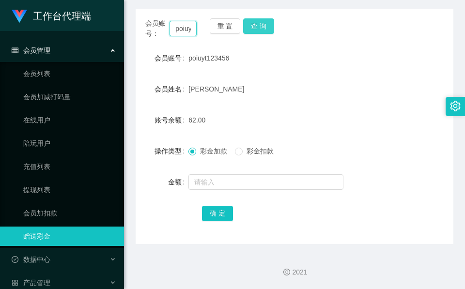
paste input "L6381"
type input "L6381"
click at [252, 21] on button "查 询" at bounding box center [258, 25] width 31 height 15
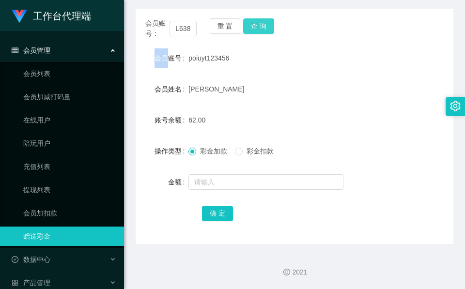
click at [252, 21] on div "重 置 查 询" at bounding box center [235, 28] width 51 height 20
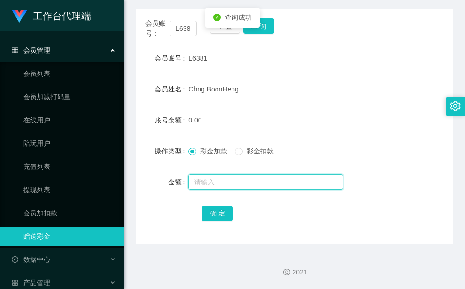
drag, startPoint x: 252, startPoint y: 21, endPoint x: 243, endPoint y: 182, distance: 161.0
click at [243, 182] on input "text" at bounding box center [265, 181] width 155 height 15
type input "166"
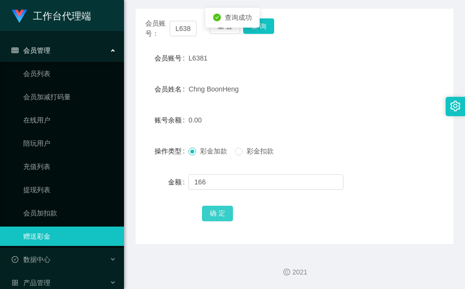
click at [229, 219] on button "确 定" at bounding box center [217, 213] width 31 height 15
click at [173, 31] on input "L6381" at bounding box center [182, 28] width 27 height 15
paste input "Teddy1228"
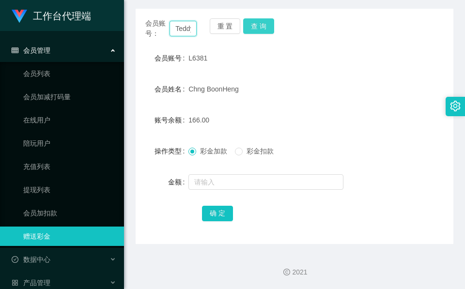
scroll to position [0, 17]
type input "Teddy1228"
click at [250, 27] on button "查 询" at bounding box center [258, 25] width 31 height 15
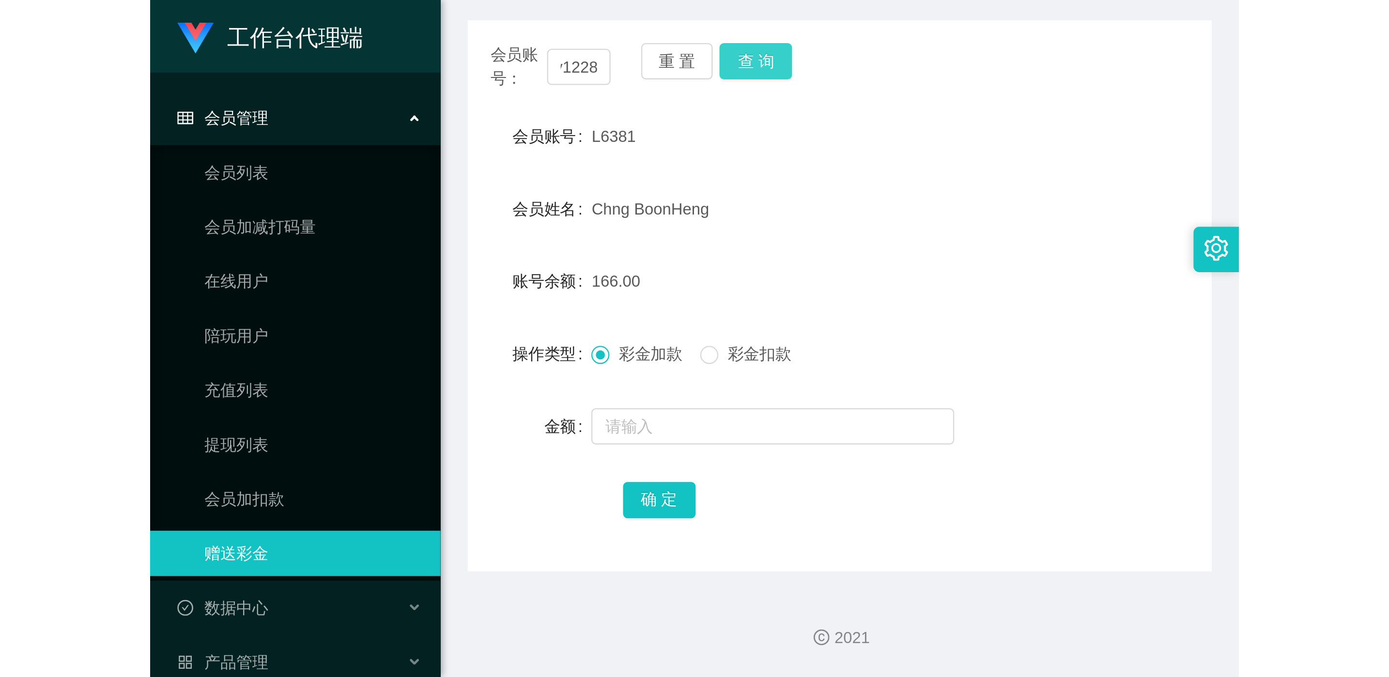
scroll to position [0, 0]
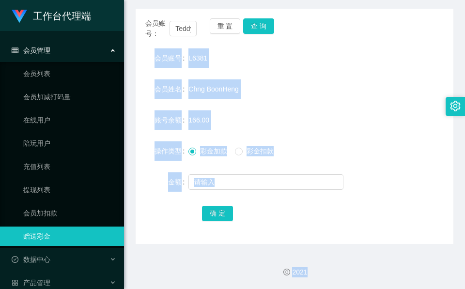
click at [250, 27] on div "重 置 查 询" at bounding box center [235, 28] width 51 height 20
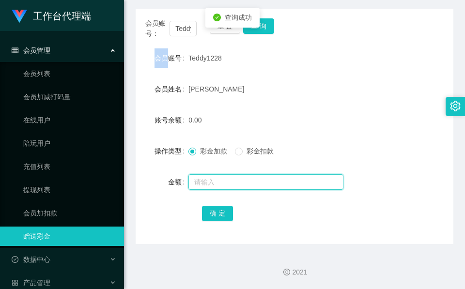
drag, startPoint x: 250, startPoint y: 27, endPoint x: 247, endPoint y: 174, distance: 147.7
click at [247, 176] on input "text" at bounding box center [265, 181] width 155 height 15
type input "46"
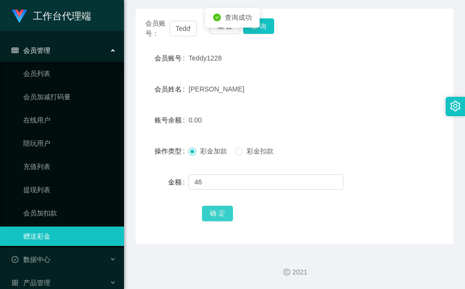
click at [218, 215] on button "确 定" at bounding box center [217, 213] width 31 height 15
click at [218, 215] on span "确 定" at bounding box center [217, 213] width 31 height 8
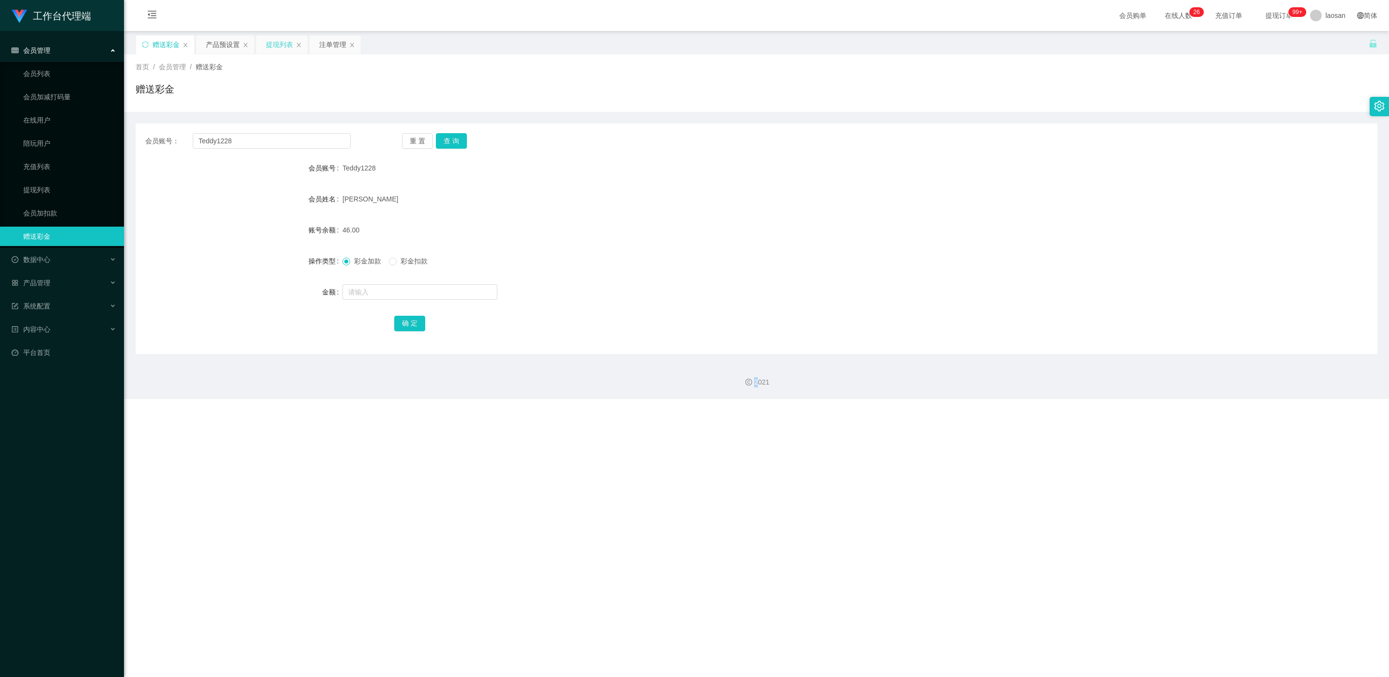
click at [279, 44] on div "提现列表" at bounding box center [279, 44] width 27 height 18
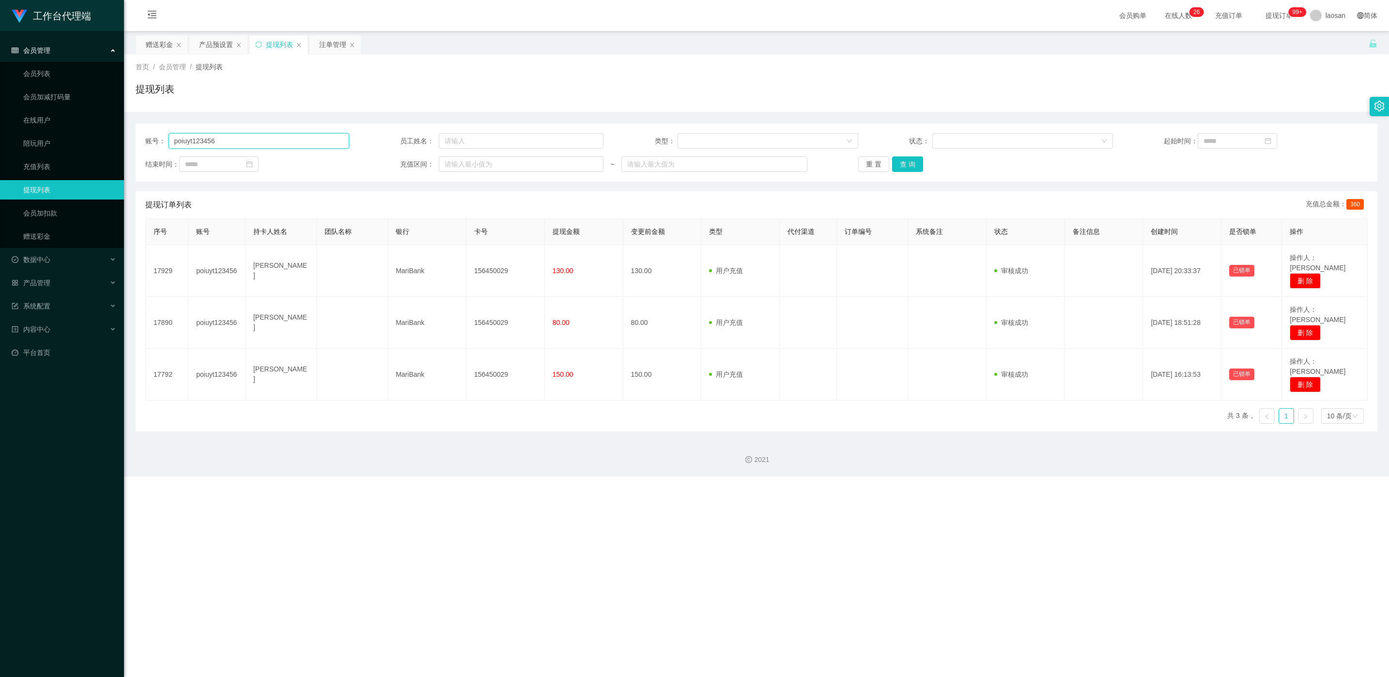
click at [245, 140] on input "poiuyt123456" at bounding box center [258, 140] width 181 height 15
paste input "850379"
click at [464, 163] on button "查 询" at bounding box center [907, 163] width 31 height 15
click at [464, 163] on div "重 置 查 询" at bounding box center [960, 163] width 204 height 15
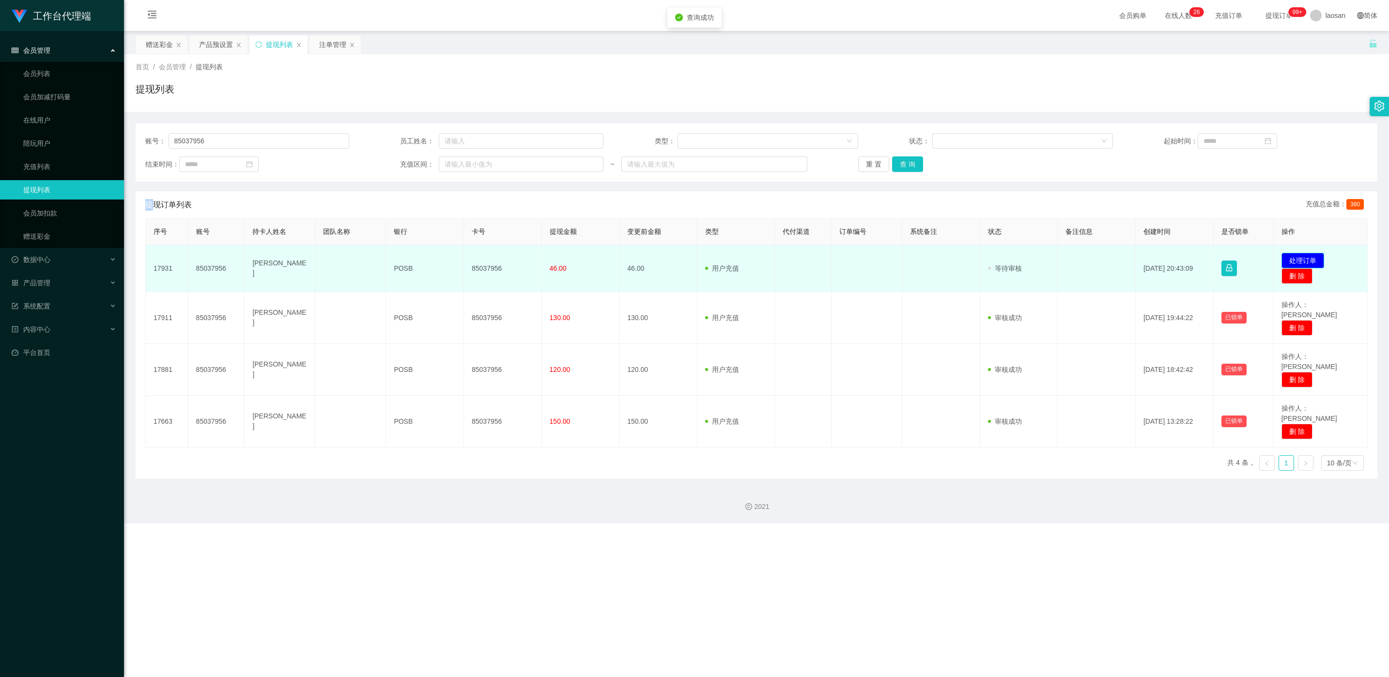
click at [464, 255] on button "处理订单" at bounding box center [1302, 260] width 43 height 15
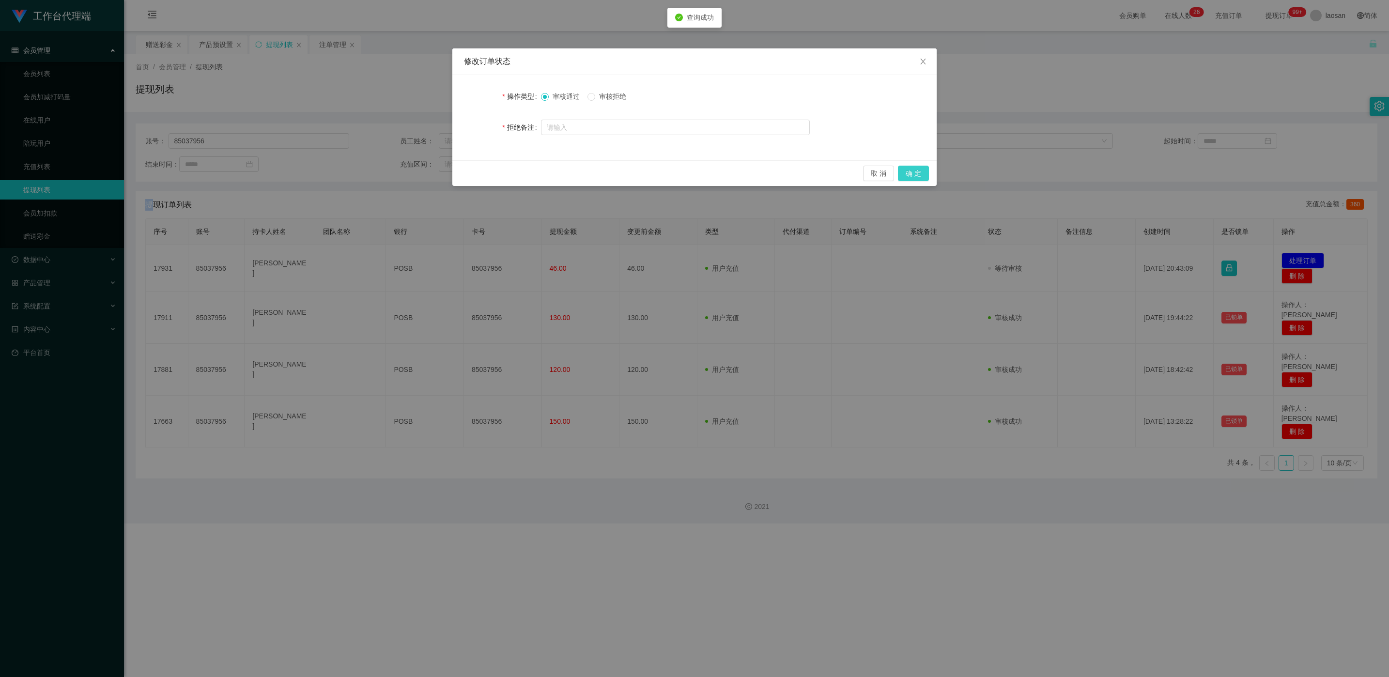
drag, startPoint x: 919, startPoint y: 173, endPoint x: 848, endPoint y: 208, distance: 78.6
click at [464, 173] on button "确 定" at bounding box center [913, 173] width 31 height 15
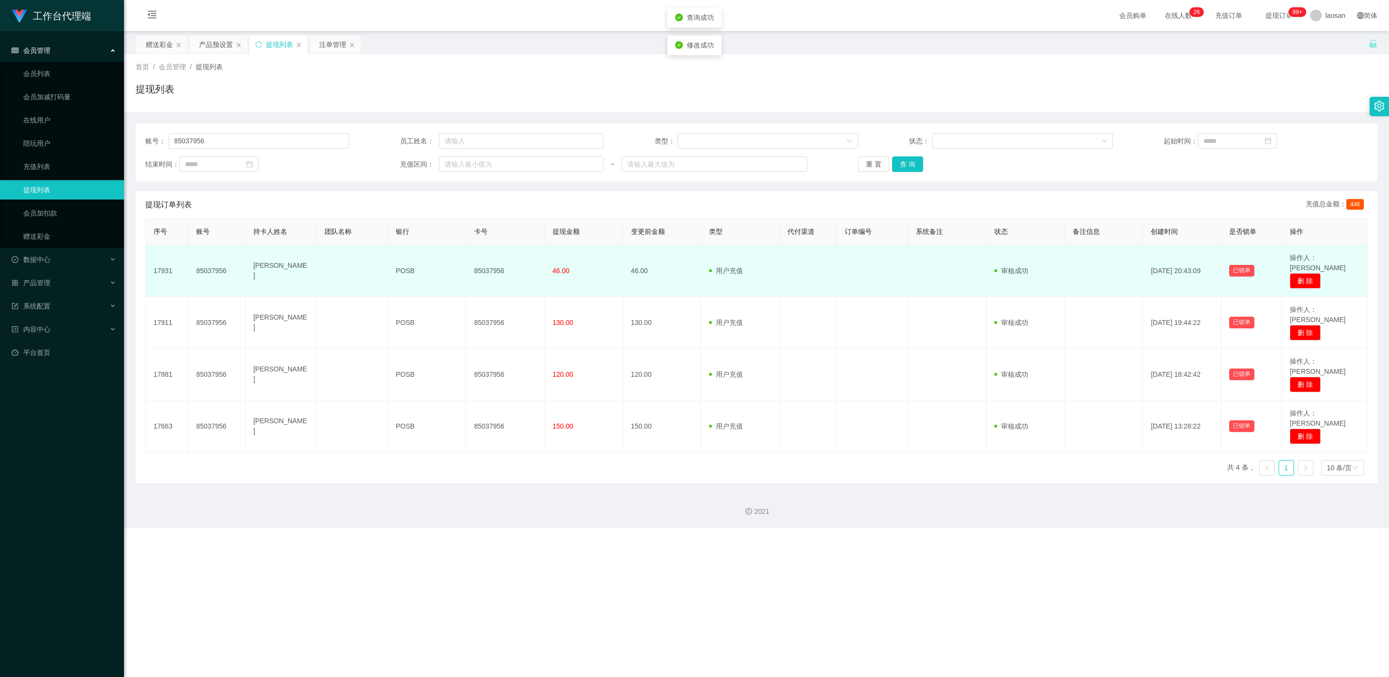
click at [464, 266] on td "85037956" at bounding box center [505, 271] width 78 height 52
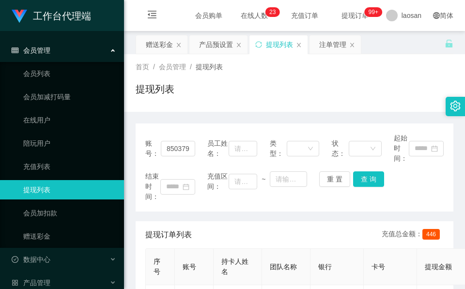
drag, startPoint x: 195, startPoint y: 104, endPoint x: 200, endPoint y: 103, distance: 5.8
click at [196, 104] on div "提现列表" at bounding box center [295, 93] width 318 height 22
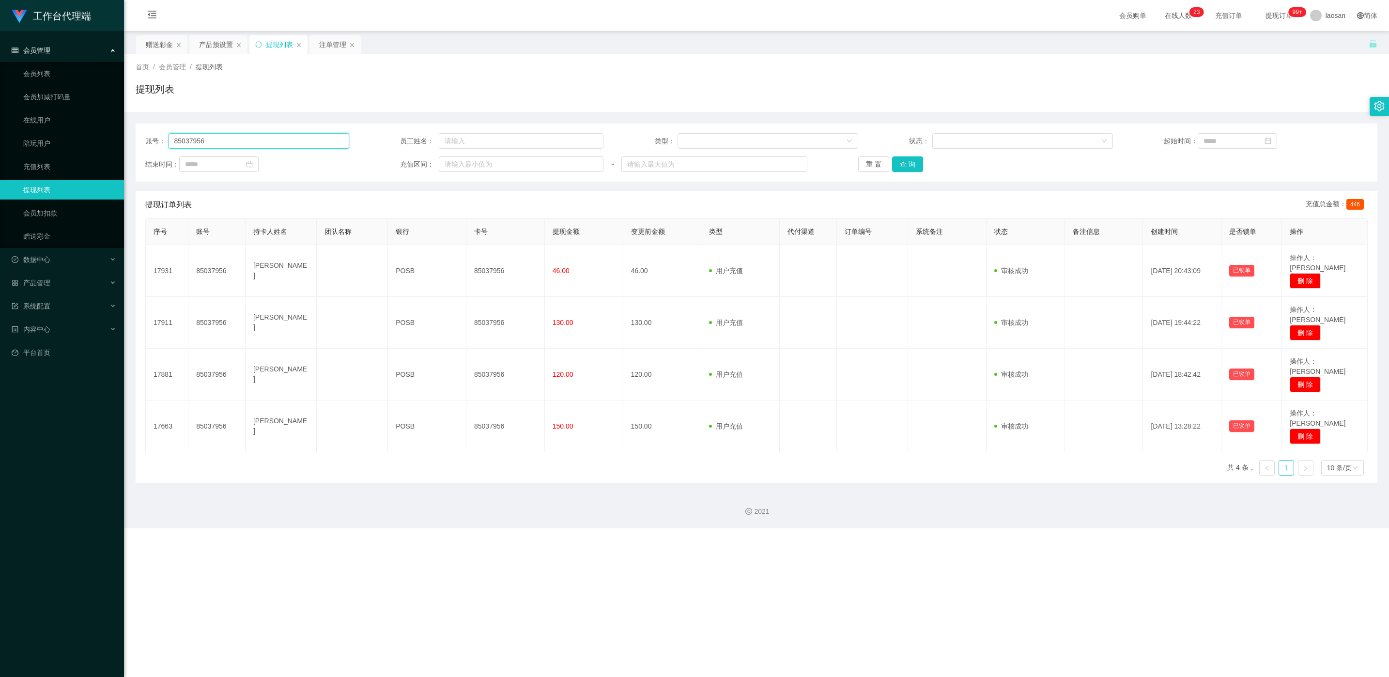
click at [278, 140] on input "85037956" at bounding box center [258, 140] width 181 height 15
paste input "L6381"
click at [464, 169] on button "查 询" at bounding box center [907, 163] width 31 height 15
click at [464, 168] on div "重 置 查 询" at bounding box center [960, 163] width 204 height 15
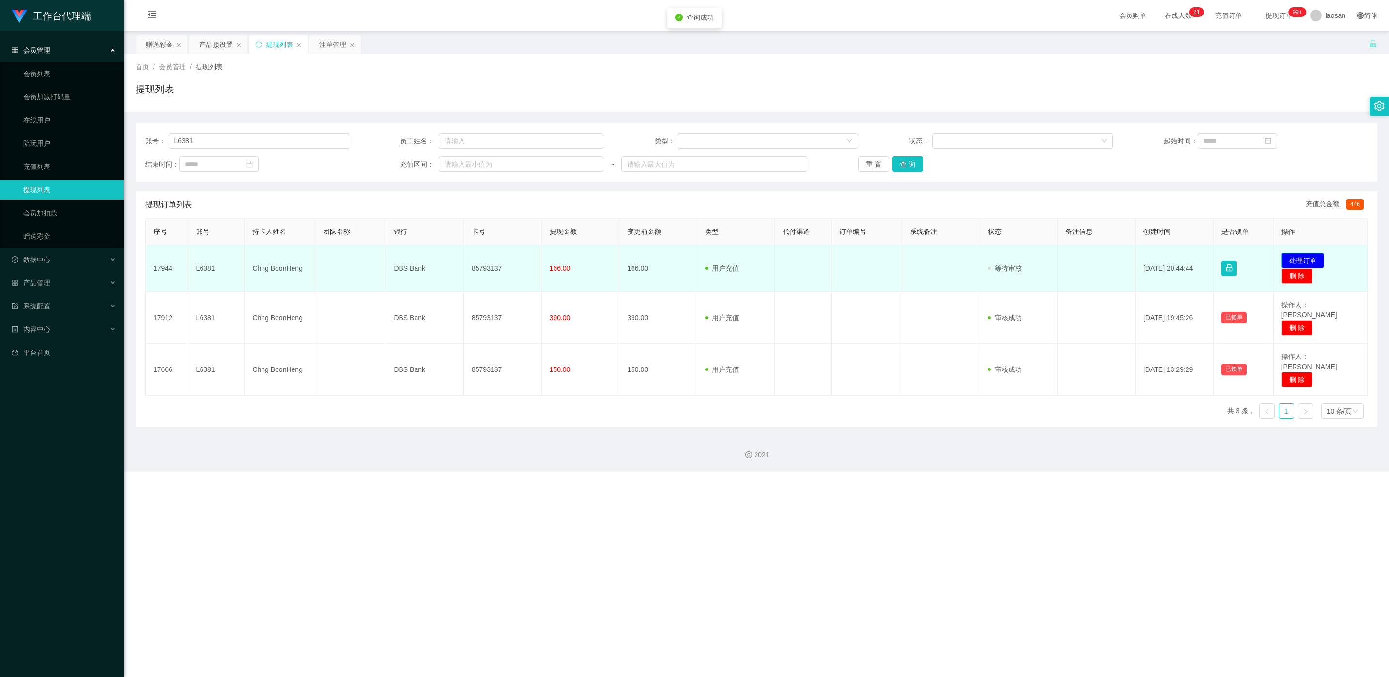
click at [464, 252] on td "发起代付 处理订单 删 除" at bounding box center [1320, 268] width 94 height 47
click at [464, 256] on button "处理订单" at bounding box center [1302, 260] width 43 height 15
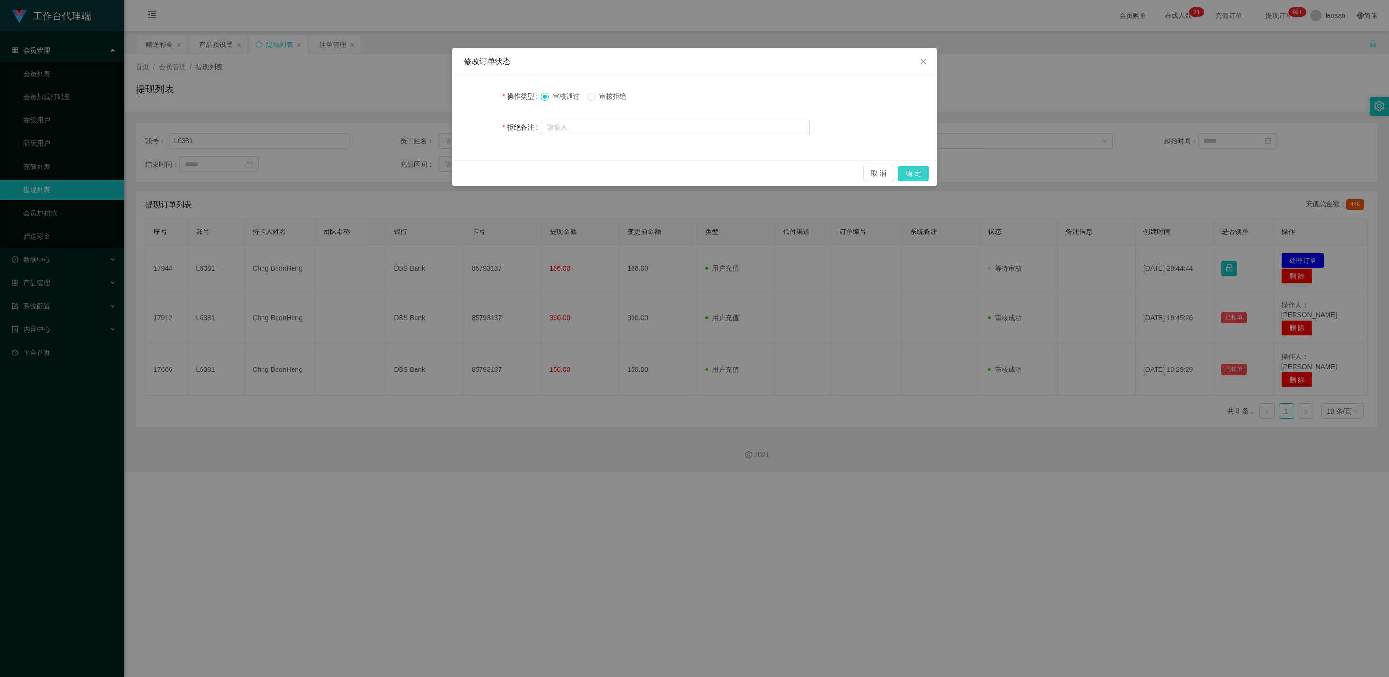
click at [464, 174] on button "确 定" at bounding box center [913, 173] width 31 height 15
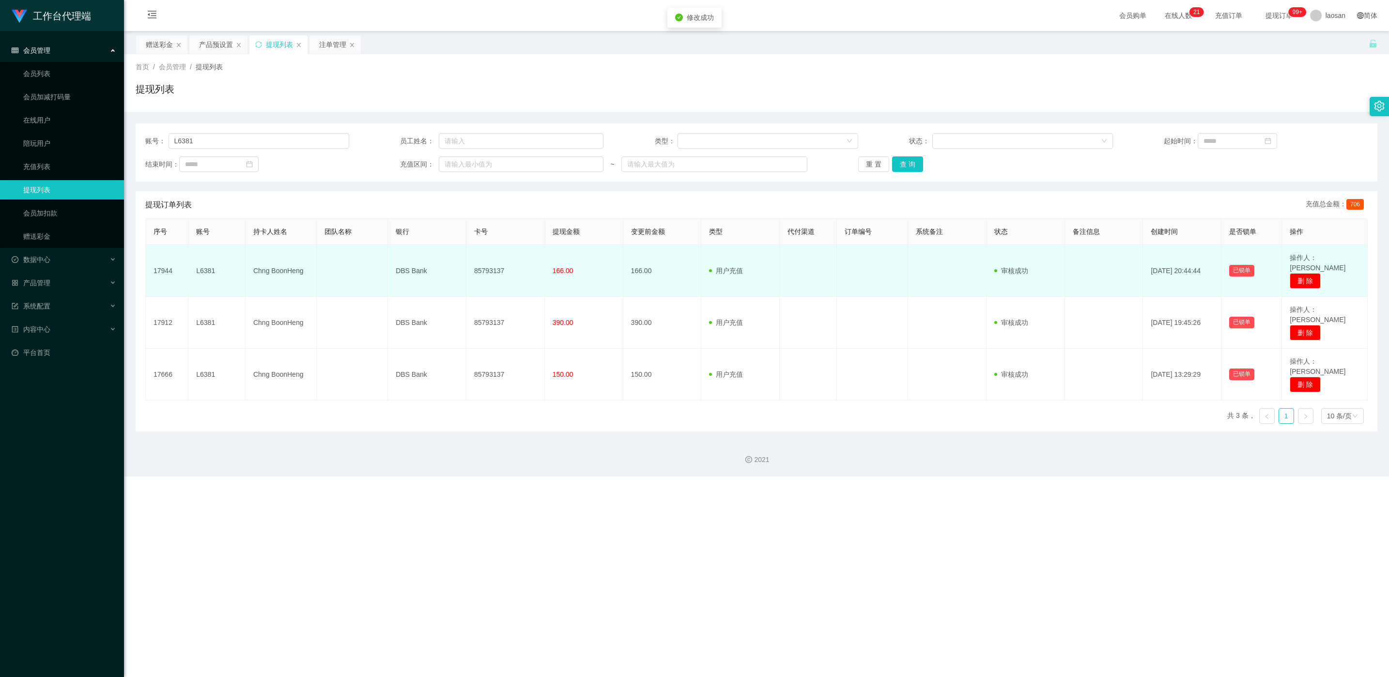
click at [464, 267] on td "85793137" at bounding box center [505, 271] width 78 height 52
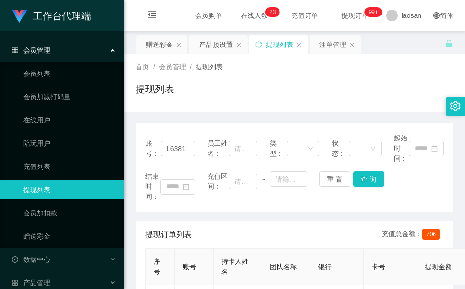
click at [236, 99] on div "提现列表" at bounding box center [295, 93] width 318 height 22
click at [175, 142] on input "L6381" at bounding box center [178, 148] width 34 height 15
paste input "mimi136"
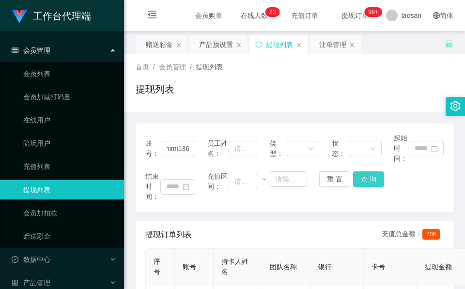
click at [374, 183] on button "查 询" at bounding box center [368, 178] width 31 height 15
click at [374, 182] on div "结束时间： 充值区间： ~ 重 置 查 询" at bounding box center [294, 186] width 298 height 31
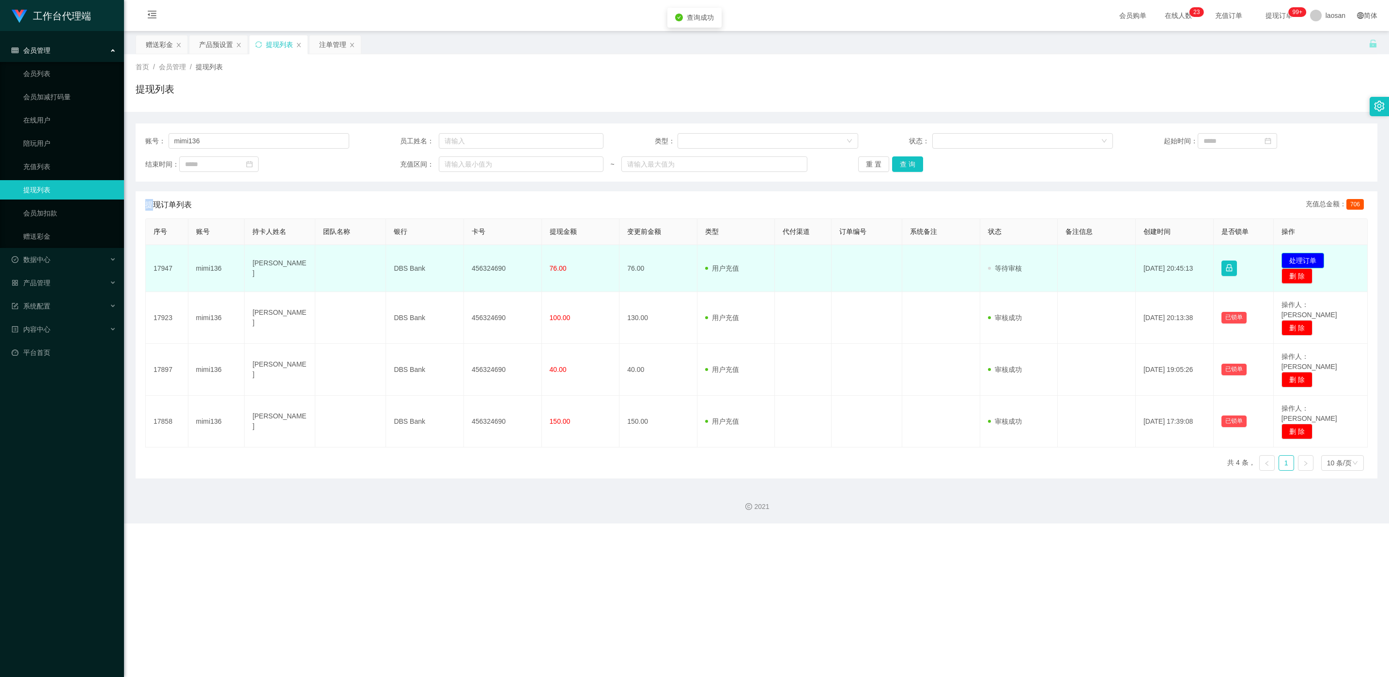
click at [464, 255] on button "处理订单" at bounding box center [1302, 260] width 43 height 15
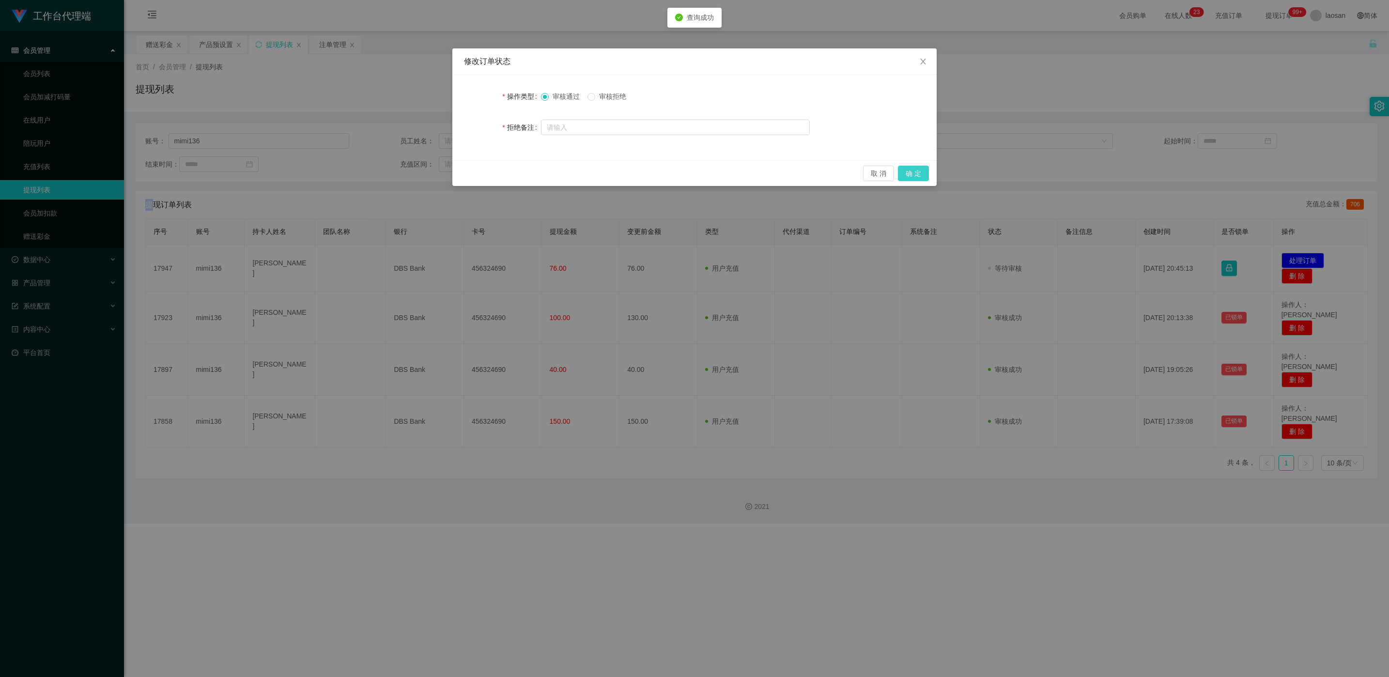
click at [464, 177] on button "确 定" at bounding box center [913, 173] width 31 height 15
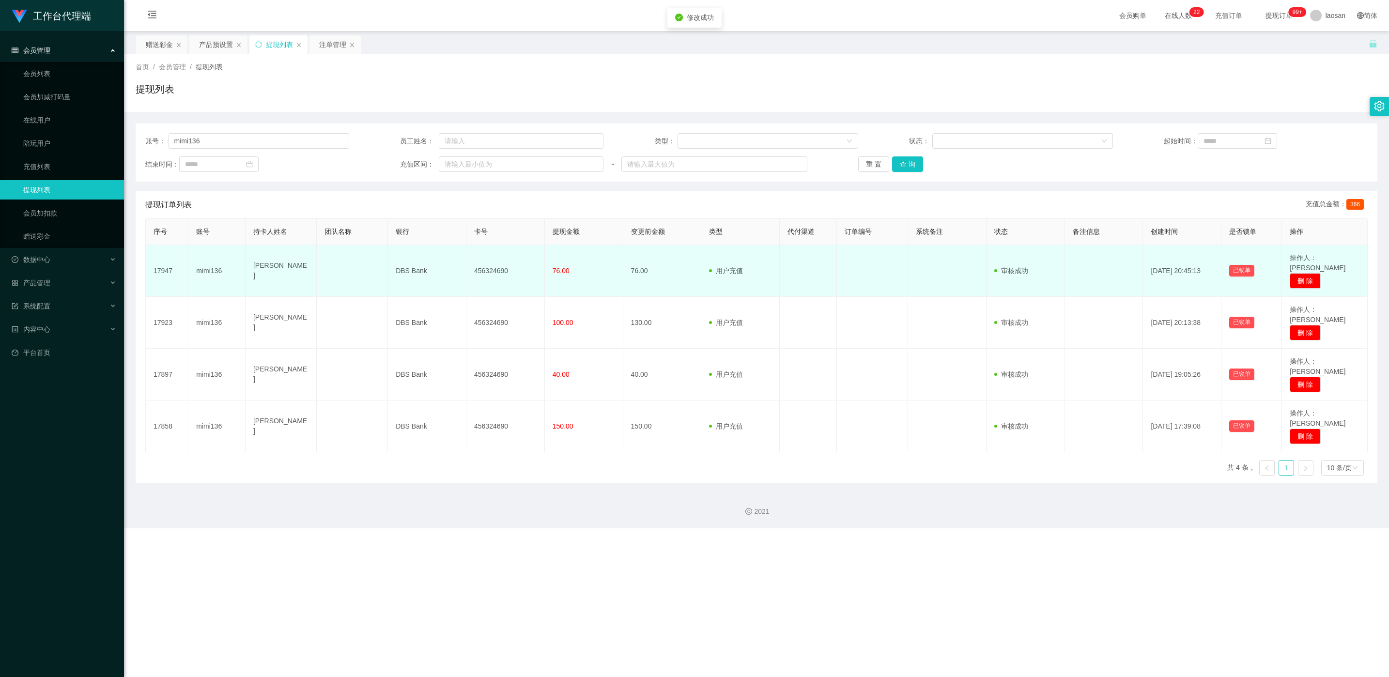
click at [464, 269] on td "456324690" at bounding box center [505, 271] width 78 height 52
drag, startPoint x: 477, startPoint y: 269, endPoint x: 382, endPoint y: 268, distance: 94.9
click at [388, 268] on td "DBS Bank" at bounding box center [427, 271] width 78 height 52
click at [464, 266] on td "456324690" at bounding box center [505, 271] width 78 height 52
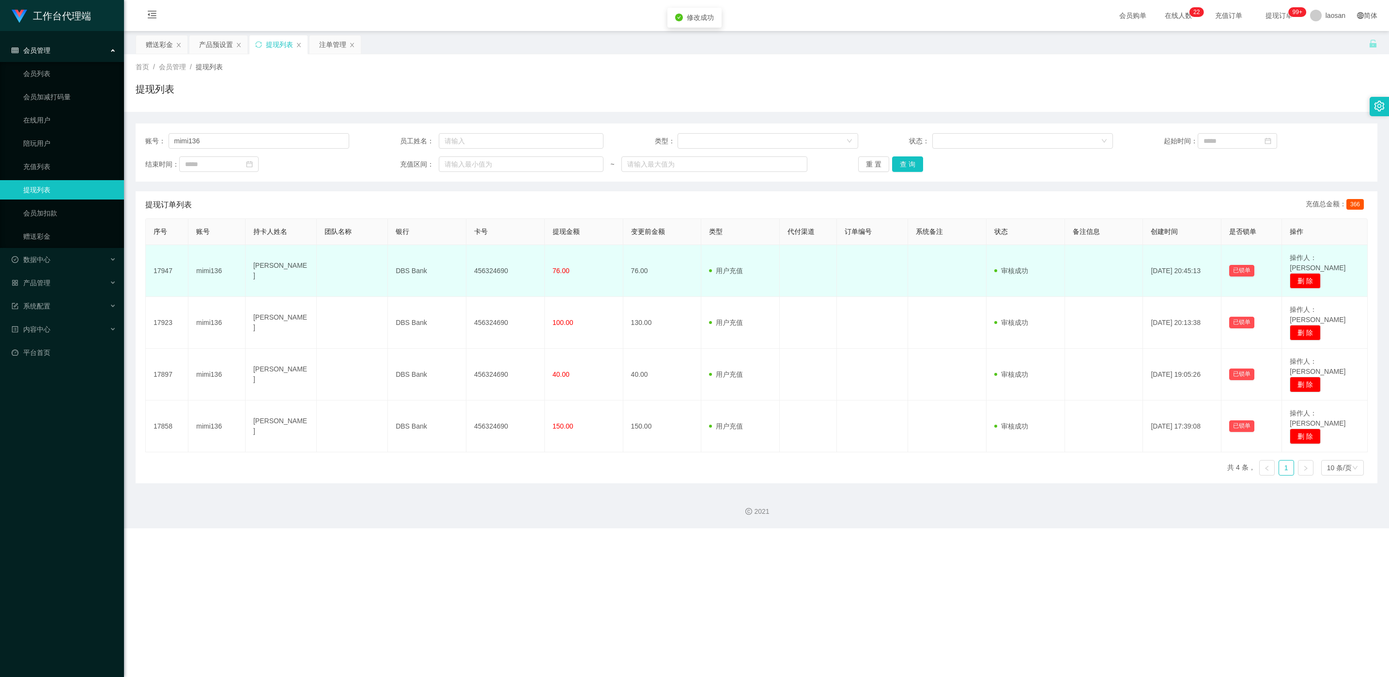
click at [464, 265] on td "456324690" at bounding box center [505, 271] width 78 height 52
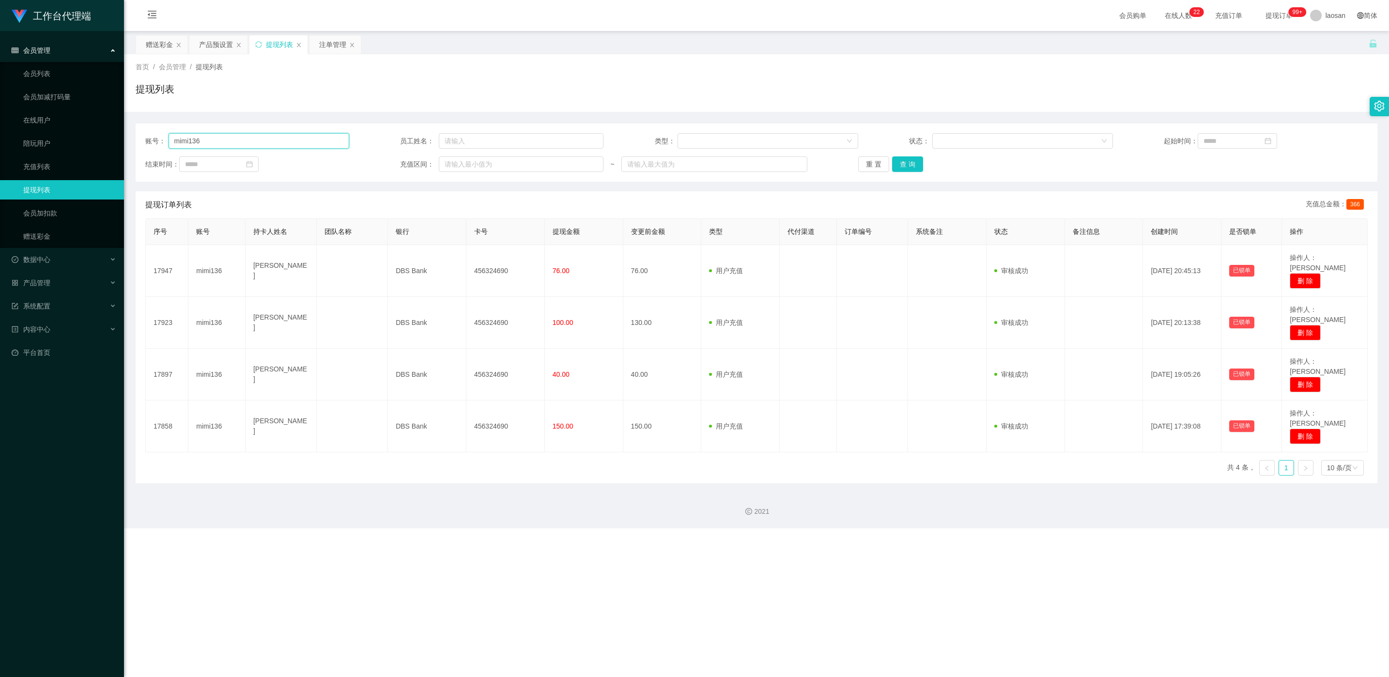
click at [308, 138] on input "mimi136" at bounding box center [258, 140] width 181 height 15
paste input "85974941"
type input "85974941"
click at [464, 164] on button "查 询" at bounding box center [907, 163] width 31 height 15
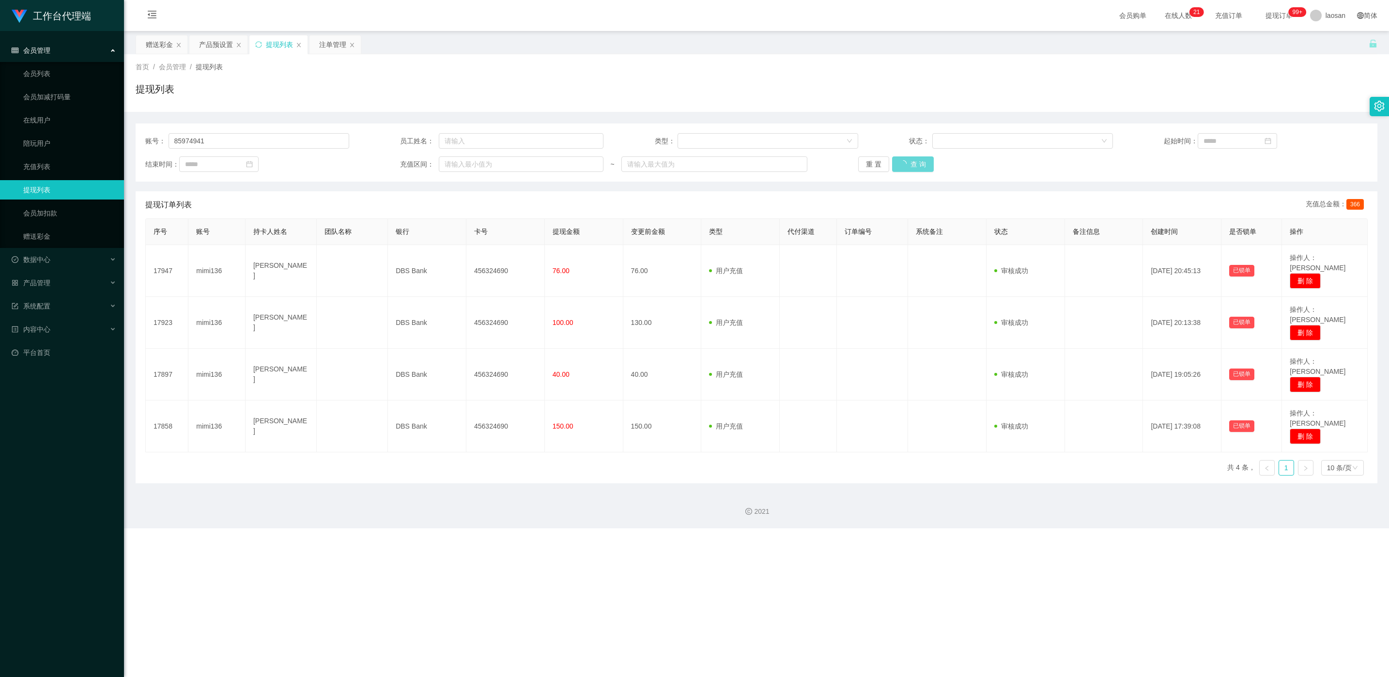
click at [464, 164] on div "重 置 查 询" at bounding box center [960, 163] width 204 height 15
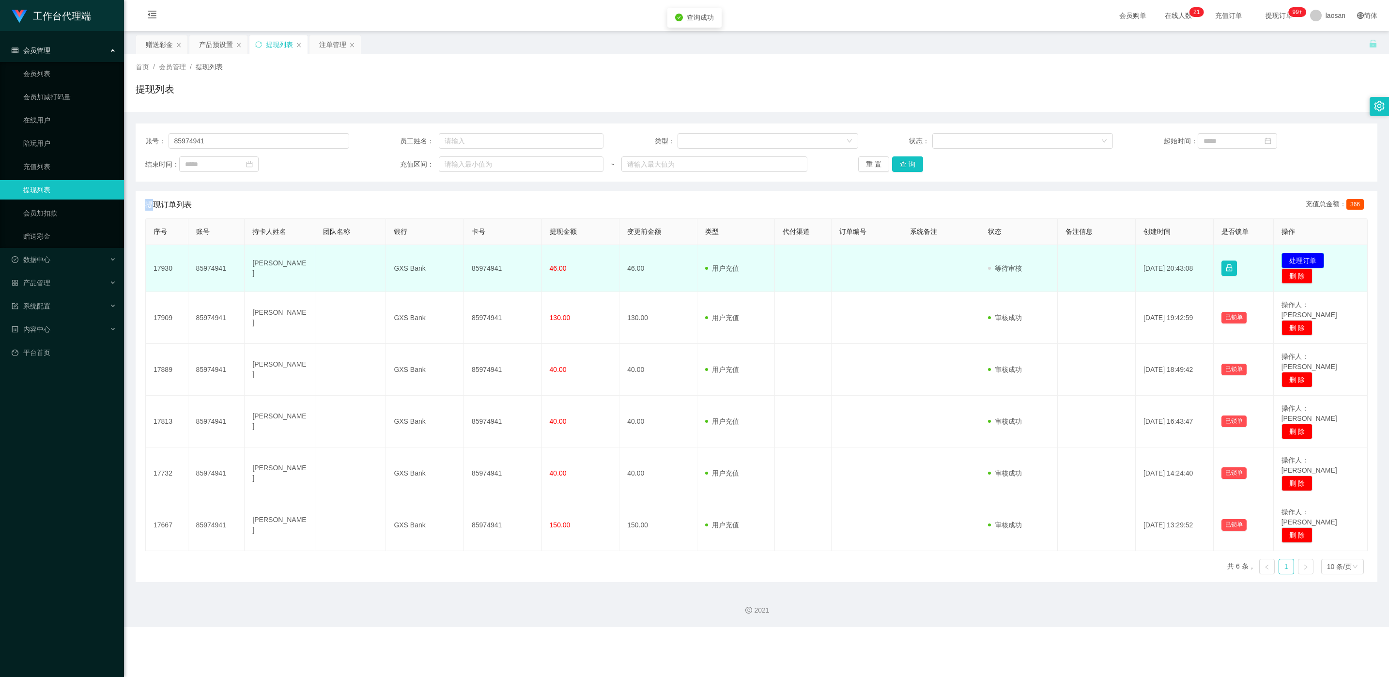
click at [464, 257] on button "处理订单" at bounding box center [1302, 260] width 43 height 15
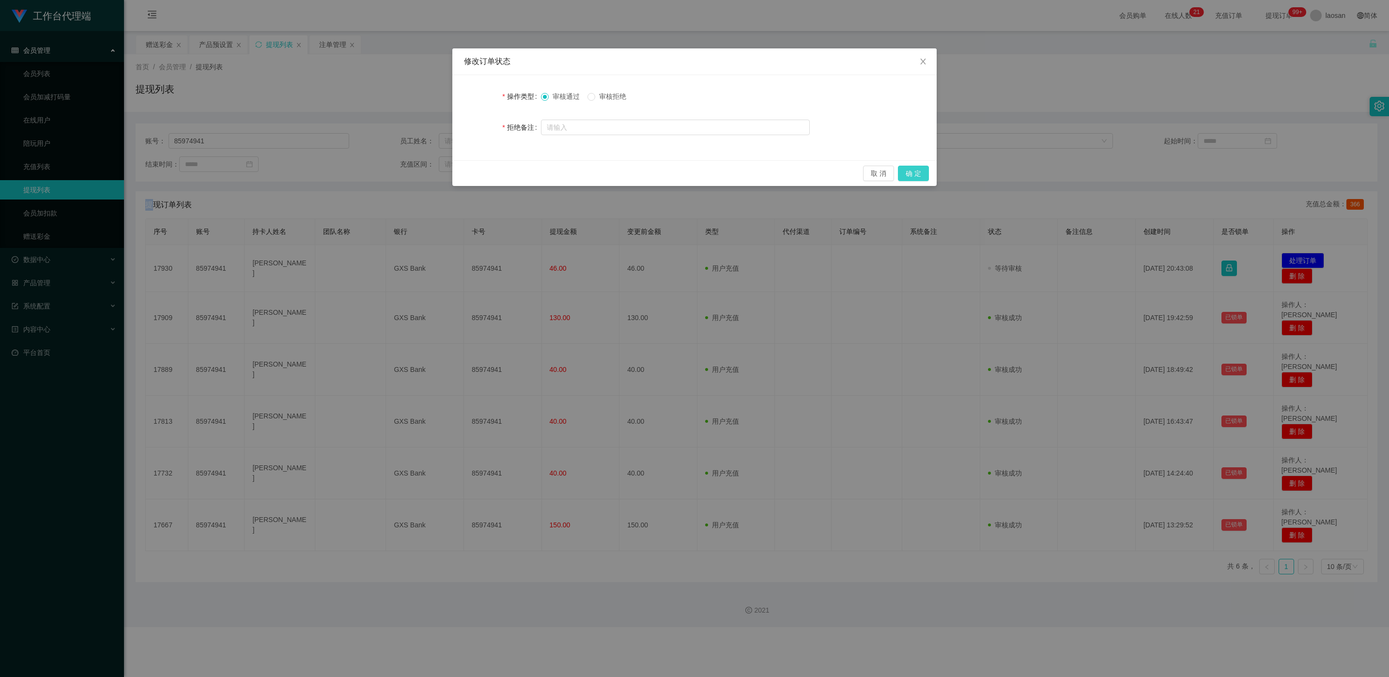
click at [464, 176] on button "确 定" at bounding box center [913, 173] width 31 height 15
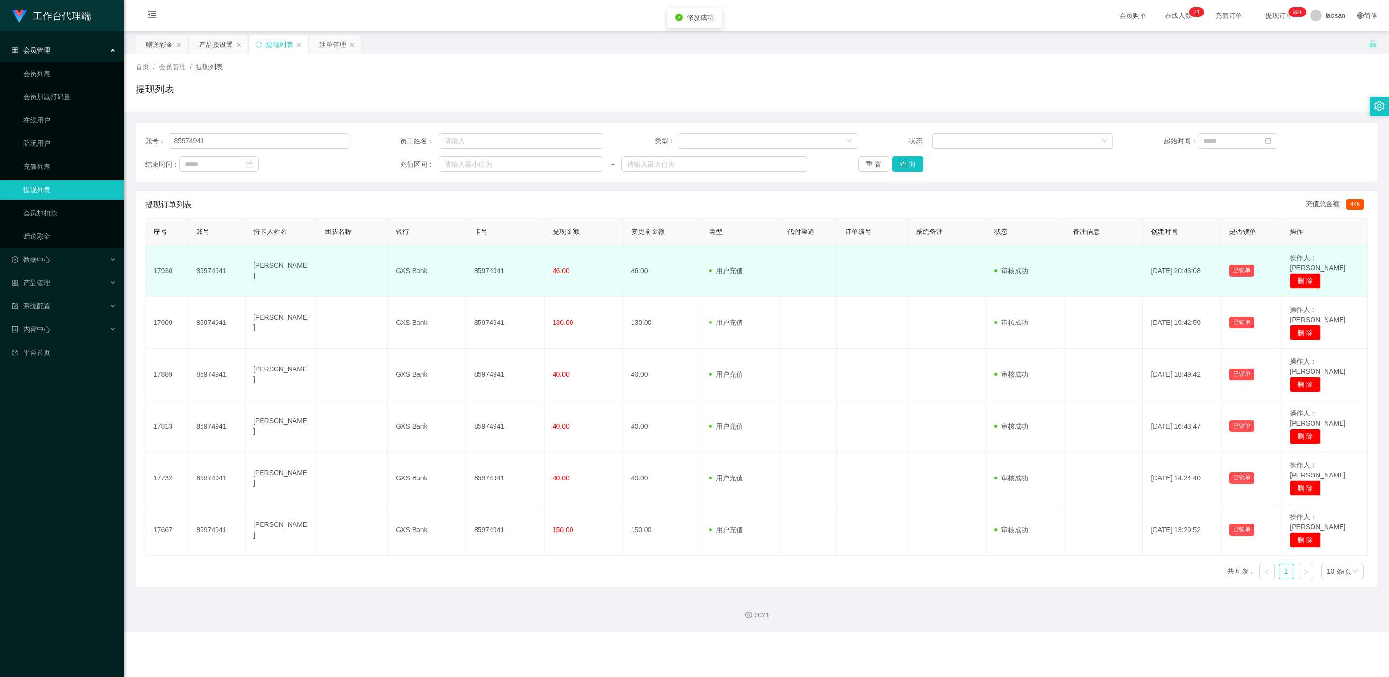
click at [464, 264] on td "85974941" at bounding box center [505, 271] width 78 height 52
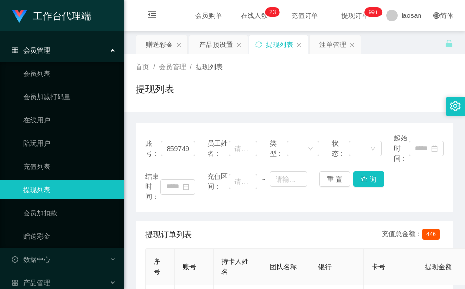
click at [204, 110] on div "首页 / 会员管理 / 提现列表 / 提现列表" at bounding box center [294, 83] width 341 height 58
click at [167, 44] on div "赠送彩金" at bounding box center [159, 44] width 27 height 18
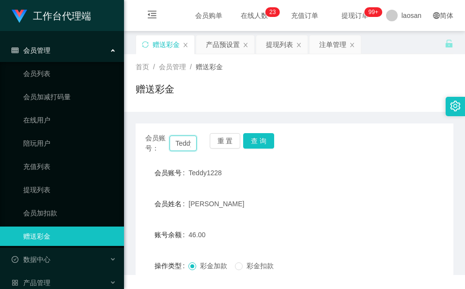
click at [176, 143] on input "Teddy1228" at bounding box center [182, 143] width 27 height 15
click at [176, 142] on input "Teddy1228" at bounding box center [182, 143] width 27 height 15
click at [257, 135] on button "查 询" at bounding box center [258, 140] width 31 height 15
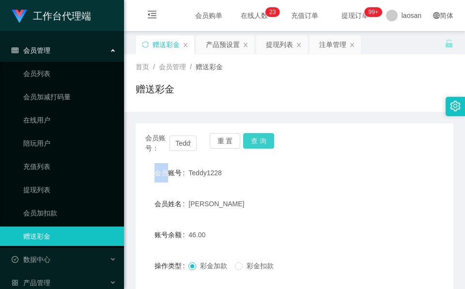
click at [257, 135] on div "重 置 查 询" at bounding box center [235, 143] width 51 height 20
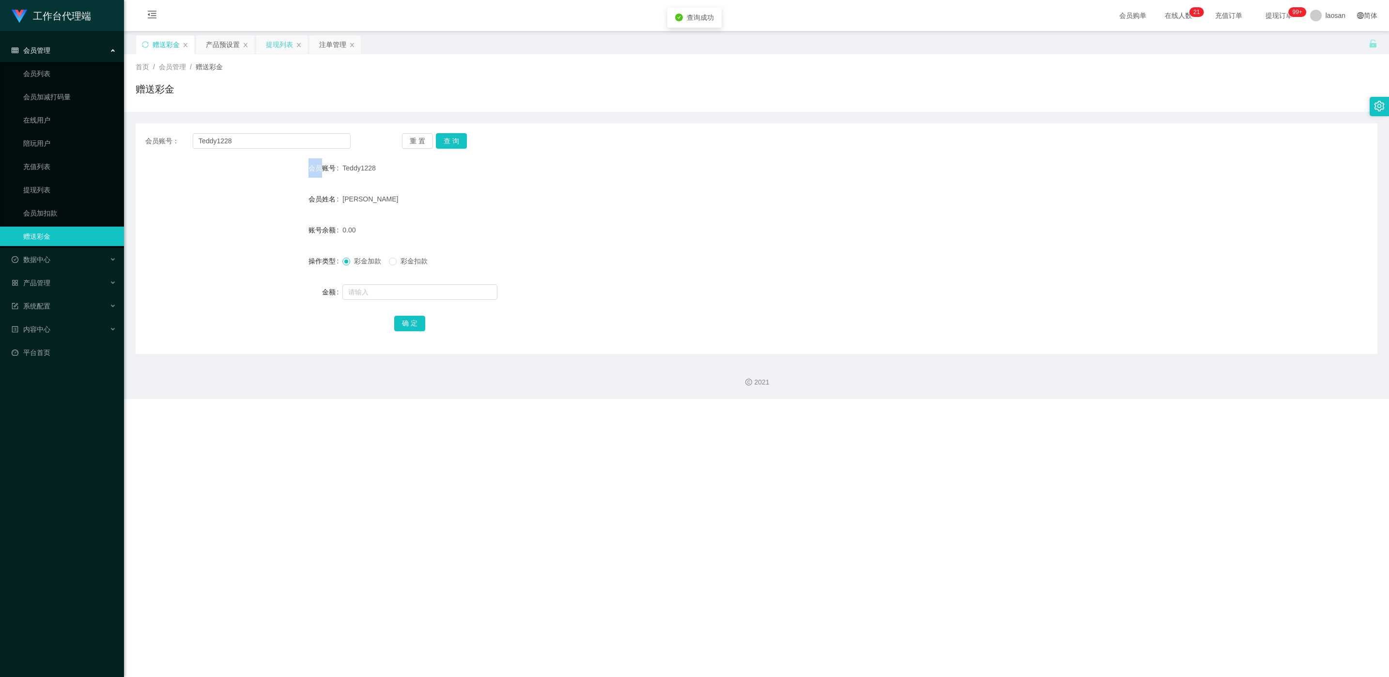
click at [277, 47] on div "提现列表" at bounding box center [279, 44] width 27 height 18
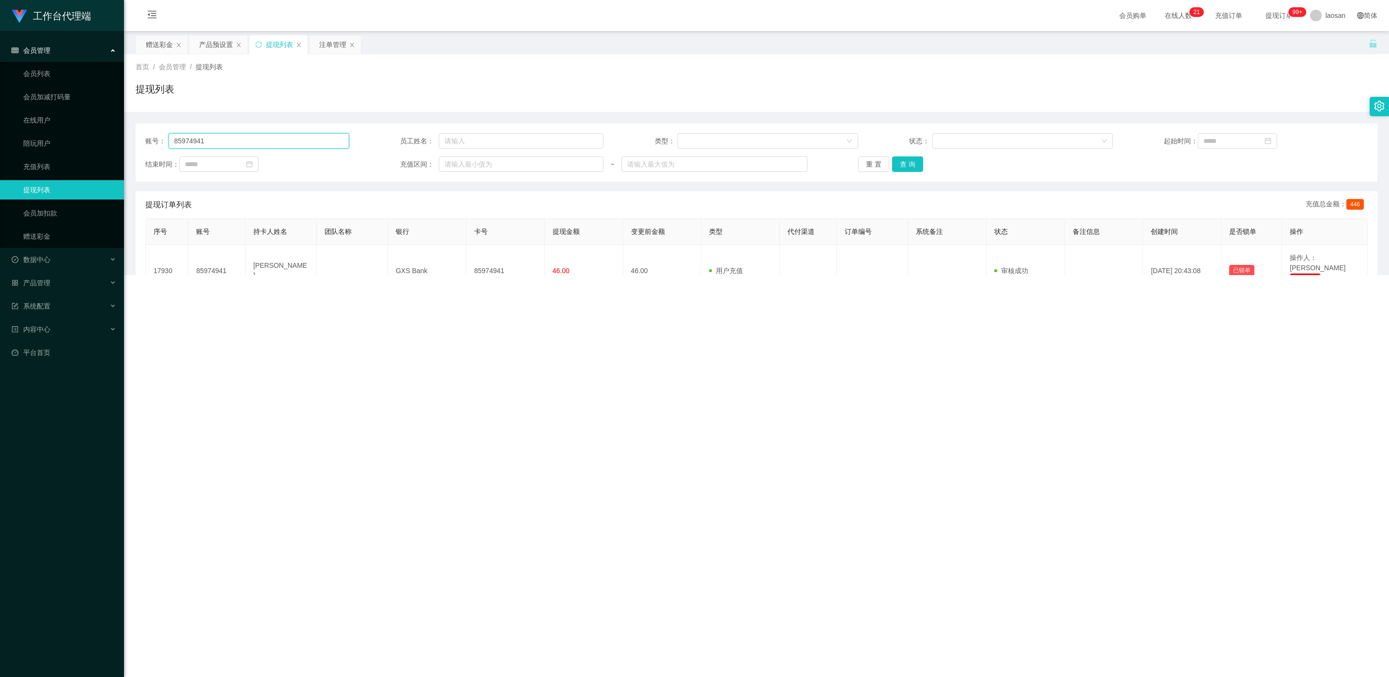
click at [282, 141] on input "85974941" at bounding box center [258, 140] width 181 height 15
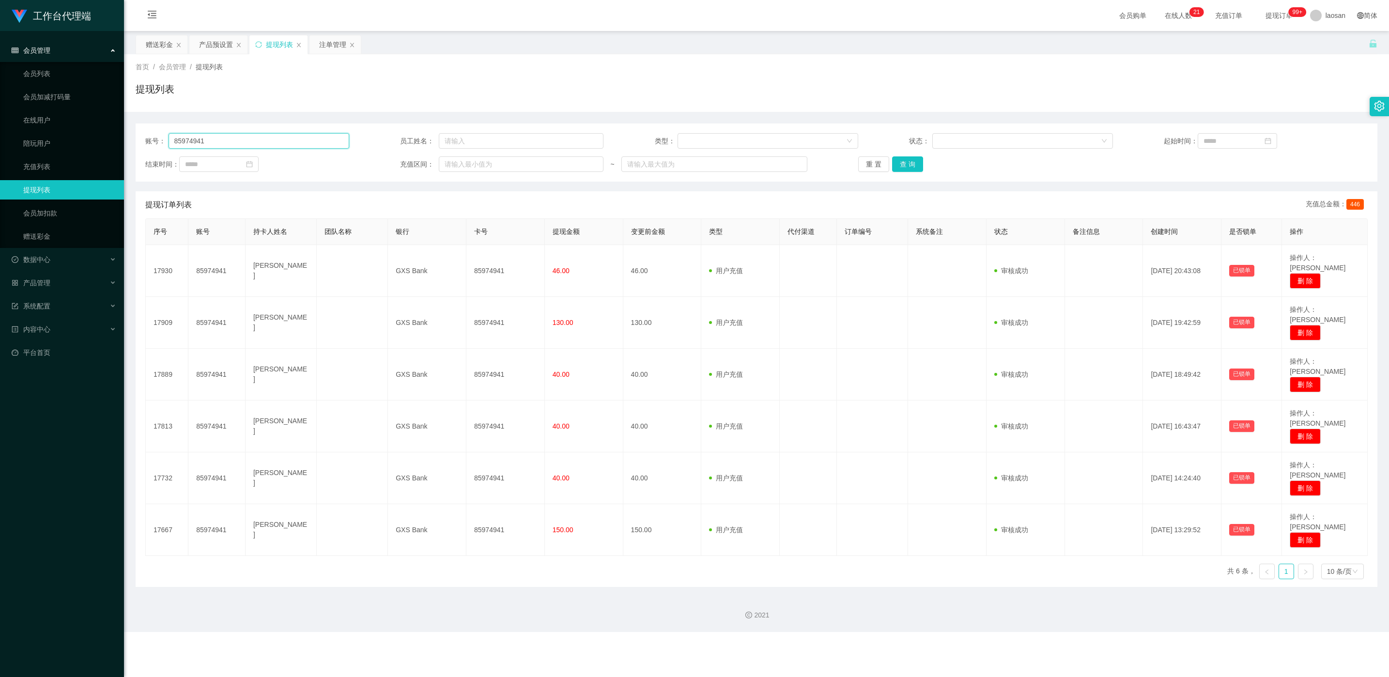
click at [282, 141] on input "85974941" at bounding box center [258, 140] width 181 height 15
paste input "Teddy1228"
click at [464, 163] on button "查 询" at bounding box center [907, 163] width 31 height 15
click at [464, 163] on div "重 置 查 询" at bounding box center [960, 163] width 204 height 15
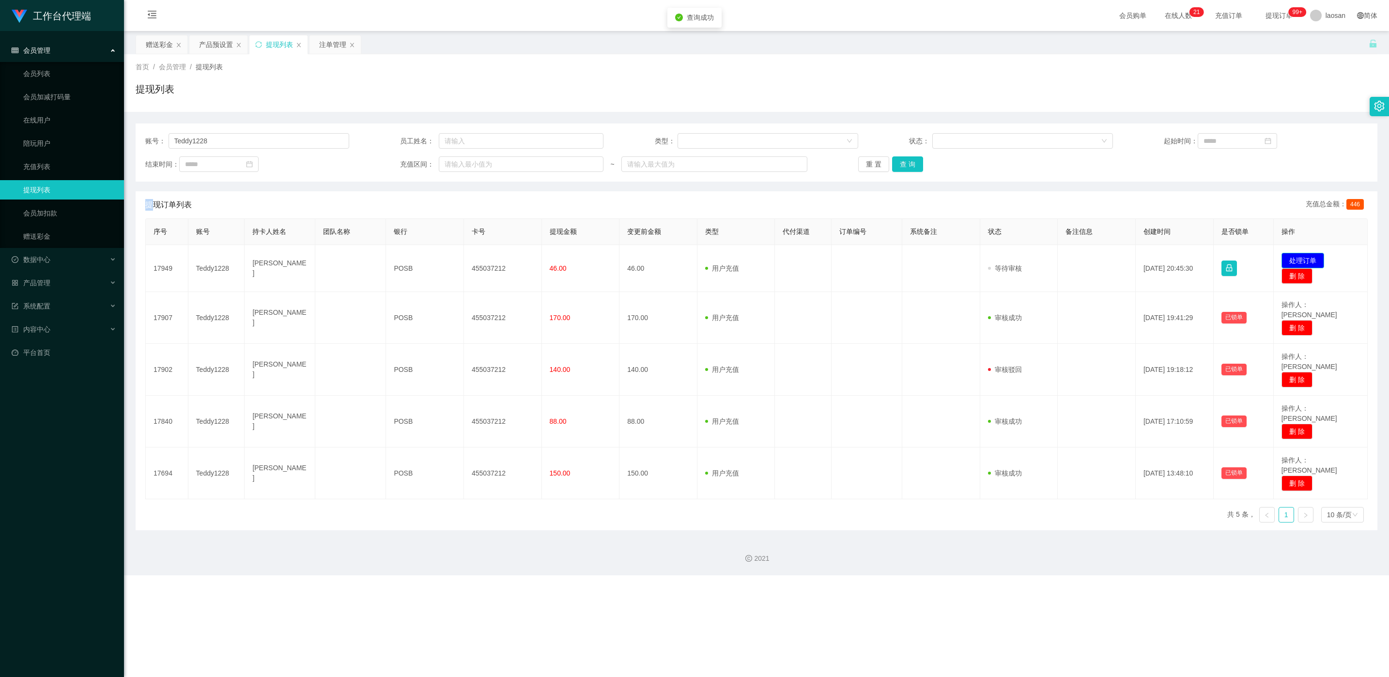
click at [464, 260] on button "处理订单" at bounding box center [1302, 260] width 43 height 15
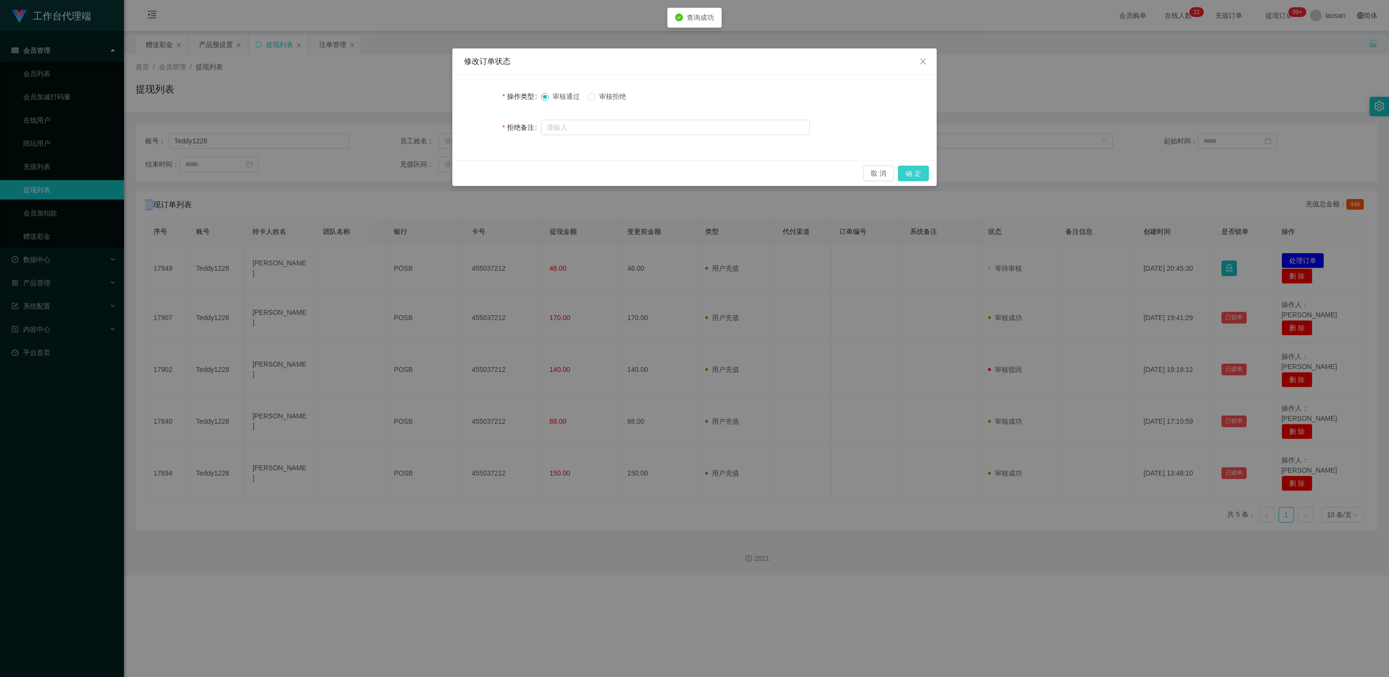
click at [464, 173] on button "确 定" at bounding box center [913, 173] width 31 height 15
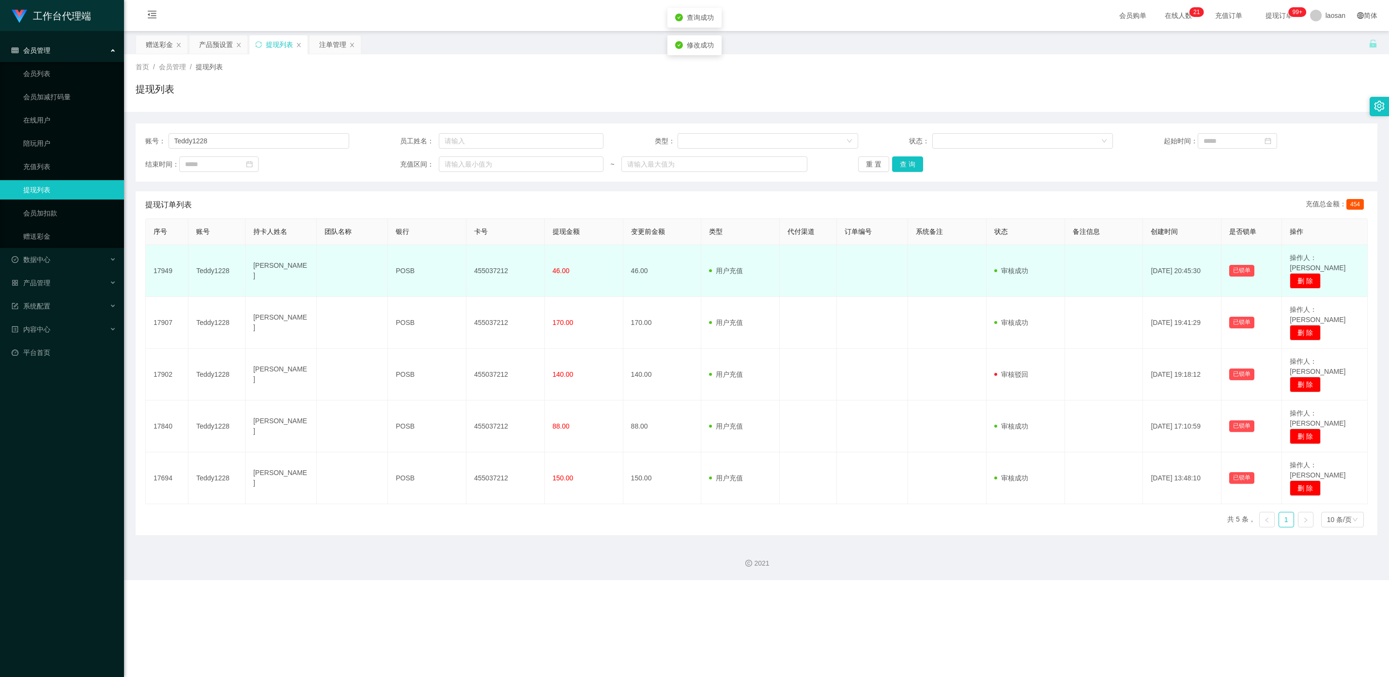
click at [464, 263] on td "455037212" at bounding box center [505, 271] width 78 height 52
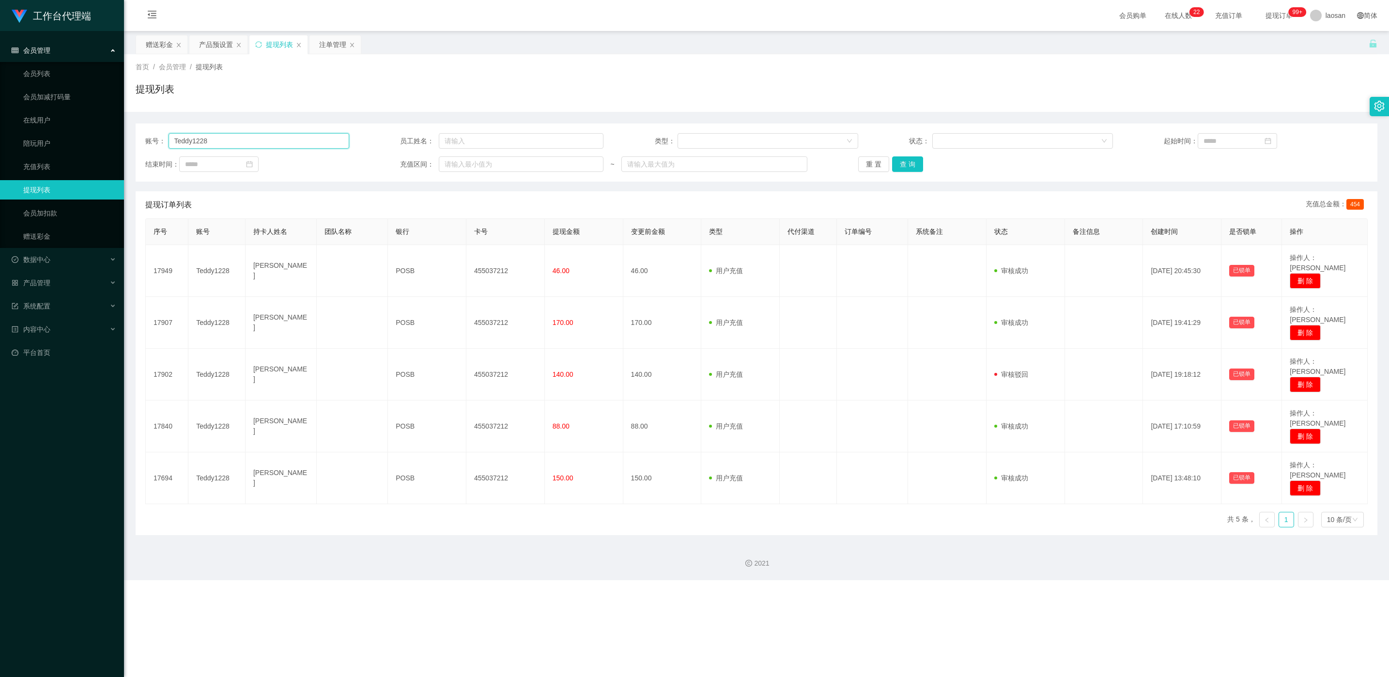
click at [236, 132] on div "账号： Teddy1228 员工姓名： 类型： 状态： 起始时间： 结束时间： 充值区间： ~ 重 置 查 询" at bounding box center [756, 152] width 1241 height 58
click at [232, 139] on input "Teddy1228" at bounding box center [258, 140] width 181 height 15
paste input "poiuyt123456"
type input "poiuyt123456"
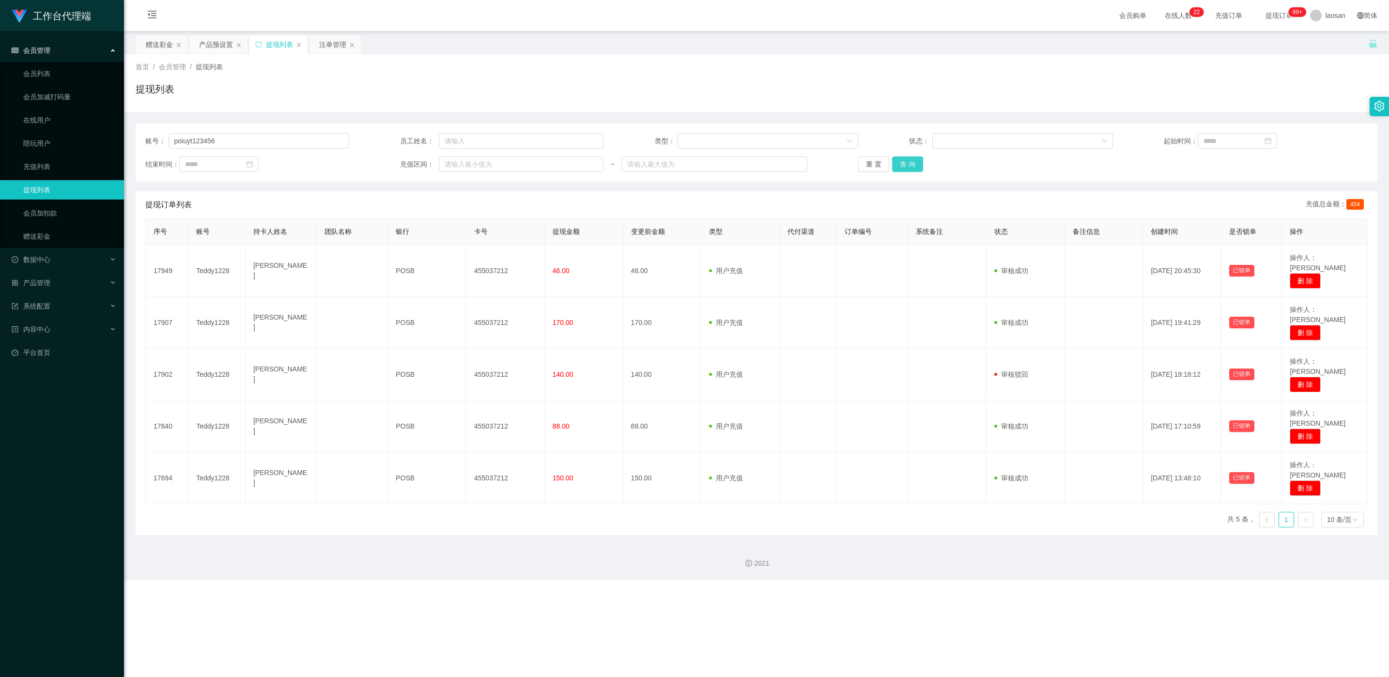
click at [464, 162] on button "查 询" at bounding box center [907, 163] width 31 height 15
click at [464, 162] on div "重 置 查 询" at bounding box center [960, 163] width 204 height 15
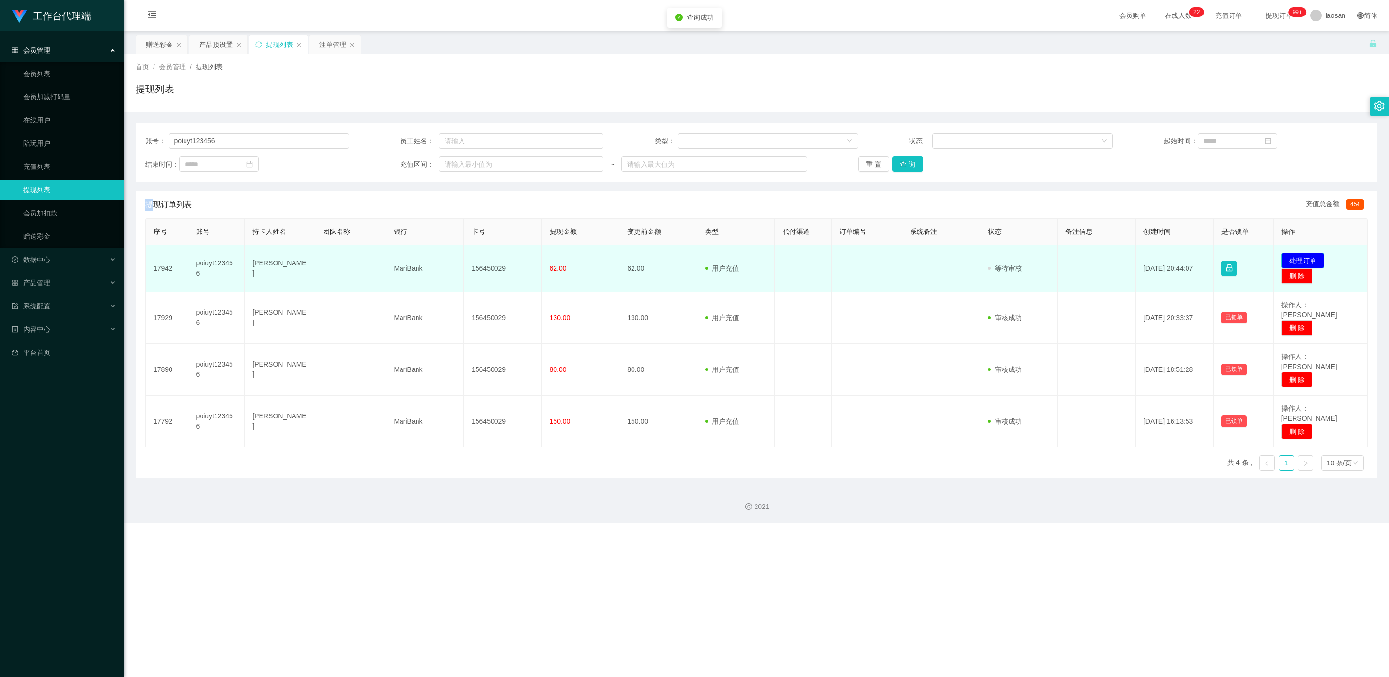
click at [464, 258] on button "处理订单" at bounding box center [1302, 260] width 43 height 15
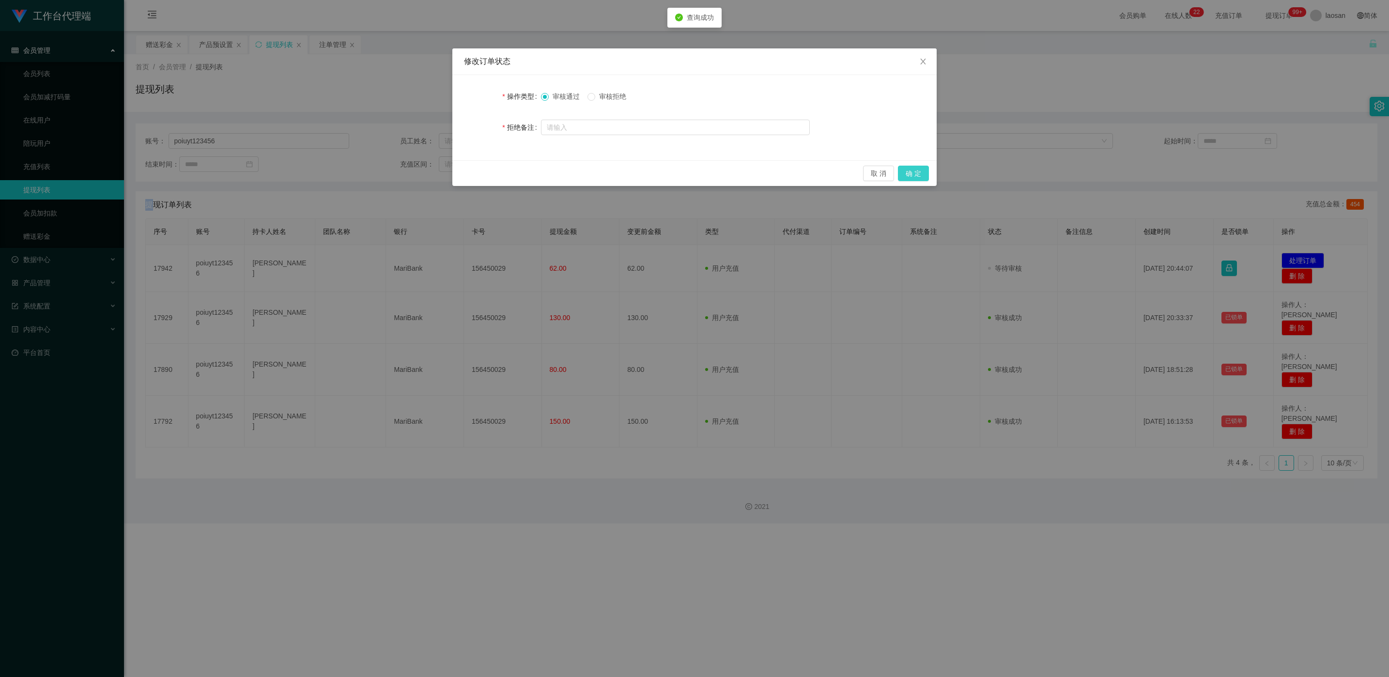
drag, startPoint x: 911, startPoint y: 170, endPoint x: 934, endPoint y: 215, distance: 50.2
click at [464, 171] on button "确 定" at bounding box center [913, 173] width 31 height 15
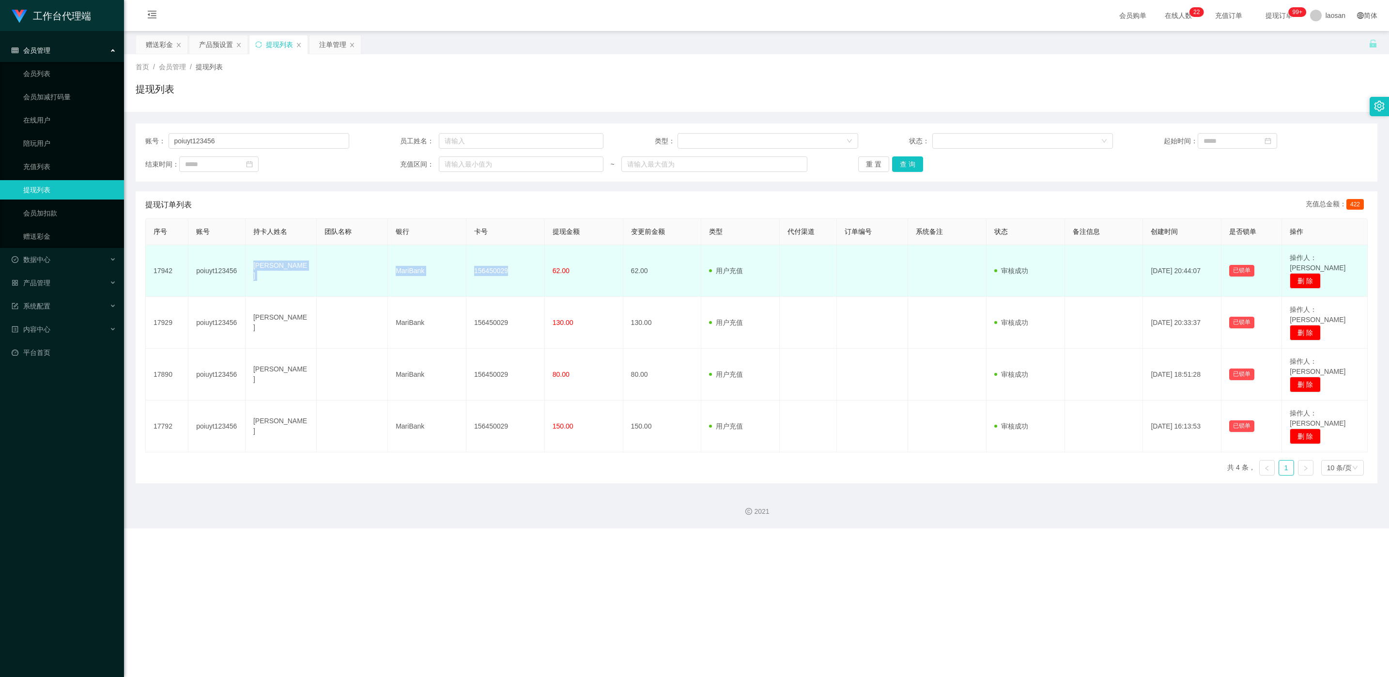
drag, startPoint x: 250, startPoint y: 266, endPoint x: 546, endPoint y: 275, distance: 296.0
click at [464, 275] on tr "17942 poiuyt123456 [PERSON_NAME] MariBank 156450029 62.00 62.00 用户充值 人工扣款 审核驳回 …" at bounding box center [757, 271] width 1222 height 52
drag, startPoint x: 546, startPoint y: 275, endPoint x: 452, endPoint y: 273, distance: 94.4
click at [464, 273] on td "156450029" at bounding box center [505, 271] width 78 height 52
click at [414, 272] on td "MariBank" at bounding box center [427, 271] width 78 height 52
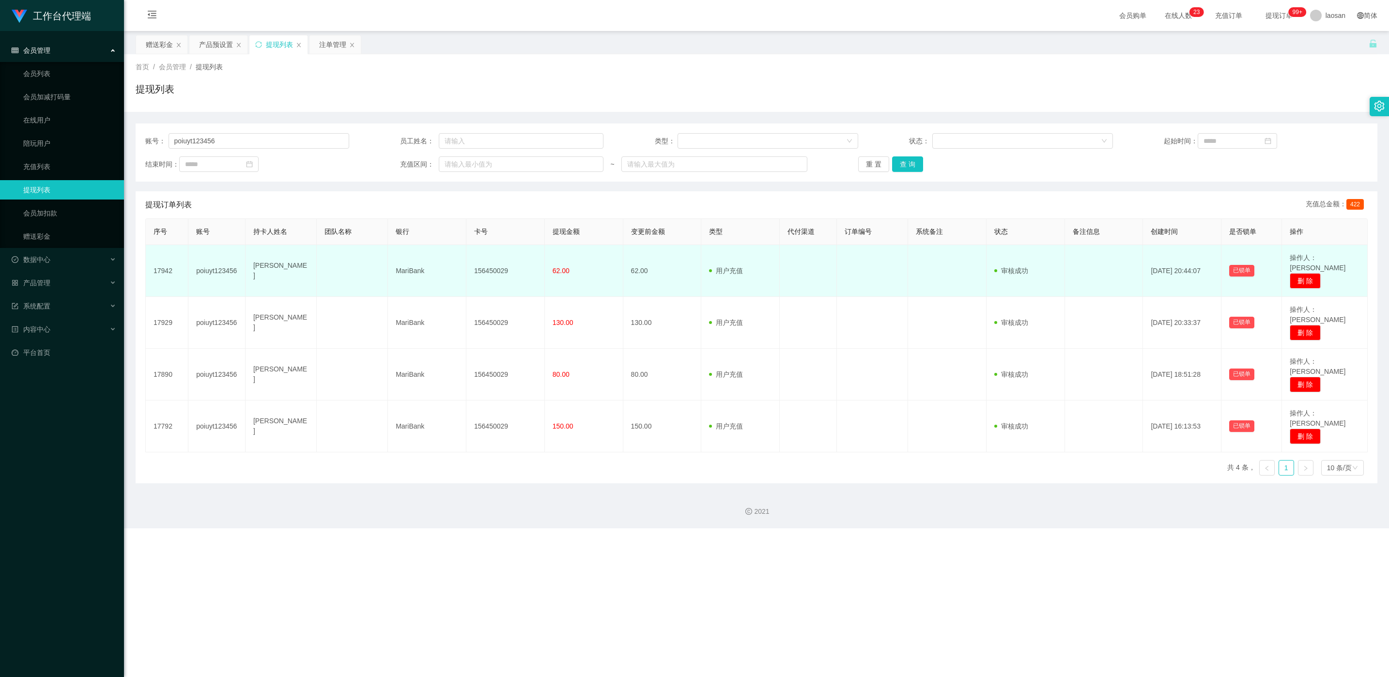
click at [464, 263] on td "156450029" at bounding box center [505, 271] width 78 height 52
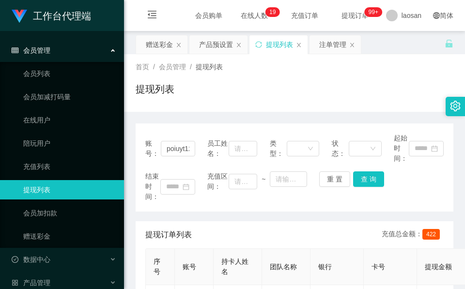
click at [229, 91] on div "提现列表" at bounding box center [295, 93] width 318 height 22
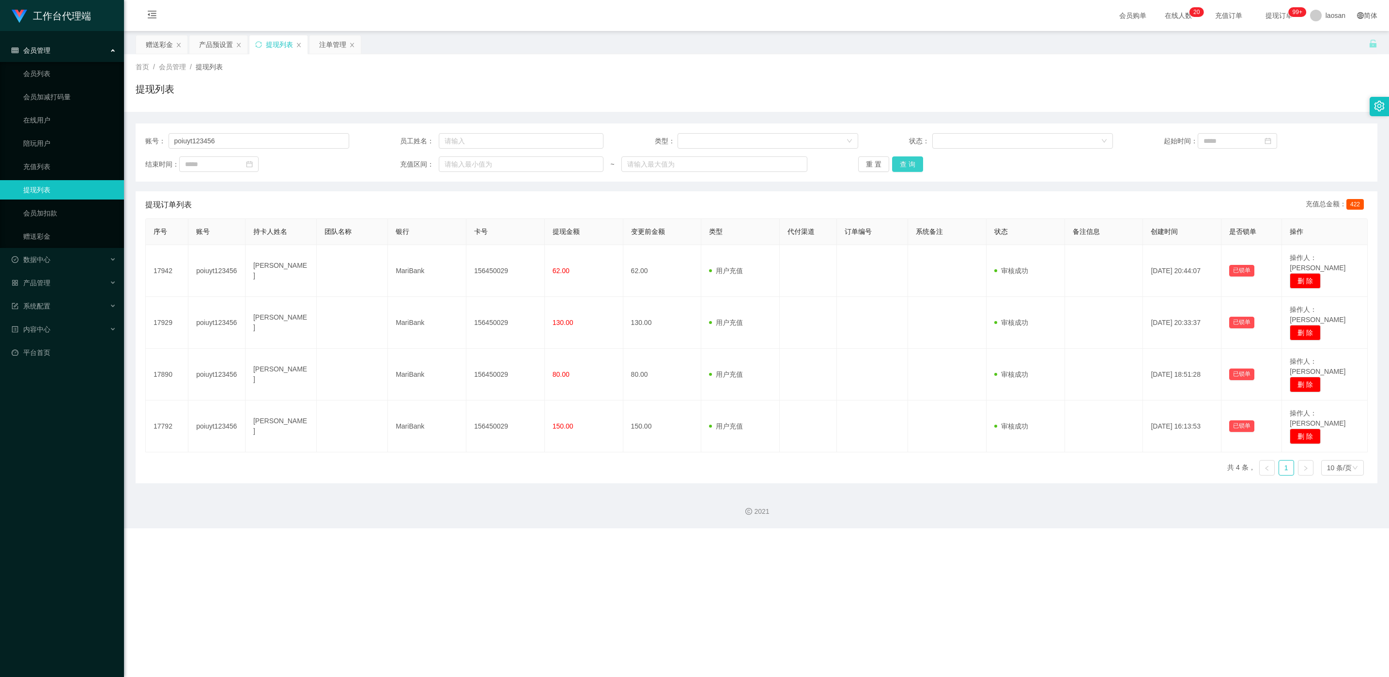
click at [464, 168] on button "查 询" at bounding box center [907, 163] width 31 height 15
click at [464, 168] on div "重 置 查 询" at bounding box center [960, 163] width 204 height 15
click at [464, 168] on button "查 询" at bounding box center [907, 163] width 31 height 15
